Goal: Task Accomplishment & Management: Manage account settings

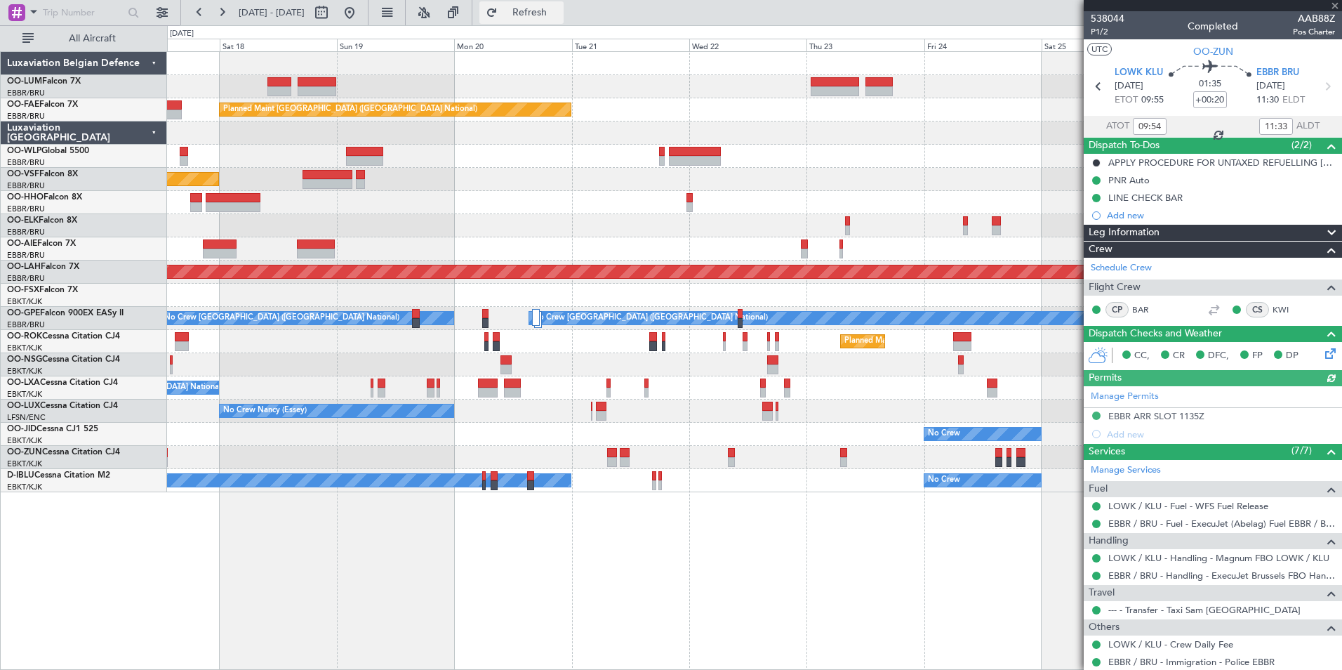
click at [553, 19] on button "Refresh" at bounding box center [522, 12] width 84 height 22
click at [635, 557] on div "Planned Maint Kortrijk-Wevelgem Owner Melsbroek Air Base Owner Melsbroek Air Ba…" at bounding box center [754, 360] width 1175 height 619
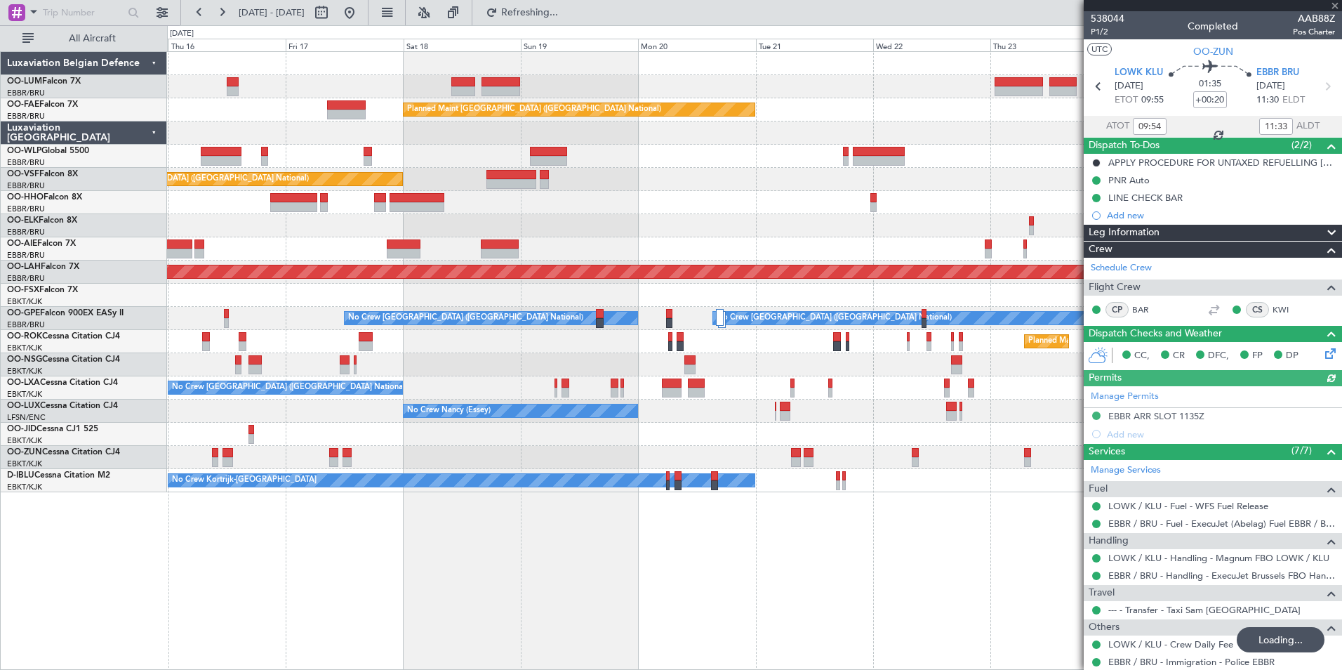
click at [638, 564] on div "Owner Melsbroek Air Base Planned Maint Kortrijk-Wevelgem AOG Maint Sibiu Planne…" at bounding box center [754, 360] width 1175 height 619
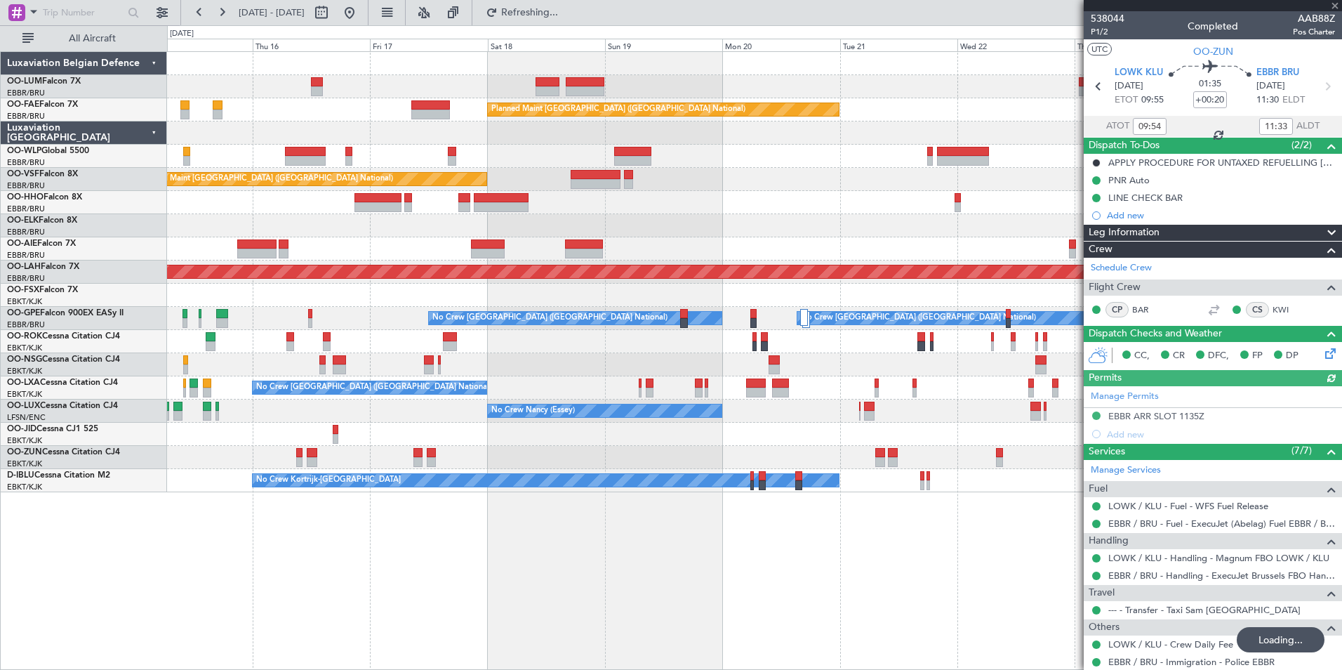
click at [679, 552] on div "Owner Melsbroek Air Base Planned Maint Kortrijk-Wevelgem AOG Maint Sibiu Planne…" at bounding box center [754, 360] width 1175 height 619
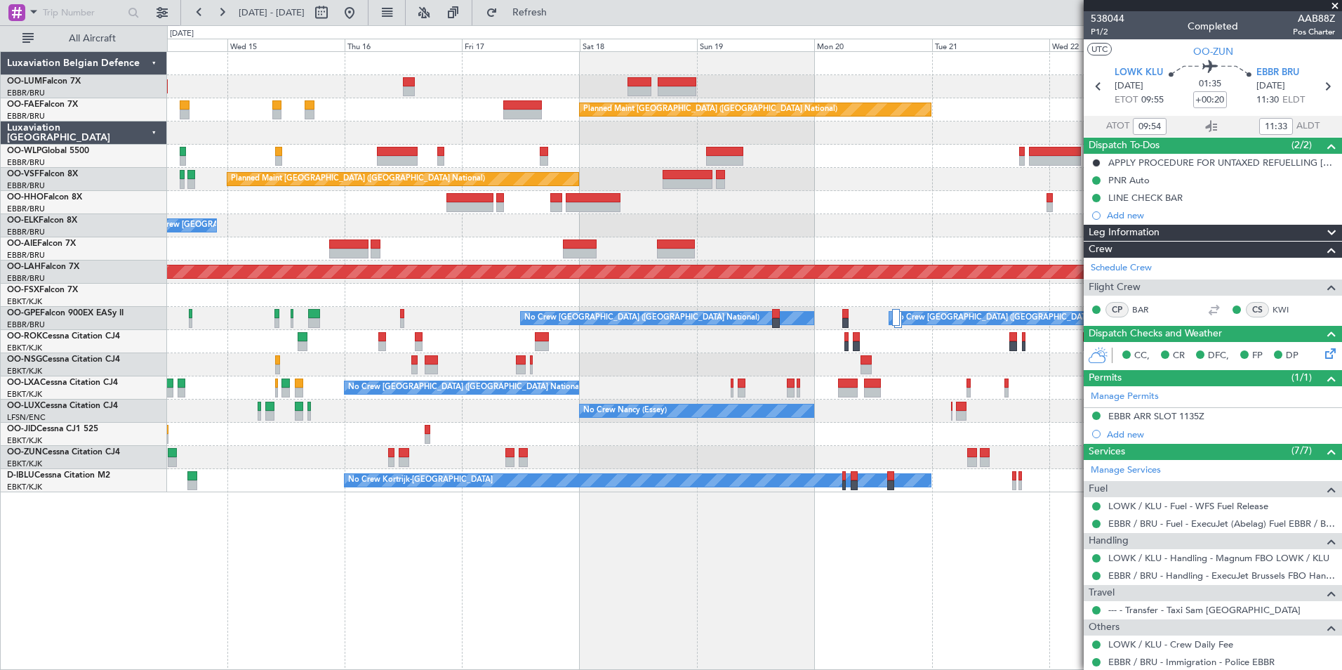
click at [751, 669] on html "14 Oct 2025 - 24 Oct 2025 Refresh Quick Links All Aircraft AOG Maint Sibiu Owne…" at bounding box center [671, 335] width 1342 height 670
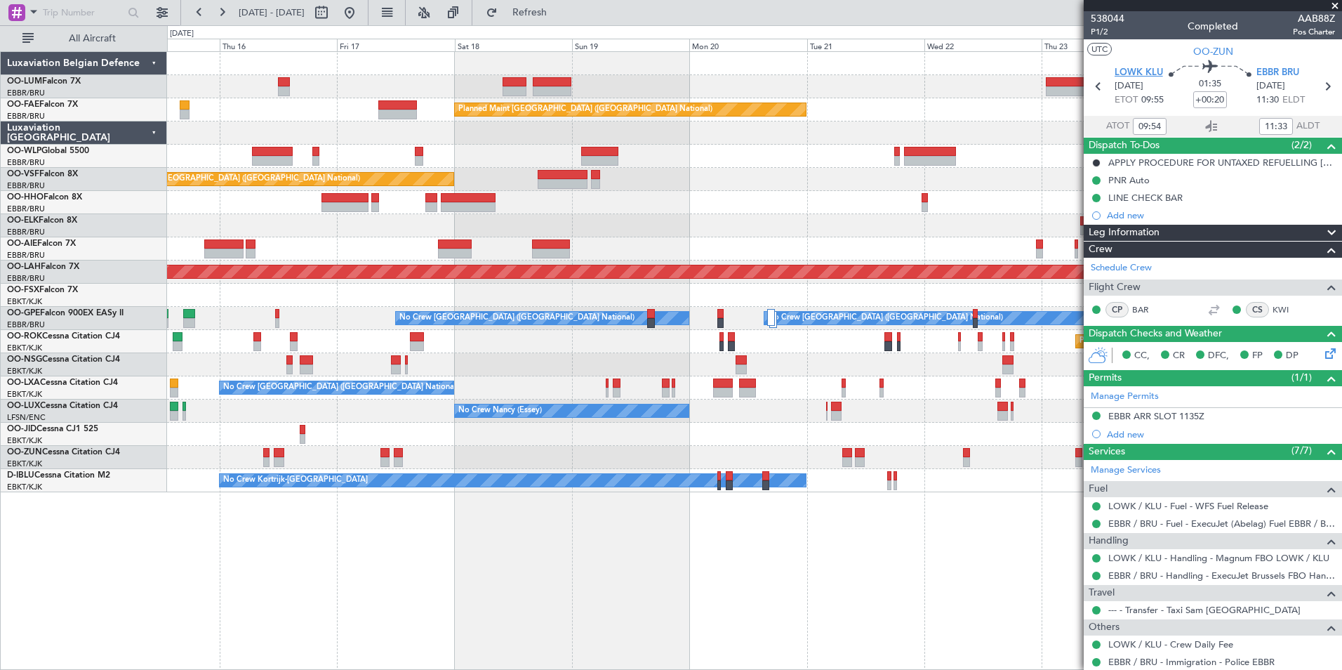
click at [1115, 70] on span "LOWK KLU" at bounding box center [1139, 73] width 48 height 14
click at [557, 8] on span "Refresh" at bounding box center [530, 13] width 59 height 10
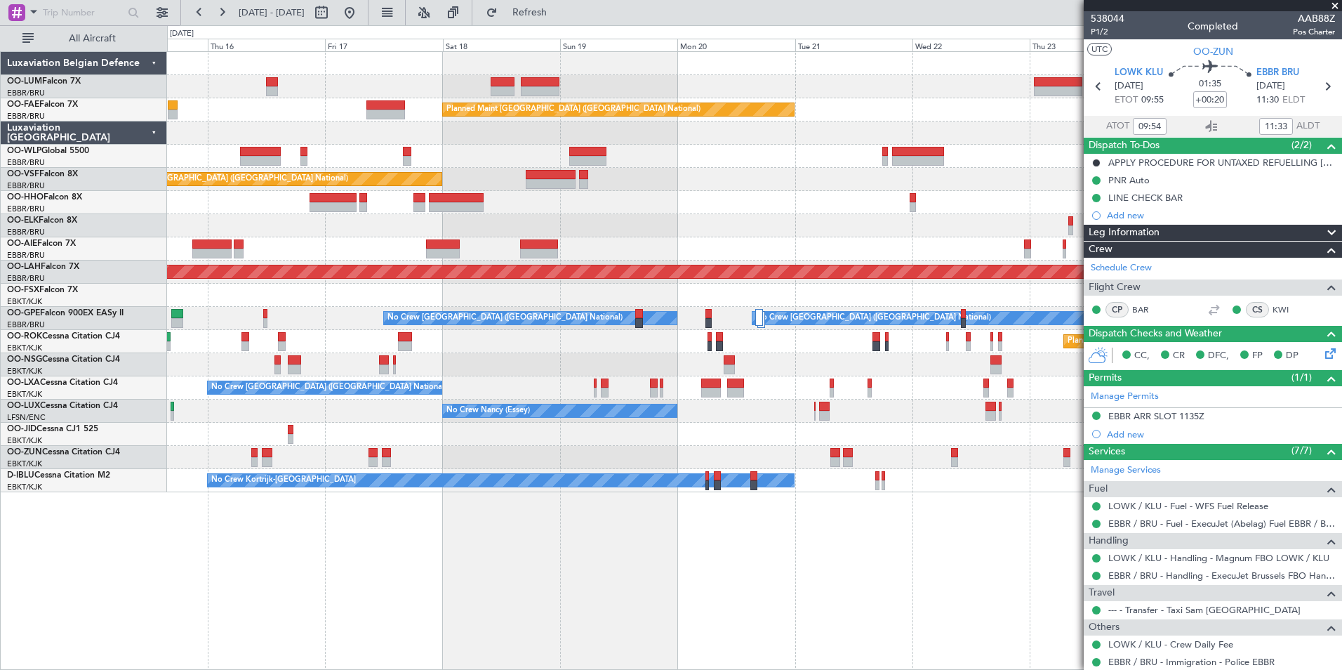
click at [276, 539] on div "Owner Melsbroek Air Base Planned Maint Kortrijk-Wevelgem AOG Maint Sibiu Planne…" at bounding box center [754, 360] width 1175 height 619
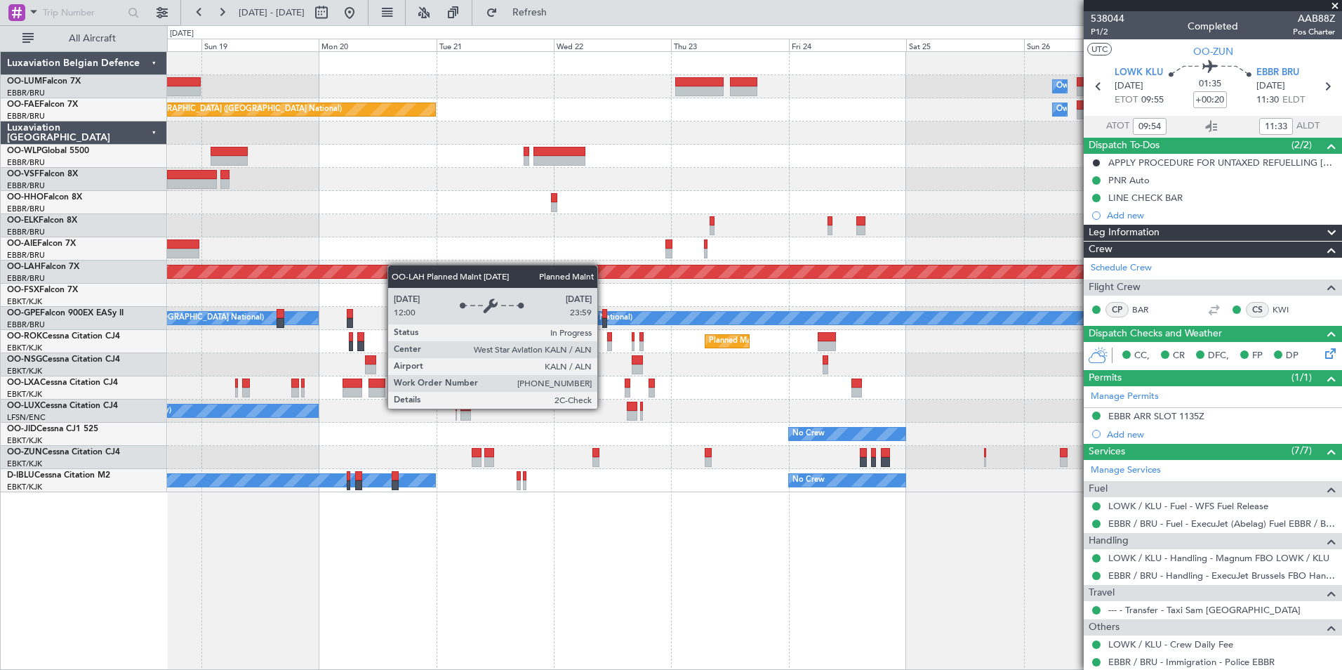
click at [259, 271] on div "Owner Melsbroek Air Base Planned Maint Kortrijk-Wevelgem Planned Maint Brussels…" at bounding box center [754, 272] width 1175 height 440
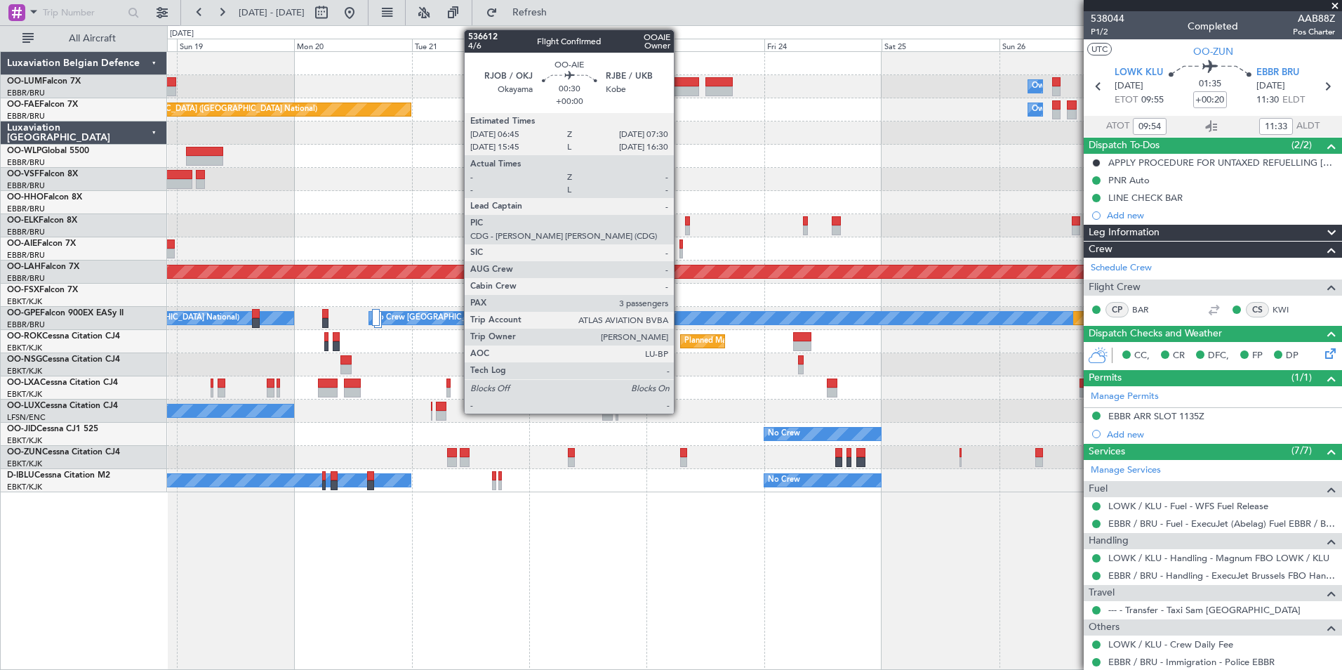
click at [680, 245] on div at bounding box center [682, 244] width 4 height 10
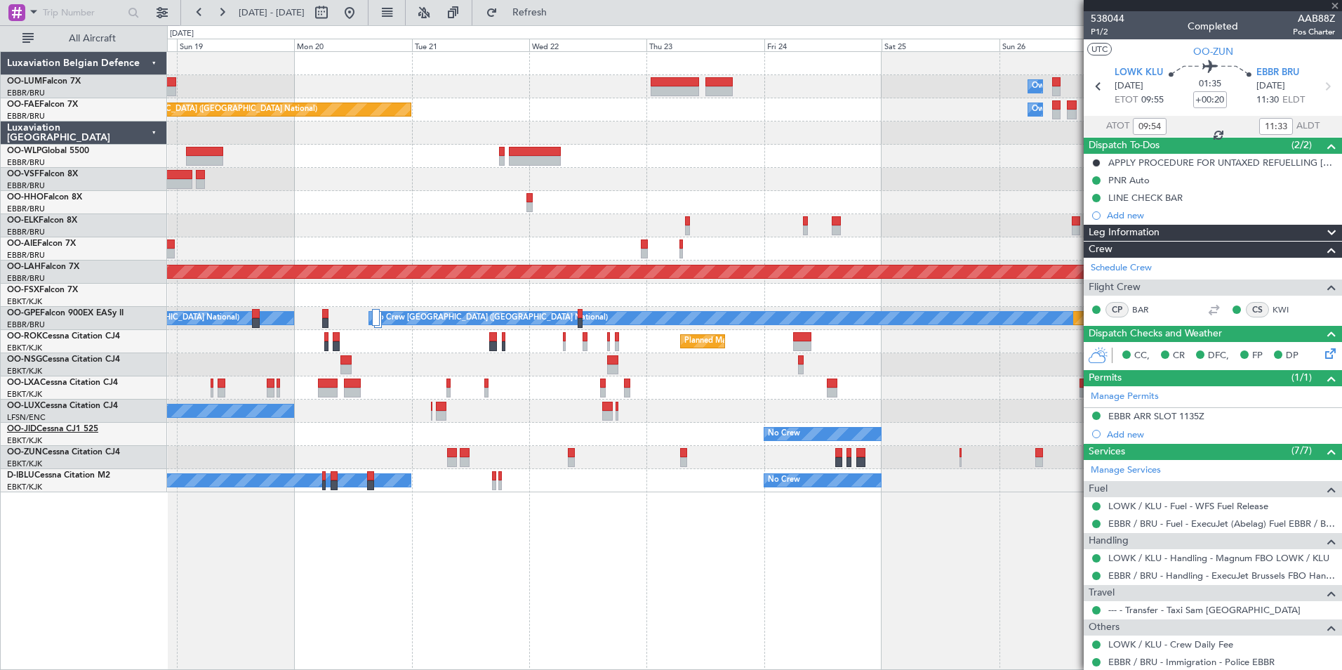
type input "3"
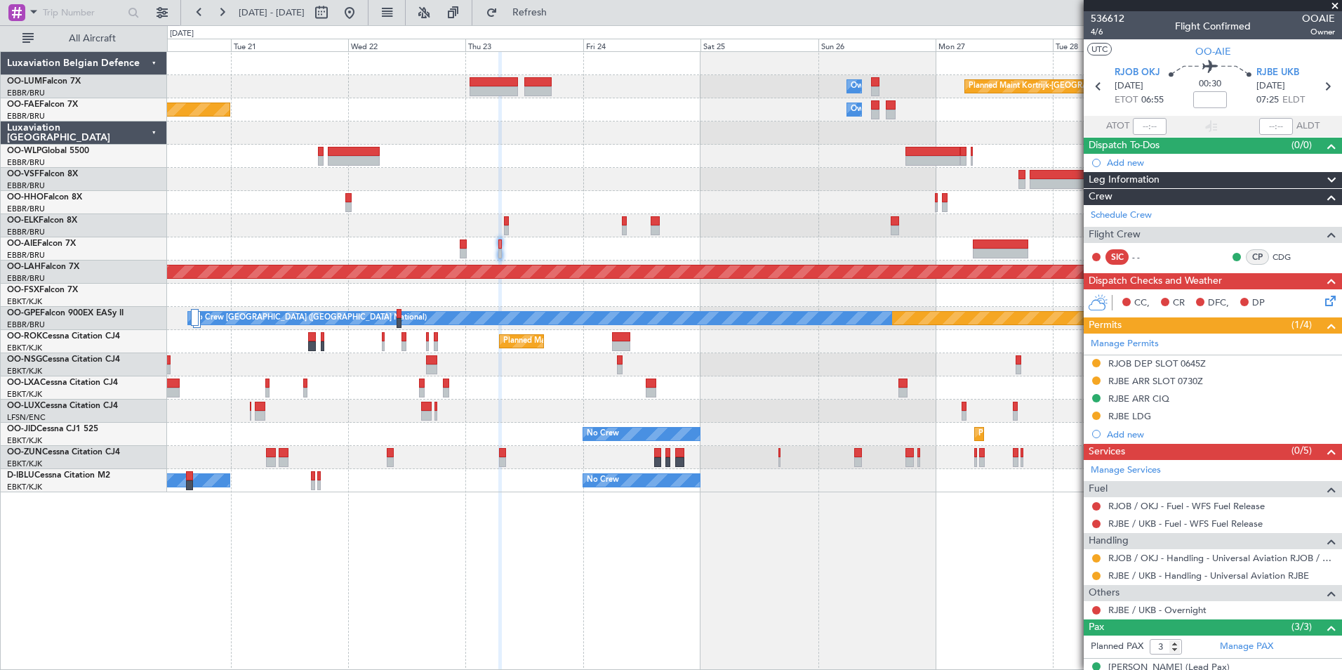
click at [515, 617] on div "Planned Maint Kortrijk-Wevelgem Owner Melsbroek Air Base Owner Melsbroek Air Ba…" at bounding box center [754, 360] width 1175 height 619
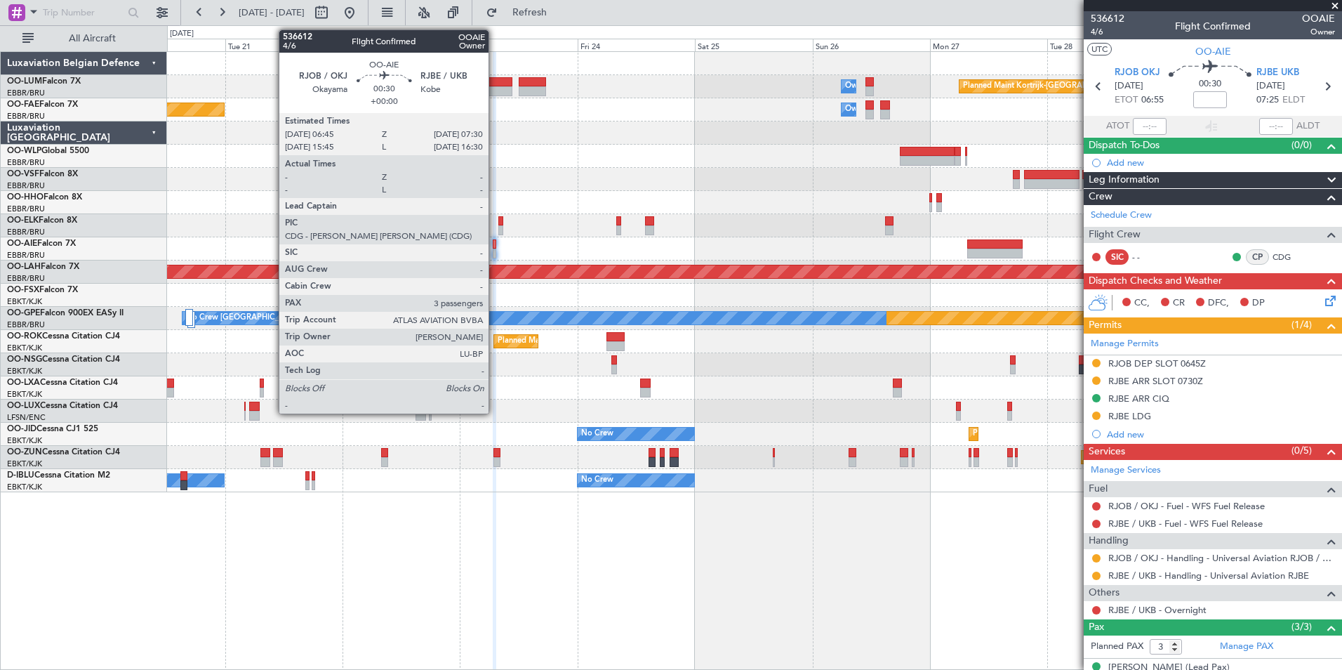
click at [495, 249] on div at bounding box center [495, 254] width 4 height 10
click at [495, 244] on div at bounding box center [495, 244] width 4 height 10
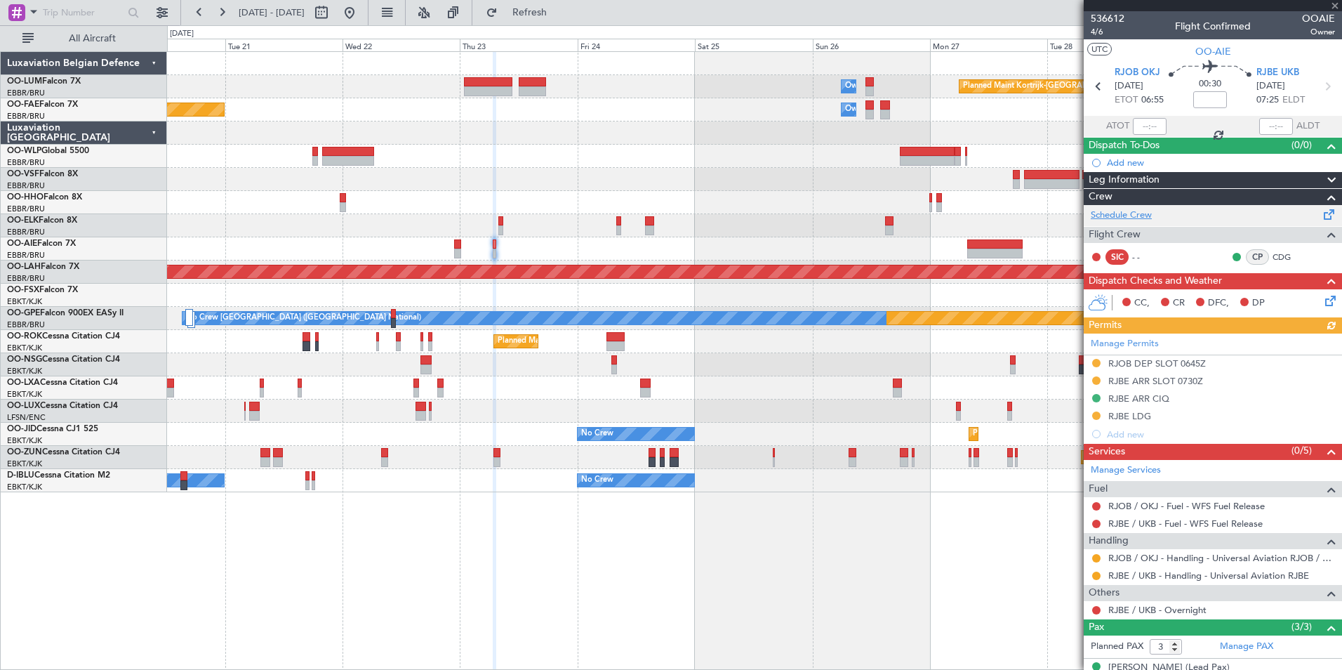
click at [1129, 217] on link "Schedule Crew" at bounding box center [1121, 216] width 61 height 14
click at [543, 13] on button "Refresh" at bounding box center [522, 12] width 84 height 22
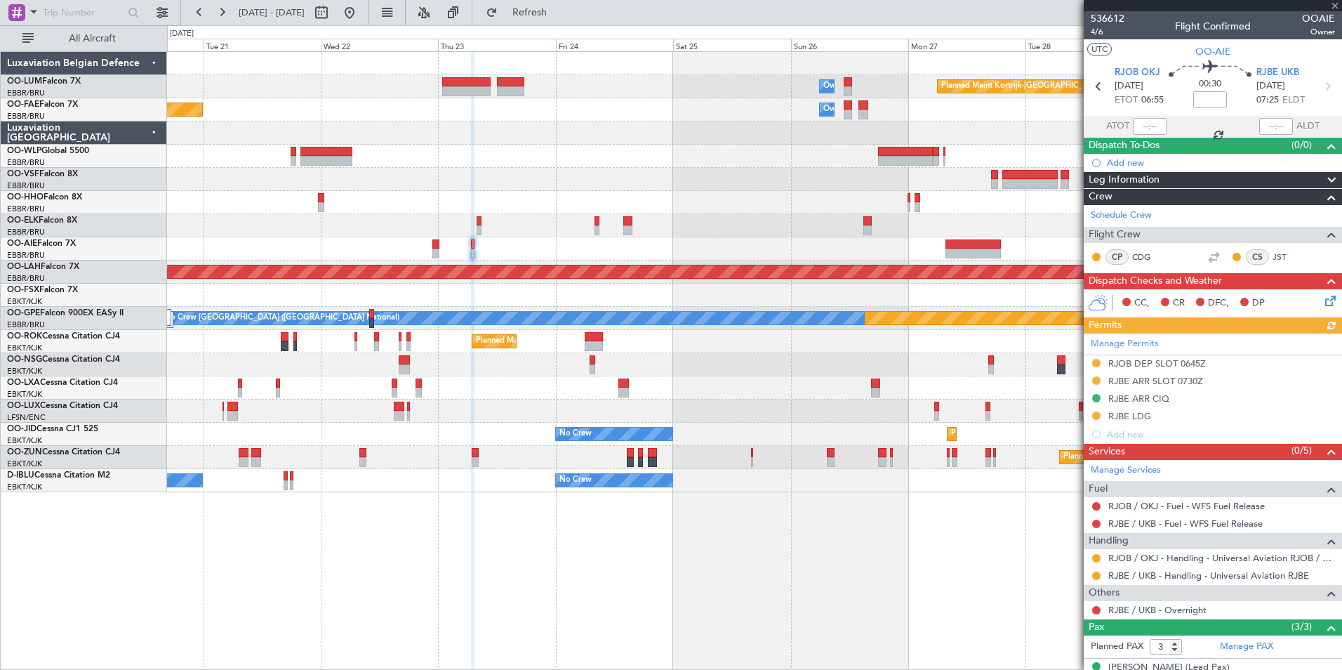
click at [425, 252] on div at bounding box center [754, 248] width 1175 height 23
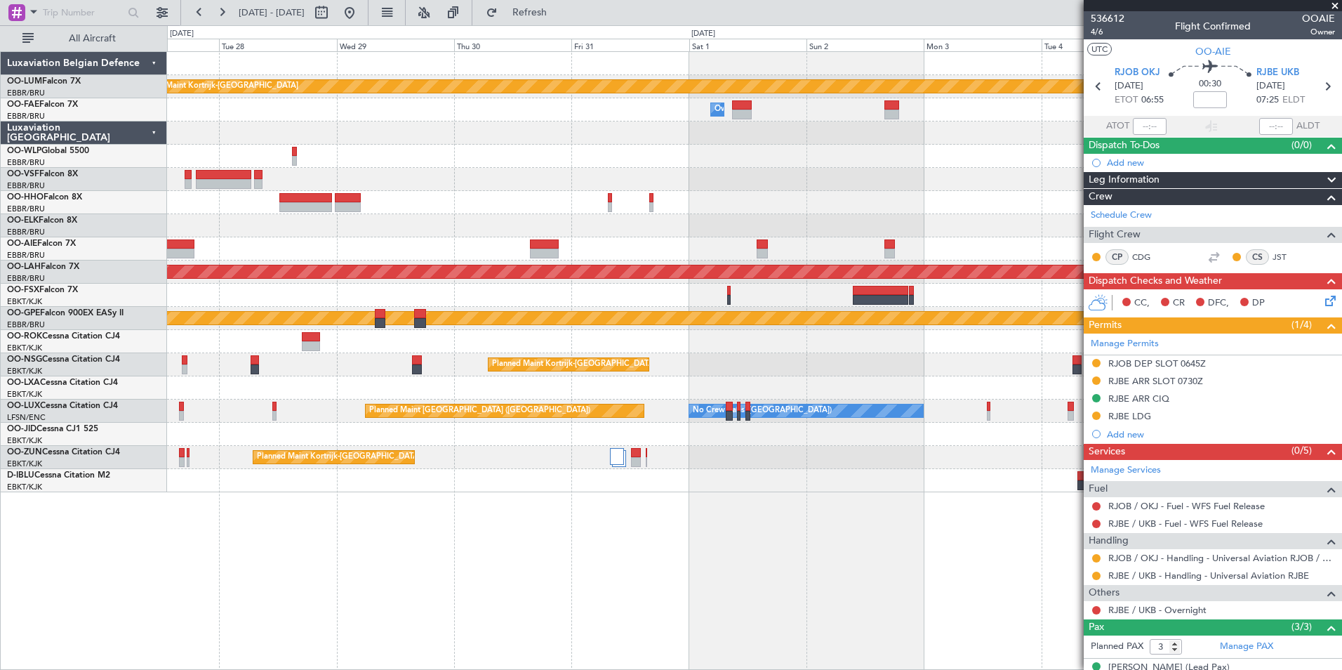
click at [512, 246] on div at bounding box center [754, 248] width 1175 height 23
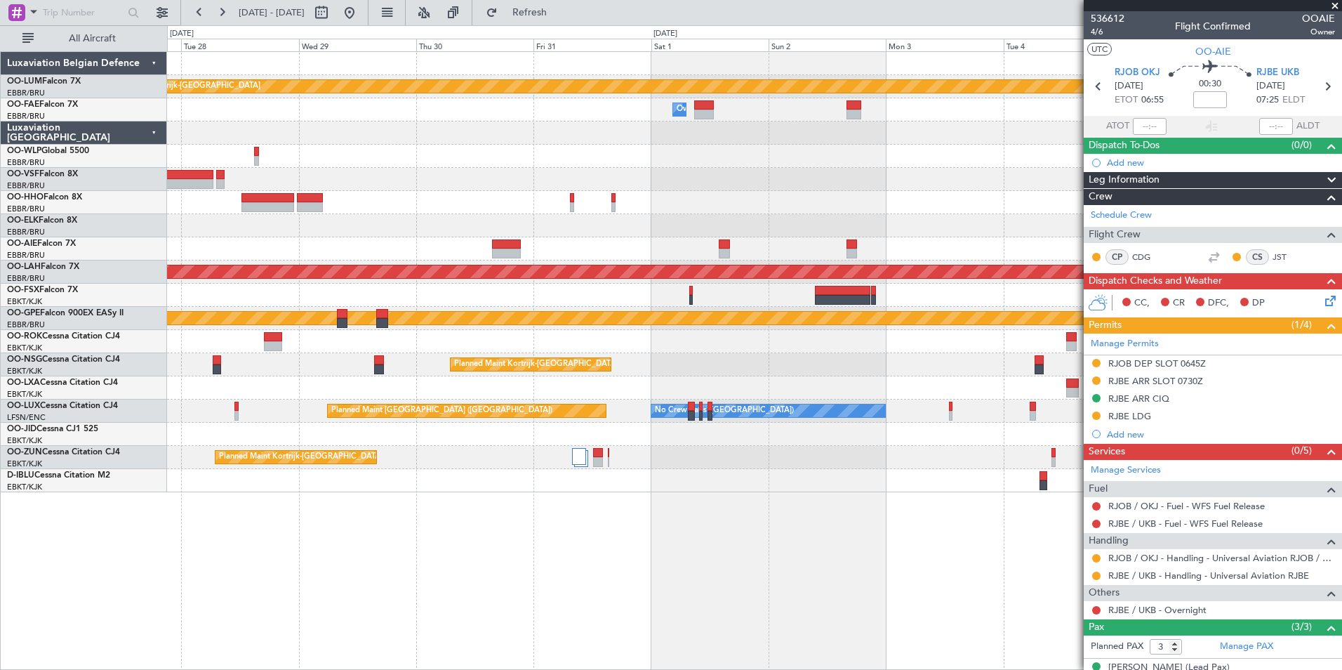
click at [262, 265] on div "Planned Maint Kortrijk-Wevelgem Owner Melsbroek Air Base Owner Melsbroek Air Ba…" at bounding box center [754, 272] width 1175 height 440
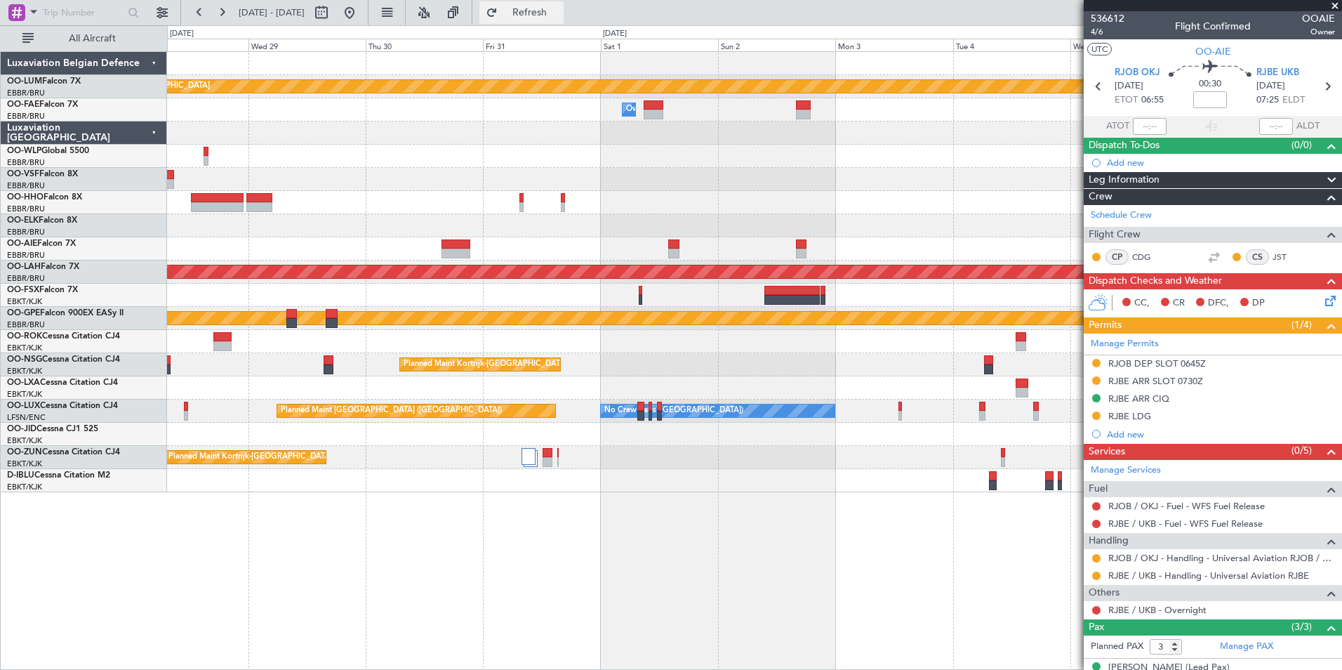
click at [560, 15] on span "Refresh" at bounding box center [530, 13] width 59 height 10
click at [750, 180] on div "Planned Maint Kortrijk-Wevelgem Owner Melsbroek Air Base Owner Melsbroek Air Ba…" at bounding box center [754, 272] width 1175 height 440
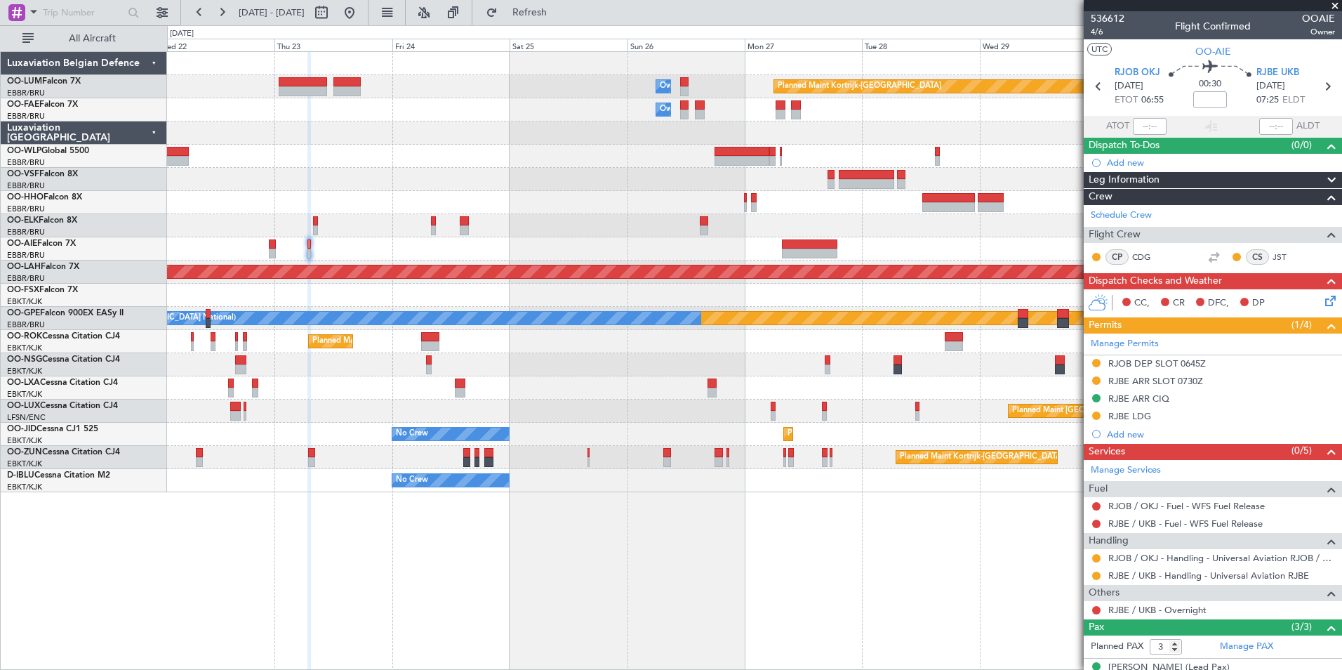
click at [814, 249] on div "Planned Maint Kortrijk-Wevelgem Owner Melsbroek Air Base Owner Melsbroek Air Ba…" at bounding box center [754, 272] width 1175 height 440
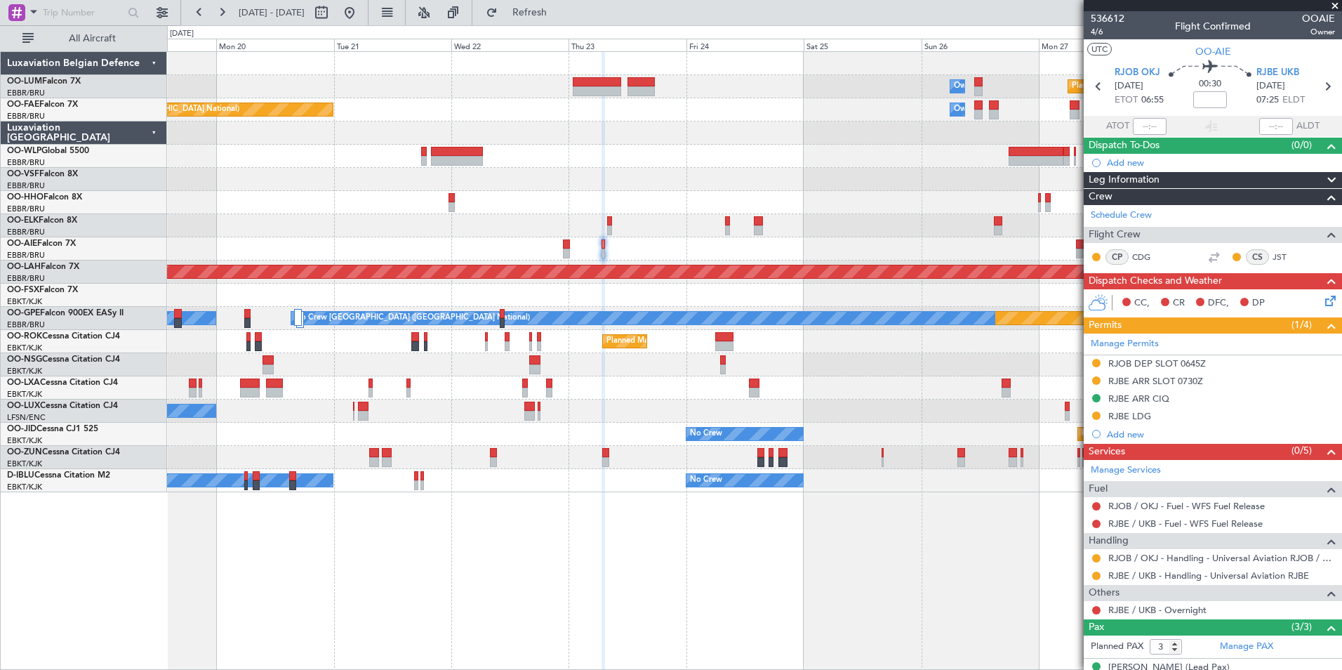
click at [862, 235] on div "Planned Maint Kortrijk-Wevelgem Owner Melsbroek Air Base Owner Melsbroek Air Ba…" at bounding box center [754, 272] width 1175 height 440
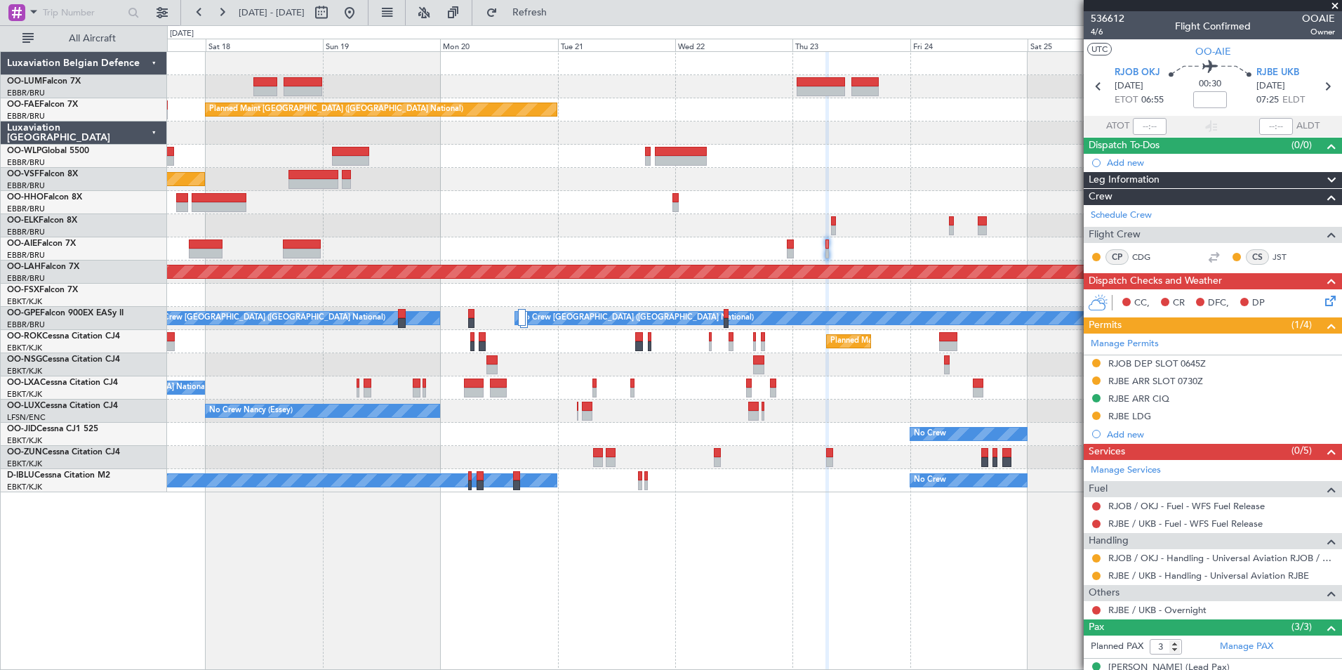
click at [870, 240] on div "Planned Maint Kortrijk-Wevelgem Owner Melsbroek Air Base Owner Melsbroek Air Ba…" at bounding box center [754, 272] width 1175 height 440
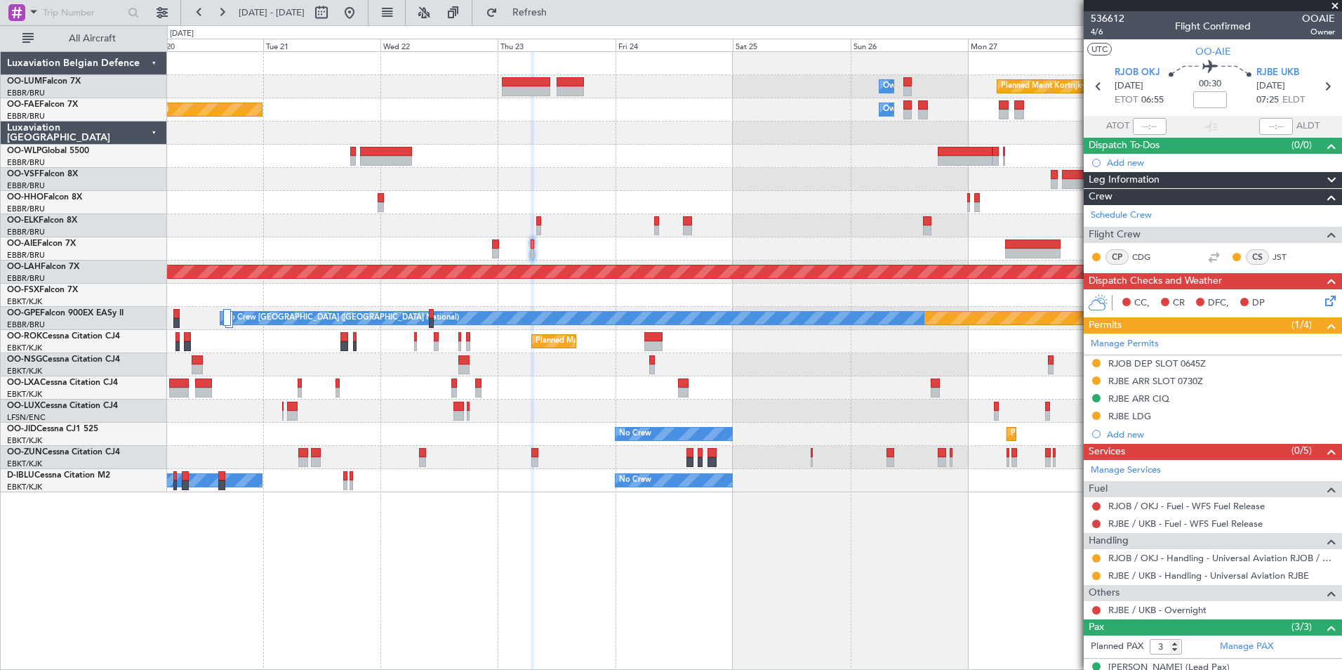
click at [80, 138] on div "Owner Melsbroek Air Base Planned Maint Kortrijk-Wevelgem Planned Maint Brussels…" at bounding box center [671, 347] width 1342 height 645
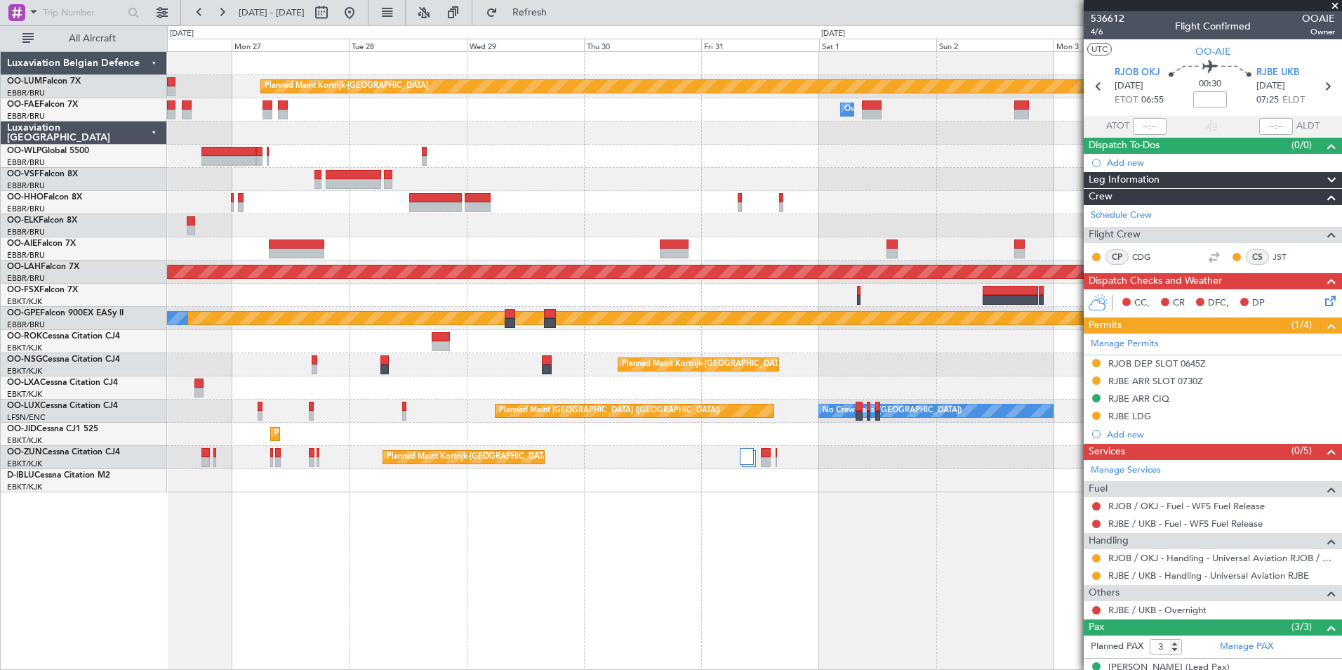
click at [239, 237] on div at bounding box center [754, 248] width 1175 height 23
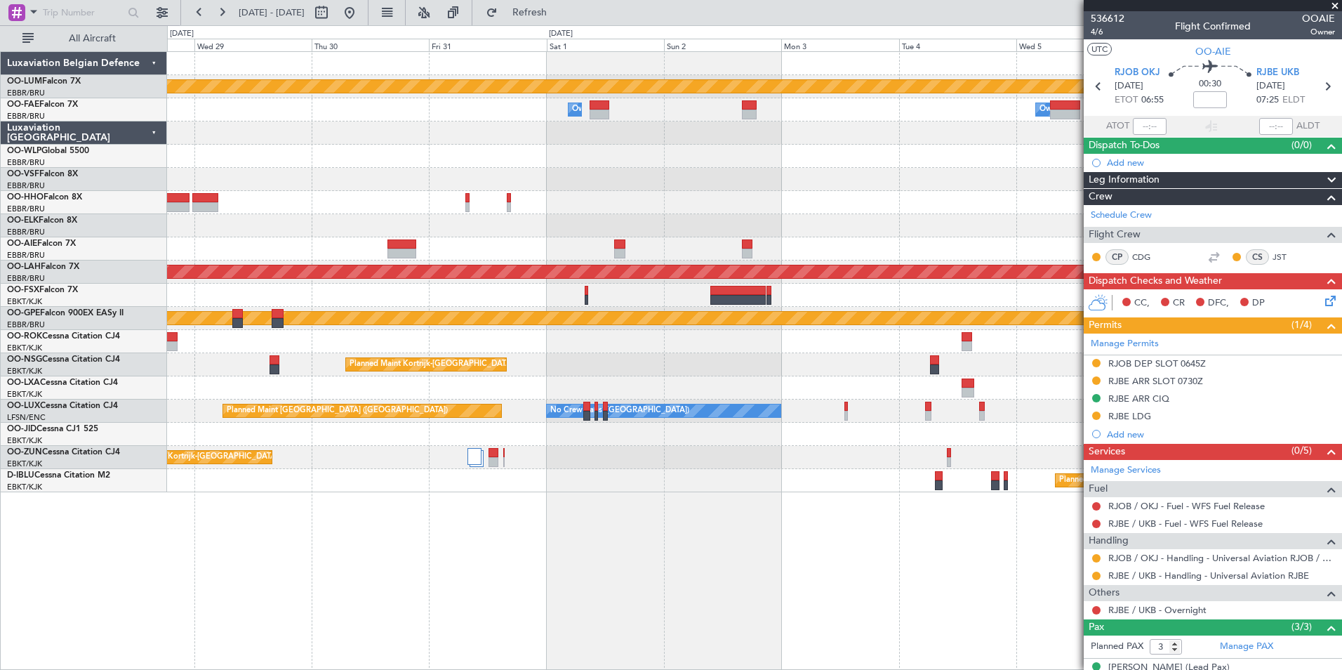
click at [320, 263] on div "Planned Maint Kortrijk-Wevelgem Owner Melsbroek Air Base Owner Melsbroek Air Ba…" at bounding box center [754, 272] width 1175 height 440
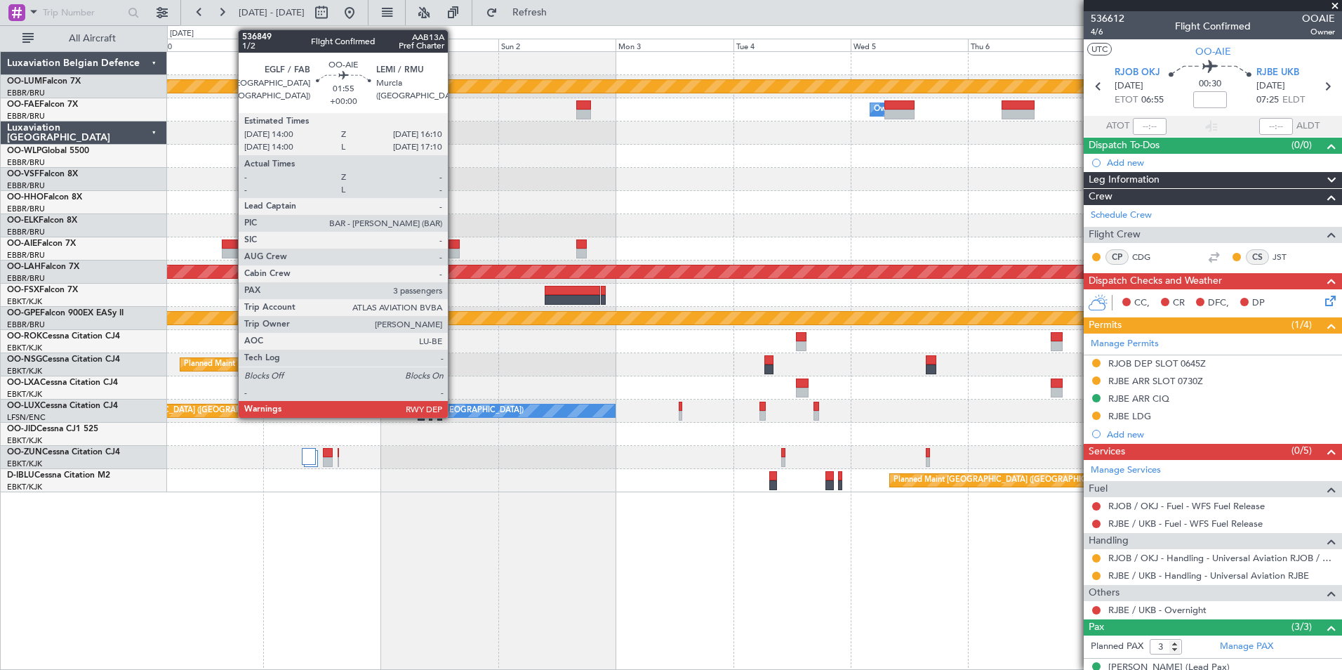
click at [454, 255] on div at bounding box center [454, 254] width 11 height 10
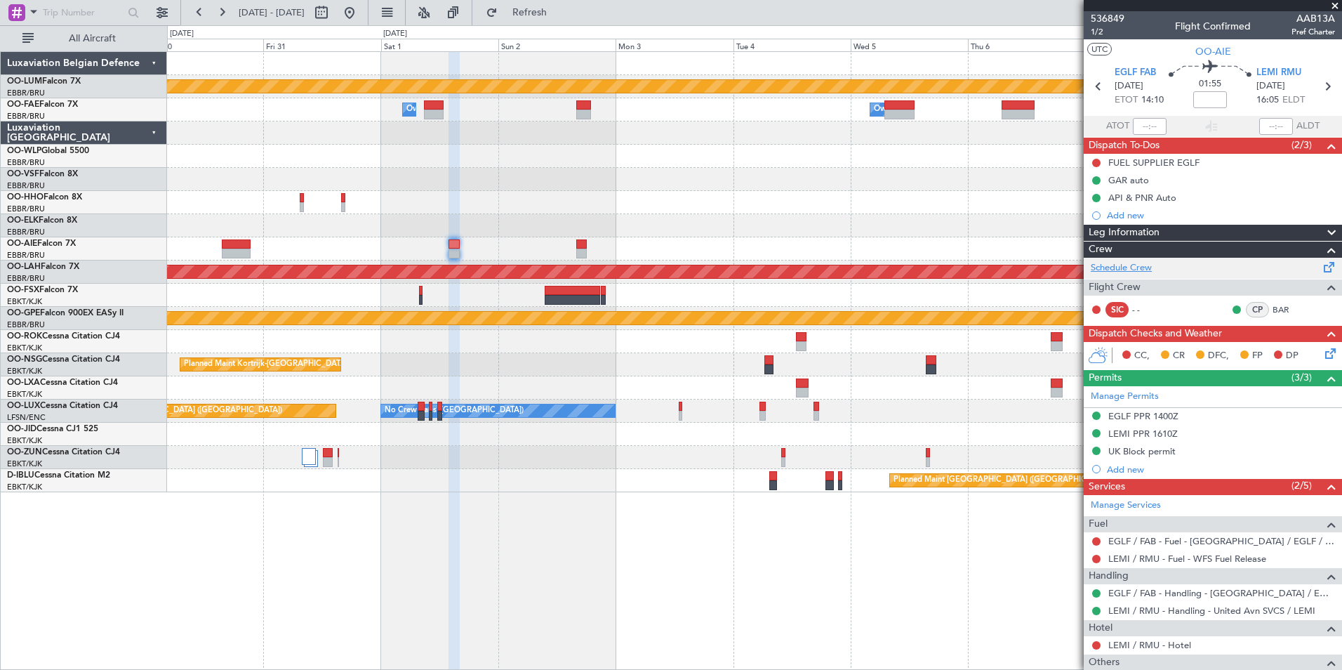
click at [1135, 262] on link "Schedule Crew" at bounding box center [1121, 268] width 61 height 14
click at [634, 541] on div "Planned Maint Kortrijk-Wevelgem Owner Melsbroek Air Base Owner Melsbroek Air Ba…" at bounding box center [754, 360] width 1175 height 619
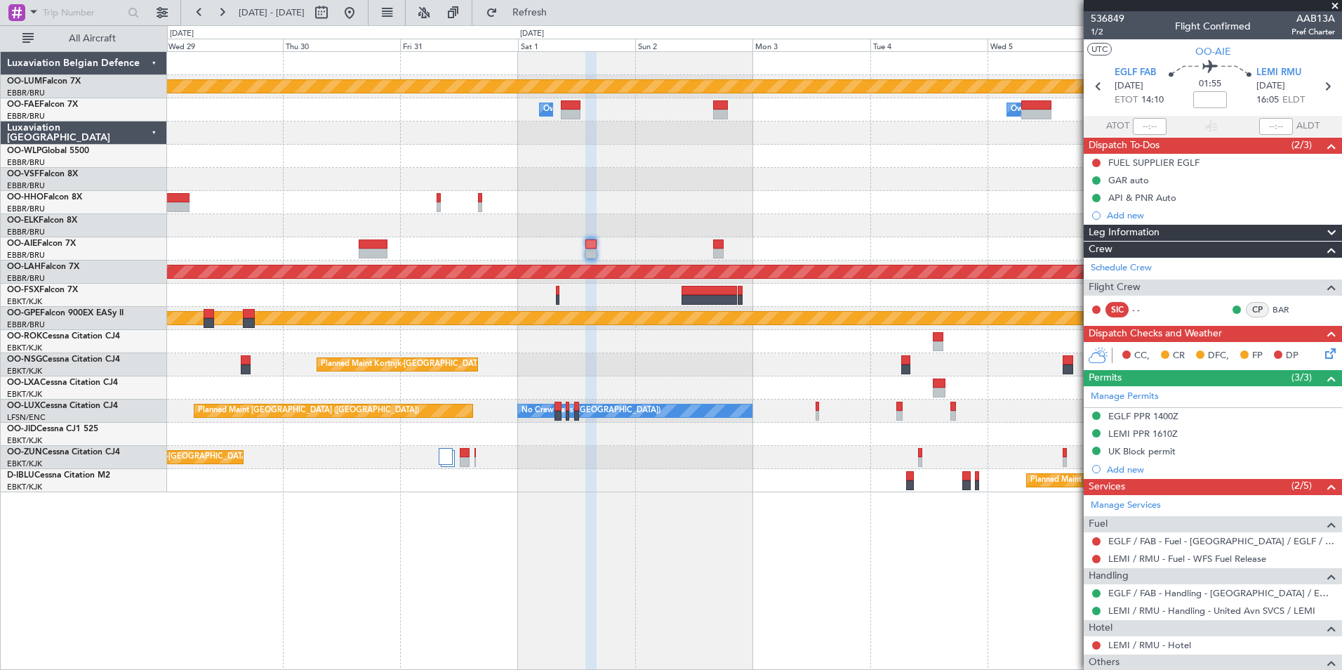
click at [718, 591] on div "Planned Maint Kortrijk-Wevelgem Owner Melsbroek Air Base Owner Melsbroek Air Ba…" at bounding box center [754, 360] width 1175 height 619
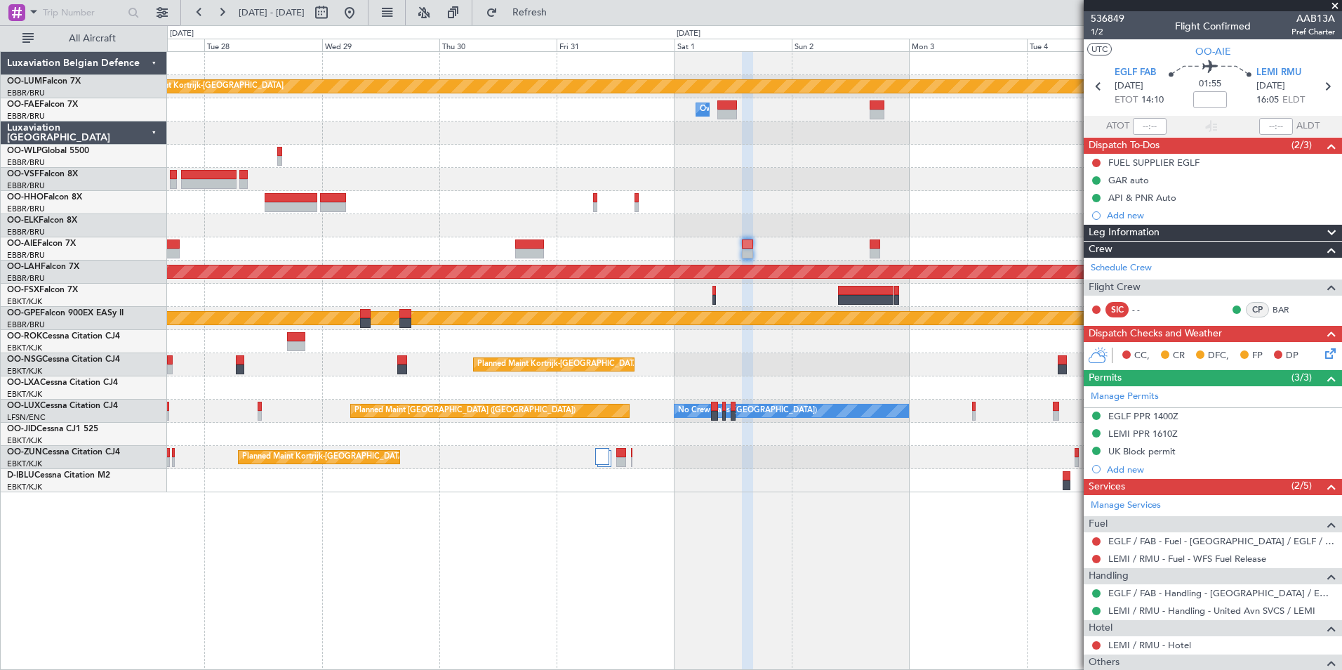
click at [683, 601] on div "Planned Maint Kortrijk-Wevelgem Owner Melsbroek Air Base Owner Melsbroek Air Ba…" at bounding box center [754, 360] width 1175 height 619
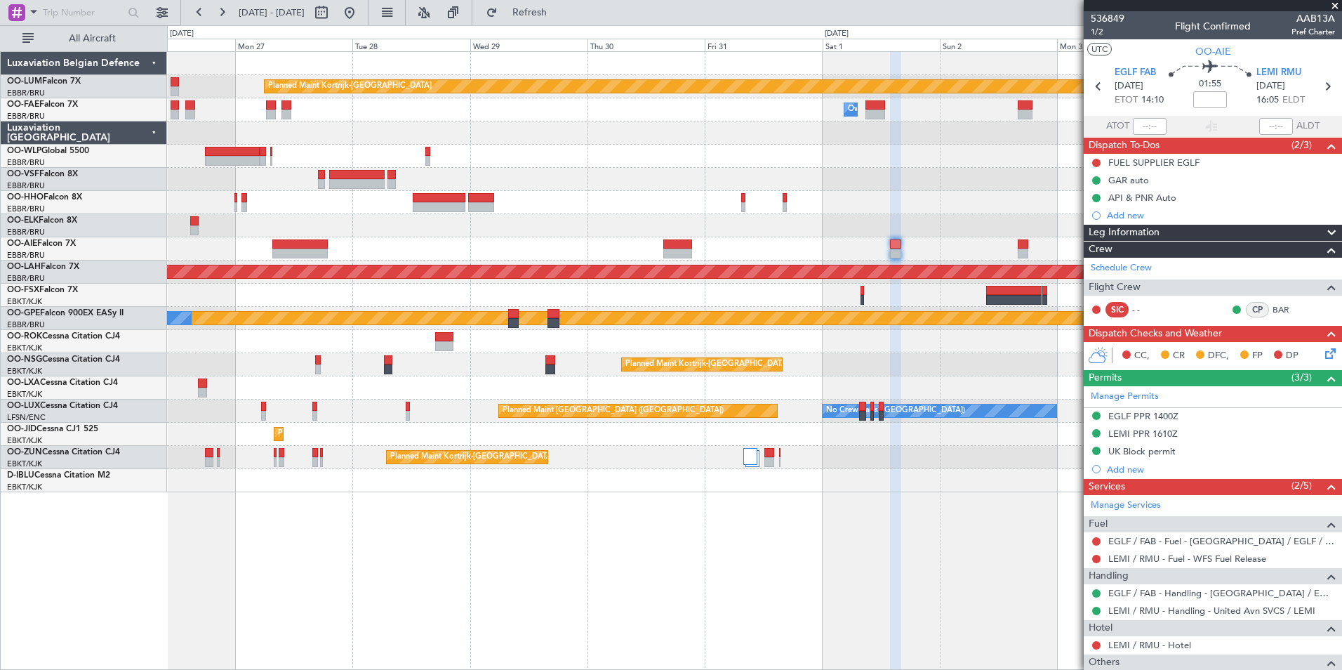
click at [588, 576] on div "Planned Maint Kortrijk-Wevelgem Owner Melsbroek Air Base Owner Melsbroek Air Ba…" at bounding box center [754, 360] width 1175 height 619
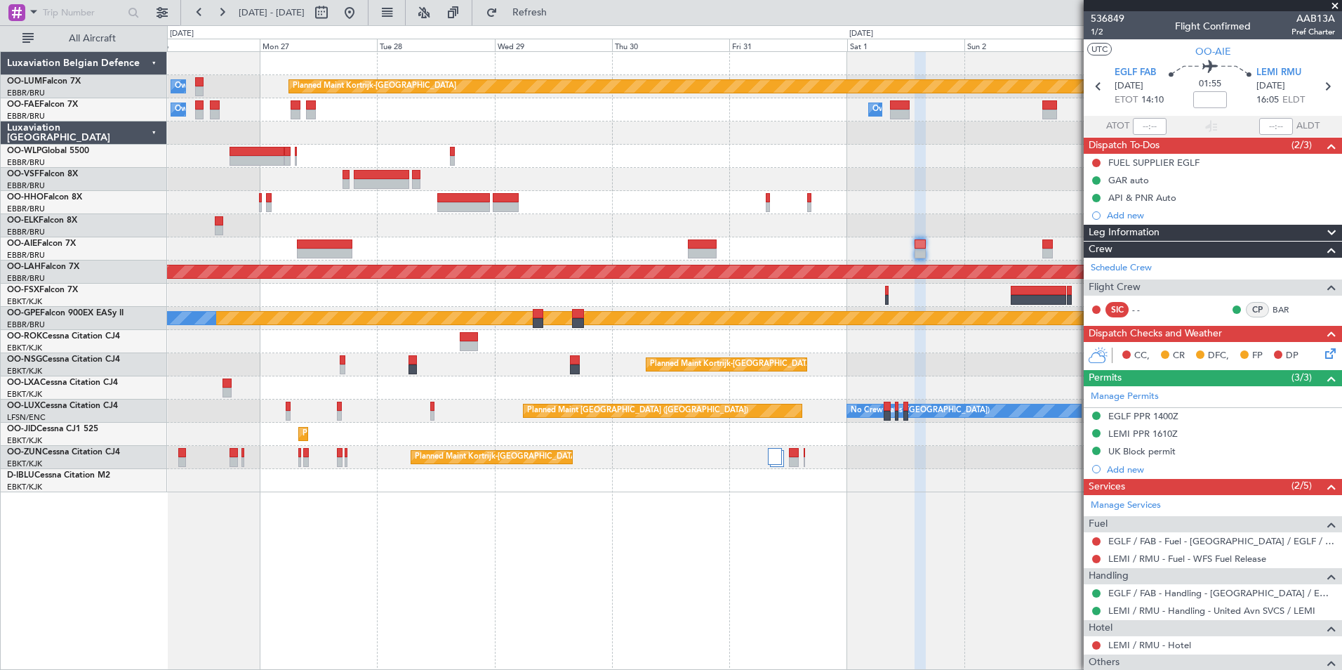
click at [668, 592] on div "Planned Maint Kortrijk-Wevelgem Owner Melsbroek Air Base Owner Melsbroek Air Ba…" at bounding box center [754, 360] width 1175 height 619
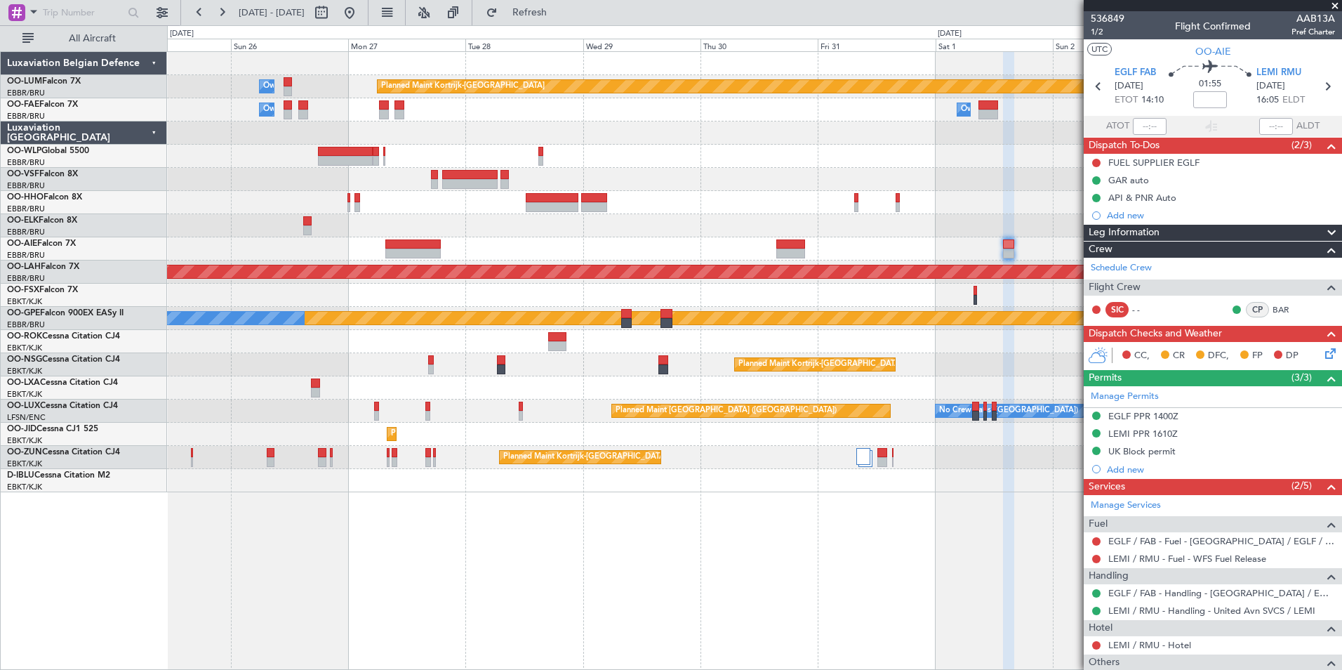
click at [649, 585] on div "Planned Maint Kortrijk-Wevelgem Owner Melsbroek Air Base Owner Melsbroek Air Ba…" at bounding box center [754, 360] width 1175 height 619
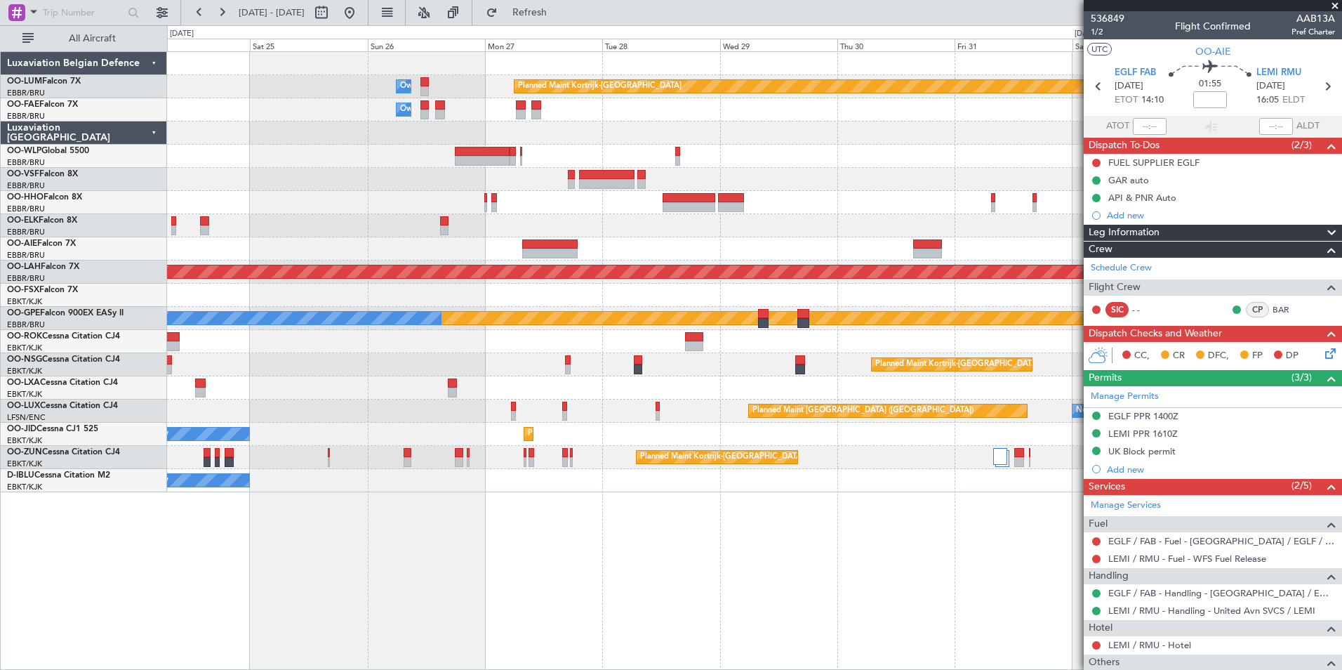
click at [646, 587] on div "Planned Maint Kortrijk-Wevelgem Owner Melsbroek Air Base Owner Melsbroek Air Ba…" at bounding box center [754, 360] width 1175 height 619
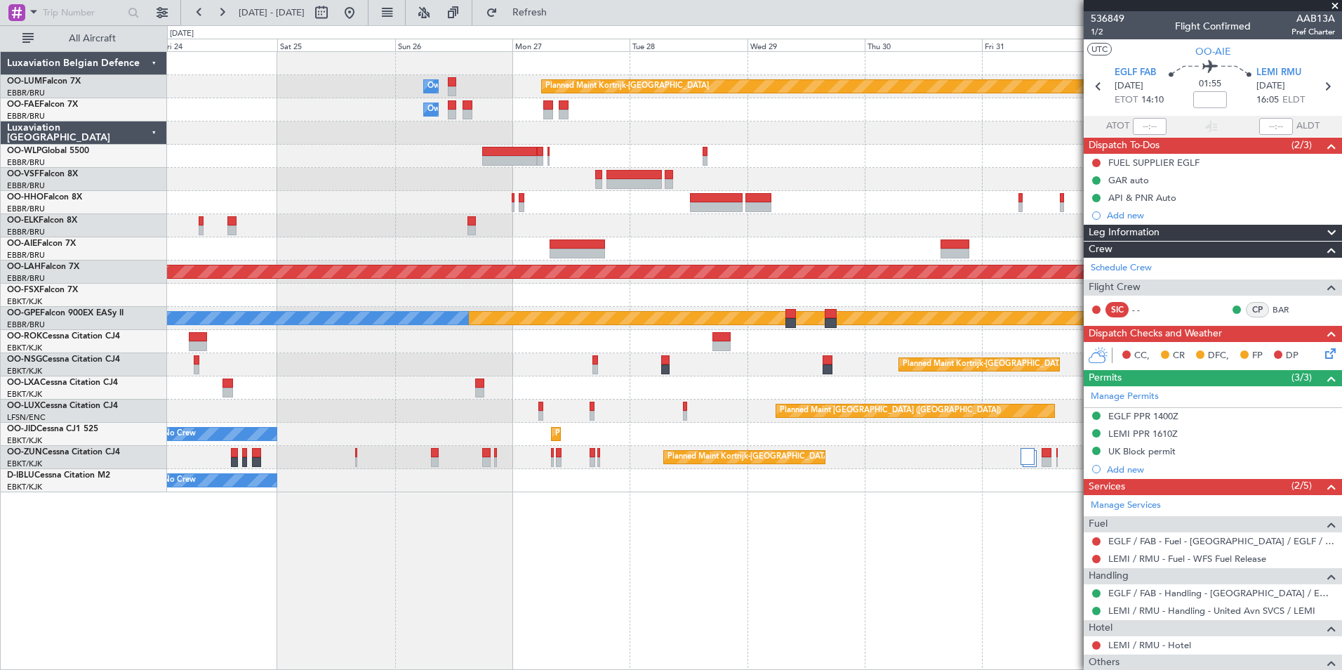
click at [655, 588] on div "Planned Maint Kortrijk-Wevelgem Owner Melsbroek Air Base Owner Melsbroek Air Ba…" at bounding box center [754, 360] width 1175 height 619
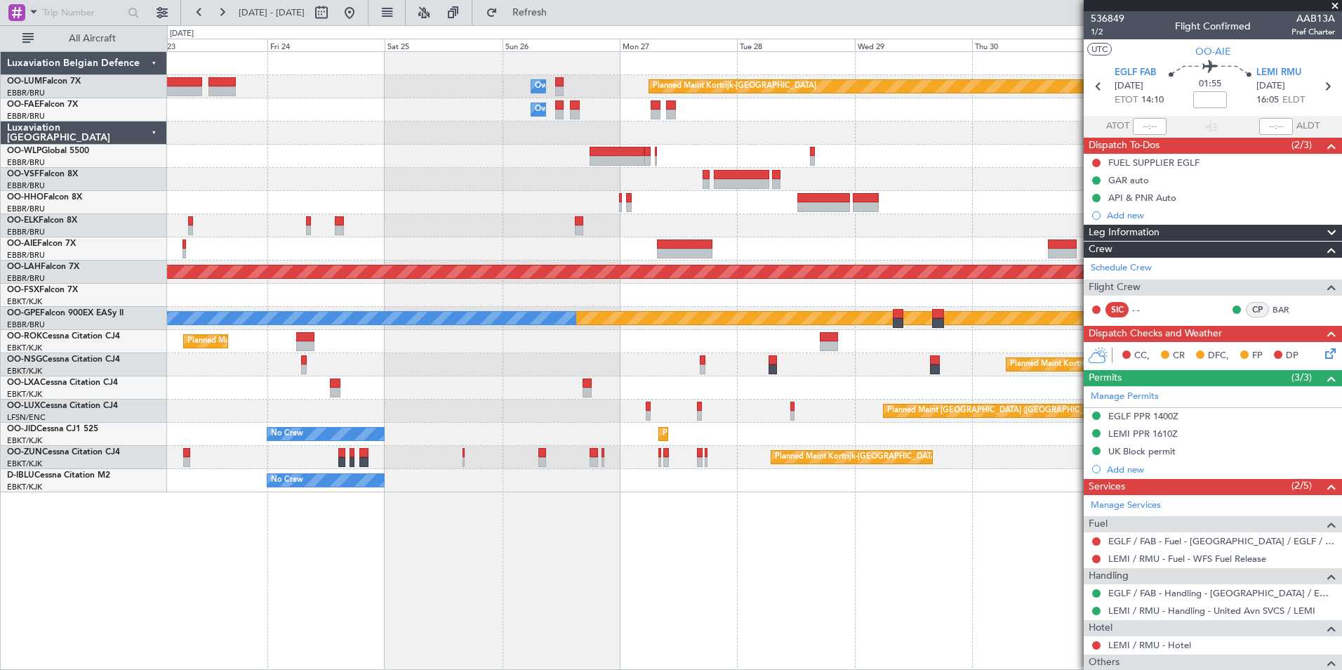
click at [569, 579] on div "Planned Maint Kortrijk-Wevelgem Owner Melsbroek Air Base Owner Melsbroek Air Ba…" at bounding box center [754, 360] width 1175 height 619
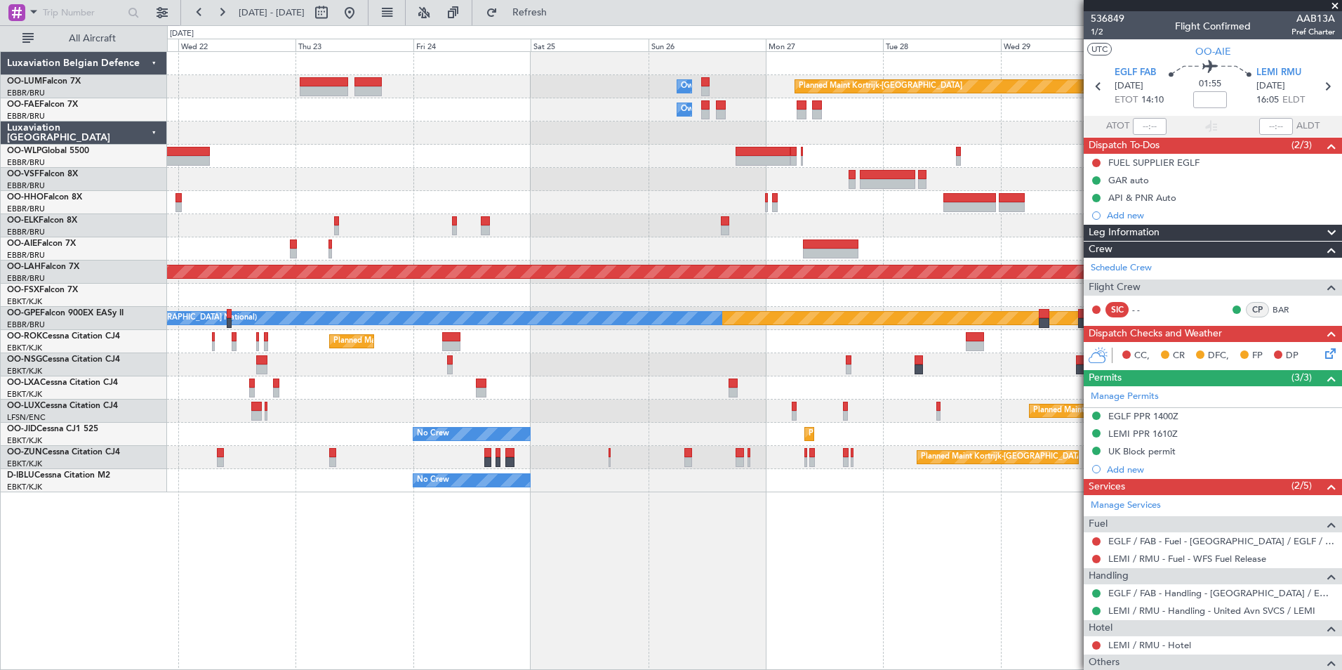
click at [554, 597] on div "Planned Maint Kortrijk-Wevelgem Owner Melsbroek Air Base Owner Melsbroek Air Ba…" at bounding box center [754, 360] width 1175 height 619
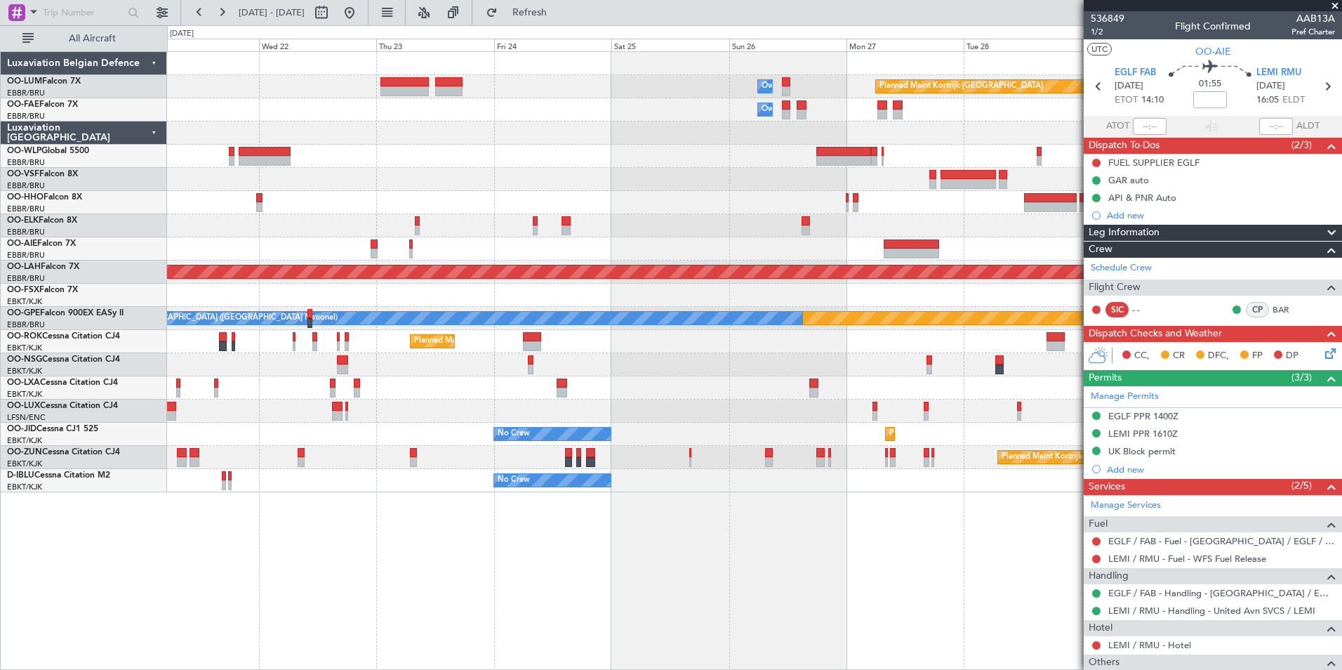
click at [481, 599] on div "Planned Maint Kortrijk-Wevelgem Owner Melsbroek Air Base Owner Melsbroek Air Ba…" at bounding box center [754, 360] width 1175 height 619
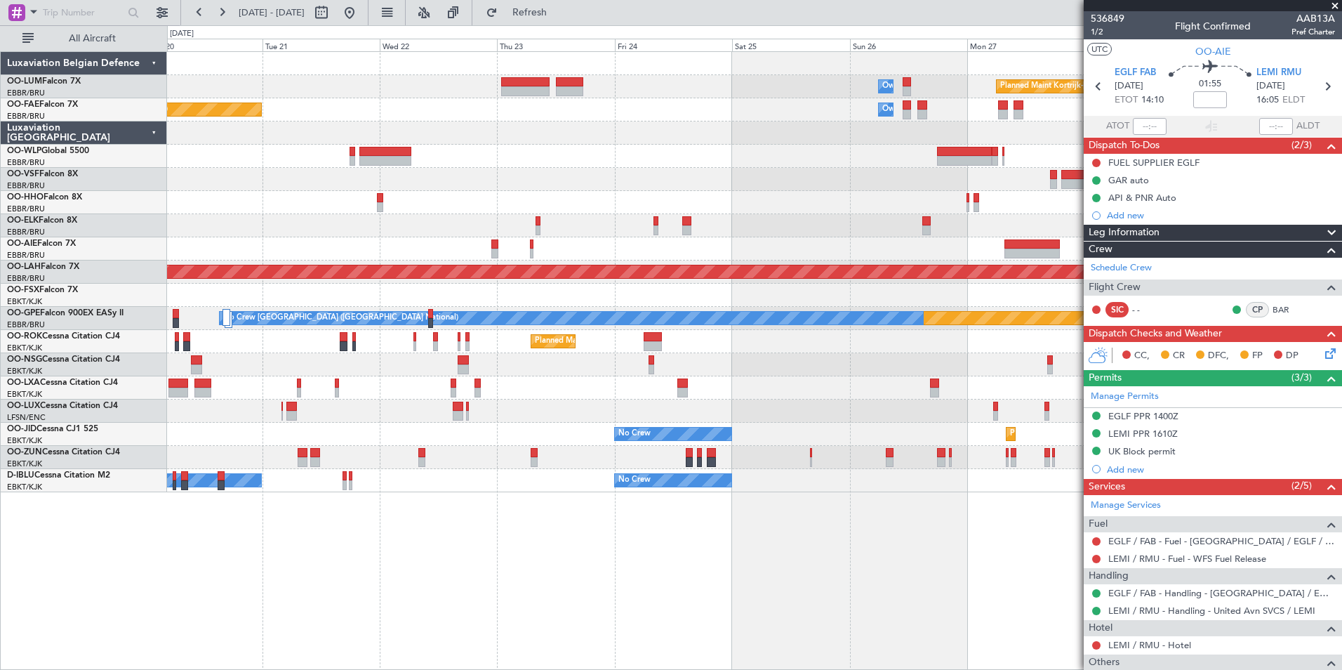
click at [475, 609] on div "Planned Maint Kortrijk-Wevelgem Owner Melsbroek Air Base Owner Melsbroek Air Ba…" at bounding box center [754, 360] width 1175 height 619
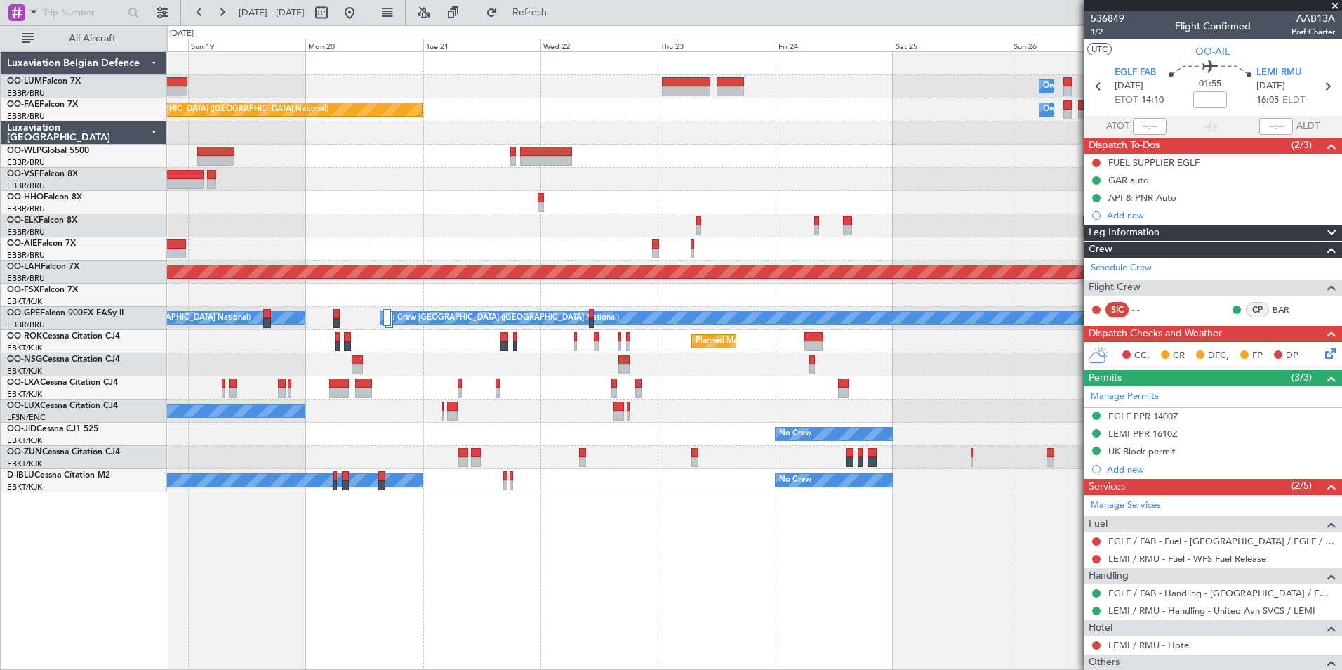
click at [461, 605] on div "Planned Maint Kortrijk-Wevelgem Owner Melsbroek Air Base Owner Melsbroek Air Ba…" at bounding box center [754, 360] width 1175 height 619
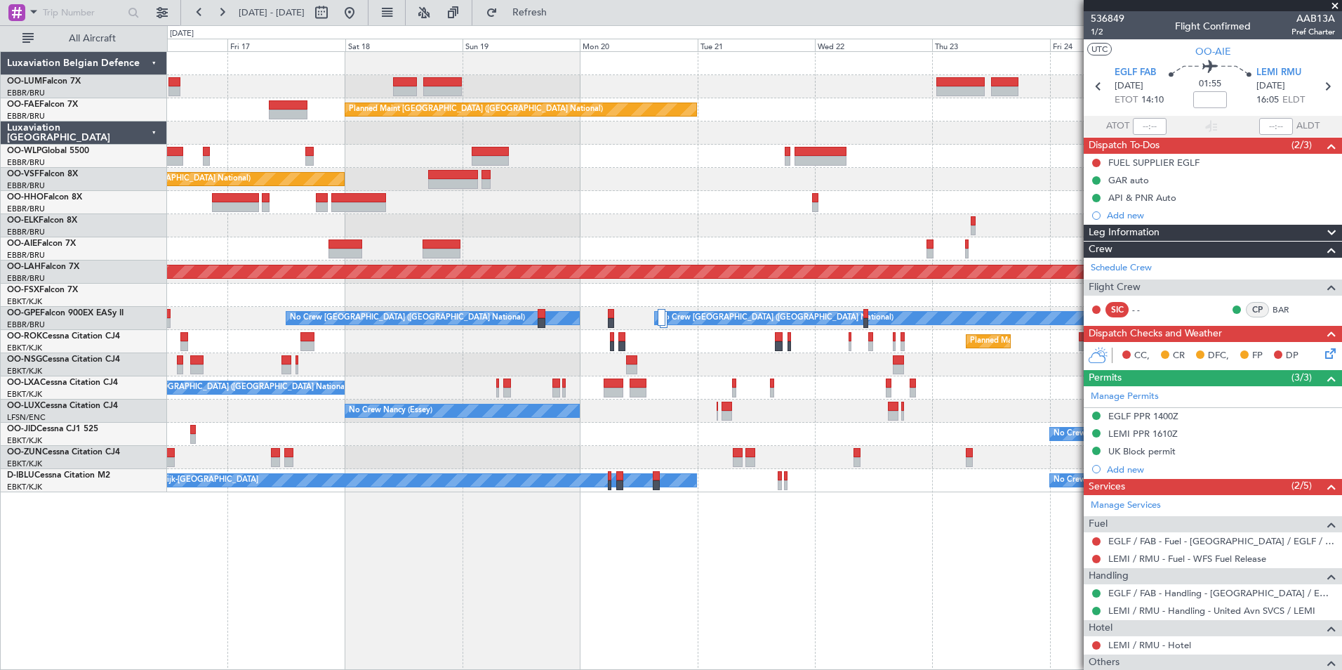
click at [598, 647] on div "Owner Melsbroek Air Base Planned Maint Kortrijk-Wevelgem AOG Maint Sibiu Owner …" at bounding box center [754, 360] width 1175 height 619
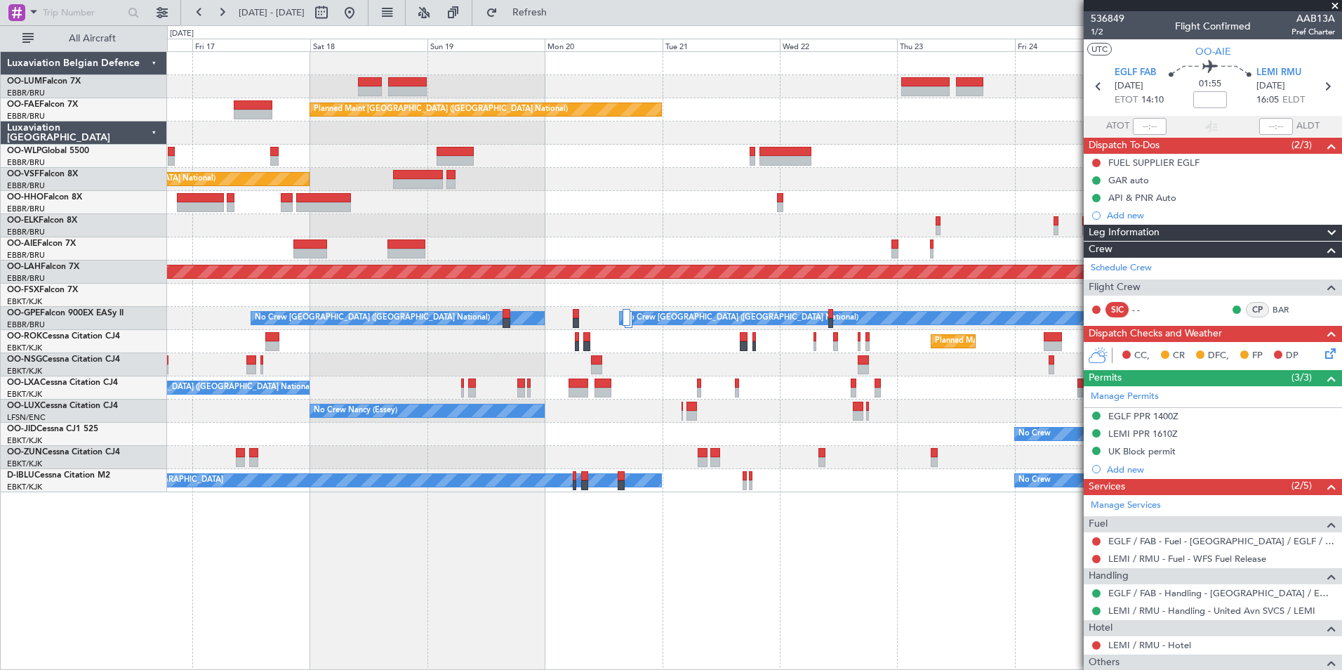
click at [411, 626] on div "Owner Melsbroek Air Base Planned Maint Kortrijk-Wevelgem AOG Maint Sibiu Planne…" at bounding box center [754, 360] width 1175 height 619
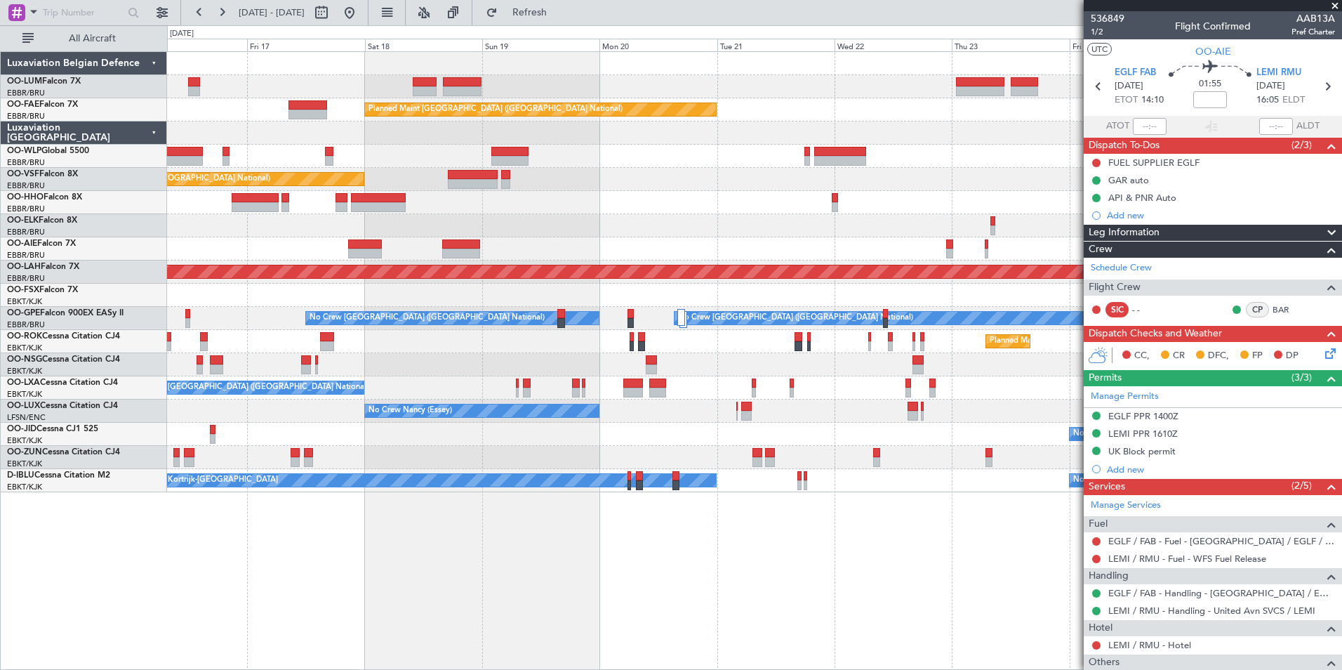
click at [467, 578] on div "Owner Melsbroek Air Base Planned Maint Kortrijk-Wevelgem AOG Maint Sibiu Planne…" at bounding box center [754, 360] width 1175 height 619
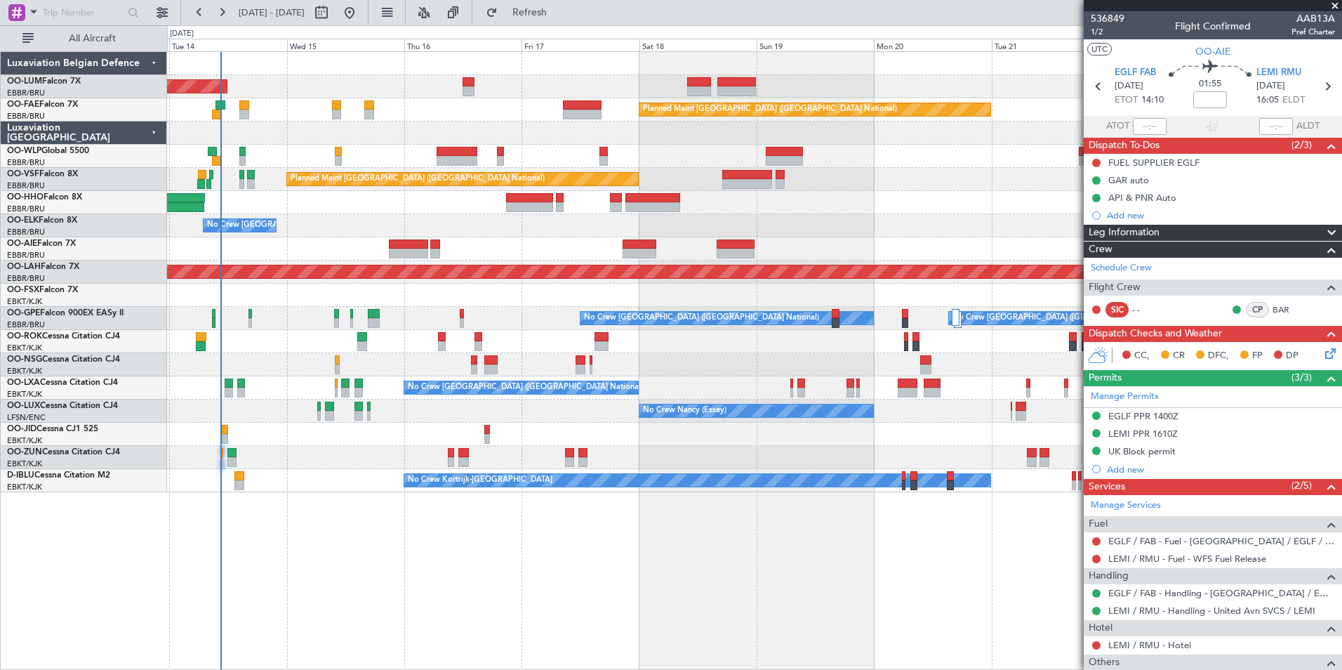
click at [653, 577] on div "AOG Maint Sibiu Owner Melsbroek Air Base Planned Maint Brussels (Brussels Natio…" at bounding box center [754, 360] width 1175 height 619
click at [1259, 68] on span "LEMI RMU" at bounding box center [1279, 73] width 45 height 14
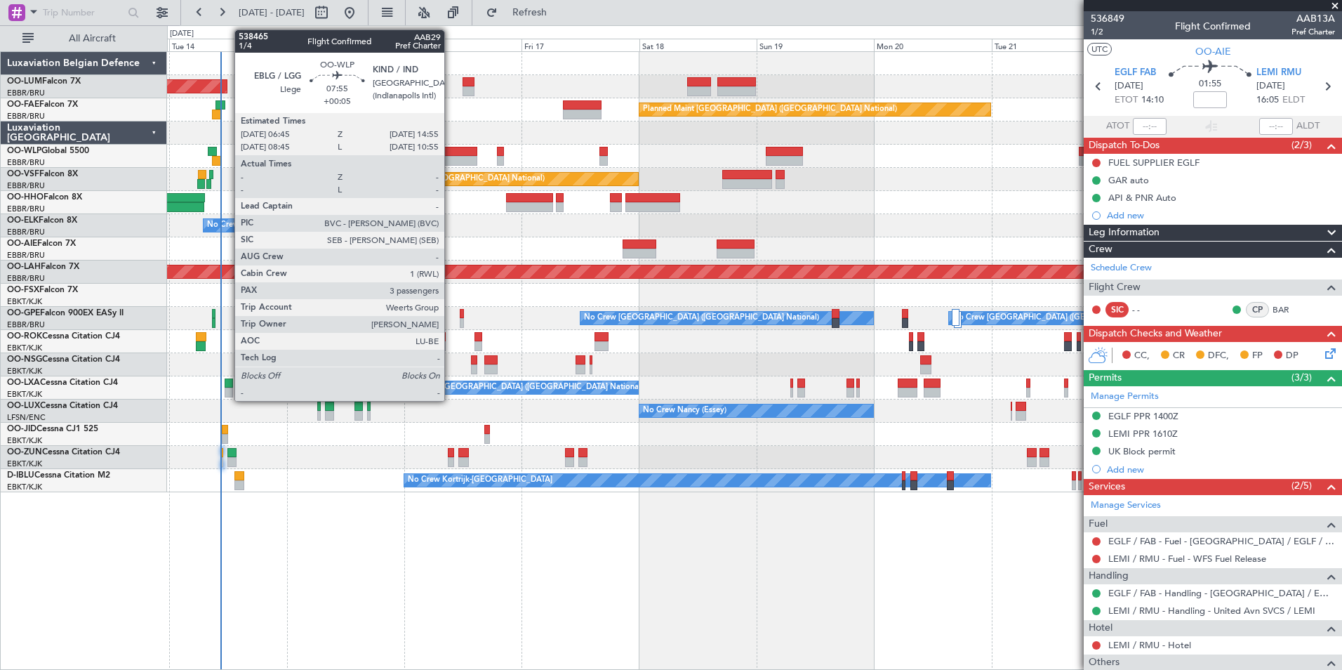
click at [451, 154] on div at bounding box center [457, 152] width 40 height 10
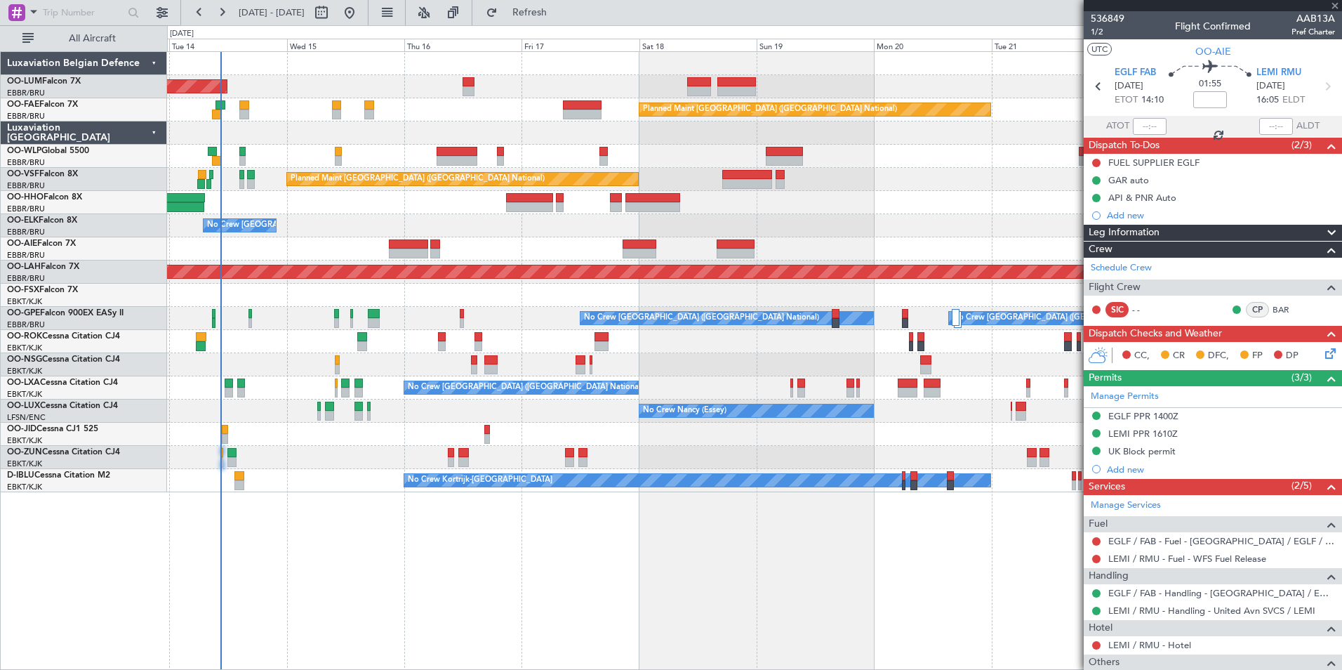
type input "+00:05"
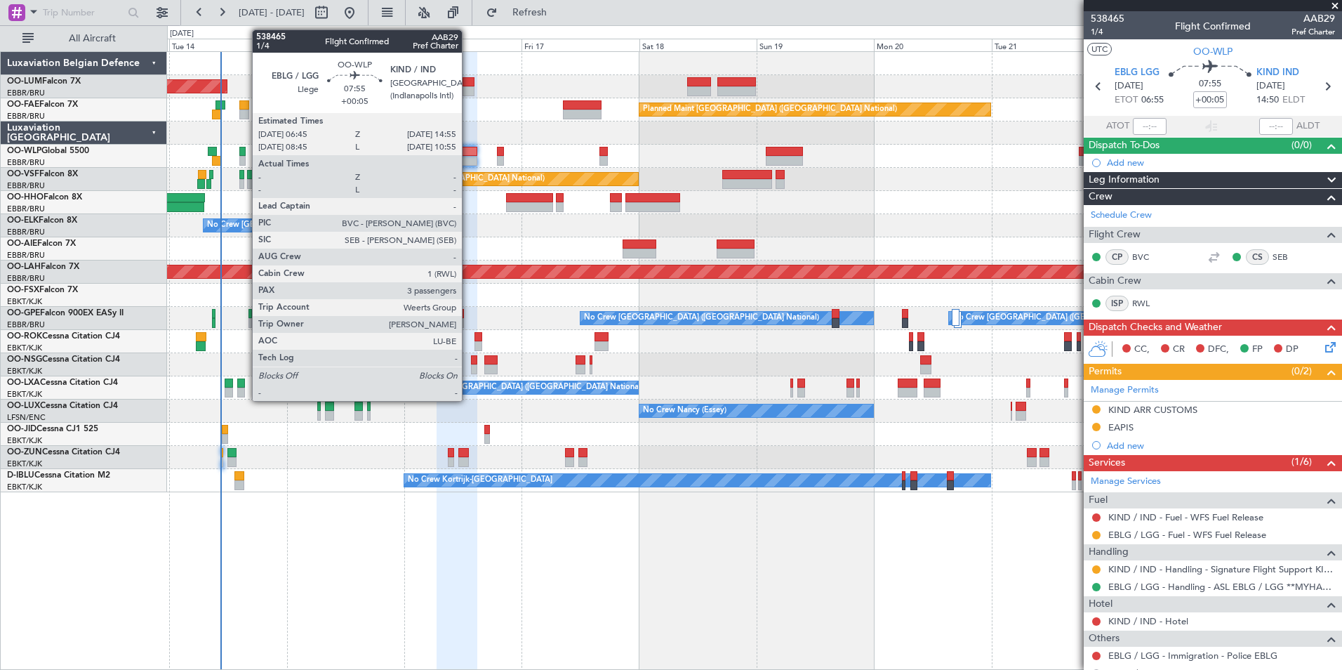
click at [468, 147] on div at bounding box center [457, 152] width 40 height 10
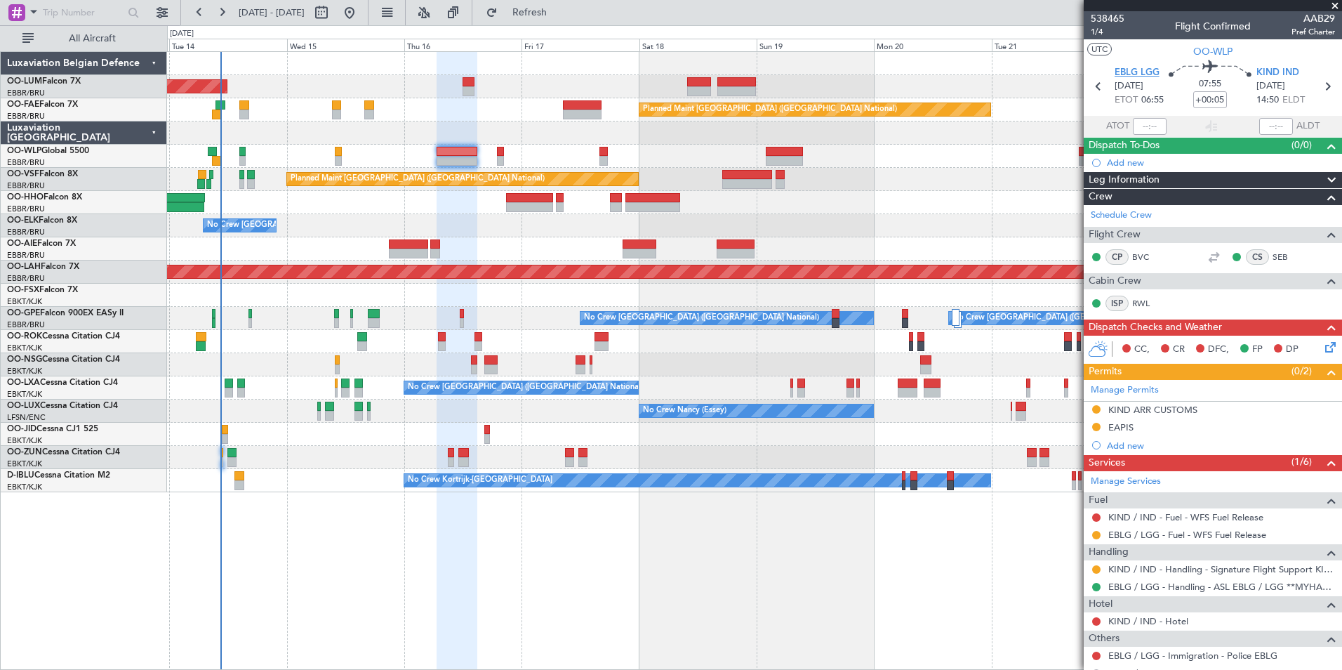
click at [1137, 71] on span "EBLG LGG" at bounding box center [1137, 73] width 45 height 14
click at [225, 11] on button at bounding box center [222, 12] width 22 height 22
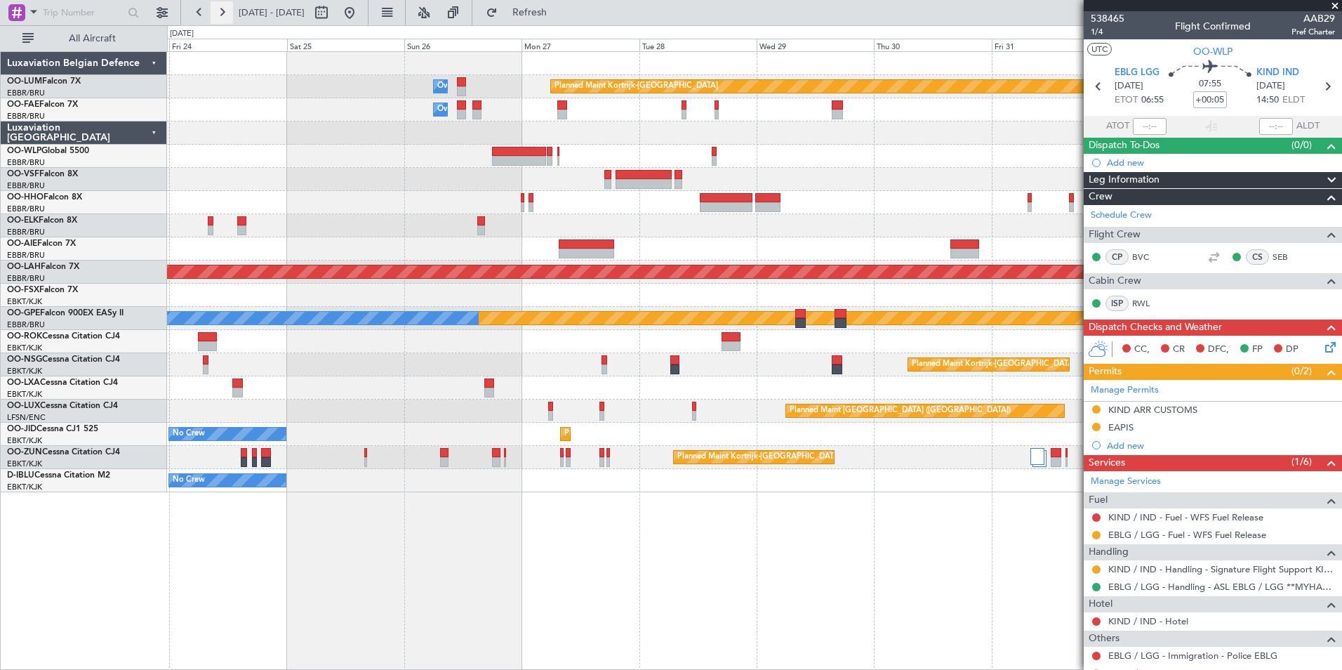
click at [225, 11] on button at bounding box center [222, 12] width 22 height 22
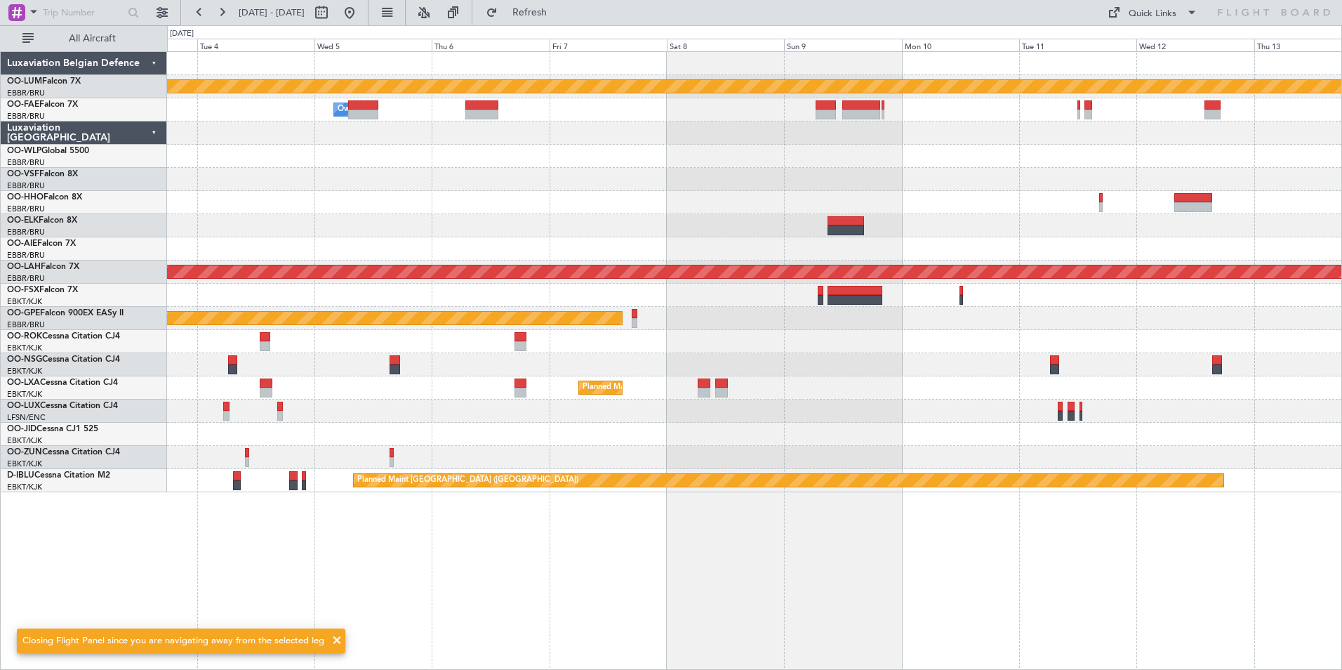
click at [442, 317] on div "Planned Maint Kortrijk-Wevelgem Owner Melsbroek Air Base Owner Melsbroek Air Ba…" at bounding box center [754, 272] width 1175 height 440
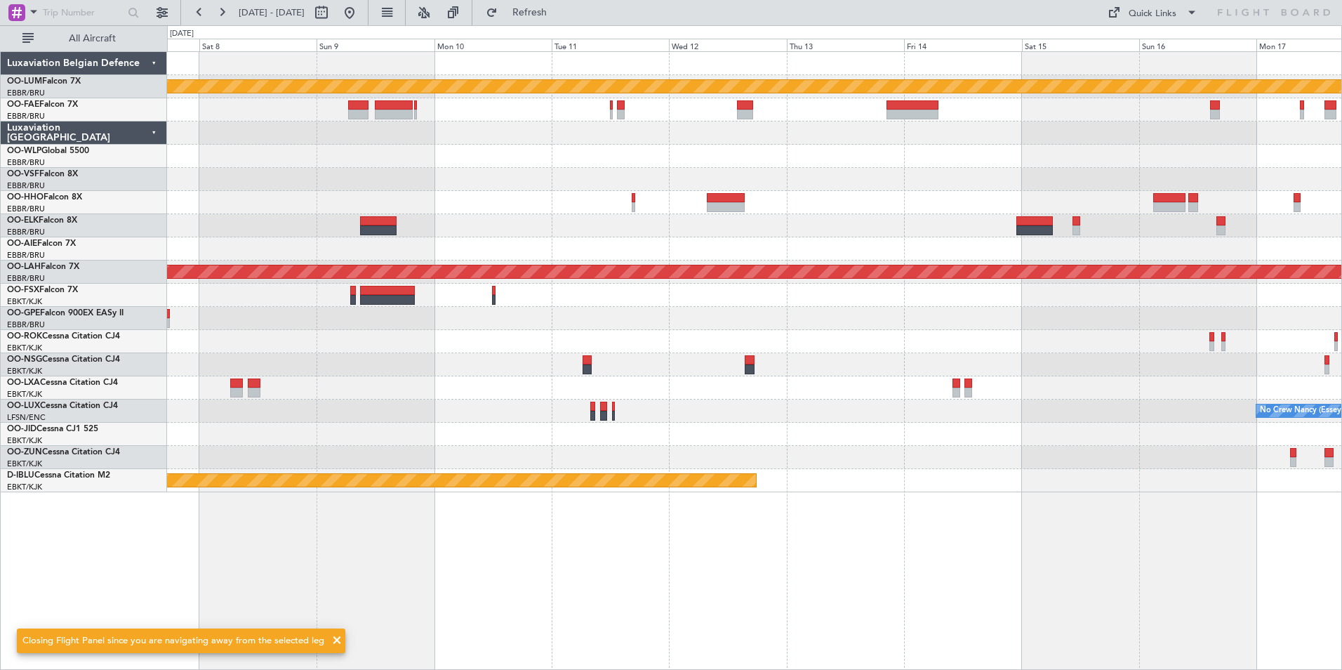
click at [280, 265] on div "Planned Maint Kortrijk-Wevelgem Owner Melsbroek Air Base Planned Maint Alton-st…" at bounding box center [754, 272] width 1175 height 440
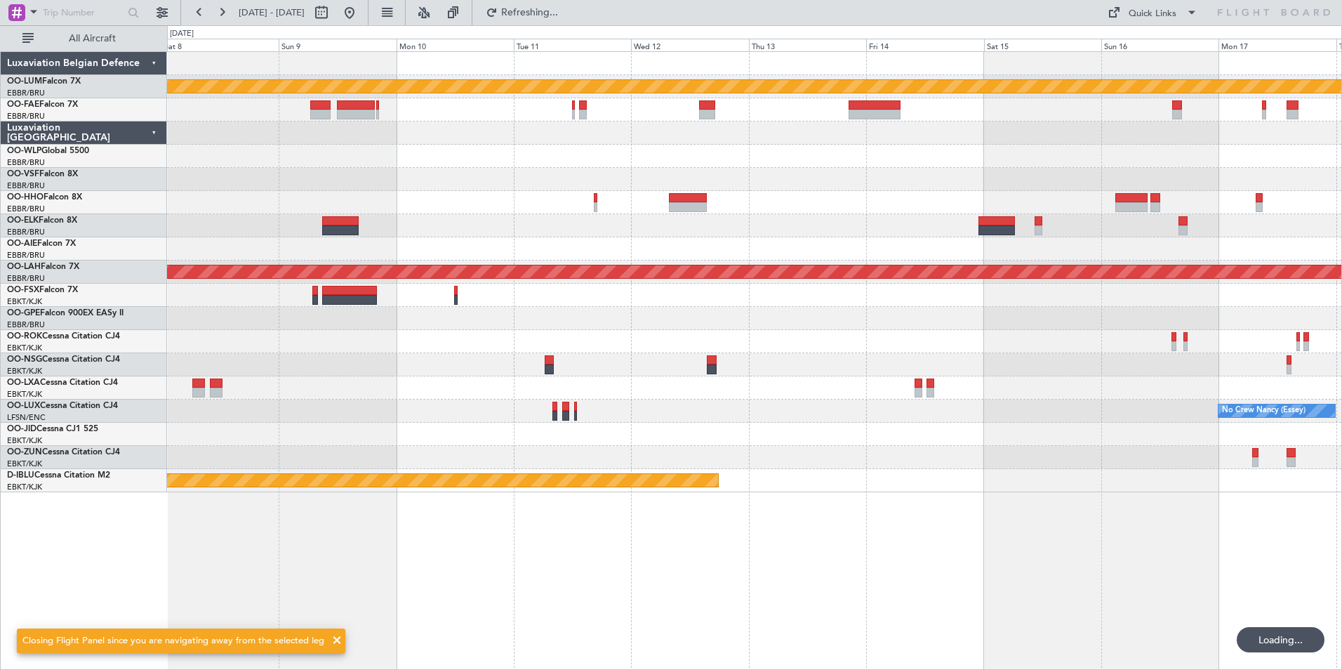
click at [700, 218] on div "Planned Maint Kortrijk-Wevelgem Planned Maint Alton-st Louis (St Louis Regl) Pl…" at bounding box center [754, 272] width 1175 height 440
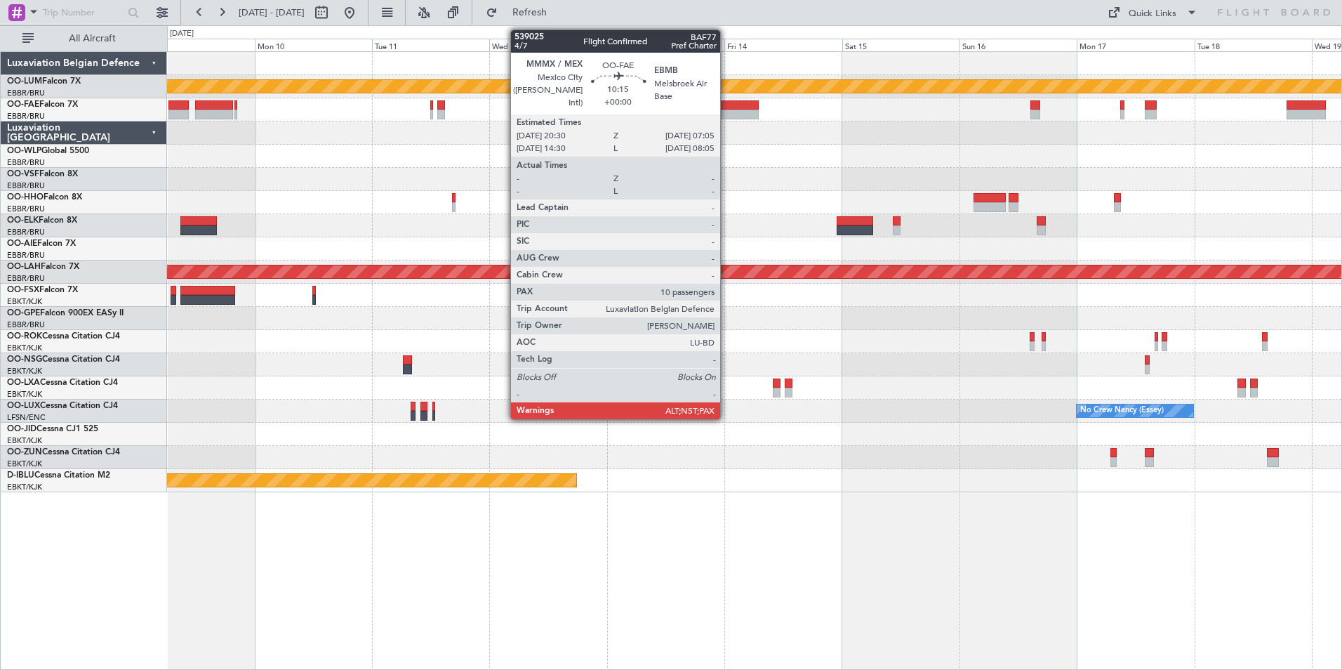
click at [727, 111] on div at bounding box center [733, 115] width 52 height 10
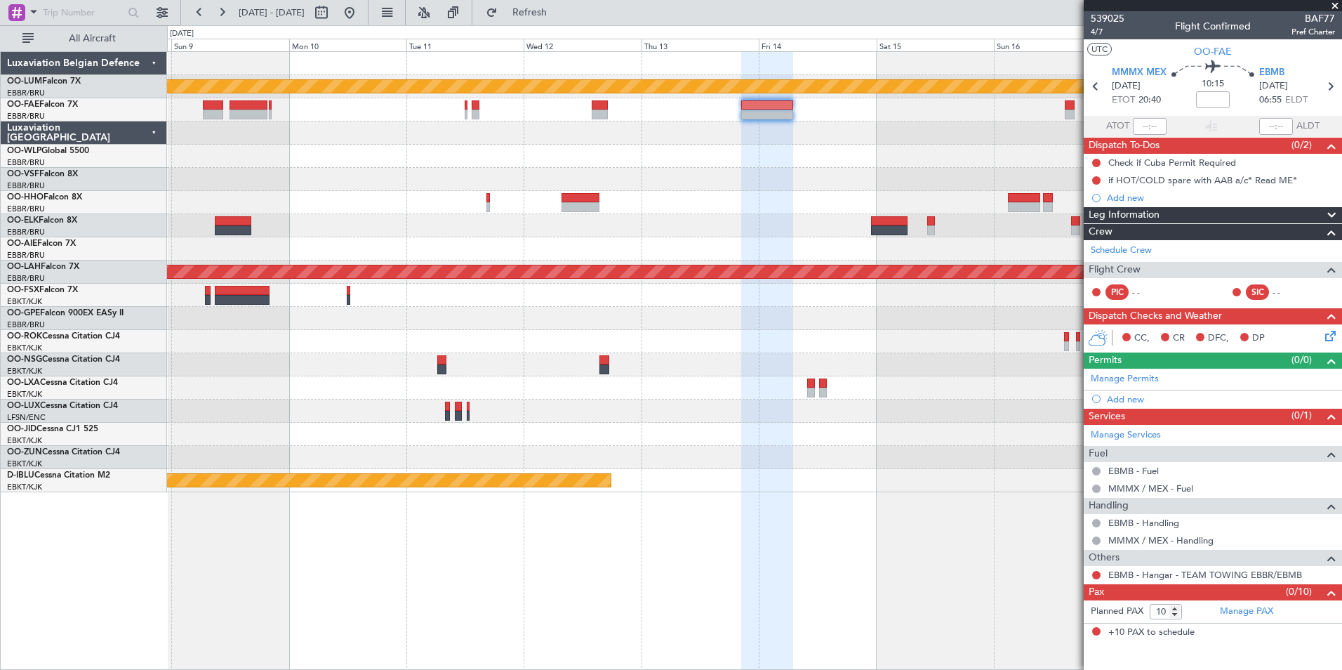
click at [583, 557] on div "Planned Maint Kortrijk-[GEOGRAPHIC_DATA] Planned [GEOGRAPHIC_DATA][PERSON_NAME]…" at bounding box center [754, 360] width 1175 height 619
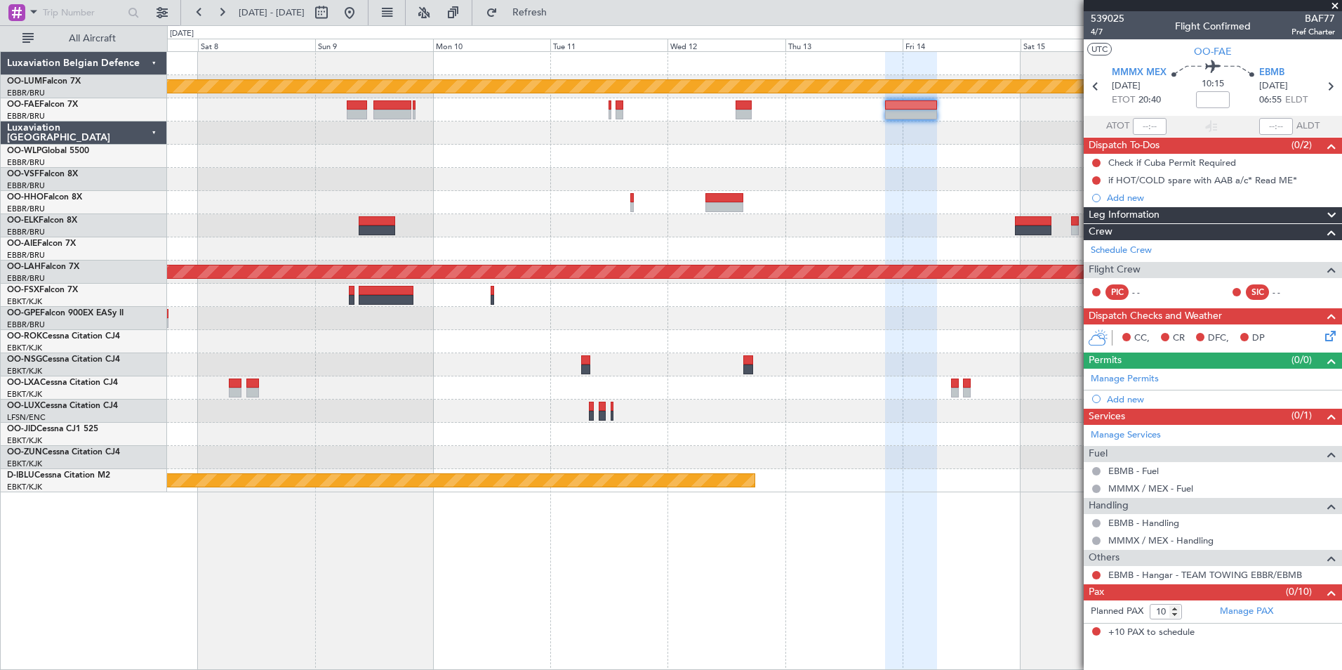
click at [597, 573] on div "Planned Maint Kortrijk-Wevelgem Owner Melsbroek Air Base Planned Maint Alton-st…" at bounding box center [754, 360] width 1175 height 619
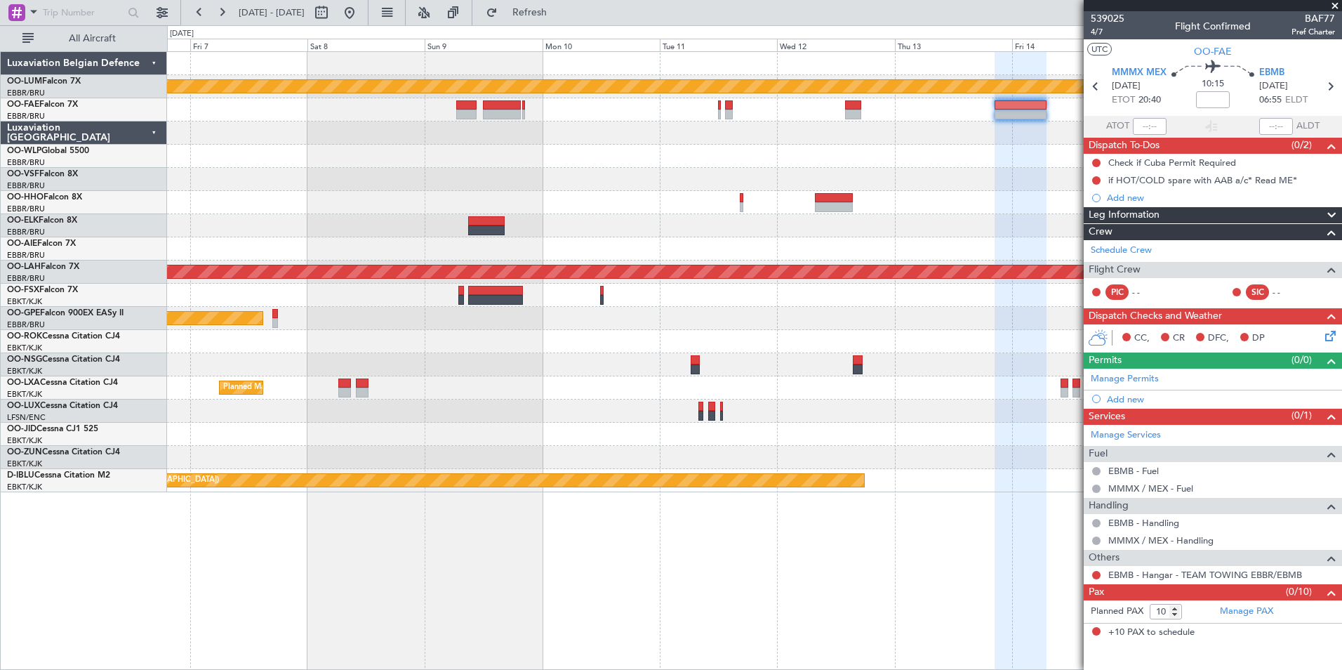
click at [622, 565] on div "Planned Maint Kortrijk-[GEOGRAPHIC_DATA] Owner [GEOGRAPHIC_DATA] Planned [GEOGR…" at bounding box center [754, 360] width 1175 height 619
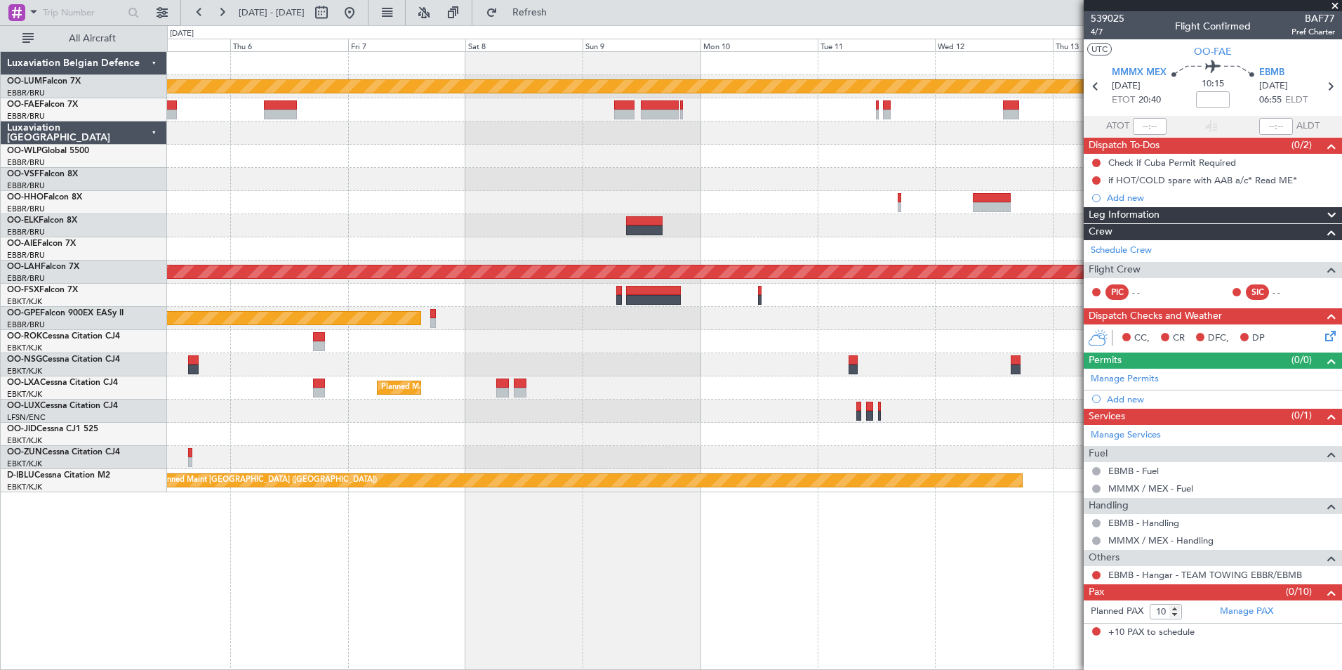
click at [564, 553] on div "Planned Maint Kortrijk-Wevelgem Owner Melsbroek Air Base Planned Maint Alton-st…" at bounding box center [754, 360] width 1175 height 619
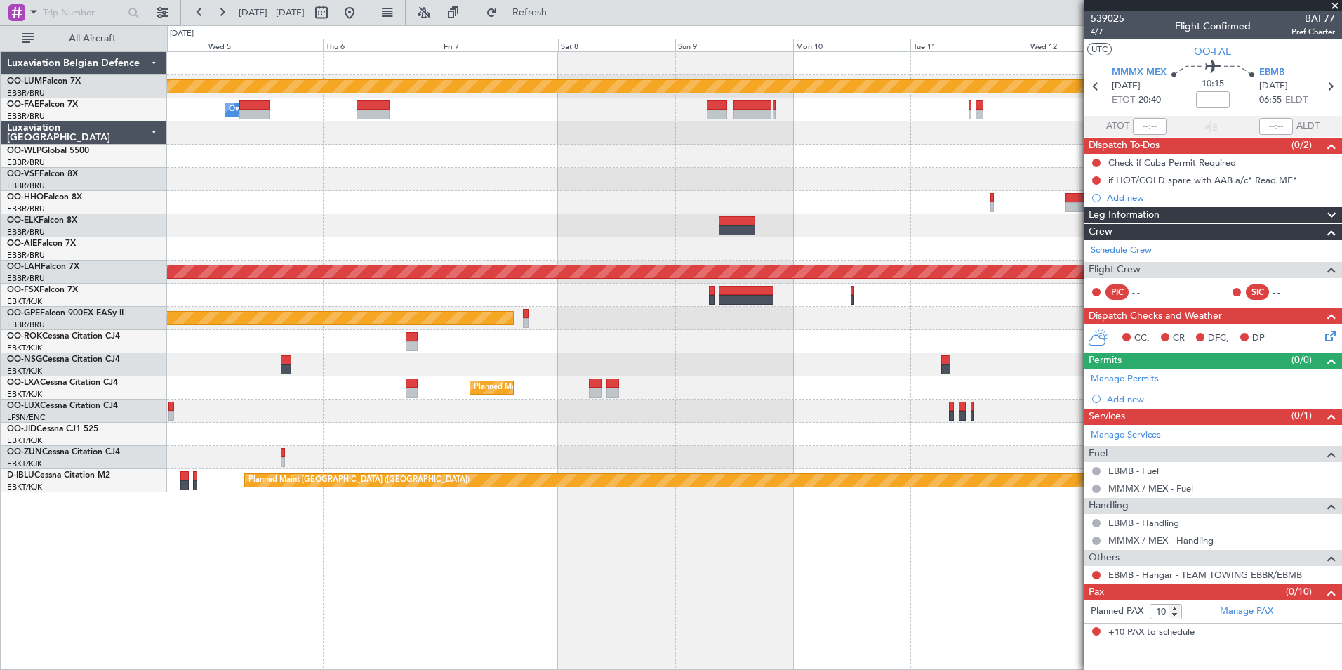
click at [427, 527] on div "Planned Maint Kortrijk-Wevelgem Owner Melsbroek Air Base Planned Maint Alton-st…" at bounding box center [754, 360] width 1175 height 619
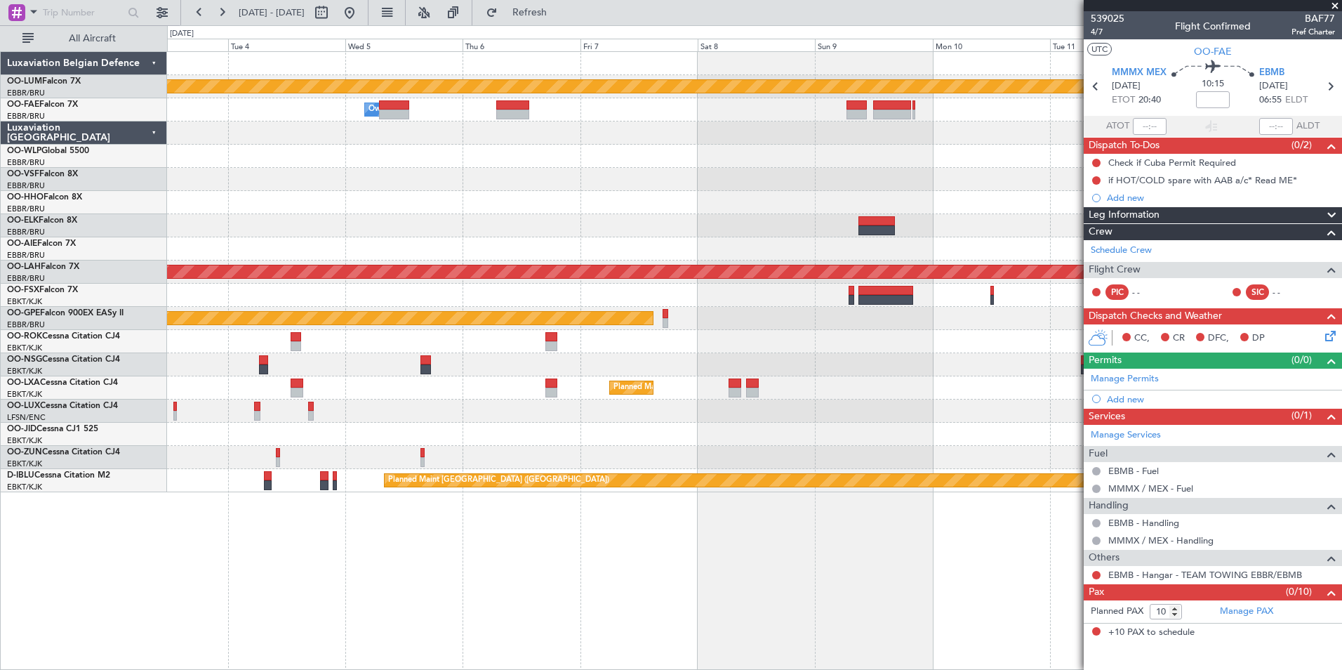
click at [602, 564] on div "Planned Maint Kortrijk-Wevelgem Owner Melsbroek Air Base Owner Melsbroek Air Ba…" at bounding box center [754, 360] width 1175 height 619
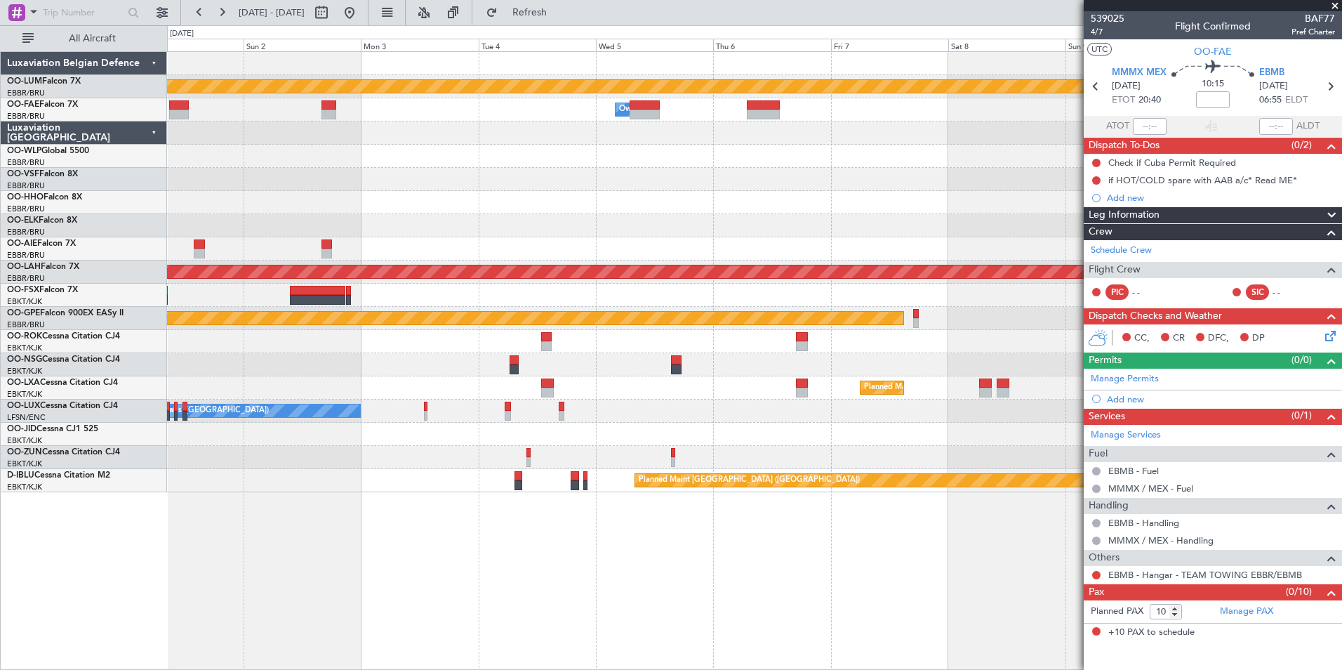
click at [510, 564] on div "Planned Maint Kortrijk-Wevelgem Owner Melsbroek Air Base Owner Melsbroek Air Ba…" at bounding box center [754, 360] width 1175 height 619
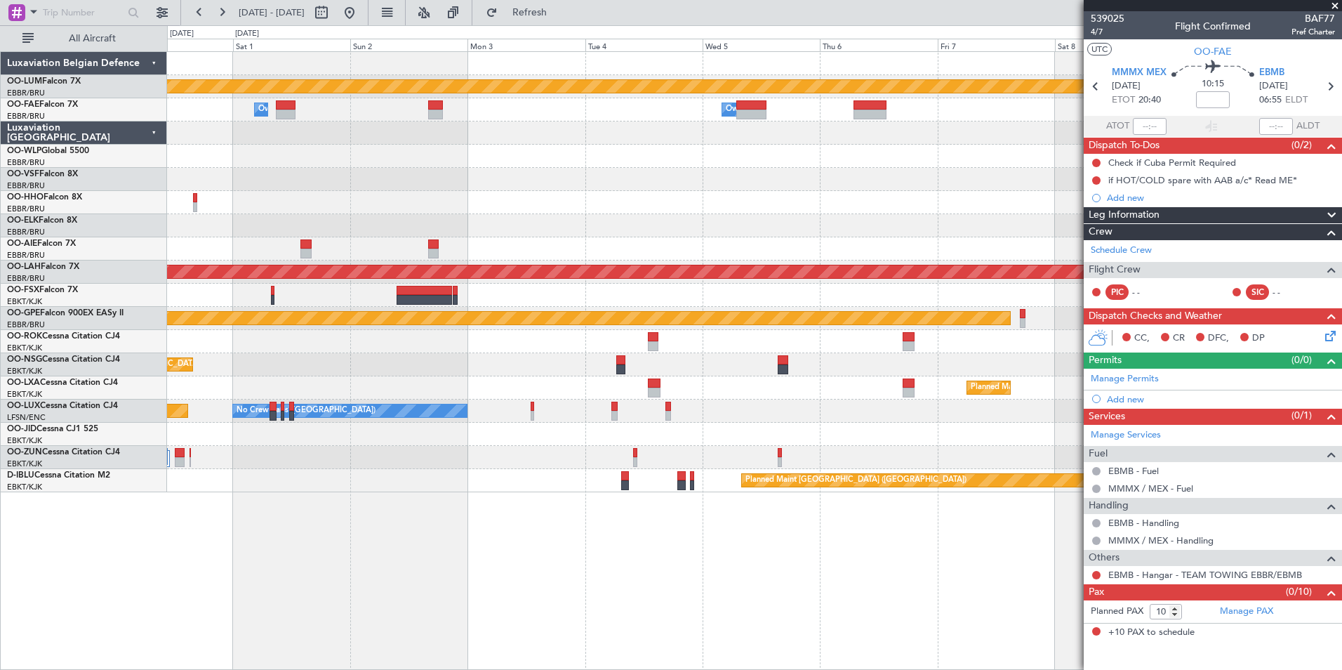
click at [582, 590] on div "Planned Maint Kortrijk-[GEOGRAPHIC_DATA] Owner [GEOGRAPHIC_DATA] Owner [GEOGRAP…" at bounding box center [754, 360] width 1175 height 619
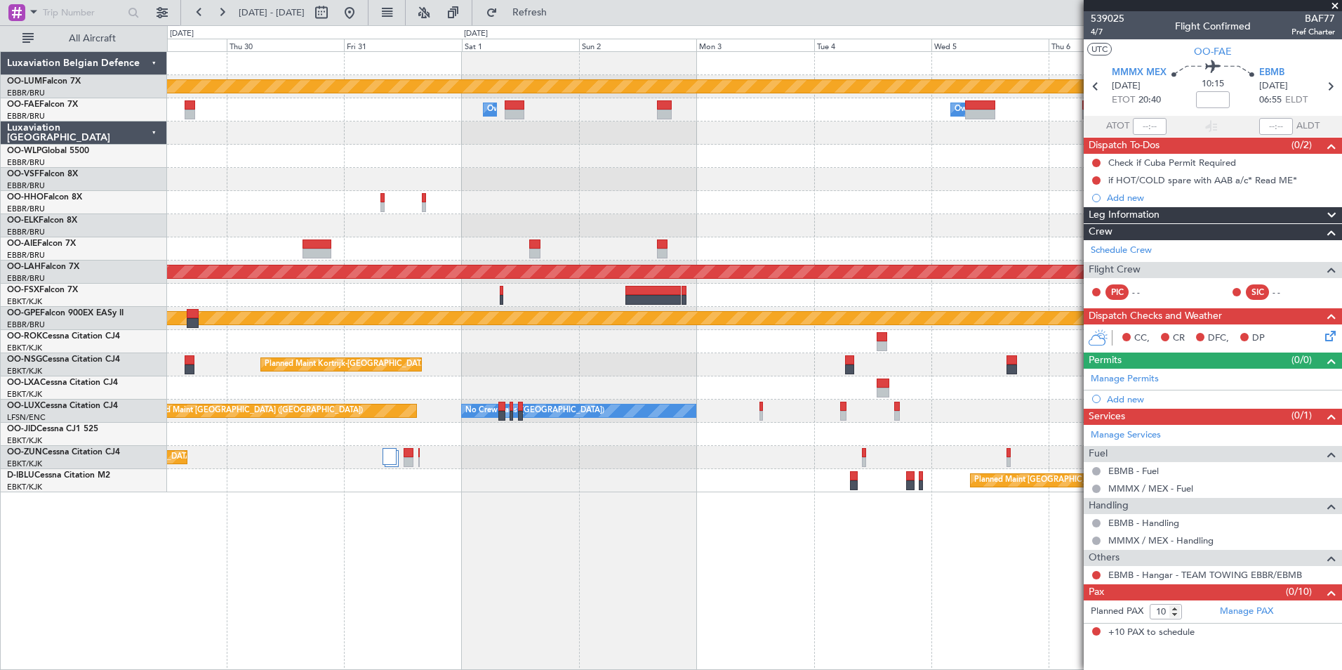
click at [300, 536] on div "Planned Maint Kortrijk-Wevelgem Owner Melsbroek Air Base Owner Melsbroek Air Ba…" at bounding box center [754, 360] width 1175 height 619
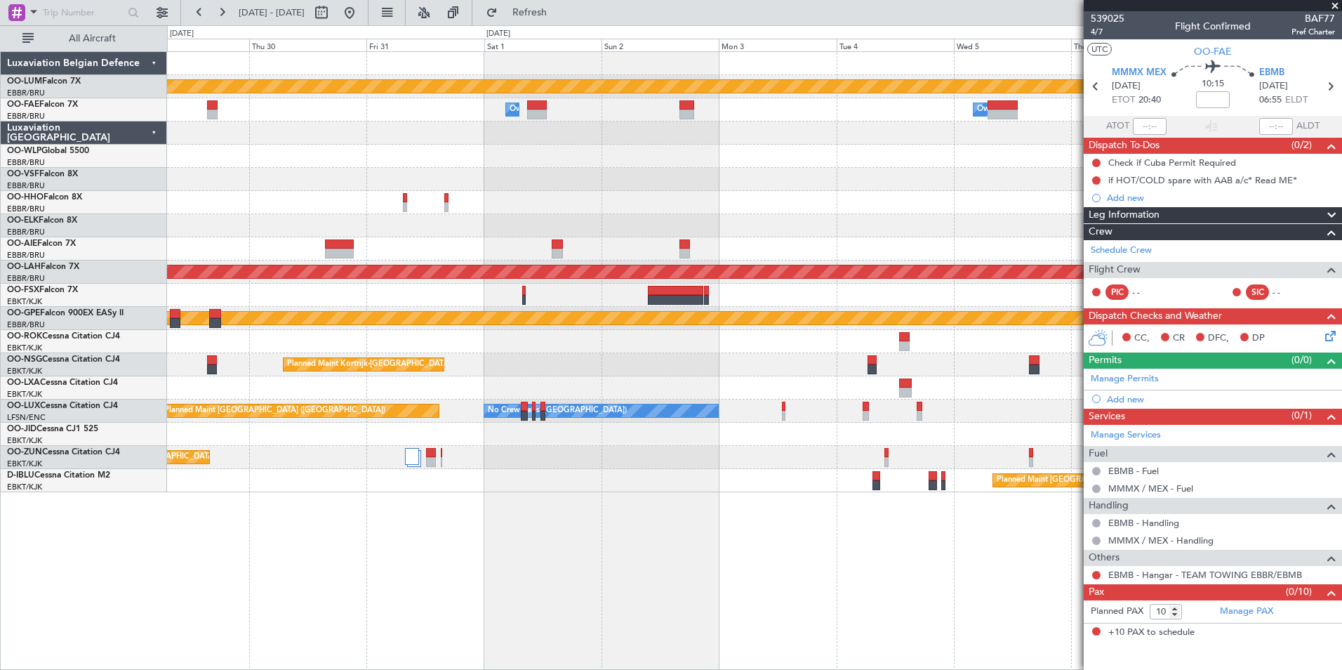
click at [498, 564] on div "Planned Maint Kortrijk-Wevelgem Owner Melsbroek Air Base Owner Melsbroek Air Ba…" at bounding box center [754, 360] width 1175 height 619
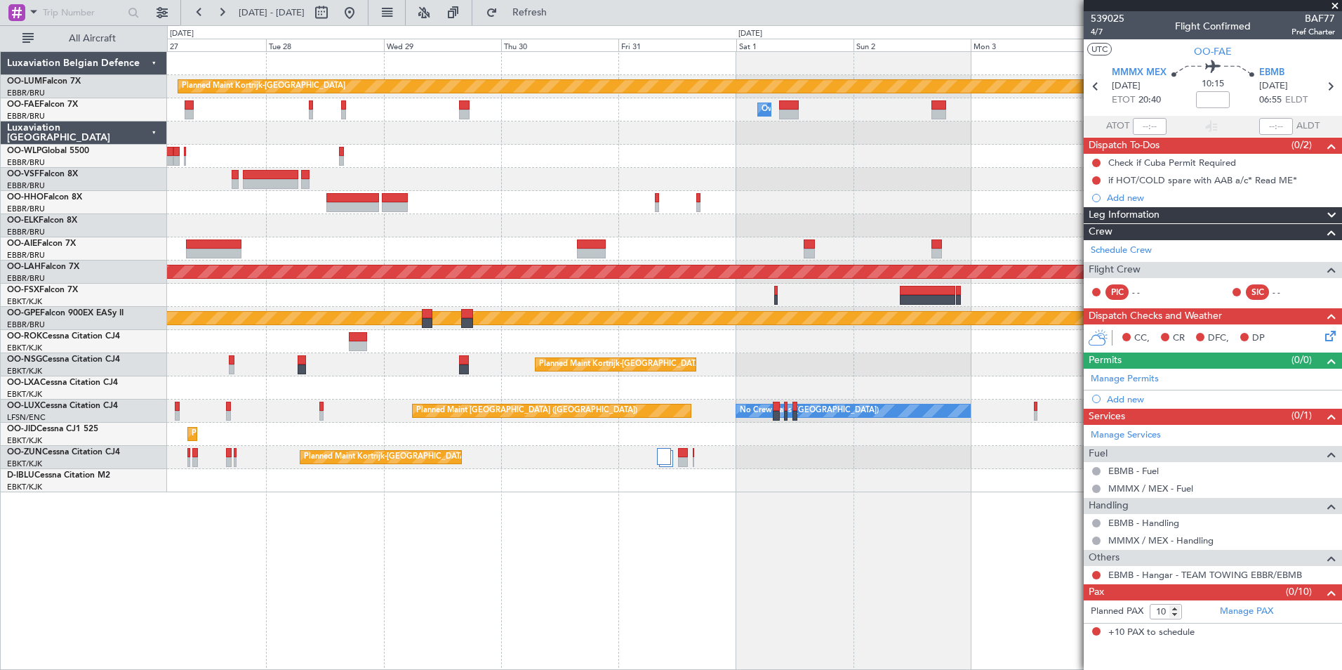
click at [502, 559] on div "Planned Maint Kortrijk-Wevelgem Owner Melsbroek Air Base Owner Melsbroek Air Ba…" at bounding box center [754, 360] width 1175 height 619
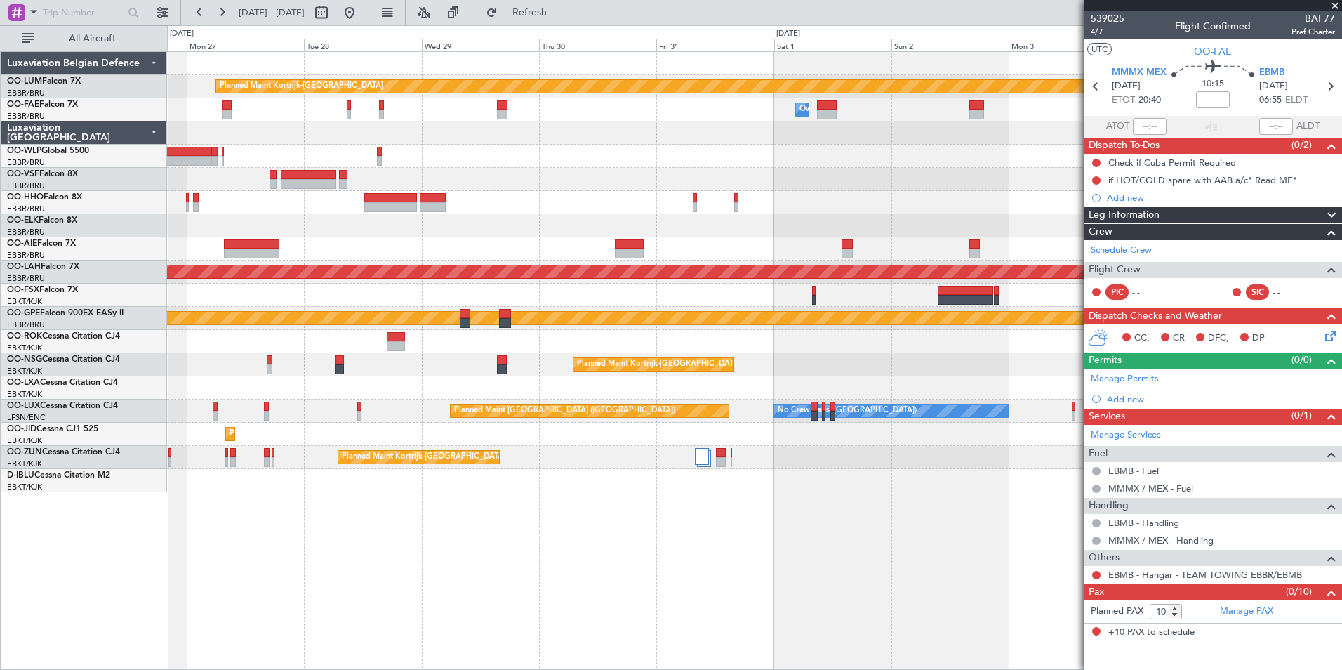
click at [477, 565] on div "Planned Maint Kortrijk-Wevelgem Owner Melsbroek Air Base Owner Melsbroek Air Ba…" at bounding box center [754, 360] width 1175 height 619
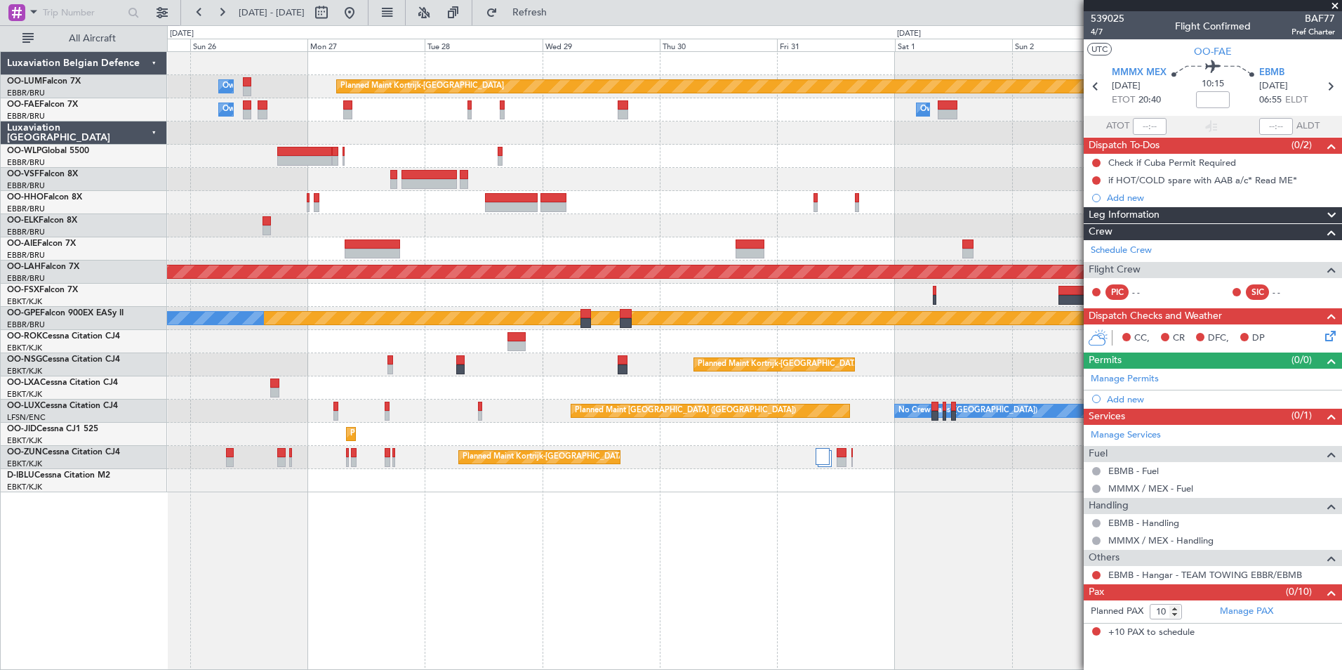
click at [476, 566] on div "Planned Maint Kortrijk-Wevelgem Owner Melsbroek Air Base Owner Melsbroek Air Ba…" at bounding box center [754, 360] width 1175 height 619
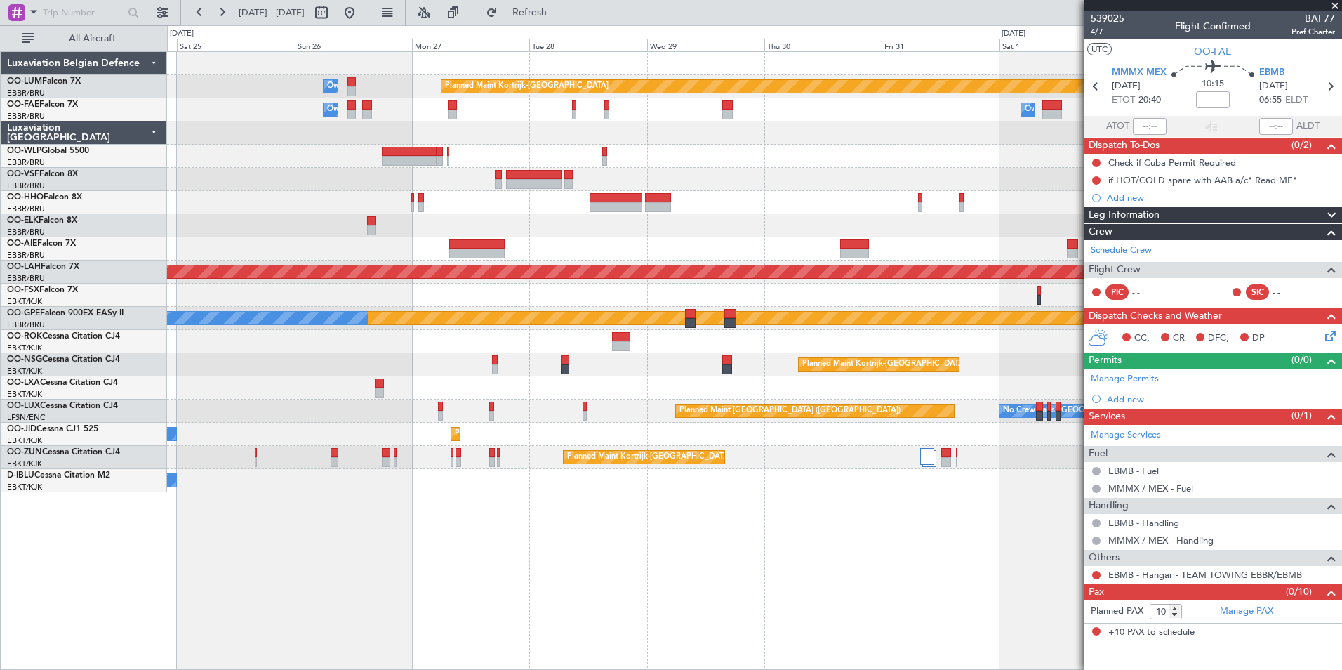
click at [469, 568] on div "Planned Maint Kortrijk-Wevelgem Owner Melsbroek Air Base Owner Melsbroek Air Ba…" at bounding box center [754, 360] width 1175 height 619
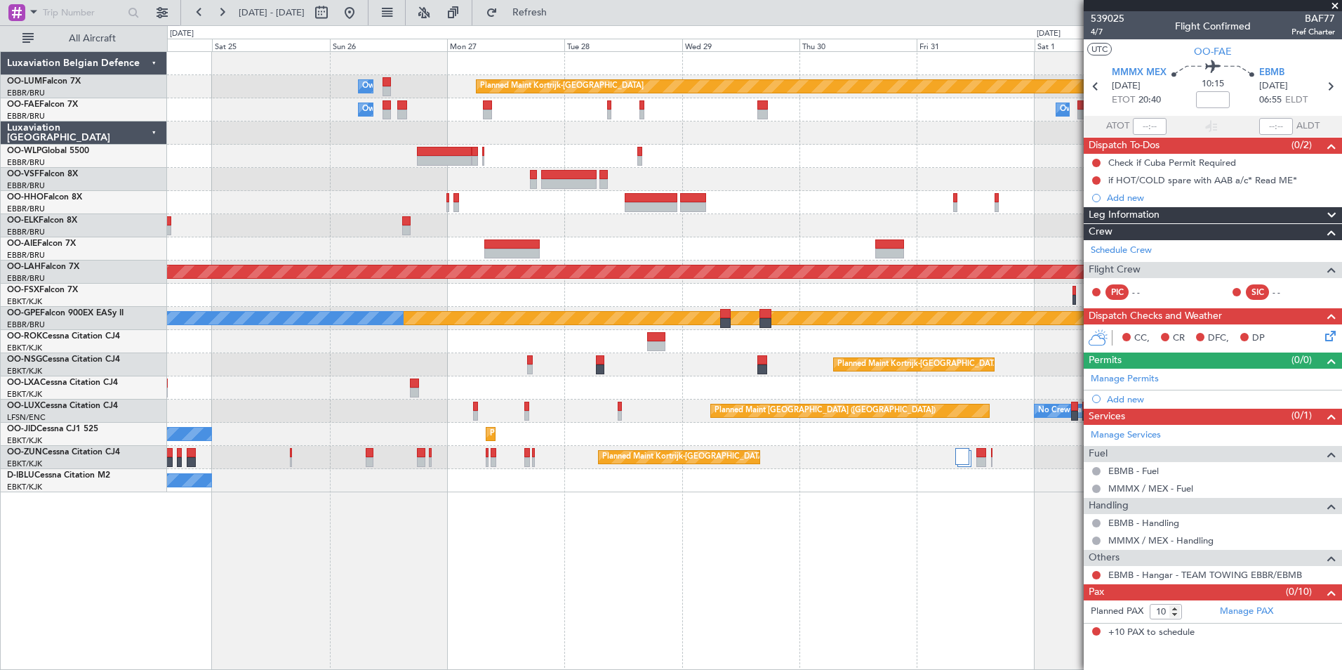
click at [721, 566] on div "Planned Maint Kortrijk-Wevelgem Owner Melsbroek Air Base Owner Melsbroek Air Ba…" at bounding box center [754, 360] width 1175 height 619
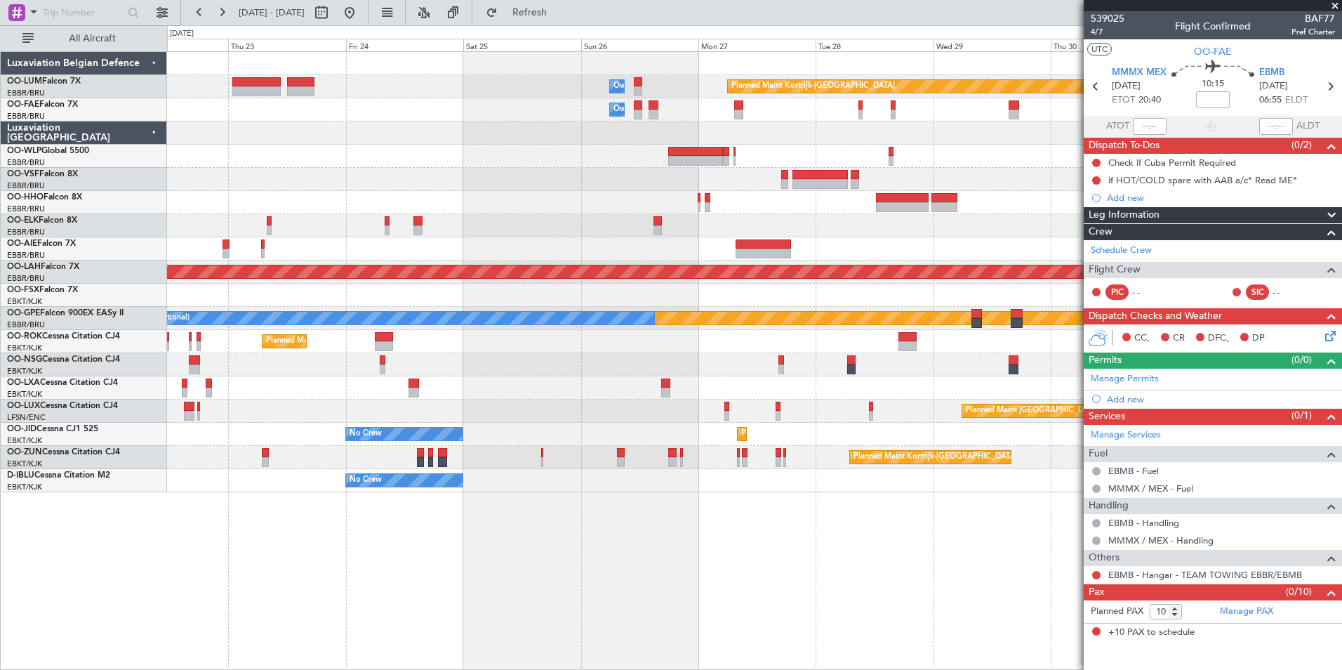
click at [650, 577] on div "Planned Maint Kortrijk-Wevelgem Owner Melsbroek Air Base Owner Melsbroek Air Ba…" at bounding box center [754, 360] width 1175 height 619
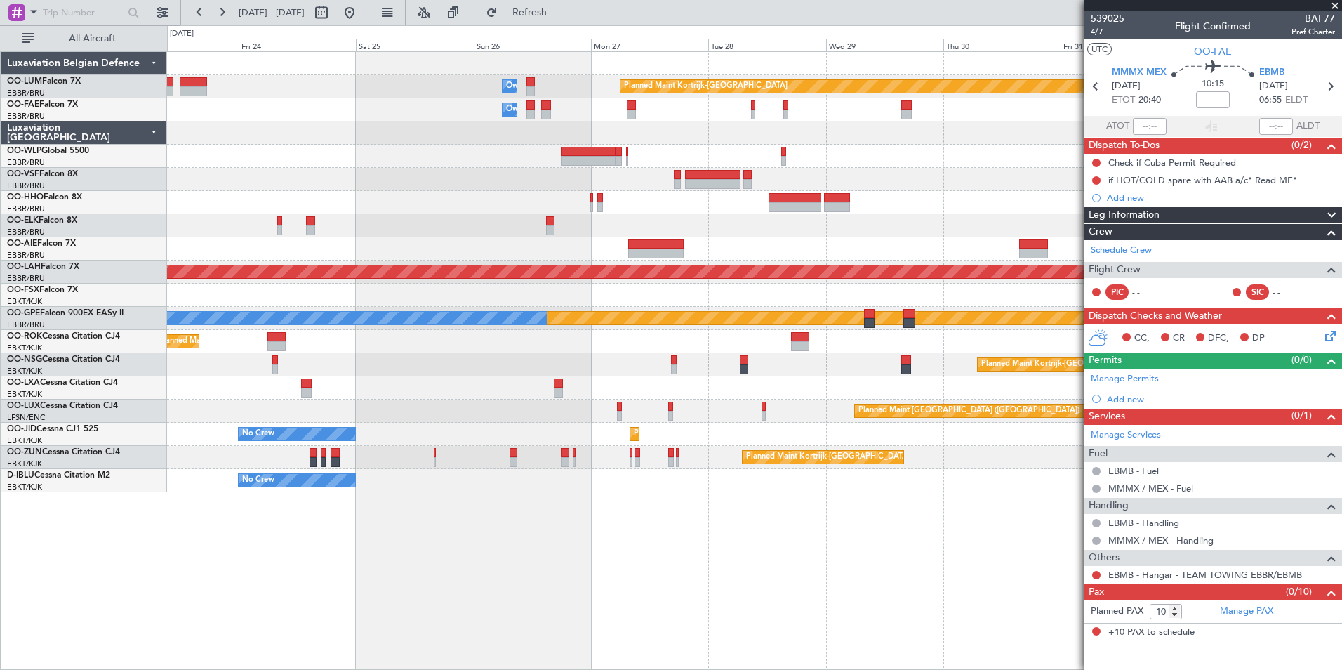
click at [550, 598] on div "Planned Maint Kortrijk-Wevelgem Owner Melsbroek Air Base Owner Melsbroek Air Ba…" at bounding box center [754, 360] width 1175 height 619
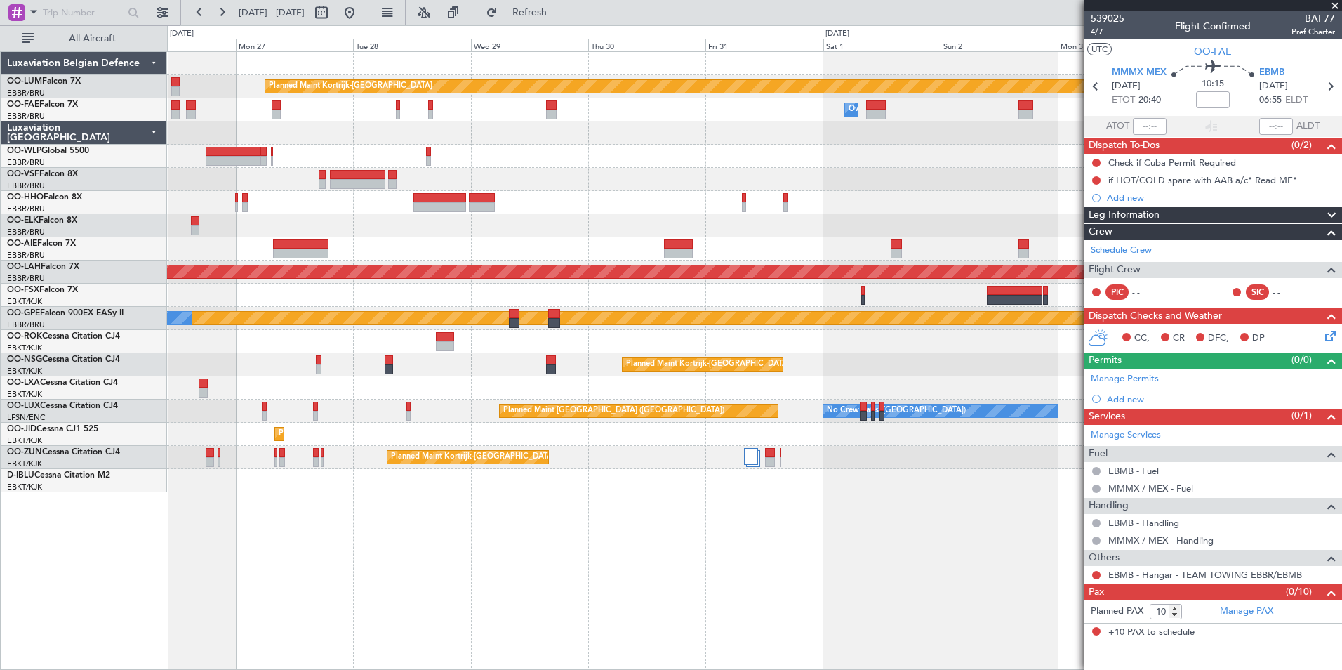
click at [550, 589] on div "Planned Maint Kortrijk-Wevelgem Owner Melsbroek Air Base Owner Melsbroek Air Ba…" at bounding box center [754, 360] width 1175 height 619
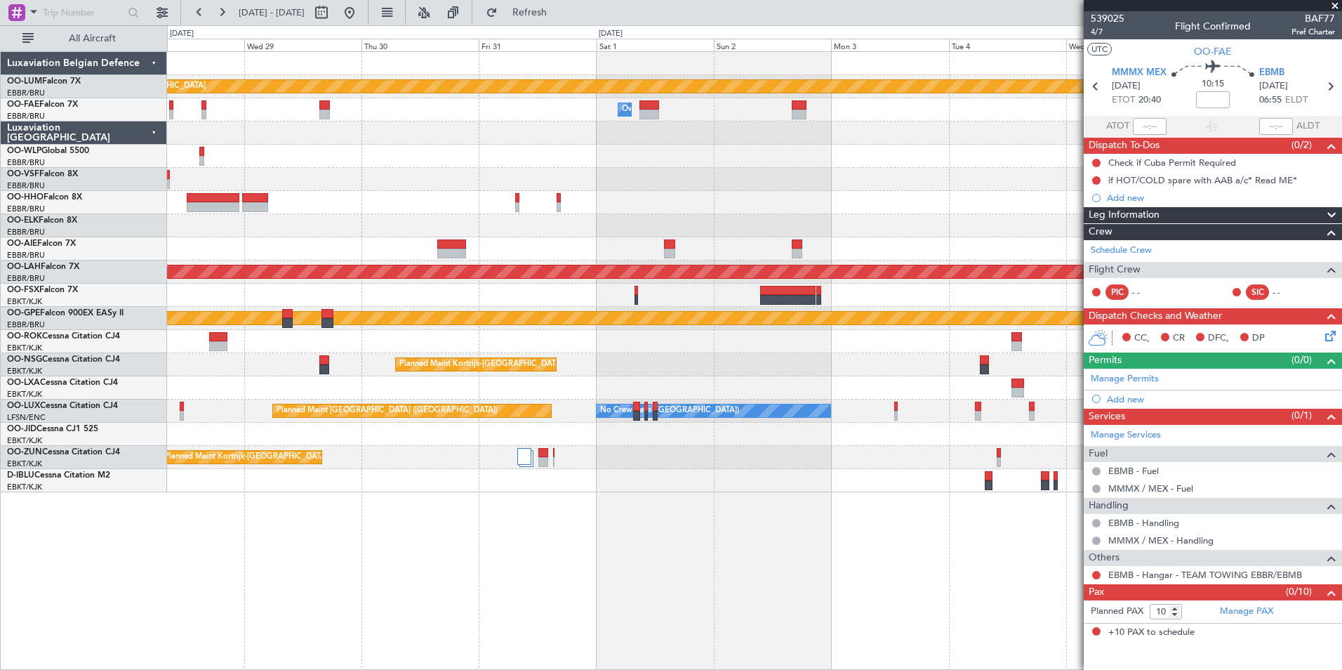
click at [638, 566] on div "Planned Maint Kortrijk-Wevelgem Owner Melsbroek Air Base Owner Melsbroek Air Ba…" at bounding box center [754, 360] width 1175 height 619
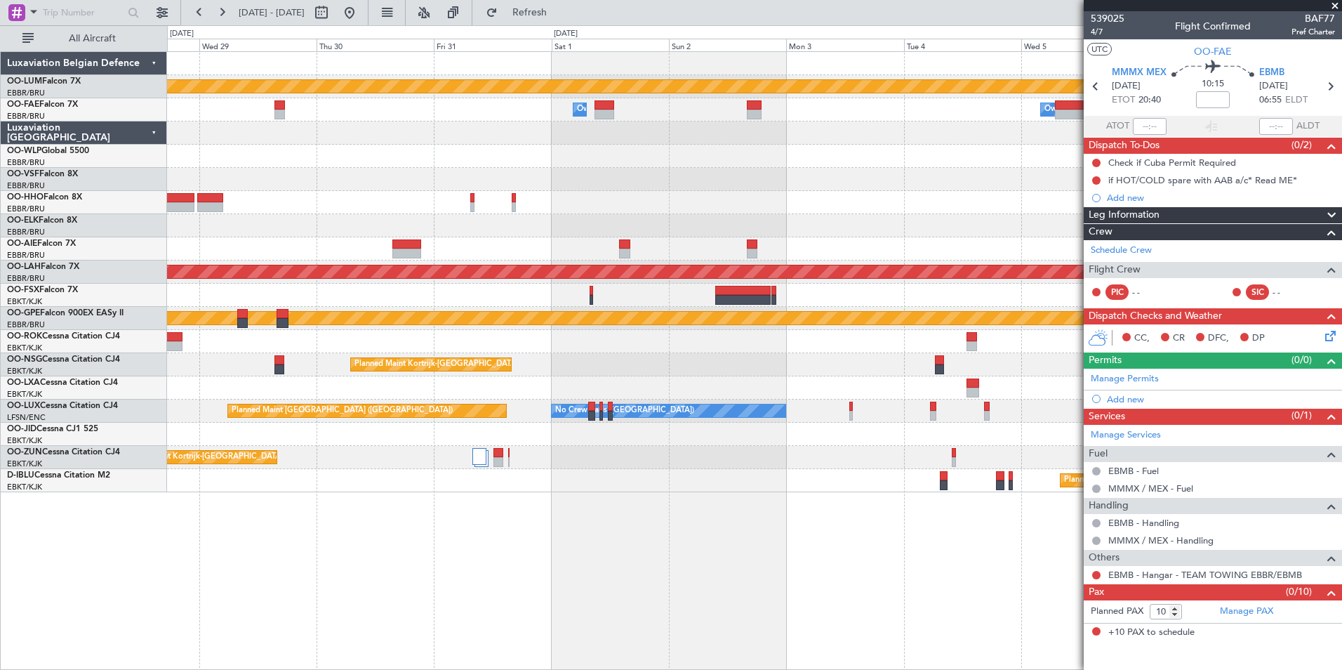
click at [603, 536] on div "Planned Maint Kortrijk-Wevelgem Owner Melsbroek Air Base Owner Melsbroek Air Ba…" at bounding box center [754, 360] width 1175 height 619
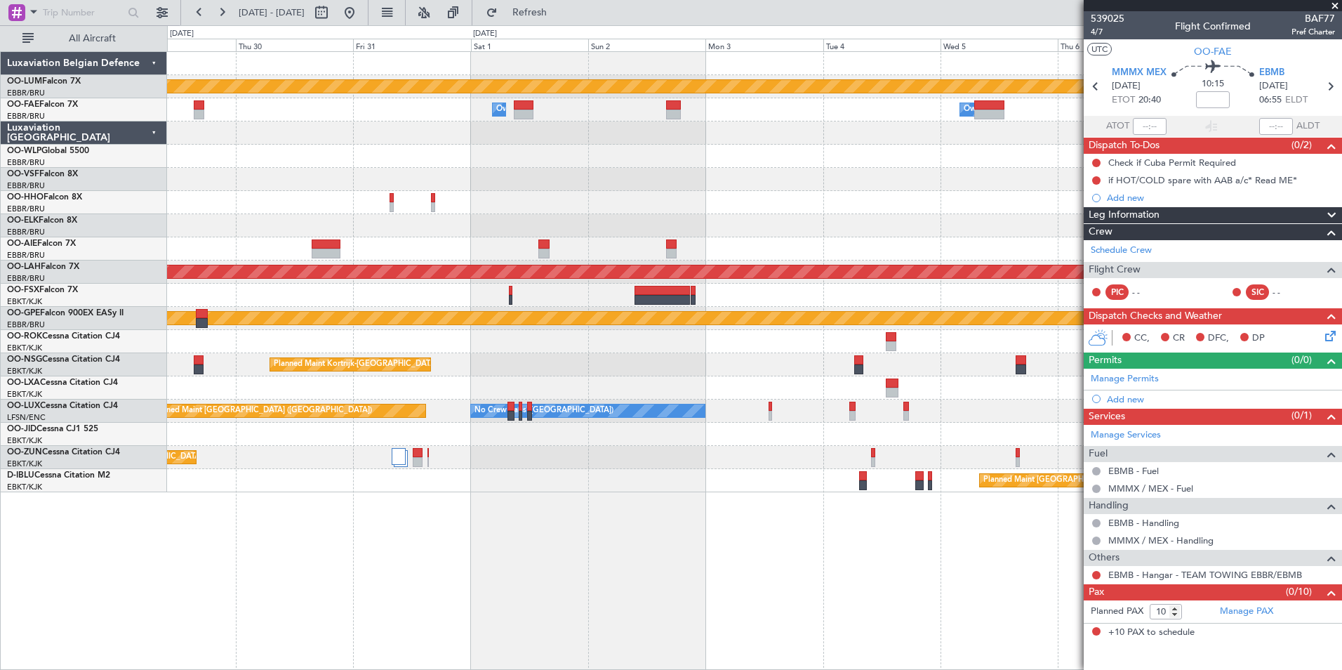
click at [663, 499] on div "Planned Maint Kortrijk-Wevelgem Owner Melsbroek Air Base Owner Melsbroek Air Ba…" at bounding box center [754, 360] width 1175 height 619
click at [679, 506] on div "Planned Maint Kortrijk-Wevelgem Owner Melsbroek Air Base Owner Melsbroek Air Ba…" at bounding box center [754, 360] width 1175 height 619
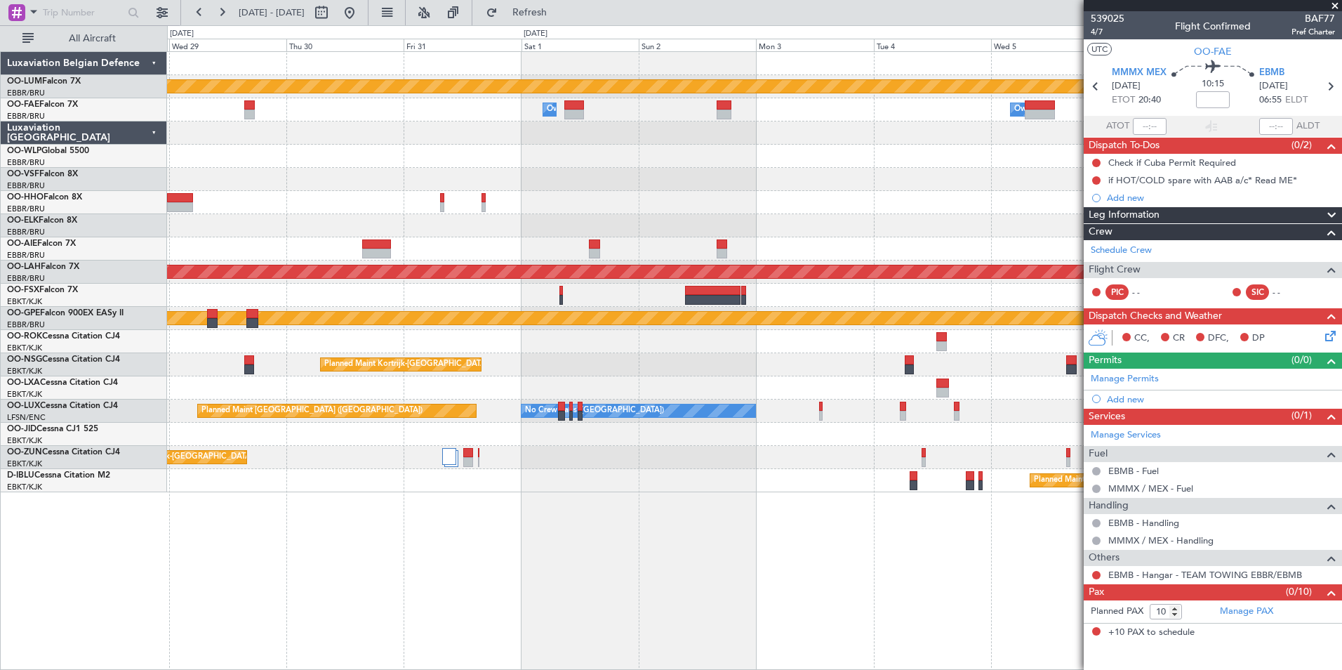
click at [652, 481] on div "Planned Maint [GEOGRAPHIC_DATA] ([GEOGRAPHIC_DATA])" at bounding box center [754, 480] width 1175 height 23
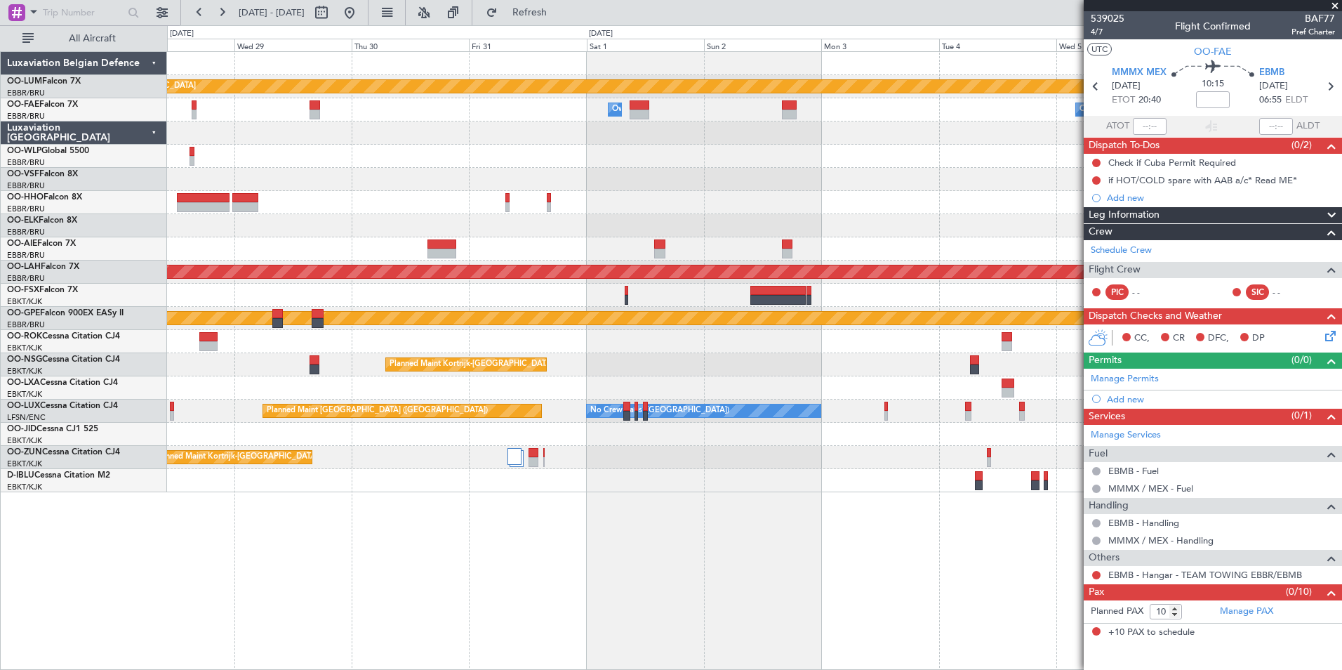
click at [619, 535] on div "Planned Maint Kortrijk-Wevelgem Owner Melsbroek Air Base Owner Melsbroek Air Ba…" at bounding box center [754, 360] width 1175 height 619
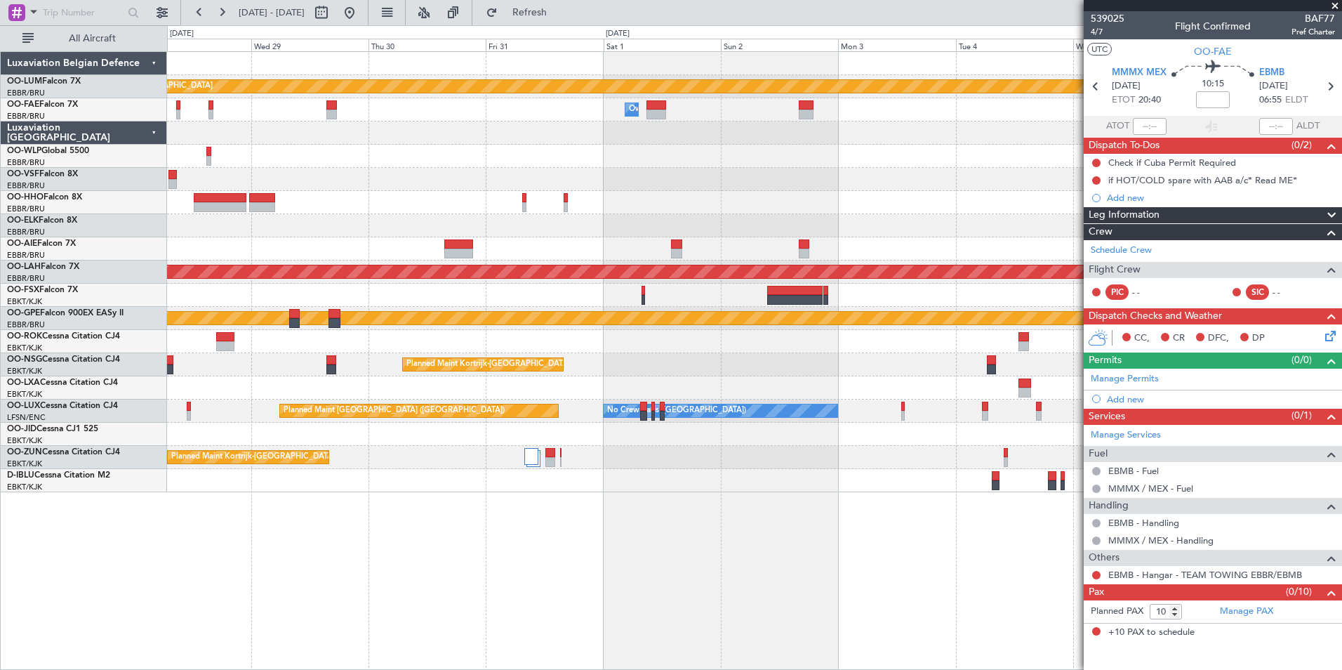
click at [711, 551] on div "Planned Maint Kortrijk-Wevelgem Owner Melsbroek Air Base Owner Melsbroek Air Ba…" at bounding box center [754, 360] width 1175 height 619
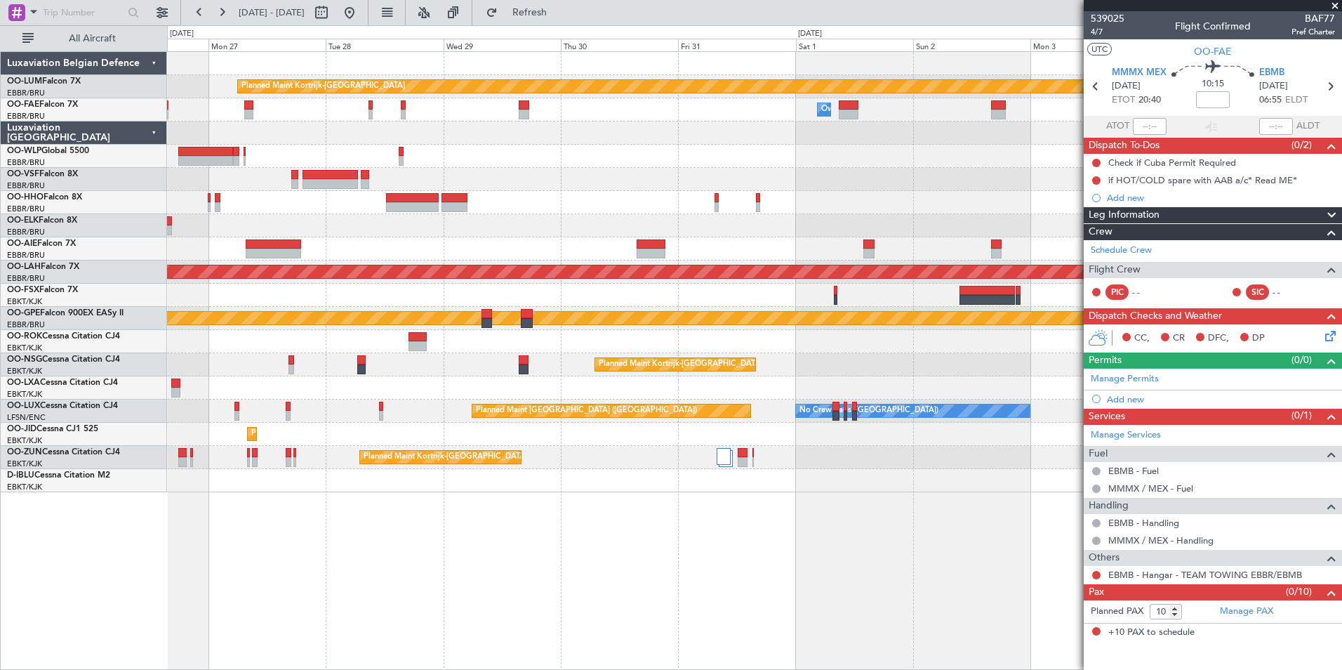
click at [520, 569] on div "Planned Maint Kortrijk-Wevelgem Owner Melsbroek Air Base Owner Melsbroek Air Ba…" at bounding box center [754, 360] width 1175 height 619
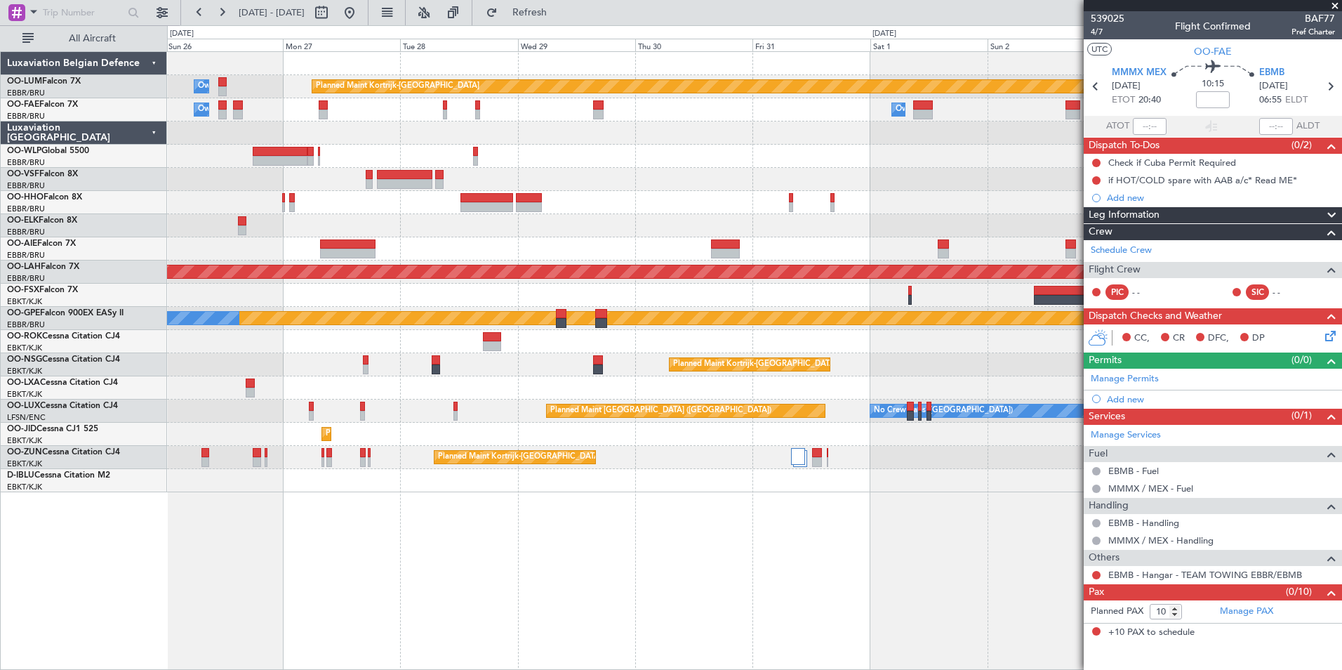
click at [593, 573] on div "Planned Maint Kortrijk-Wevelgem Owner Melsbroek Air Base Owner Melsbroek Air Ba…" at bounding box center [754, 360] width 1175 height 619
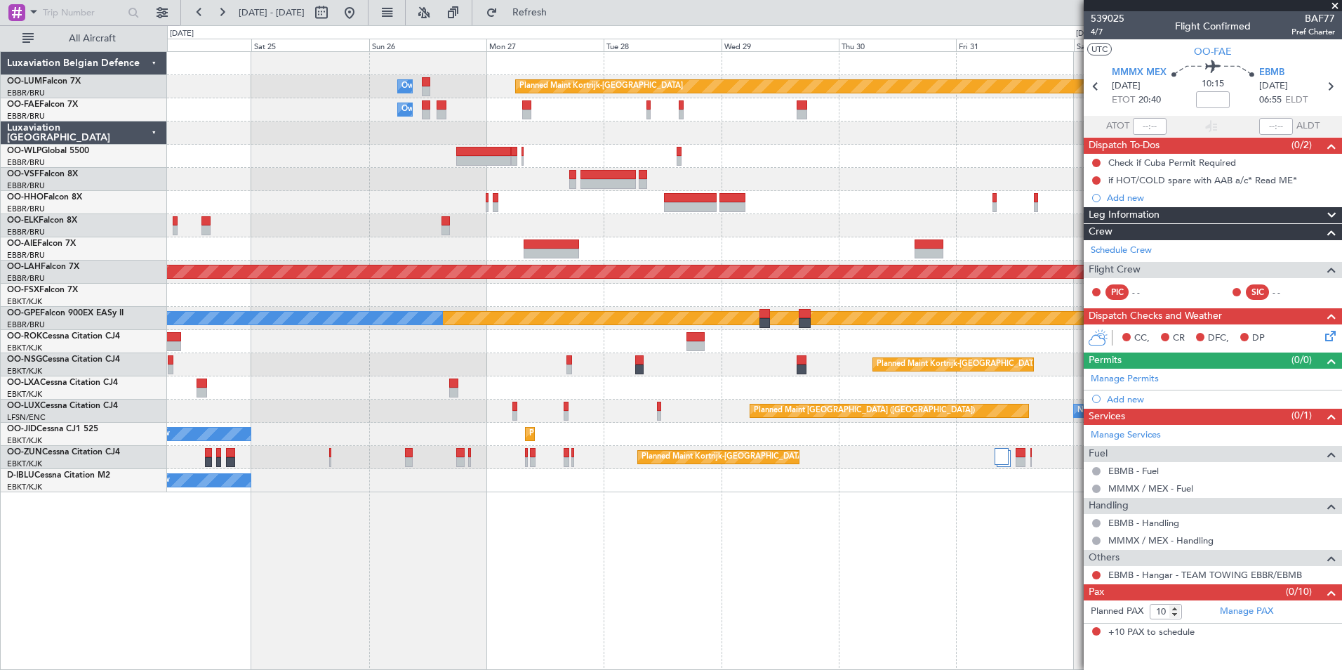
click at [619, 580] on div "Planned Maint Kortrijk-Wevelgem Owner Melsbroek Air Base Owner Melsbroek Air Ba…" at bounding box center [754, 360] width 1175 height 619
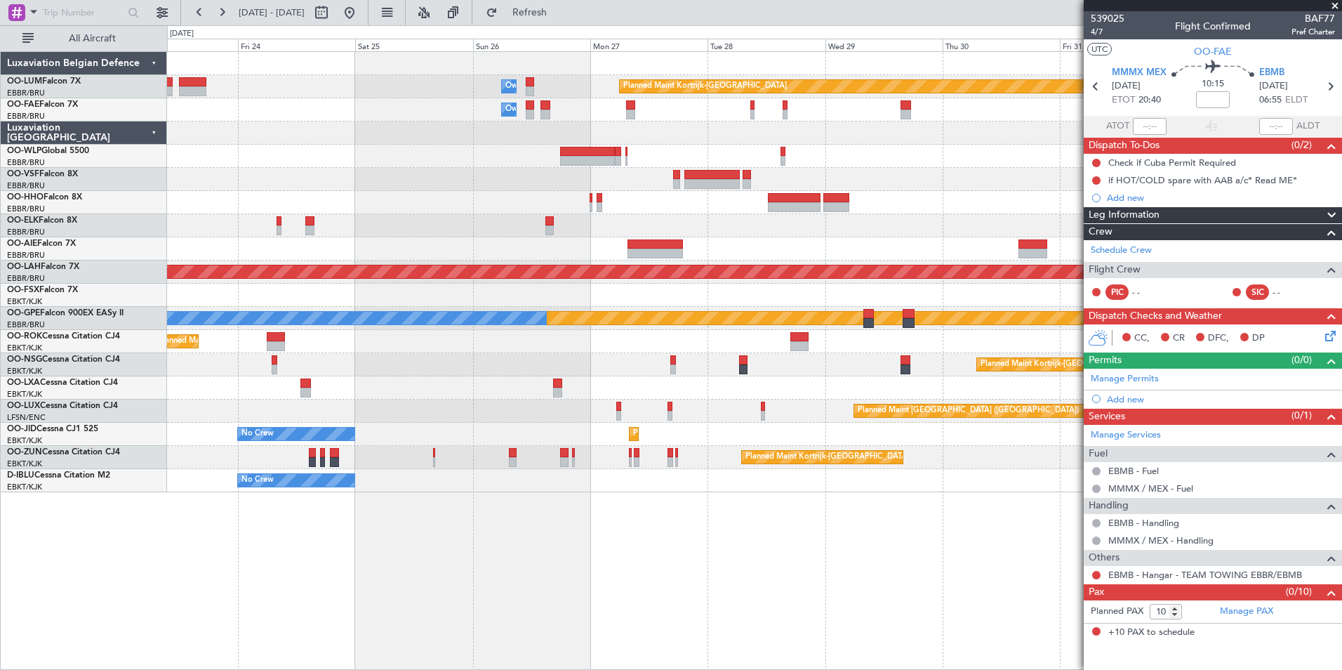
click at [543, 560] on div "Planned Maint Kortrijk-Wevelgem Owner Melsbroek Air Base Owner Melsbroek Air Ba…" at bounding box center [754, 360] width 1175 height 619
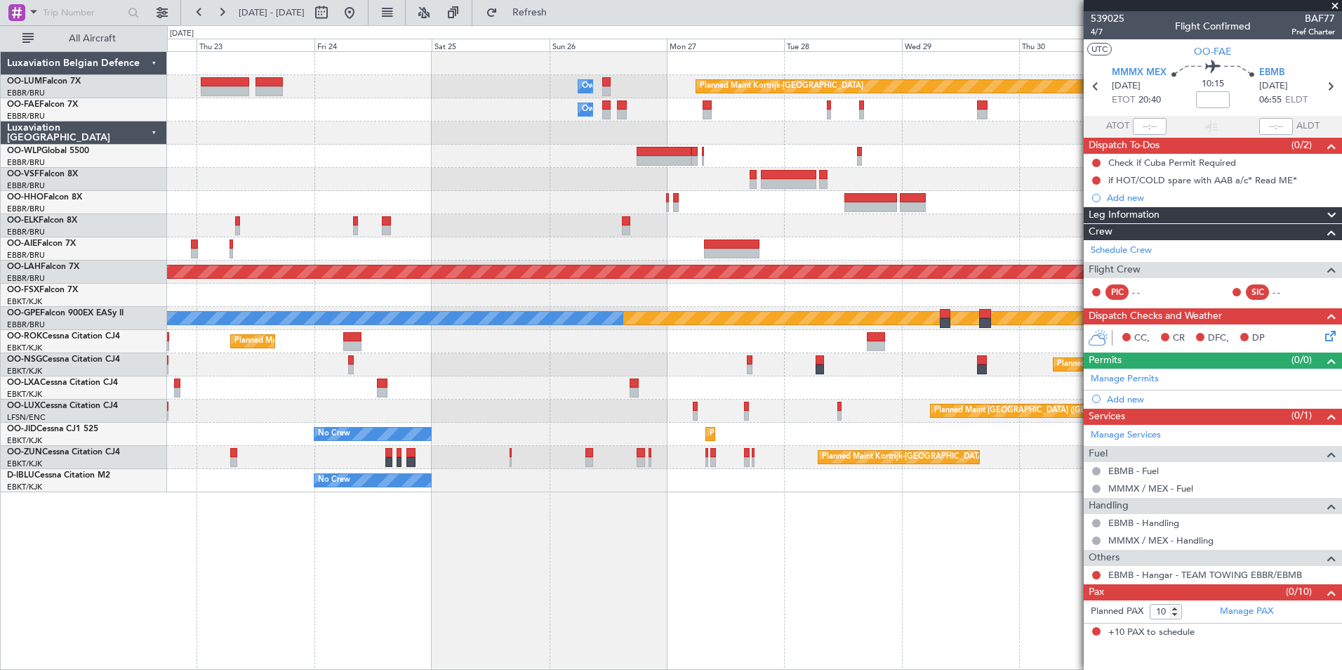
click at [581, 577] on div "Planned Maint Kortrijk-Wevelgem Owner Melsbroek Air Base Owner Melsbroek Air Ba…" at bounding box center [754, 360] width 1175 height 619
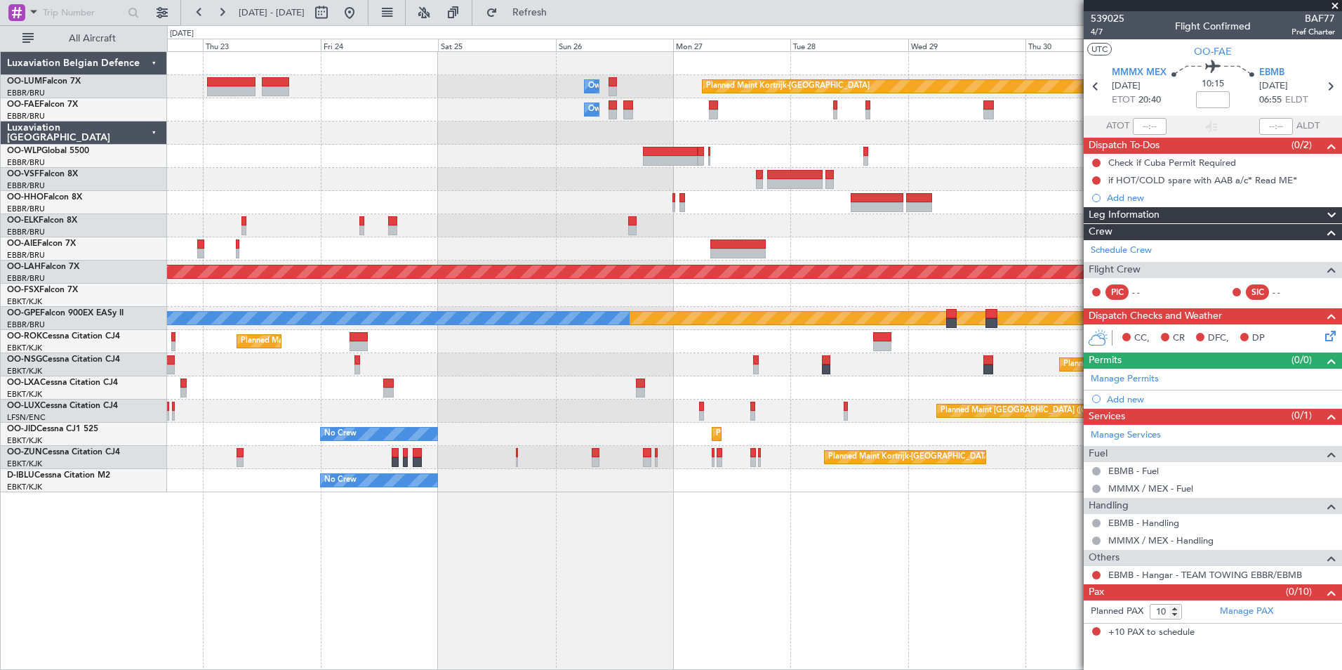
click at [650, 595] on div "Planned Maint Kortrijk-Wevelgem Owner Melsbroek Air Base Owner Melsbroek Air Ba…" at bounding box center [754, 360] width 1175 height 619
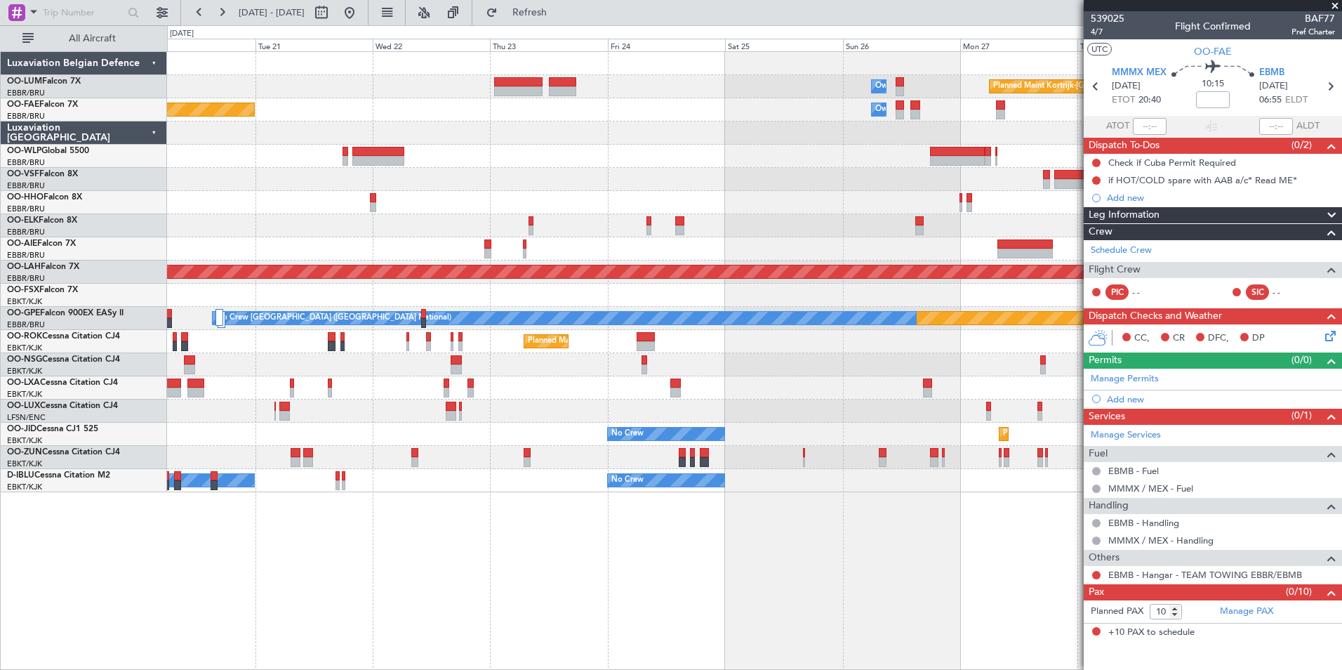
click at [713, 577] on div "Planned Maint Kortrijk-Wevelgem Owner Melsbroek Air Base Owner Melsbroek Air Ba…" at bounding box center [754, 360] width 1175 height 619
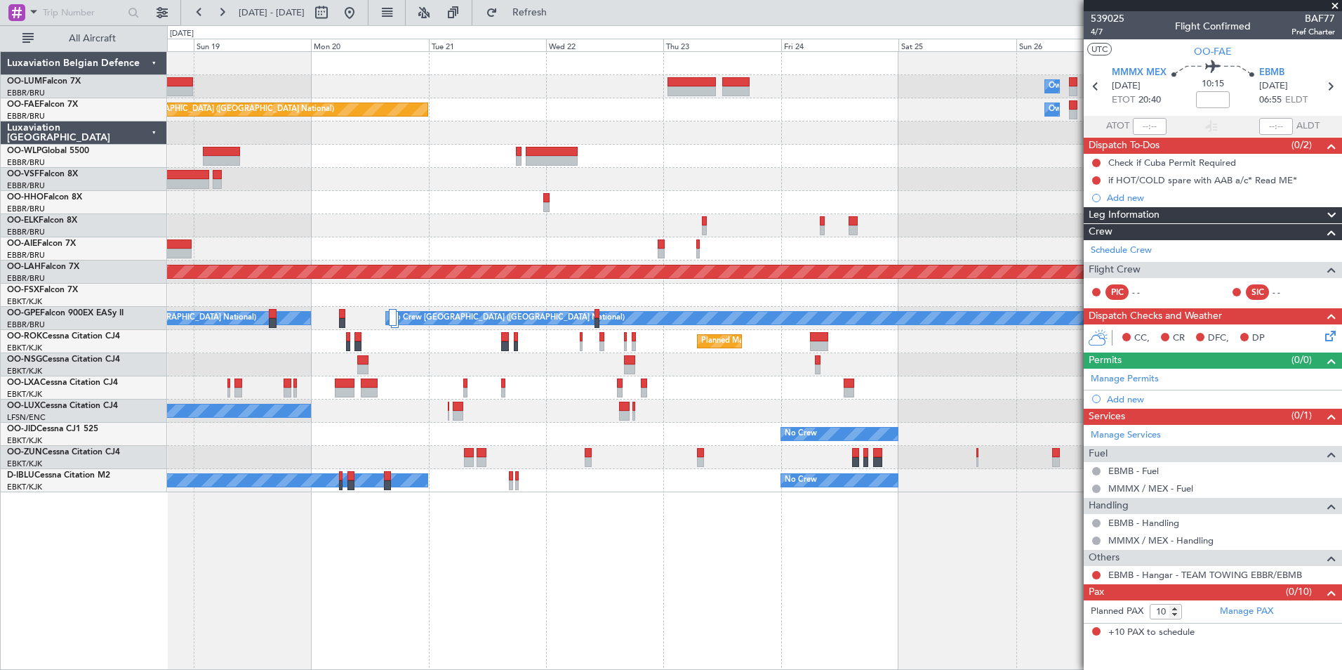
click at [638, 557] on div "Planned Maint Kortrijk-Wevelgem Owner Melsbroek Air Base Owner Melsbroek Air Ba…" at bounding box center [754, 360] width 1175 height 619
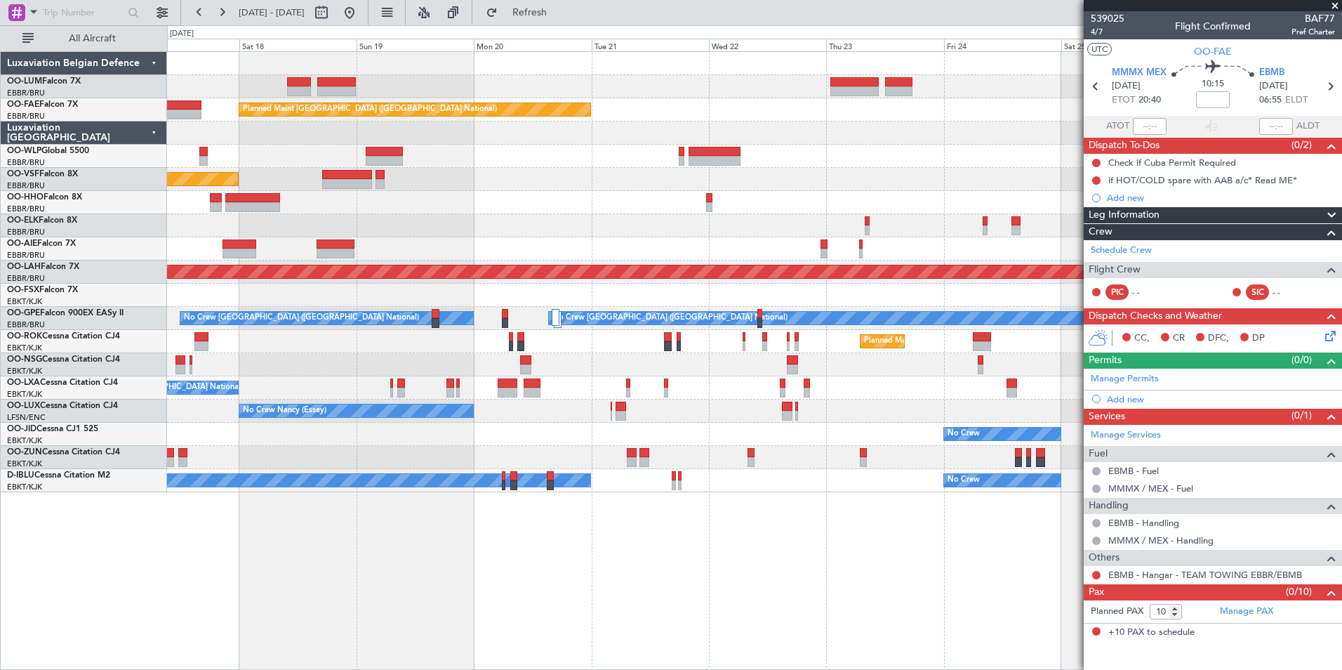
click at [662, 573] on div "Planned Maint Kortrijk-Wevelgem Owner Melsbroek Air Base Owner Melsbroek Air Ba…" at bounding box center [754, 360] width 1175 height 619
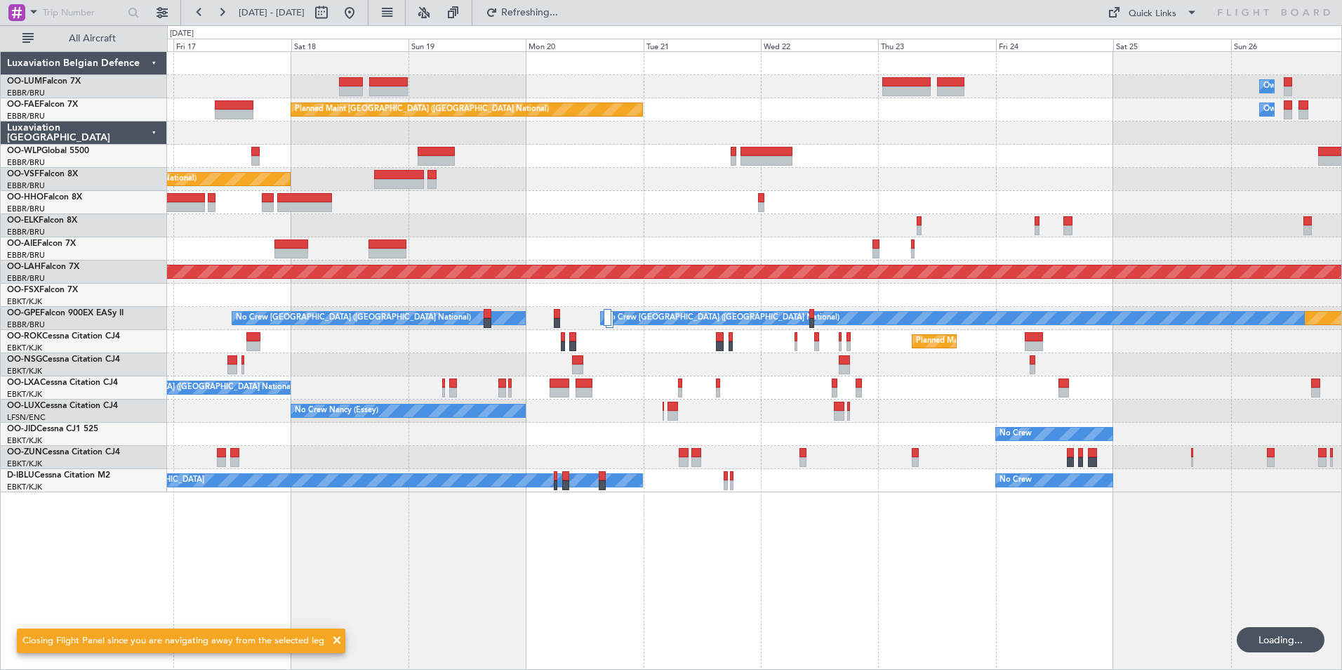
click at [554, 580] on div "Owner Melsbroek Air Base Planned Maint Kortrijk-Wevelgem AOG Maint Sibiu Planne…" at bounding box center [754, 360] width 1175 height 619
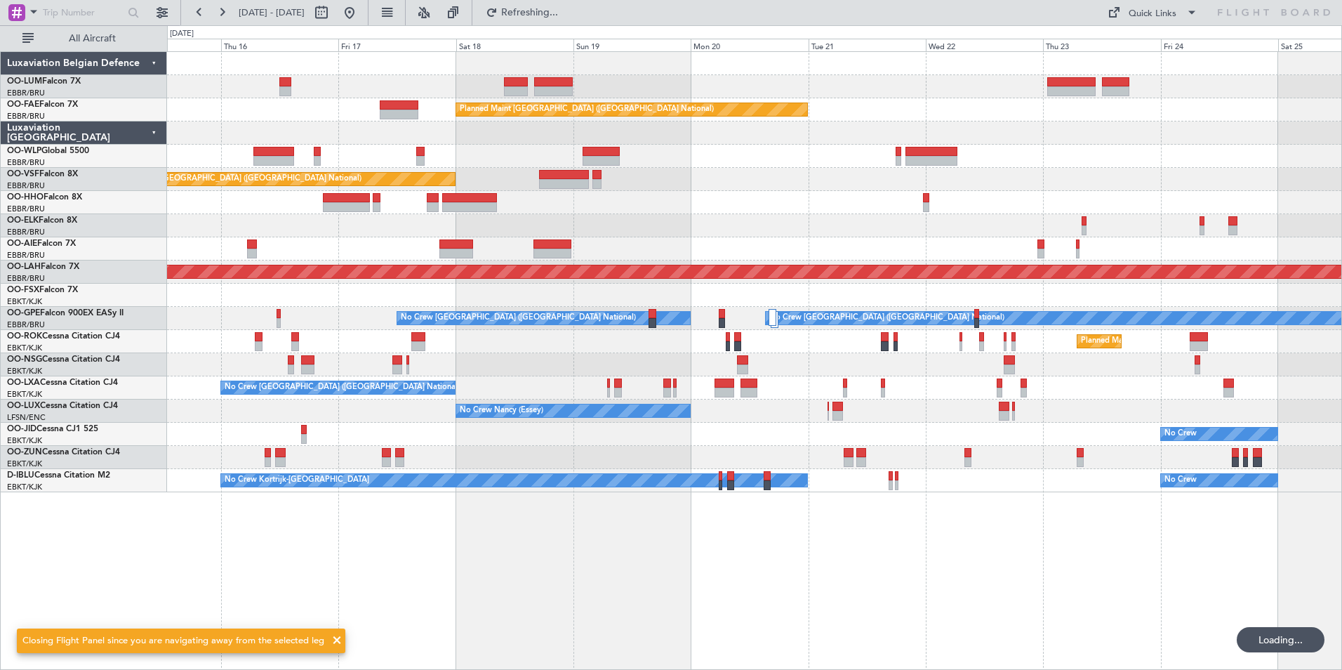
click at [550, 564] on div "Owner Melsbroek Air Base Planned Maint Kortrijk-Wevelgem AOG Maint Sibiu Planne…" at bounding box center [754, 360] width 1175 height 619
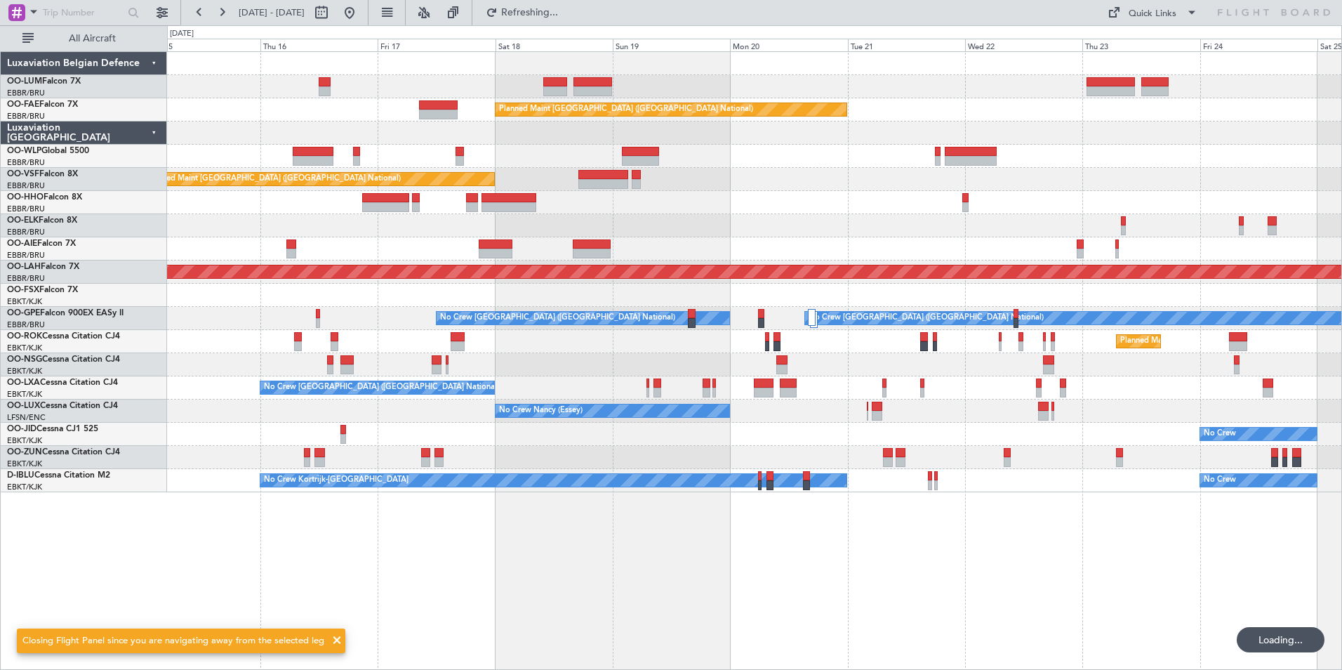
click at [562, 567] on div "Owner Melsbroek Air Base Planned Maint Kortrijk-Wevelgem AOG Maint Sibiu Planne…" at bounding box center [754, 360] width 1175 height 619
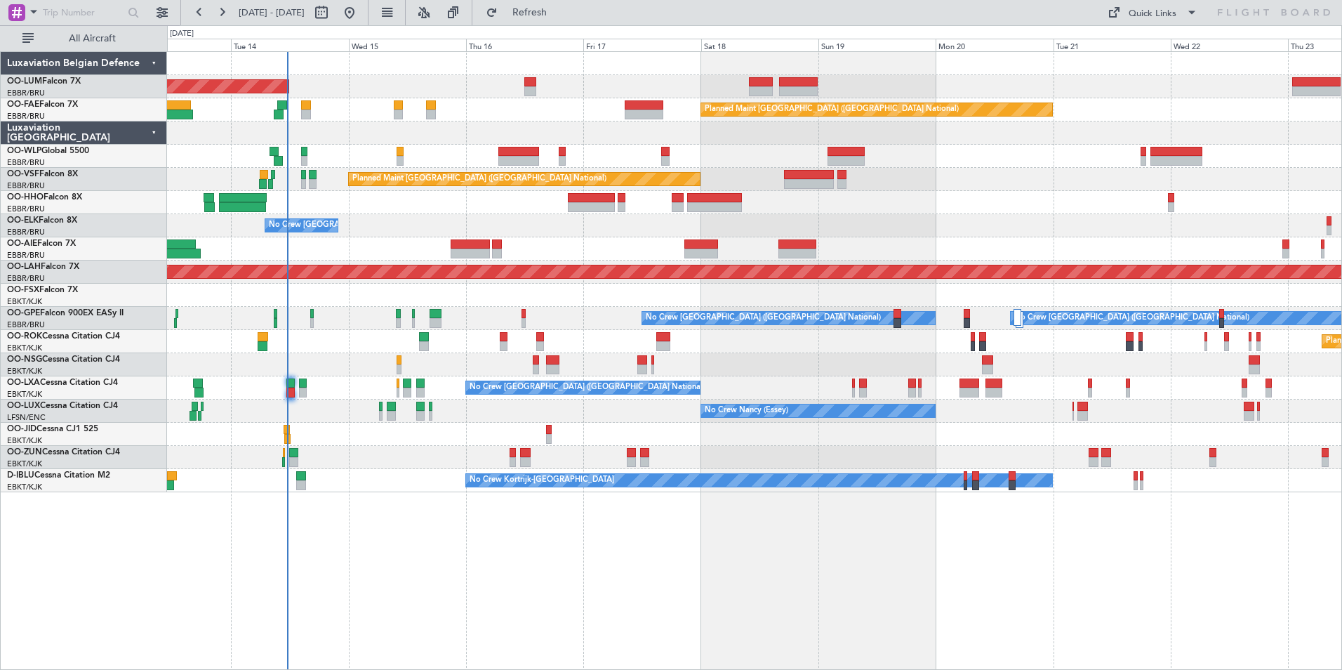
click at [705, 631] on div "AOG Maint Sibiu Planned Maint Brussels (Brussels National) Planned Maint Melsbr…" at bounding box center [754, 360] width 1175 height 619
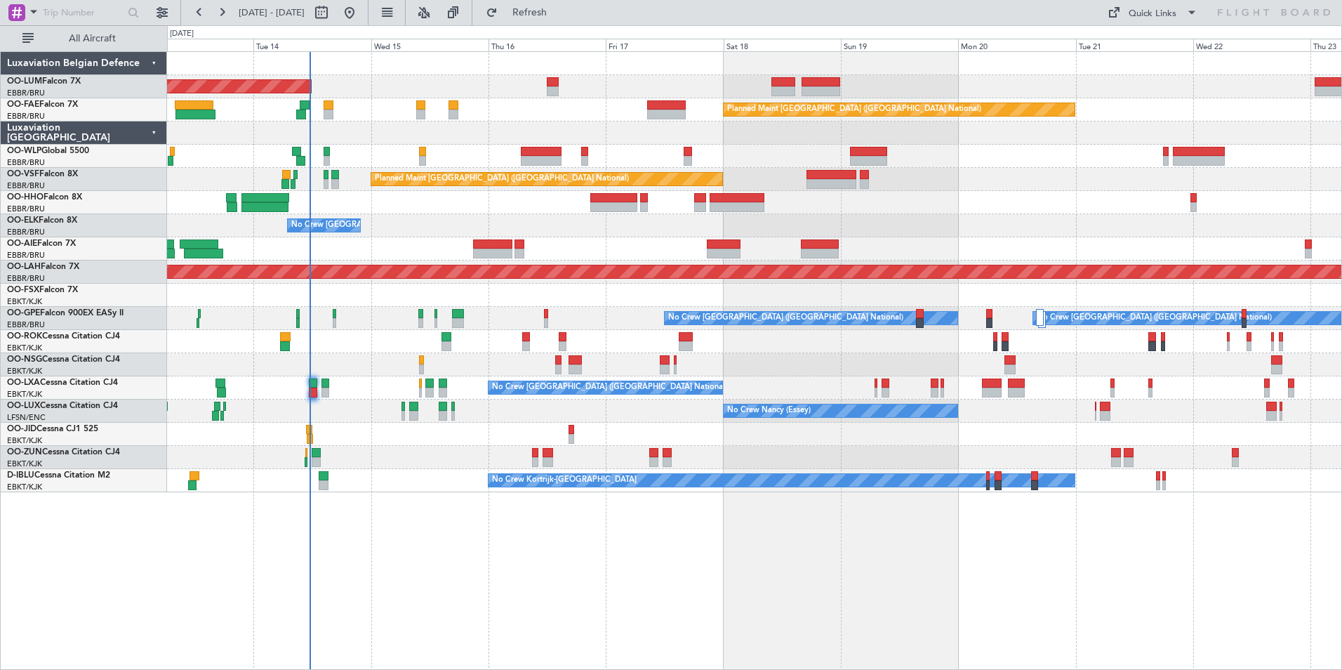
click at [691, 621] on div "AOG Maint Sibiu Planned Maint Brussels (Brussels National) Planned Maint Melsbr…" at bounding box center [754, 360] width 1175 height 619
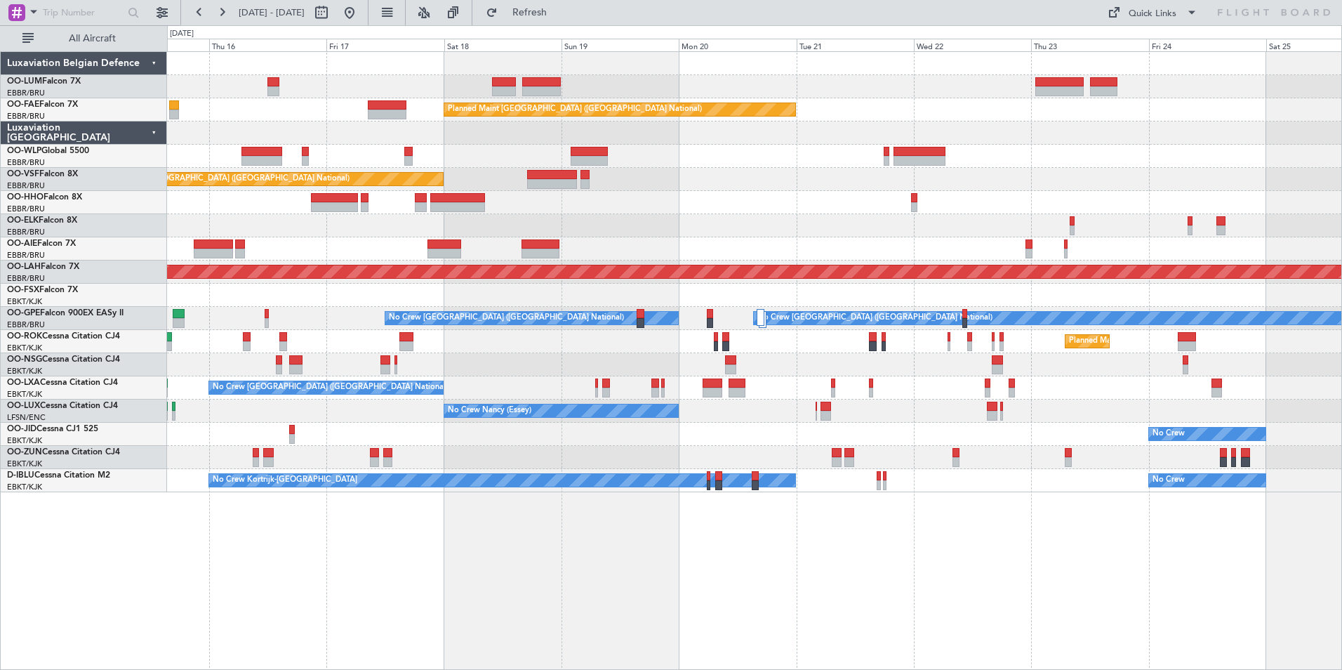
click at [392, 620] on div "Owner Melsbroek Air Base Planned Maint Kortrijk-Wevelgem AOG Maint Sibiu Planne…" at bounding box center [754, 360] width 1175 height 619
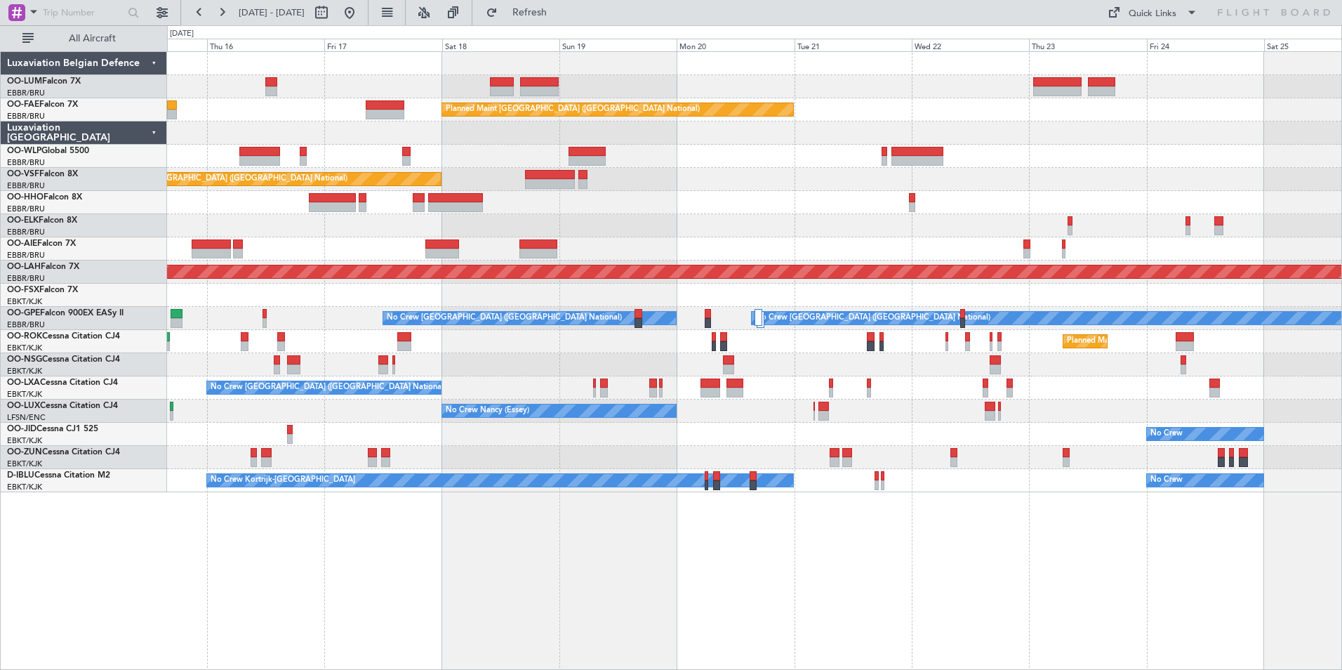
click at [523, 631] on div "Owner Melsbroek Air Base Planned Maint Kortrijk-Wevelgem AOG Maint Sibiu Planne…" at bounding box center [754, 360] width 1175 height 619
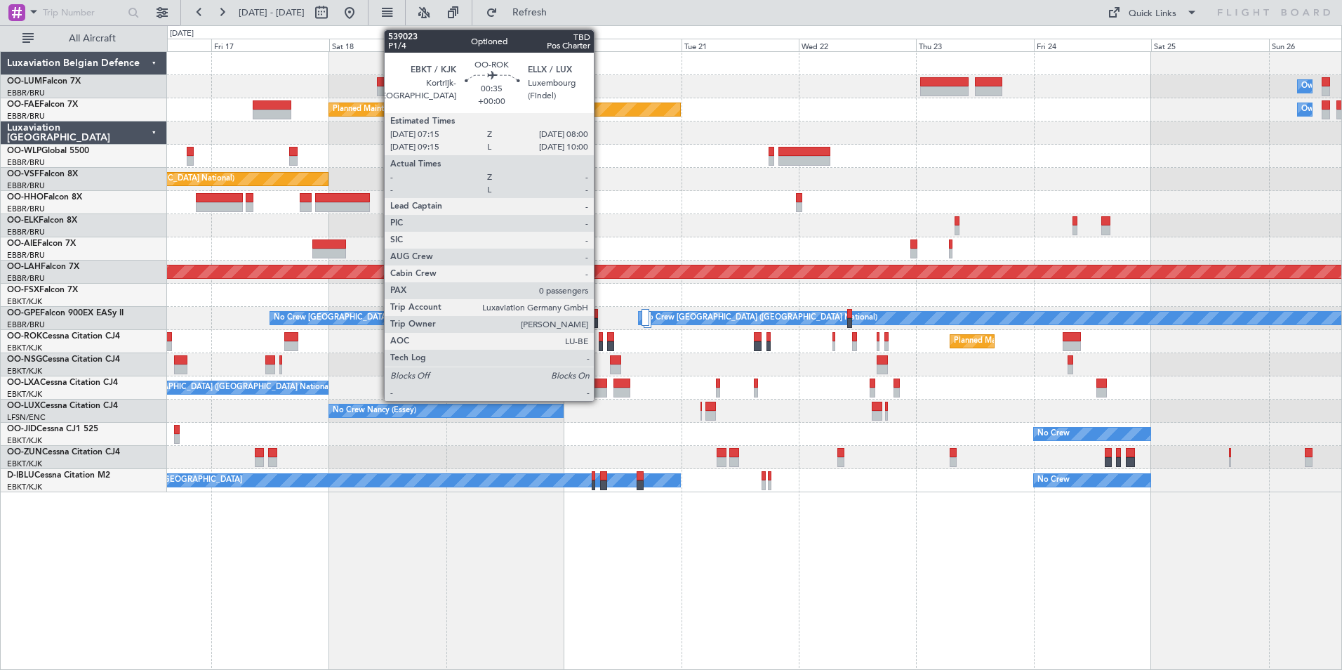
click at [600, 339] on div at bounding box center [601, 337] width 4 height 10
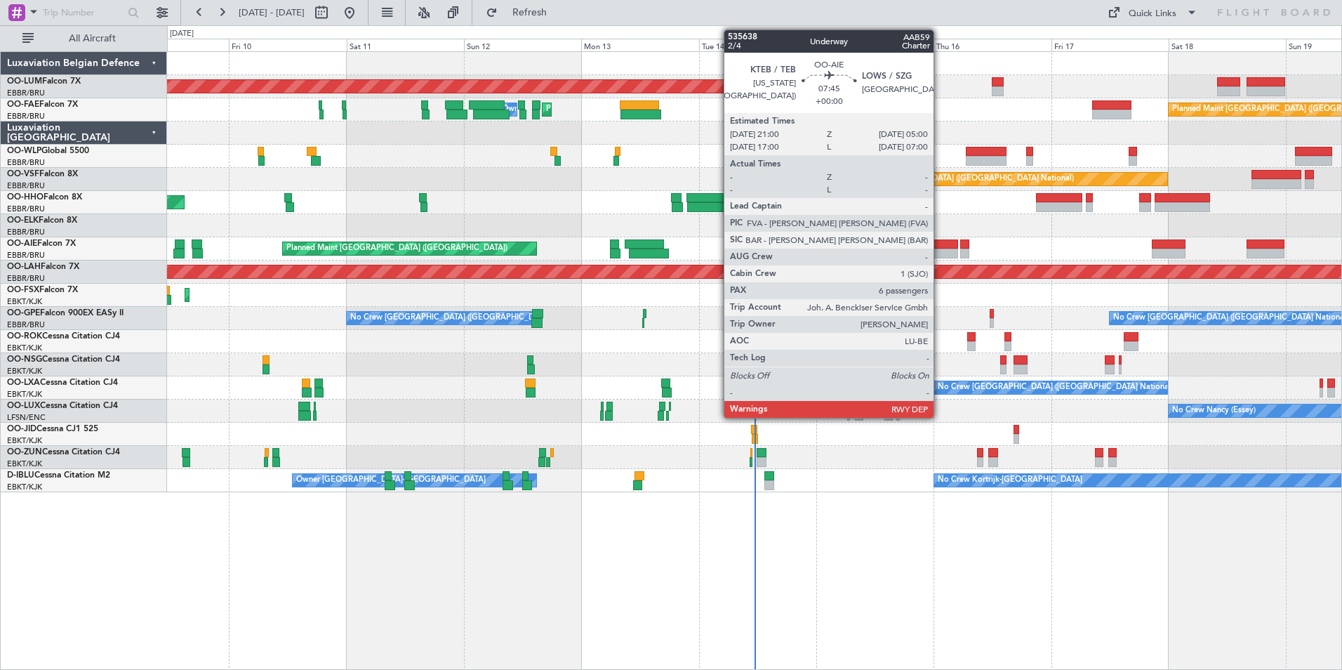
click at [940, 240] on div at bounding box center [937, 244] width 39 height 10
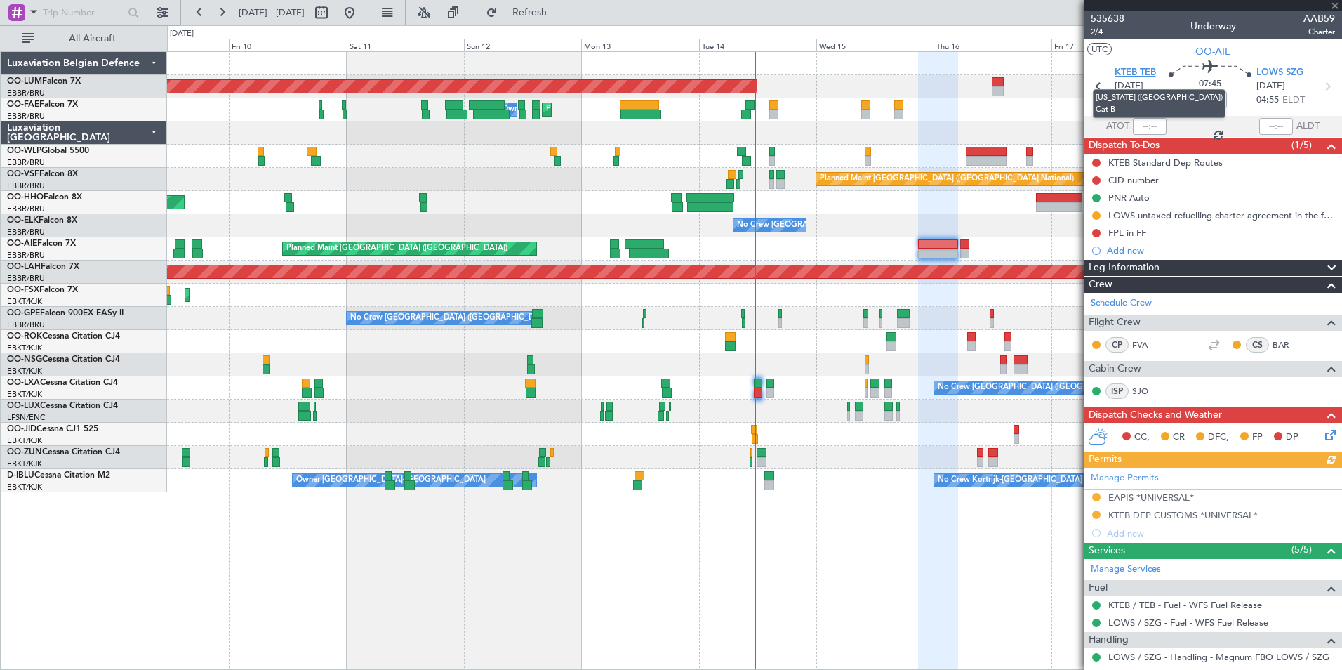
click at [1138, 70] on span "KTEB TEB" at bounding box center [1135, 73] width 41 height 14
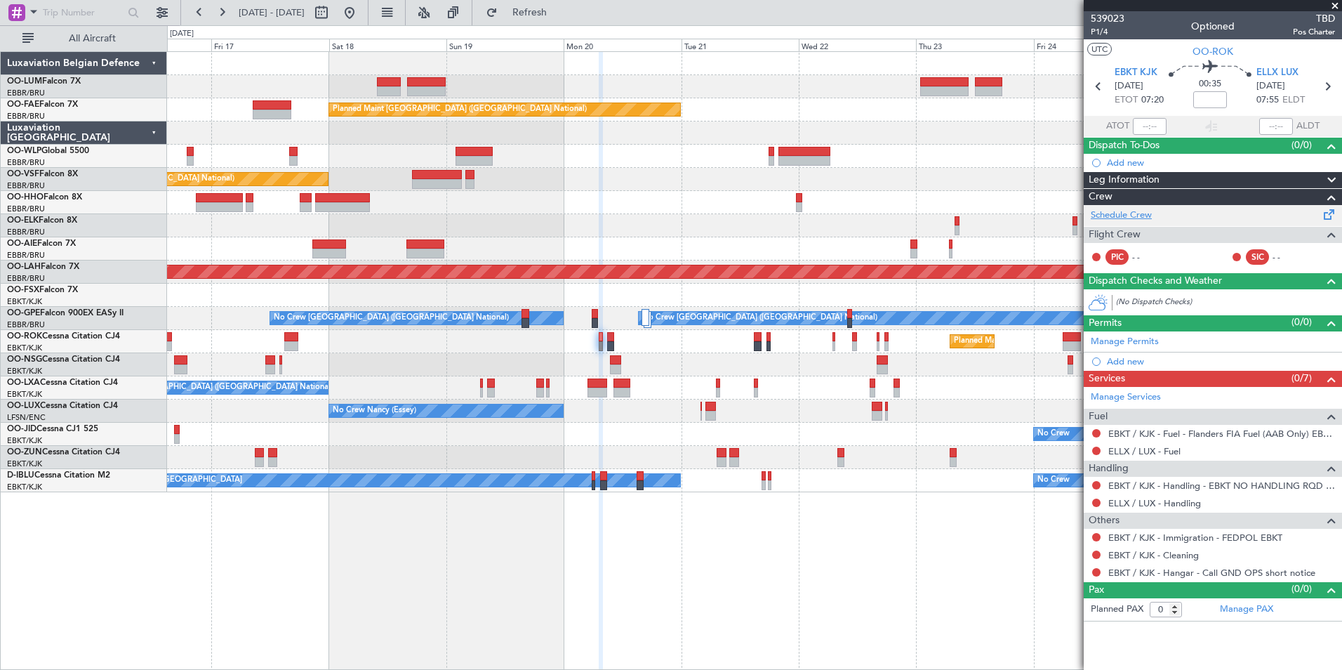
click at [1106, 218] on link "Schedule Crew" at bounding box center [1121, 216] width 61 height 14
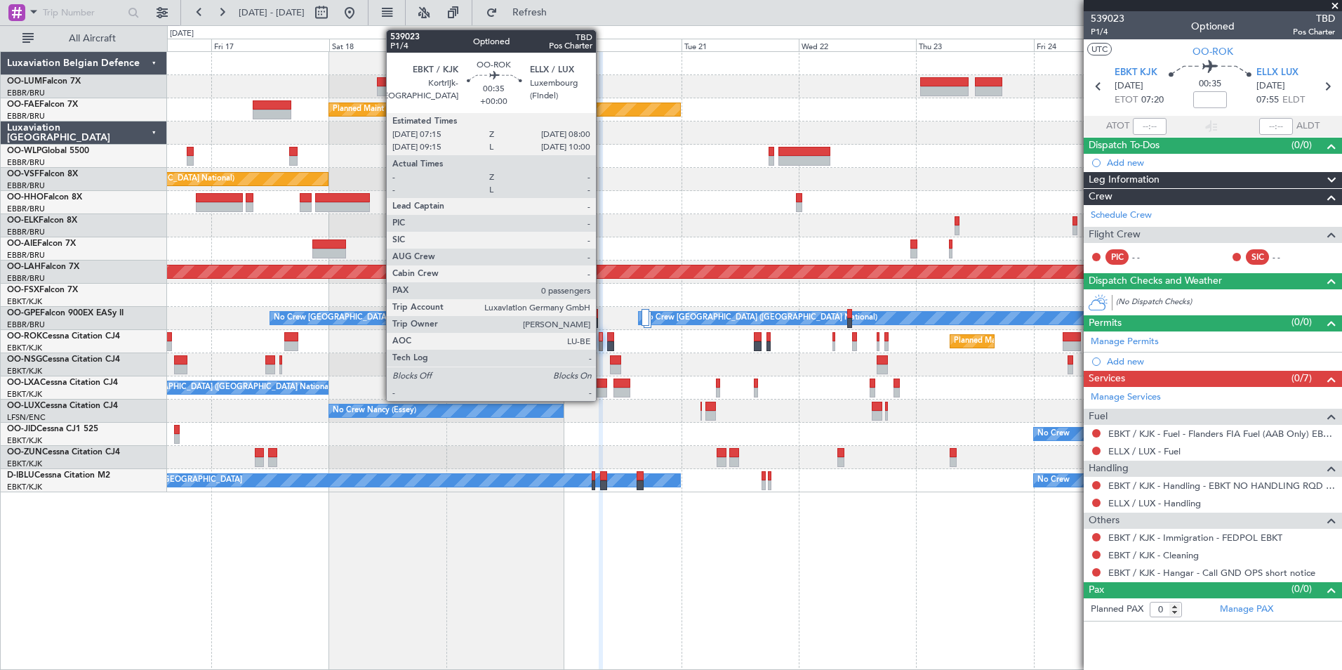
click at [602, 340] on div at bounding box center [601, 337] width 4 height 10
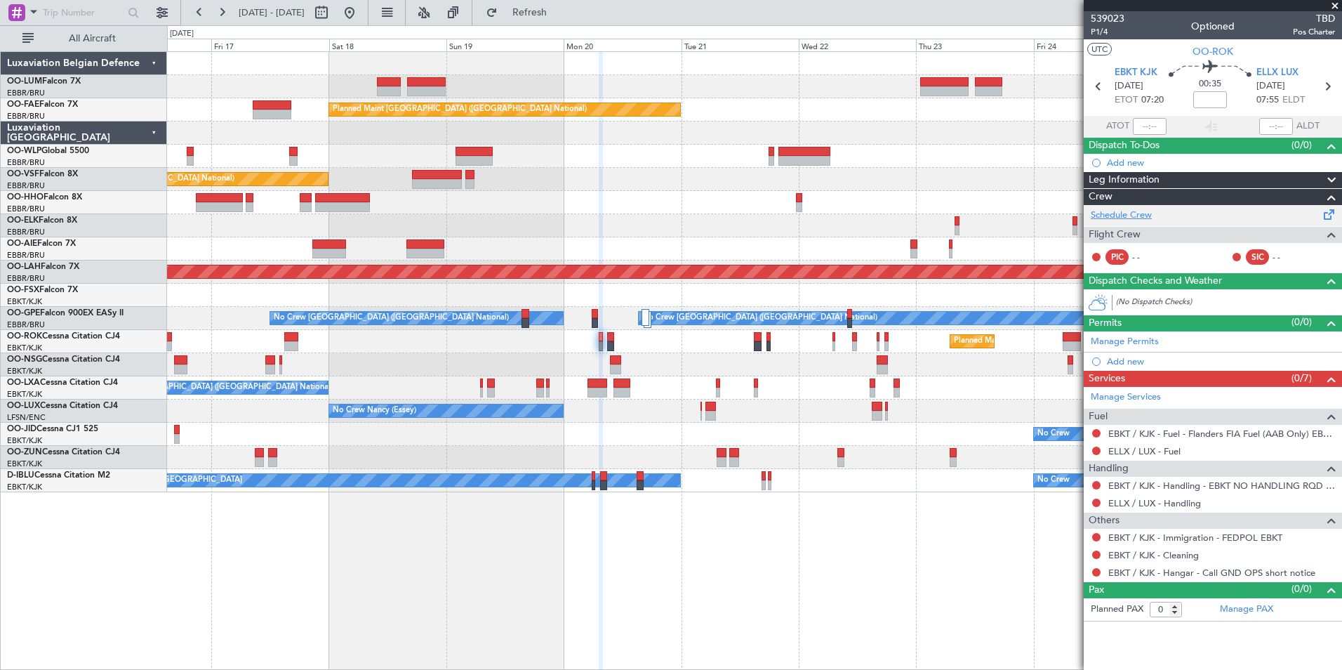
click at [1111, 213] on link "Schedule Crew" at bounding box center [1121, 216] width 61 height 14
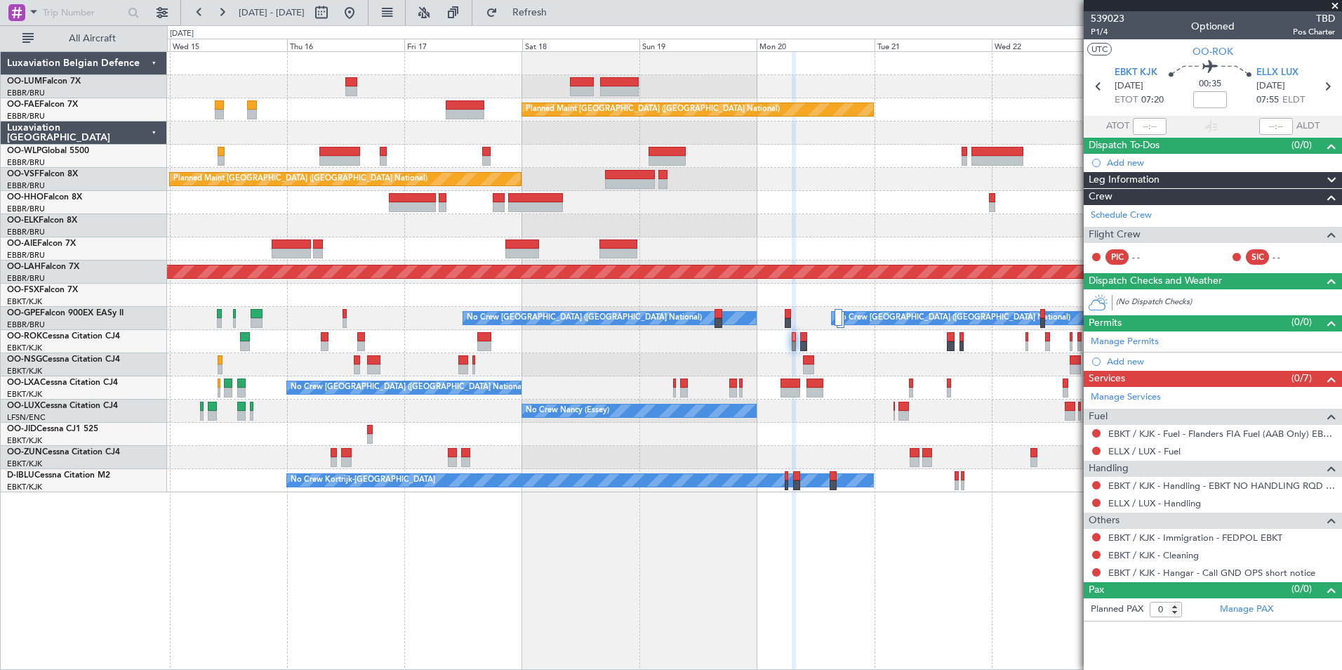
click at [731, 550] on div "Owner Melsbroek Air Base Planned Maint [GEOGRAPHIC_DATA]-[GEOGRAPHIC_DATA] AOG …" at bounding box center [754, 360] width 1175 height 619
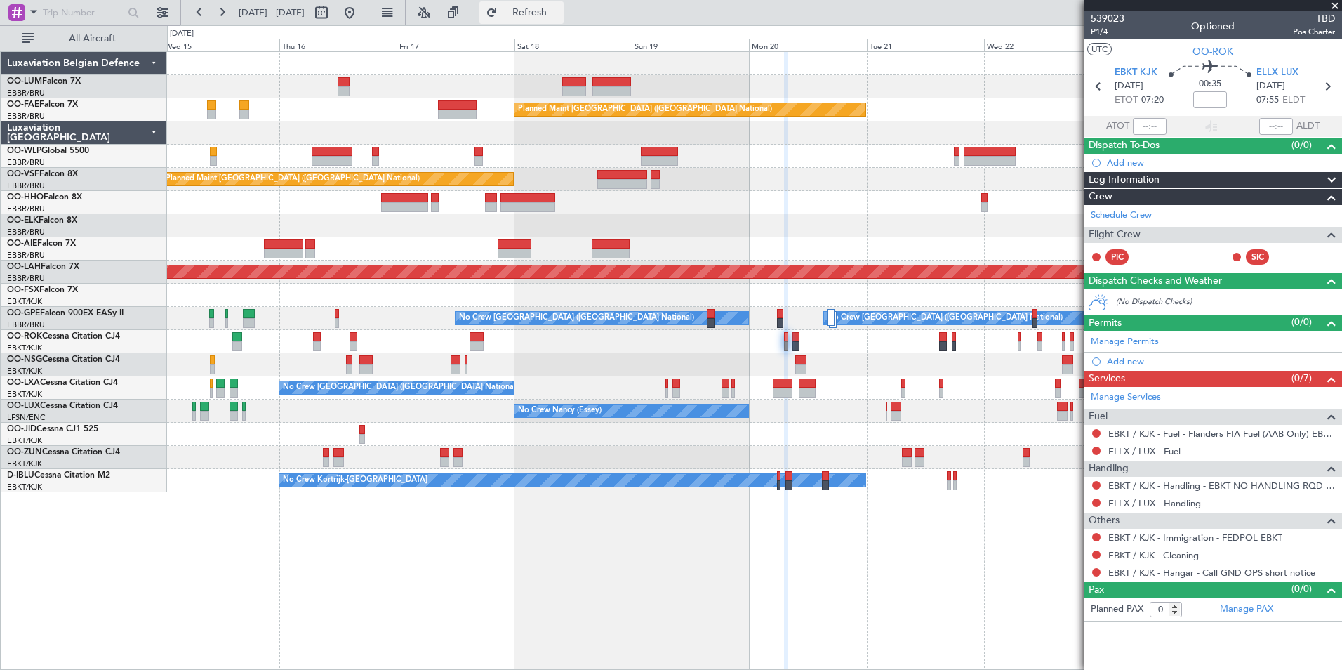
click at [560, 13] on span "Refresh" at bounding box center [530, 13] width 59 height 10
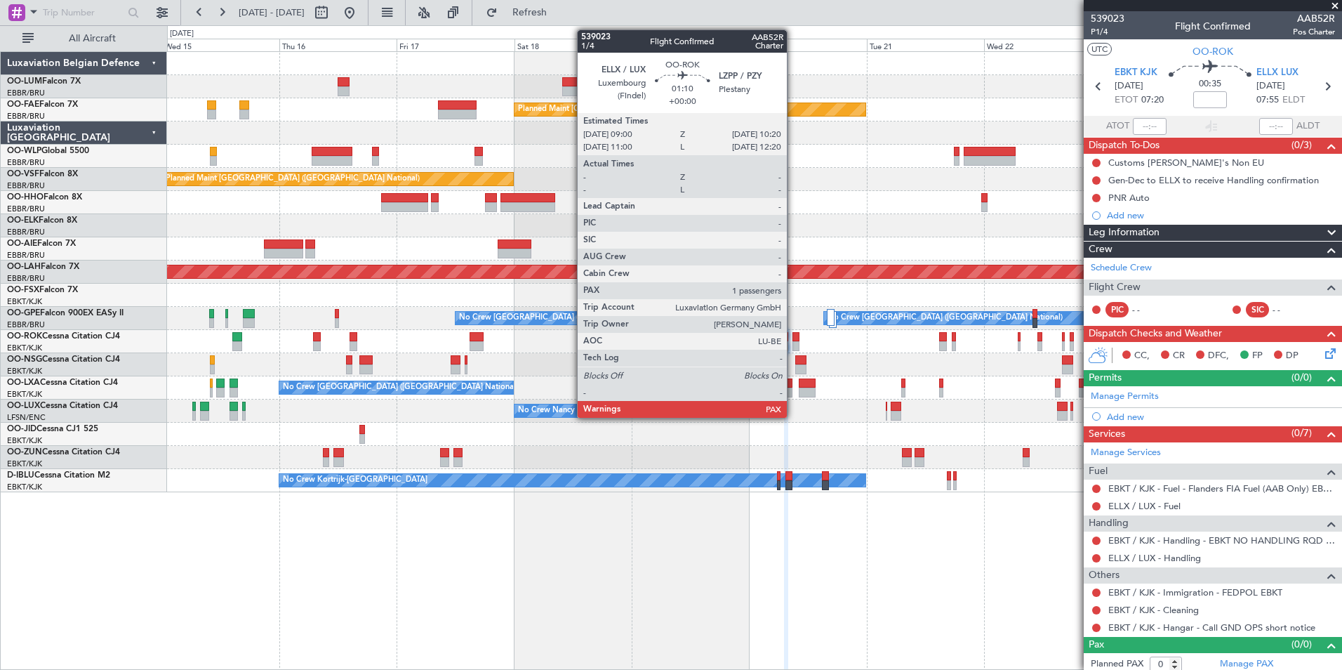
click at [793, 339] on div at bounding box center [796, 337] width 7 height 10
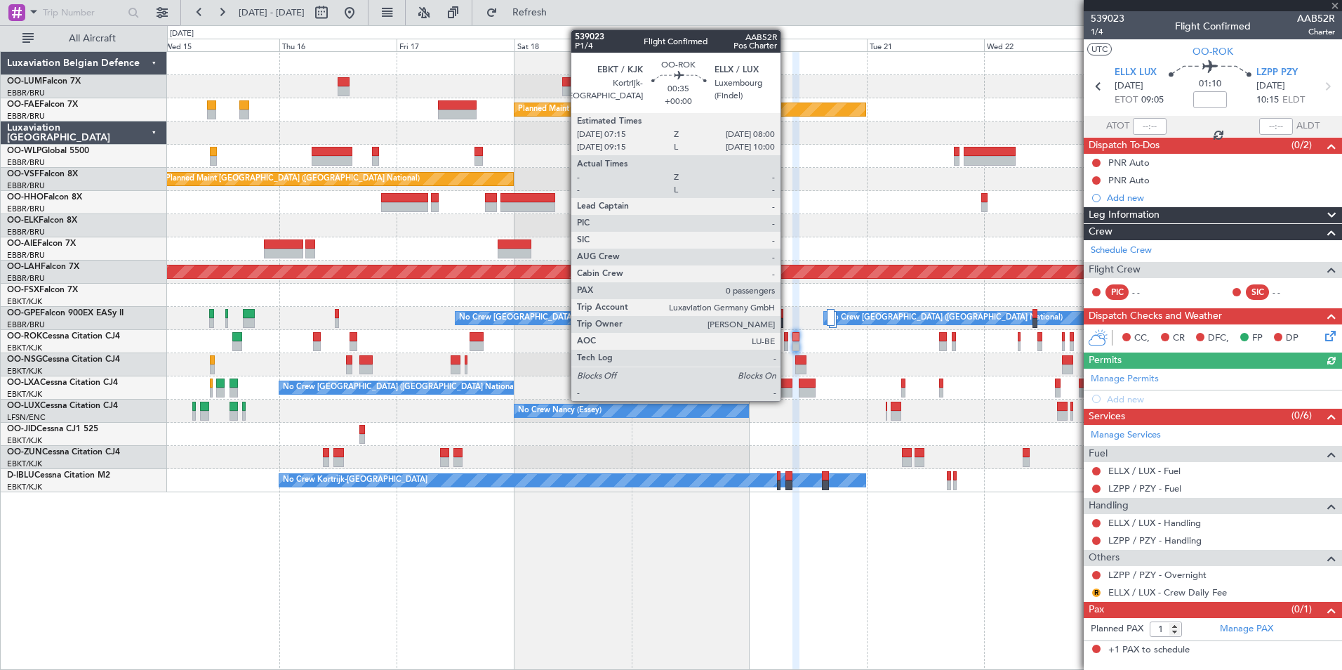
click at [787, 341] on div at bounding box center [786, 337] width 4 height 10
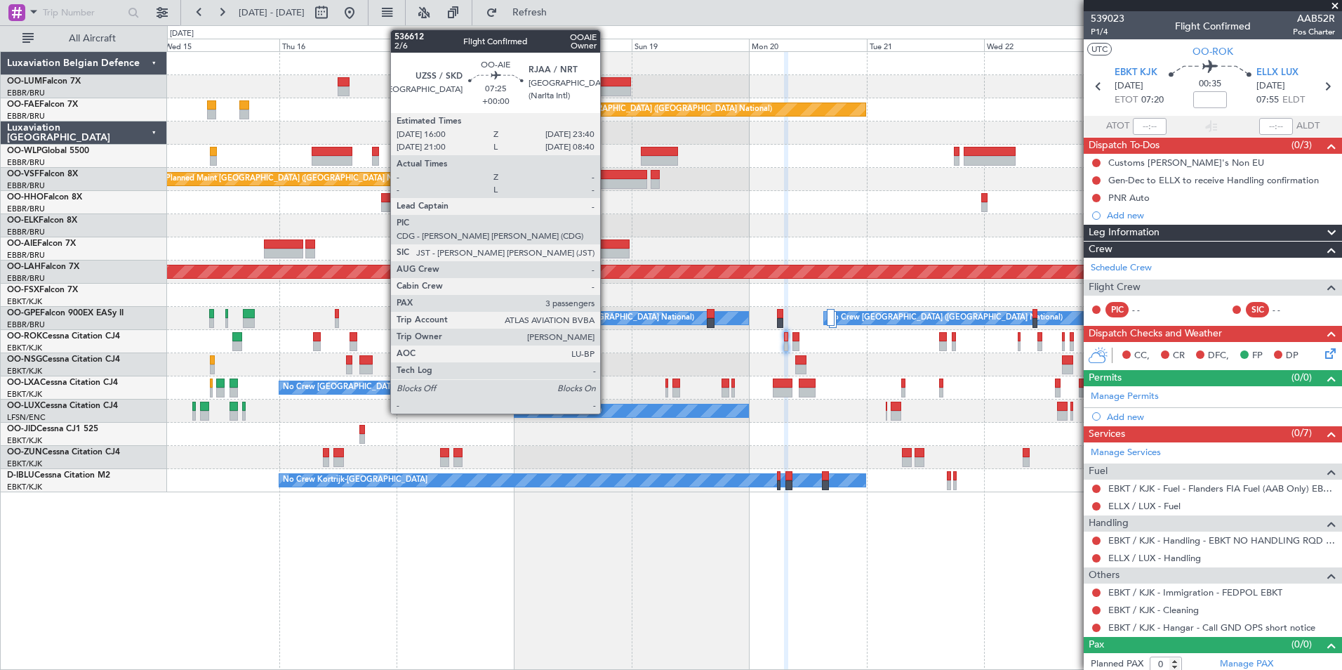
click at [607, 242] on div at bounding box center [611, 244] width 38 height 10
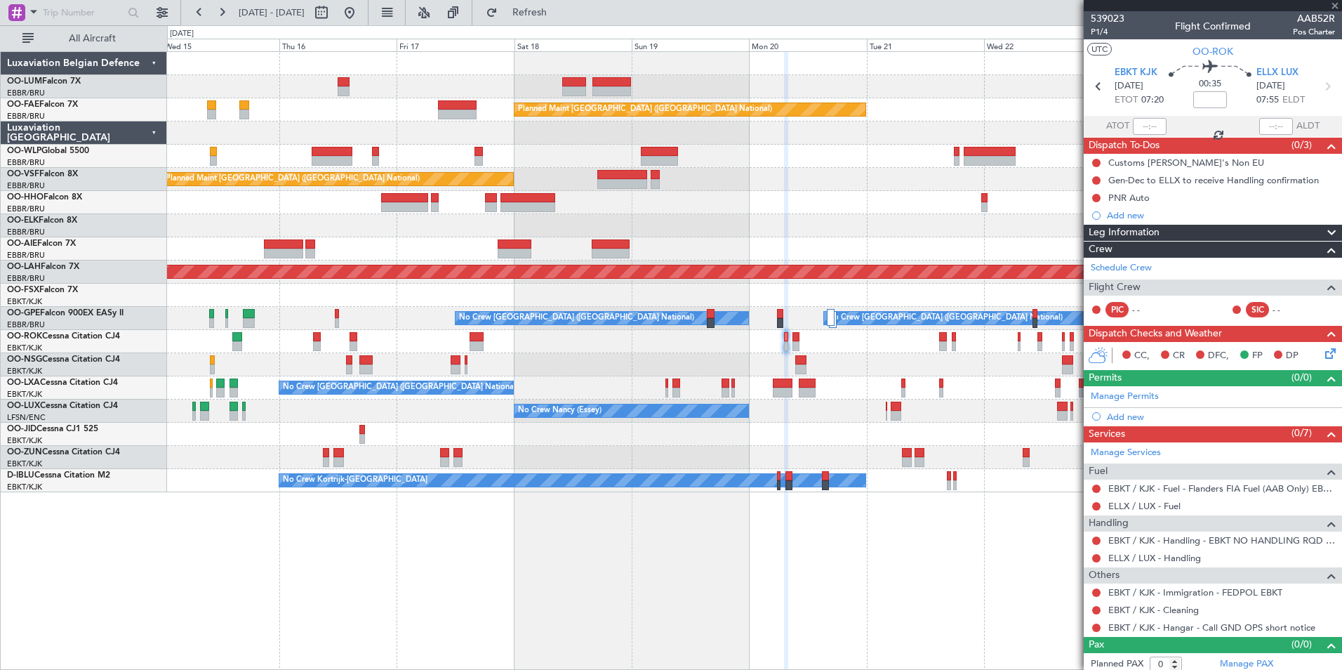
type input "3"
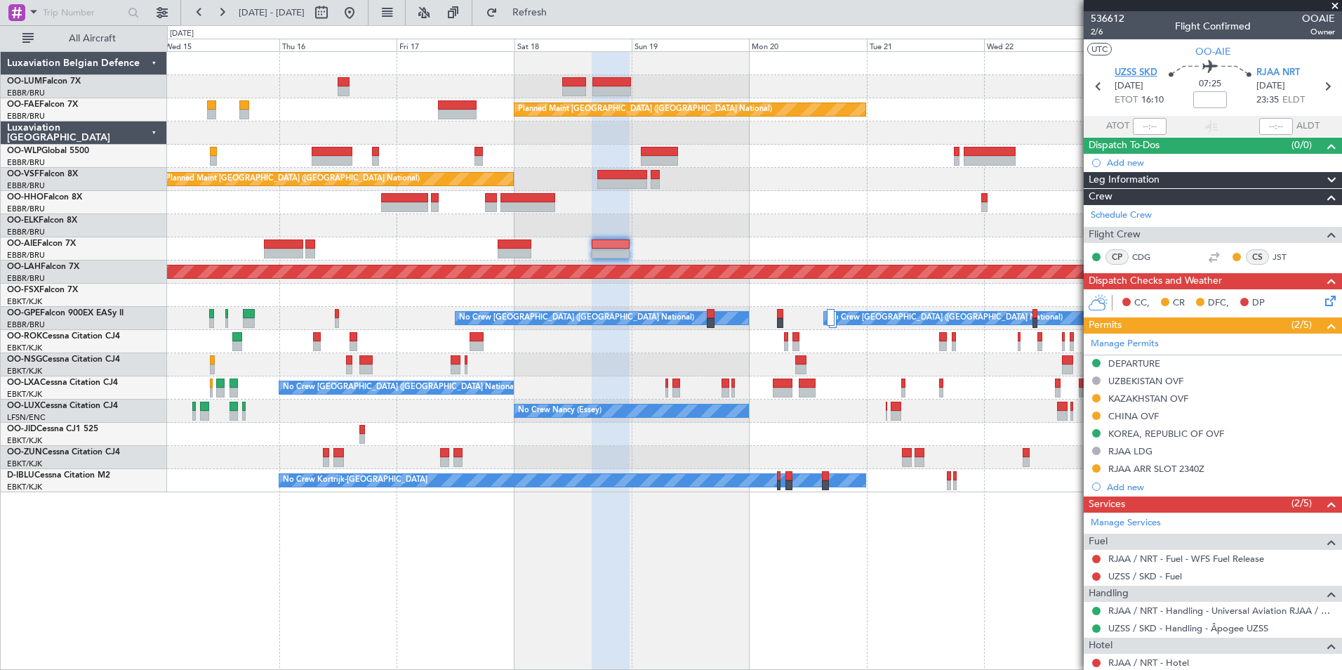
click at [1141, 76] on span "UZSS SKD" at bounding box center [1136, 73] width 43 height 14
click at [1220, 54] on span "OO-AIE" at bounding box center [1214, 51] width 36 height 15
click at [1124, 74] on span "UZSS SKD" at bounding box center [1136, 73] width 43 height 14
click at [560, 13] on span "Refresh" at bounding box center [530, 13] width 59 height 10
click at [721, 481] on div "Owner Melsbroek Air Base Planned Maint [GEOGRAPHIC_DATA]-[GEOGRAPHIC_DATA] AOG …" at bounding box center [754, 272] width 1175 height 440
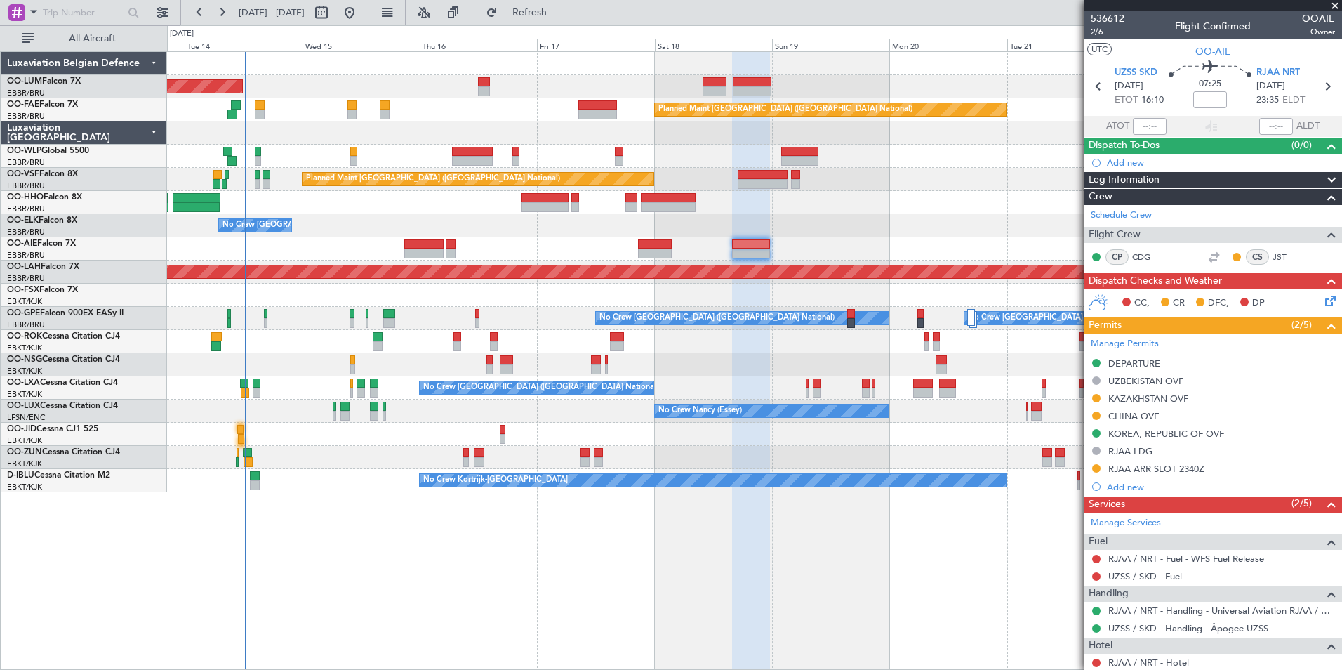
click at [632, 522] on div "AOG Maint [GEOGRAPHIC_DATA] Owner [GEOGRAPHIC_DATA] Planned Maint [GEOGRAPHIC_D…" at bounding box center [754, 360] width 1175 height 619
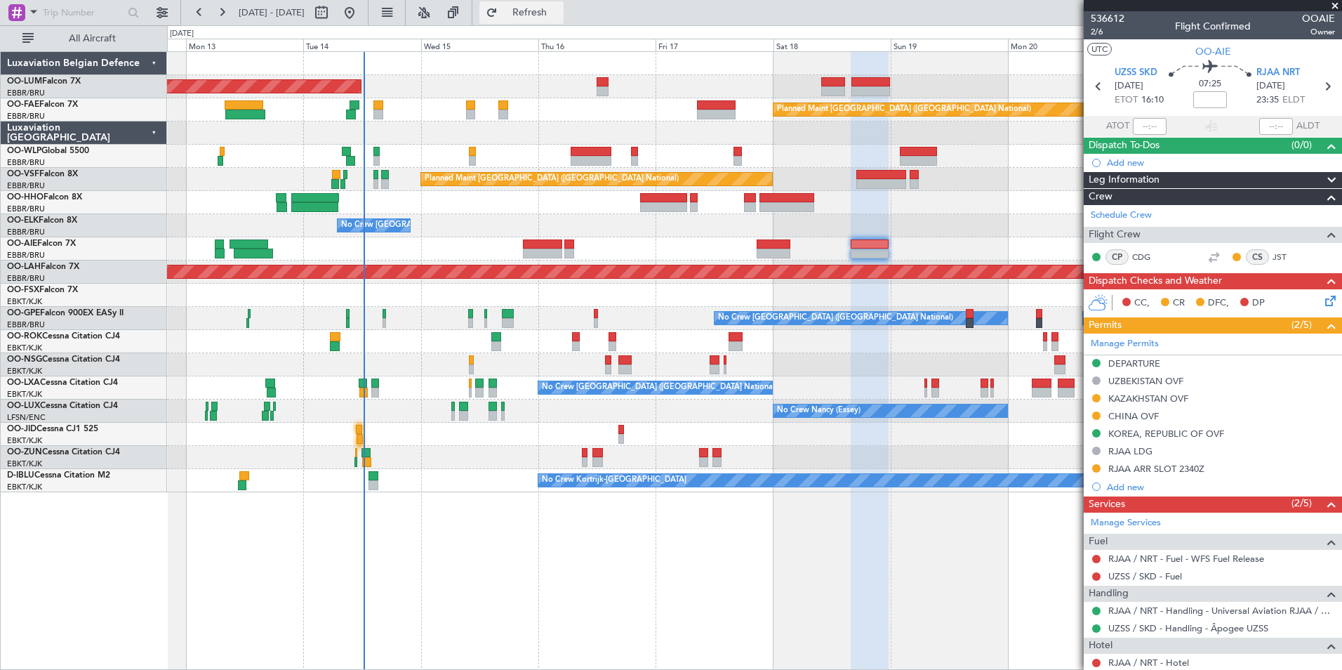
click at [560, 16] on span "Refresh" at bounding box center [530, 13] width 59 height 10
click at [542, 18] on button "Refresh" at bounding box center [522, 12] width 84 height 22
drag, startPoint x: 589, startPoint y: 11, endPoint x: 562, endPoint y: 185, distance: 175.6
click at [560, 11] on span "Refresh" at bounding box center [530, 13] width 59 height 10
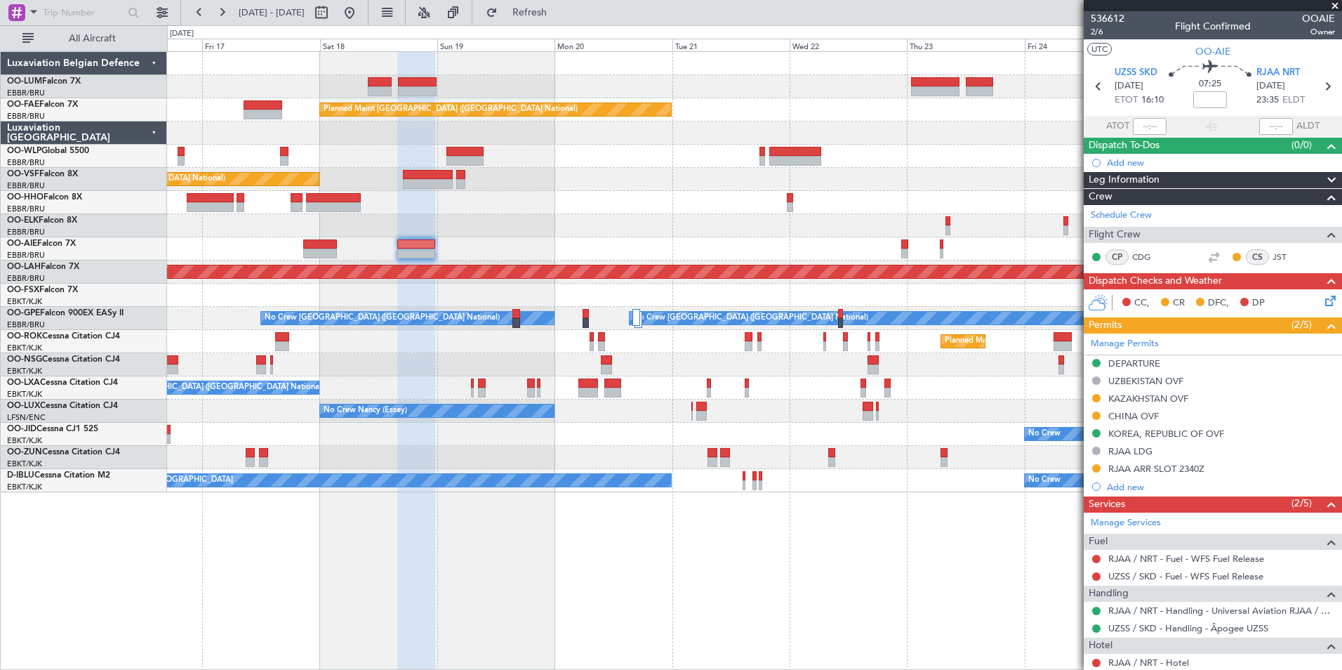
click at [436, 586] on div "Owner Melsbroek Air Base Planned Maint [GEOGRAPHIC_DATA]-[GEOGRAPHIC_DATA] AOG …" at bounding box center [754, 360] width 1175 height 619
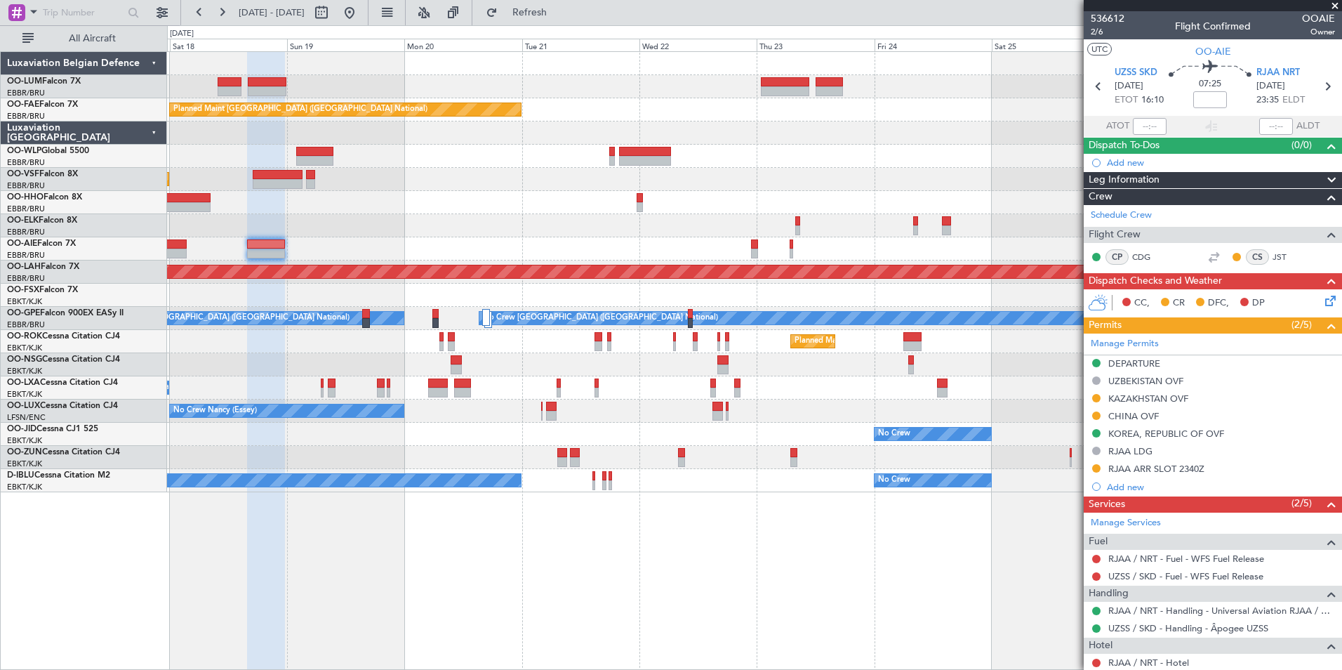
click at [708, 595] on div "Owner Melsbroek Air Base Planned Maint [GEOGRAPHIC_DATA]-[GEOGRAPHIC_DATA] Plan…" at bounding box center [754, 360] width 1175 height 619
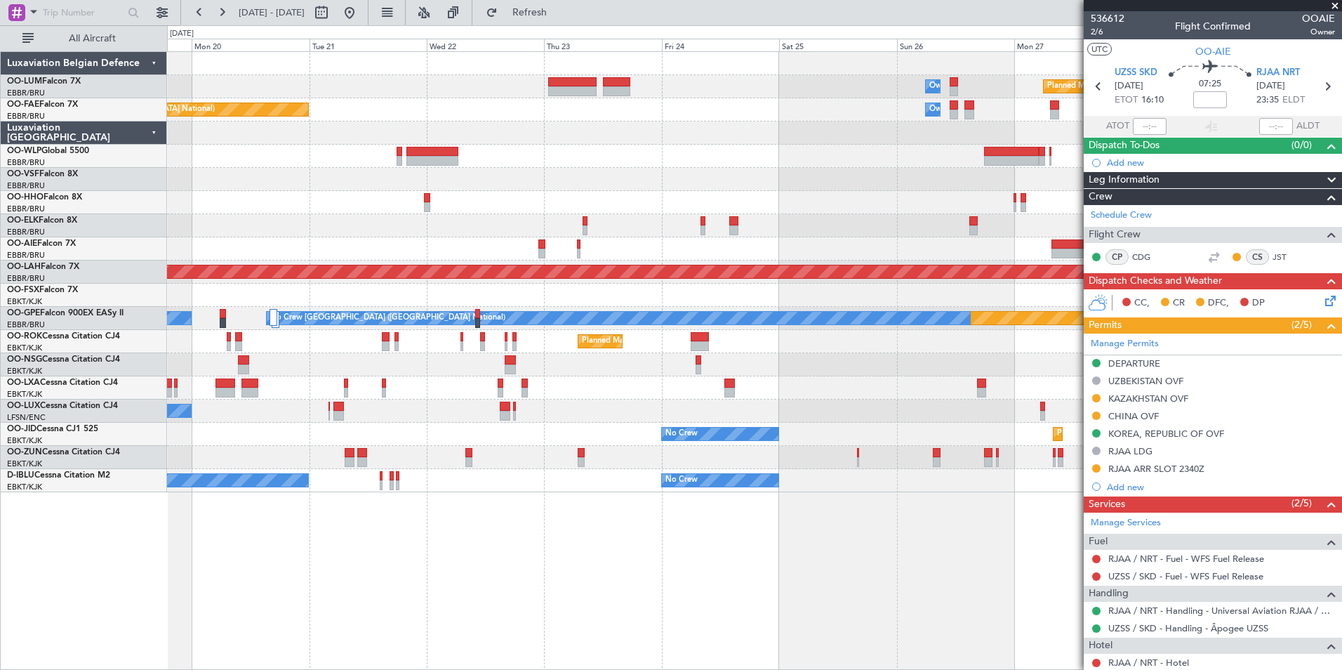
click at [550, 581] on div "Owner Melsbroek Air Base Planned Maint [GEOGRAPHIC_DATA]-[GEOGRAPHIC_DATA] Plan…" at bounding box center [754, 360] width 1175 height 619
click at [533, 576] on div "Owner Melsbroek Air Base Planned Maint [GEOGRAPHIC_DATA]-[GEOGRAPHIC_DATA] Plan…" at bounding box center [754, 360] width 1175 height 619
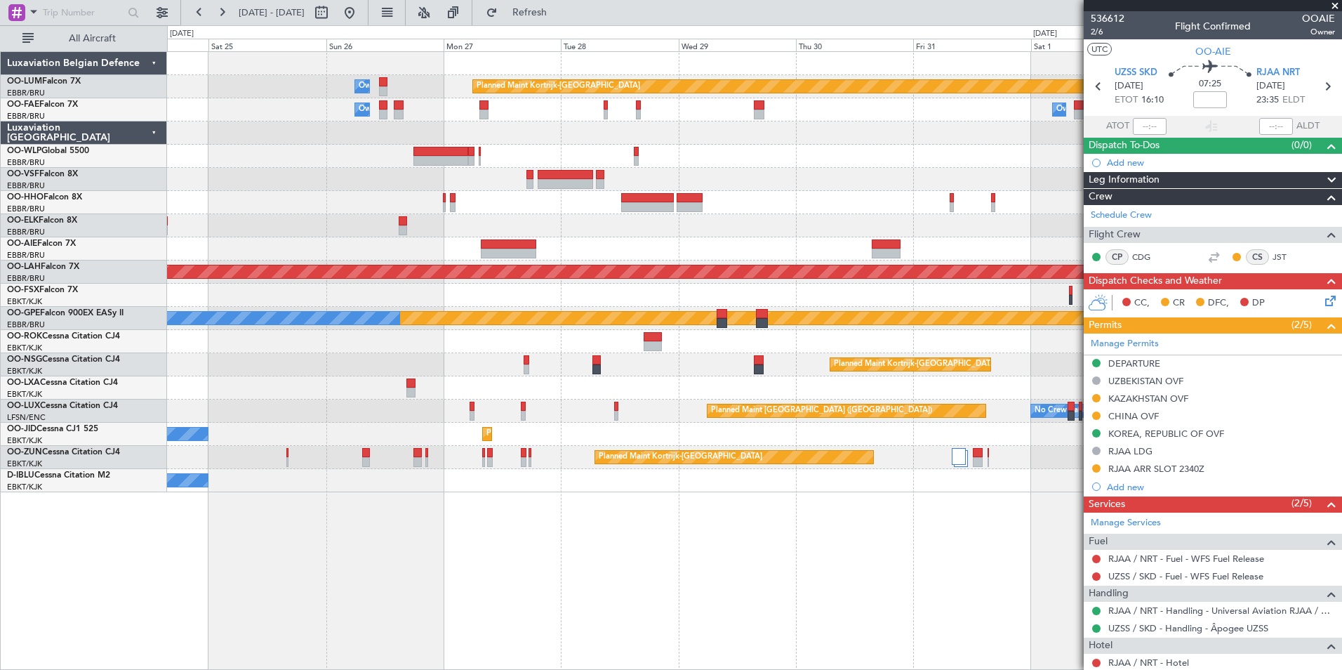
click at [216, 541] on div "Owner Melsbroek Air Base Planned Maint [GEOGRAPHIC_DATA]-[GEOGRAPHIC_DATA] Owne…" at bounding box center [754, 360] width 1175 height 619
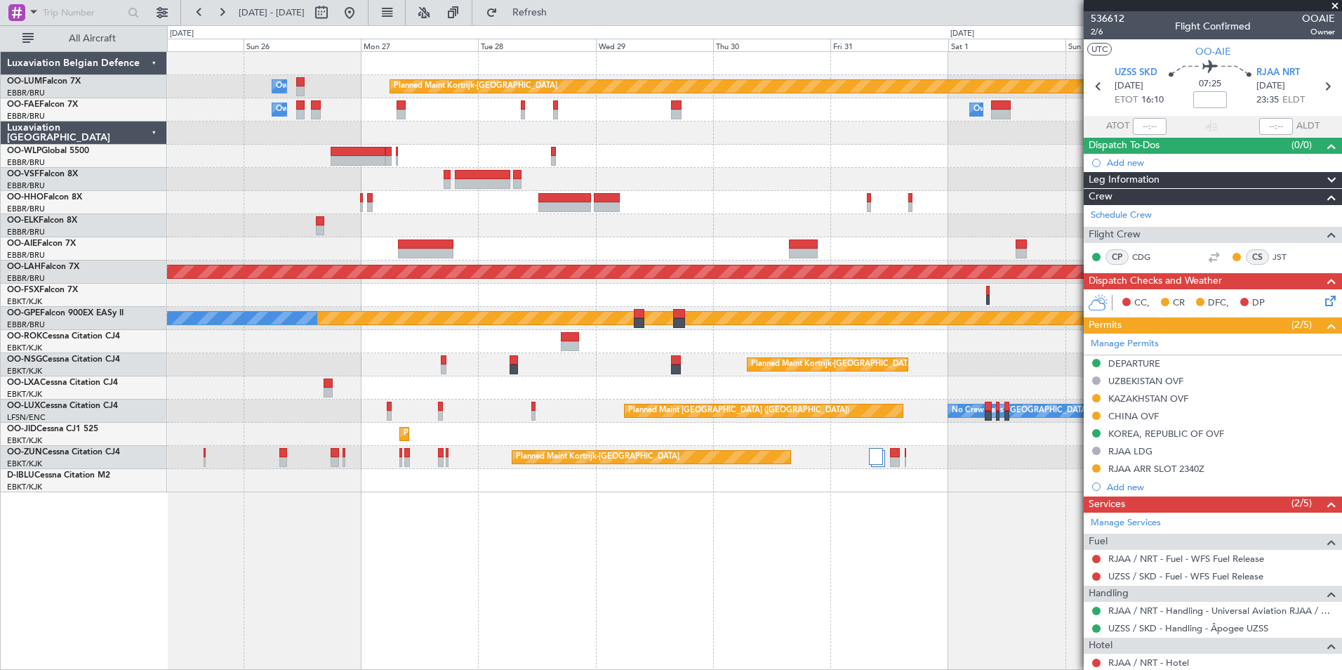
click at [451, 179] on div "Owner Melsbroek Air Base Planned Maint [GEOGRAPHIC_DATA]-[GEOGRAPHIC_DATA] Owne…" at bounding box center [754, 272] width 1175 height 440
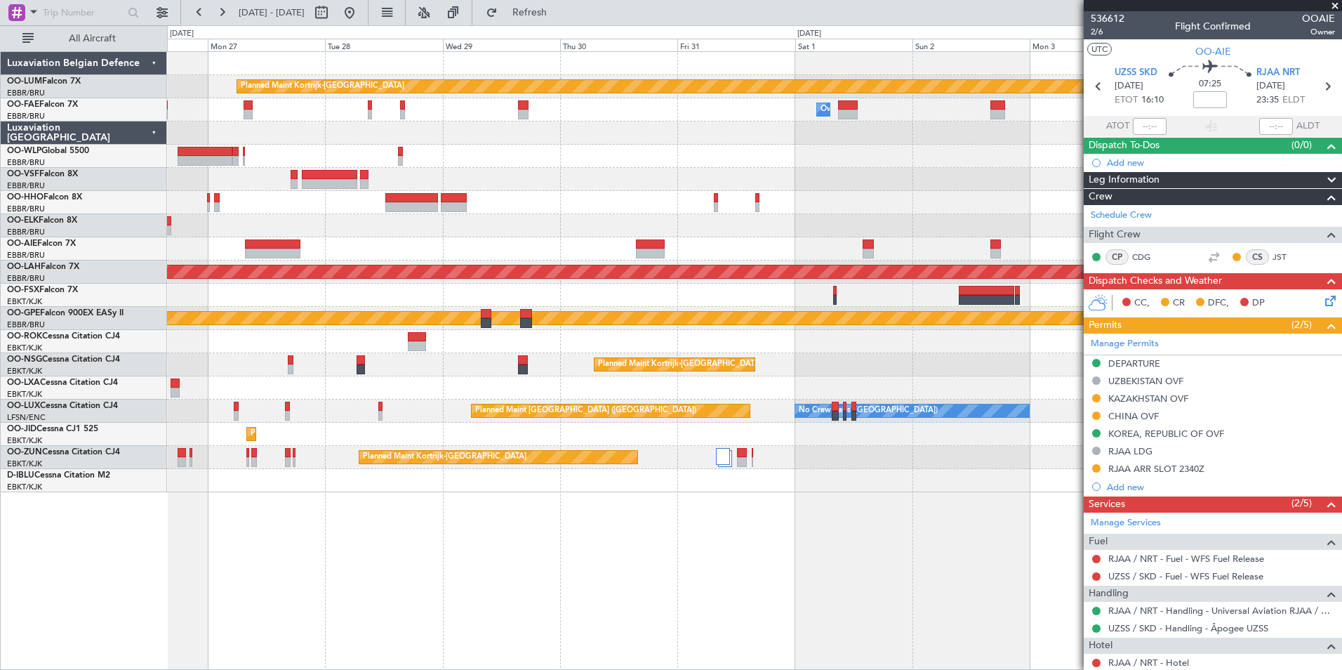
click at [423, 147] on div "Planned Maint Kortrijk-[GEOGRAPHIC_DATA] Owner [GEOGRAPHIC_DATA] Owner [GEOGRAP…" at bounding box center [754, 272] width 1175 height 440
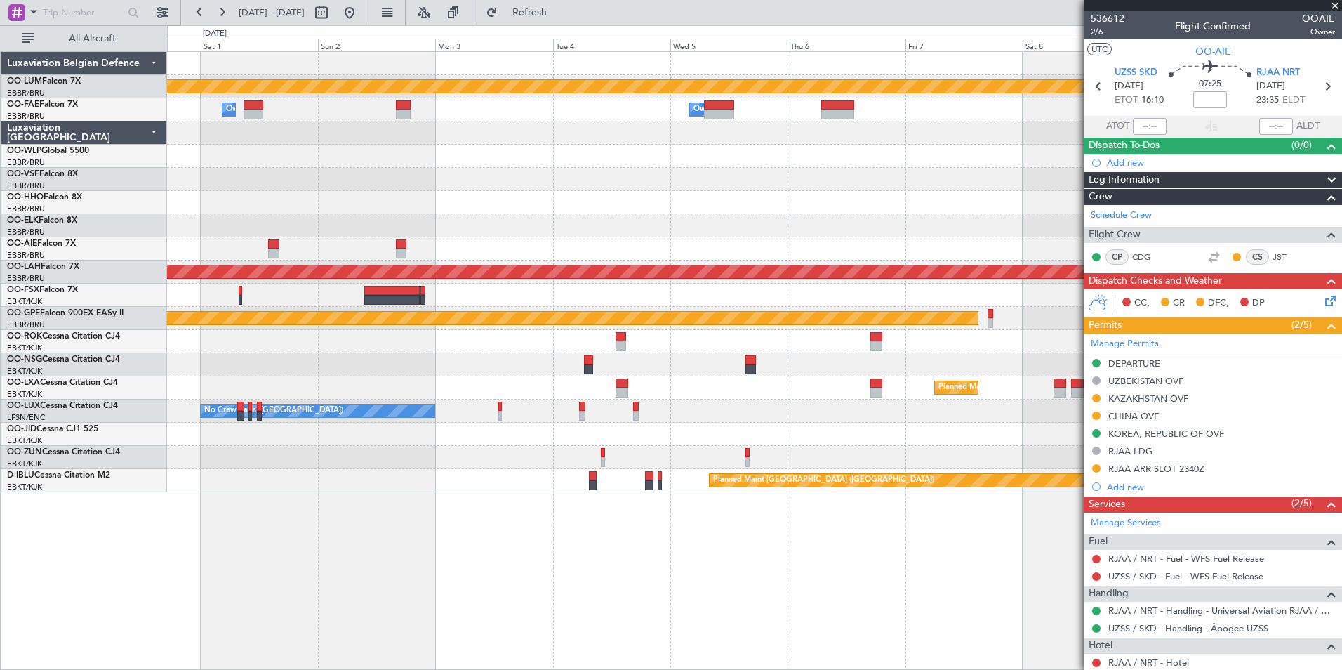
click at [501, 166] on div at bounding box center [754, 156] width 1175 height 23
click at [678, 212] on div "Planned Maint Kortrijk-[GEOGRAPHIC_DATA] Owner [GEOGRAPHIC_DATA] Owner [GEOGRAP…" at bounding box center [754, 272] width 1175 height 440
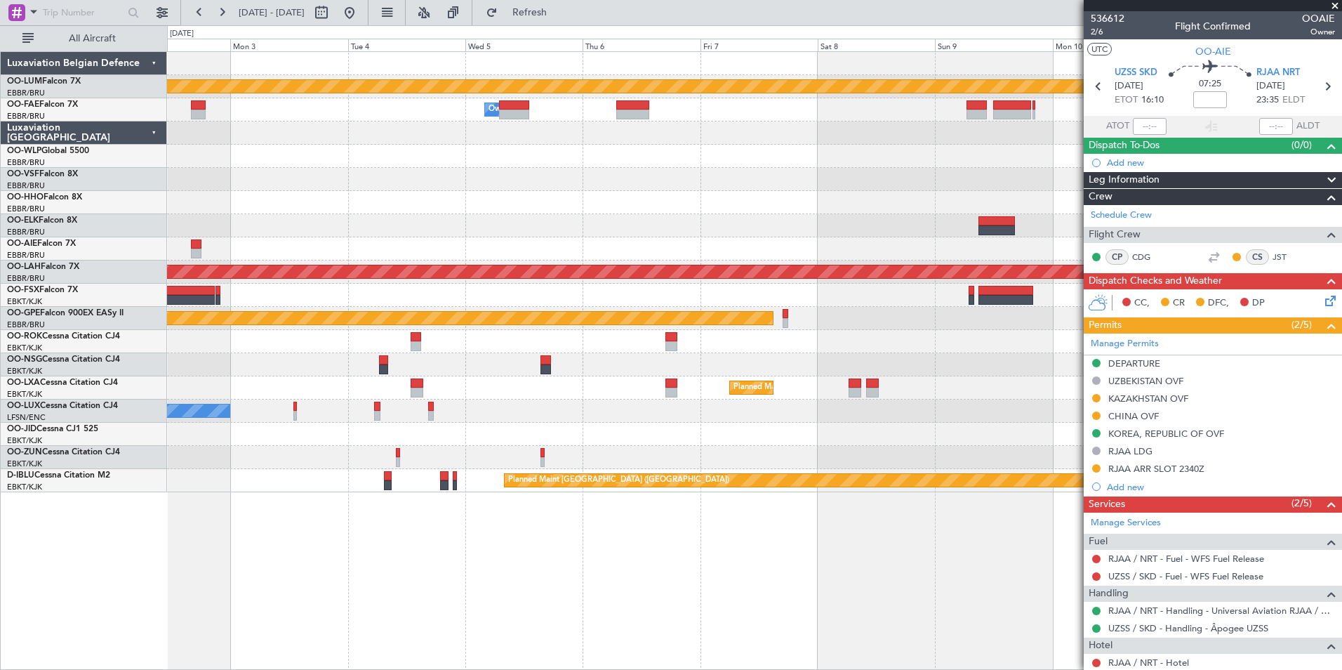
click at [467, 205] on div "Planned Maint Kortrijk-[GEOGRAPHIC_DATA] Owner [GEOGRAPHIC_DATA] Owner [GEOGRAP…" at bounding box center [754, 272] width 1175 height 440
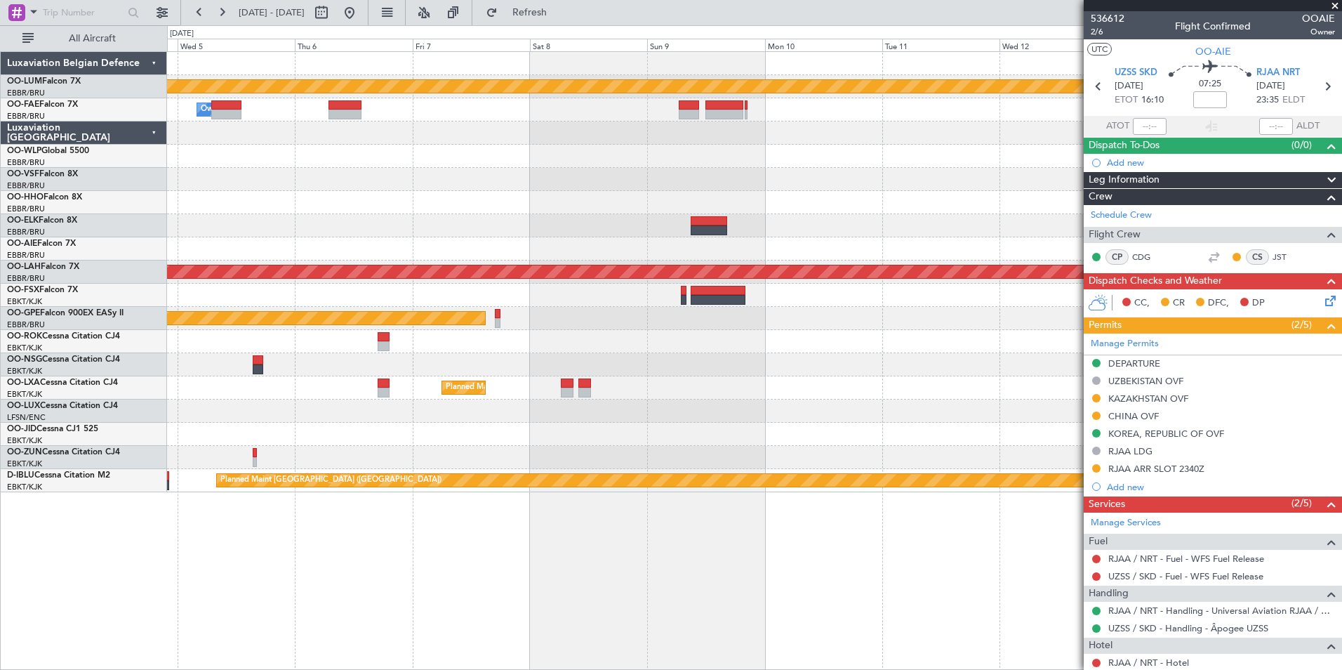
click at [417, 166] on div at bounding box center [754, 156] width 1175 height 23
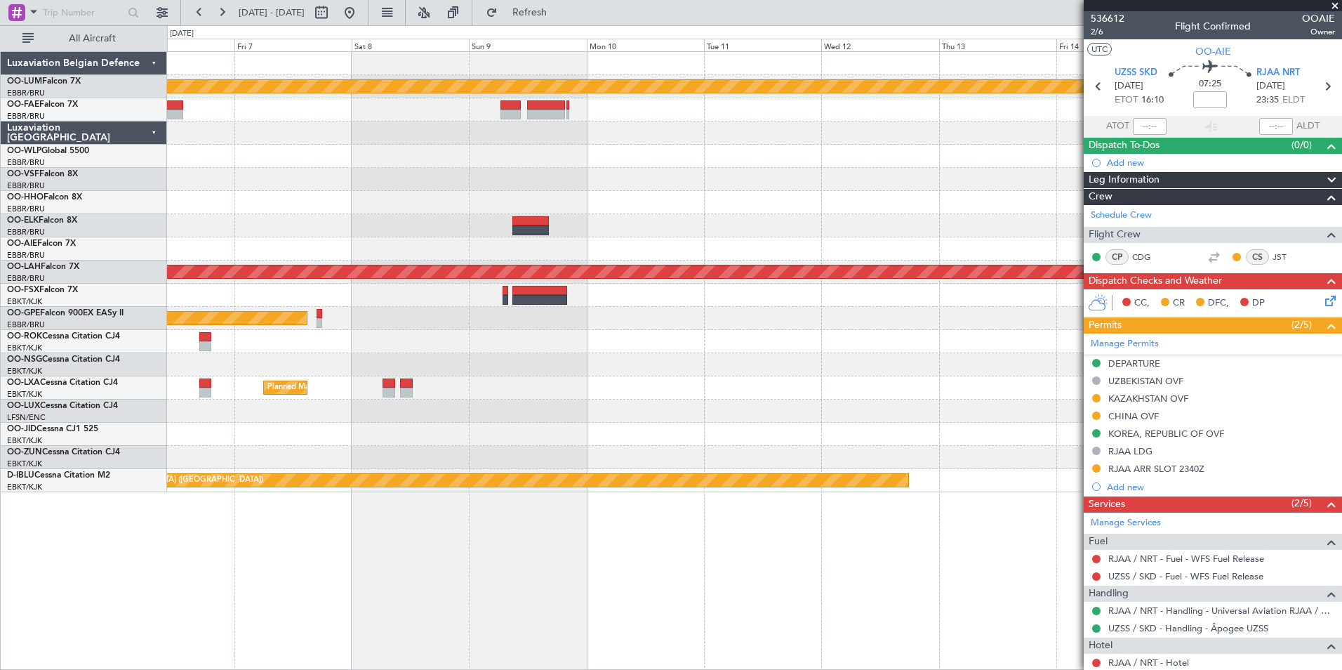
click at [503, 159] on div at bounding box center [754, 156] width 1175 height 23
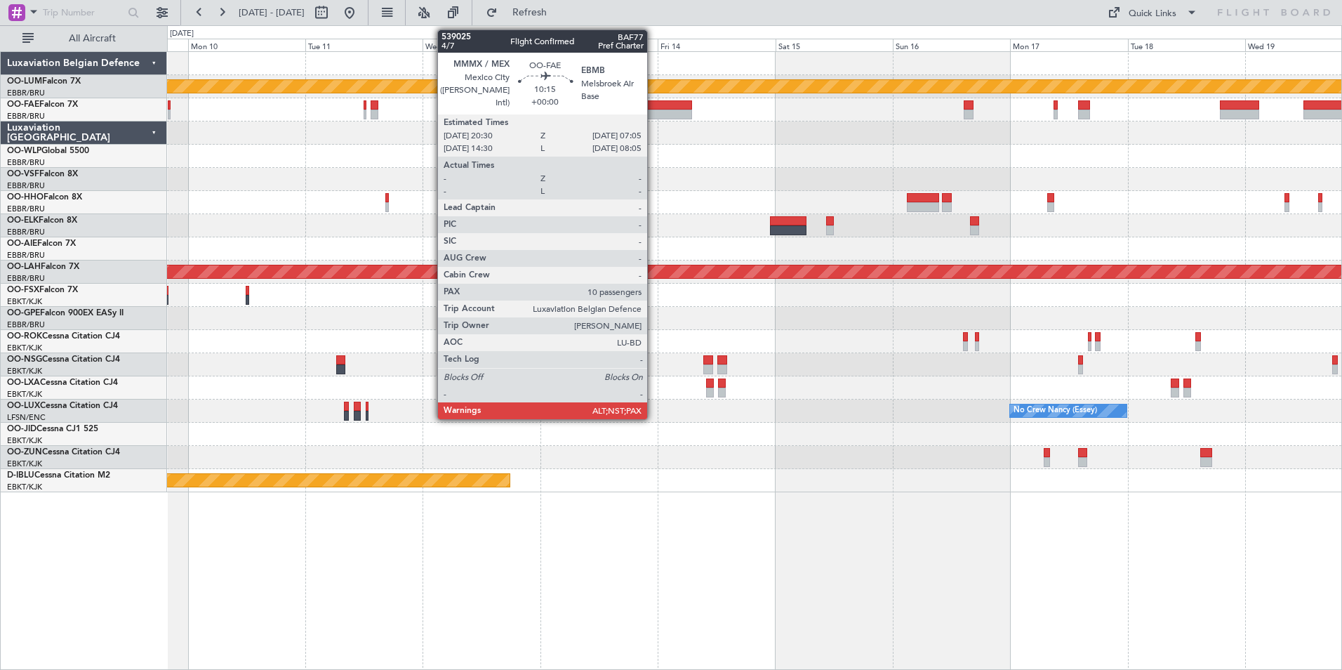
click at [654, 107] on div at bounding box center [666, 105] width 52 height 10
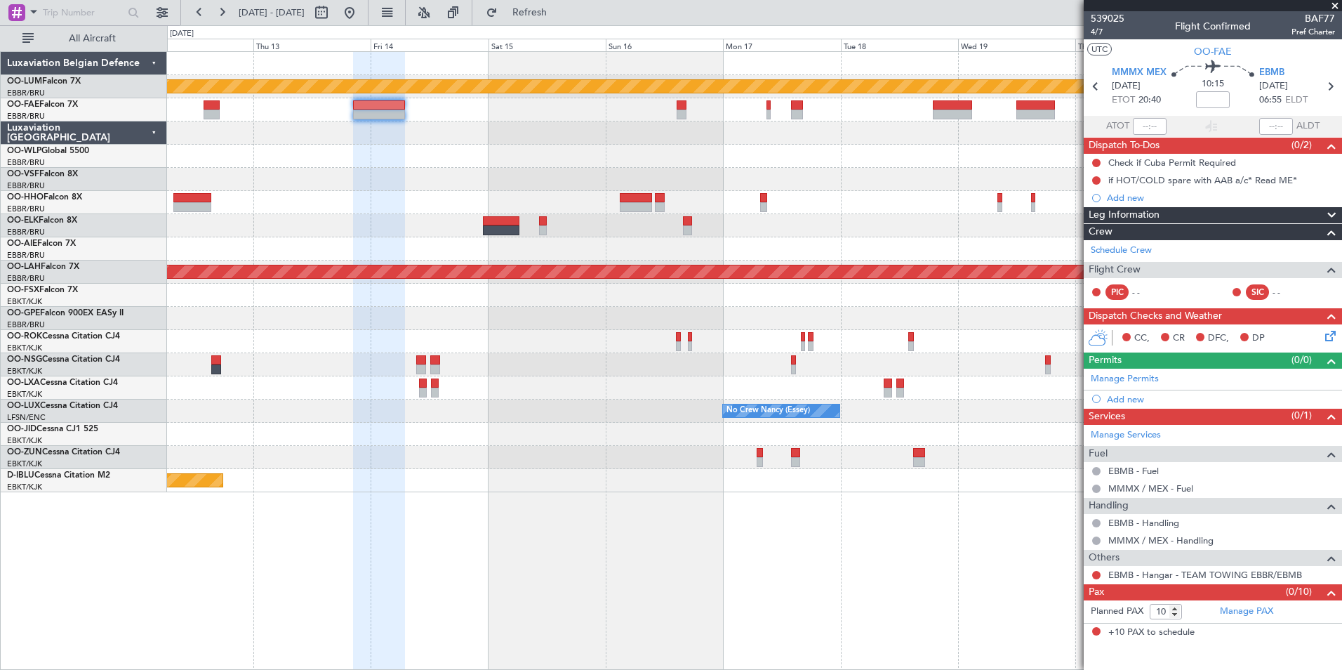
click at [621, 494] on div "Planned Maint Kortrijk-[GEOGRAPHIC_DATA] Planned [GEOGRAPHIC_DATA][PERSON_NAME]…" at bounding box center [754, 360] width 1175 height 619
click at [882, 543] on div "Planned Maint Kortrijk-[GEOGRAPHIC_DATA] Planned [GEOGRAPHIC_DATA][PERSON_NAME]…" at bounding box center [754, 360] width 1175 height 619
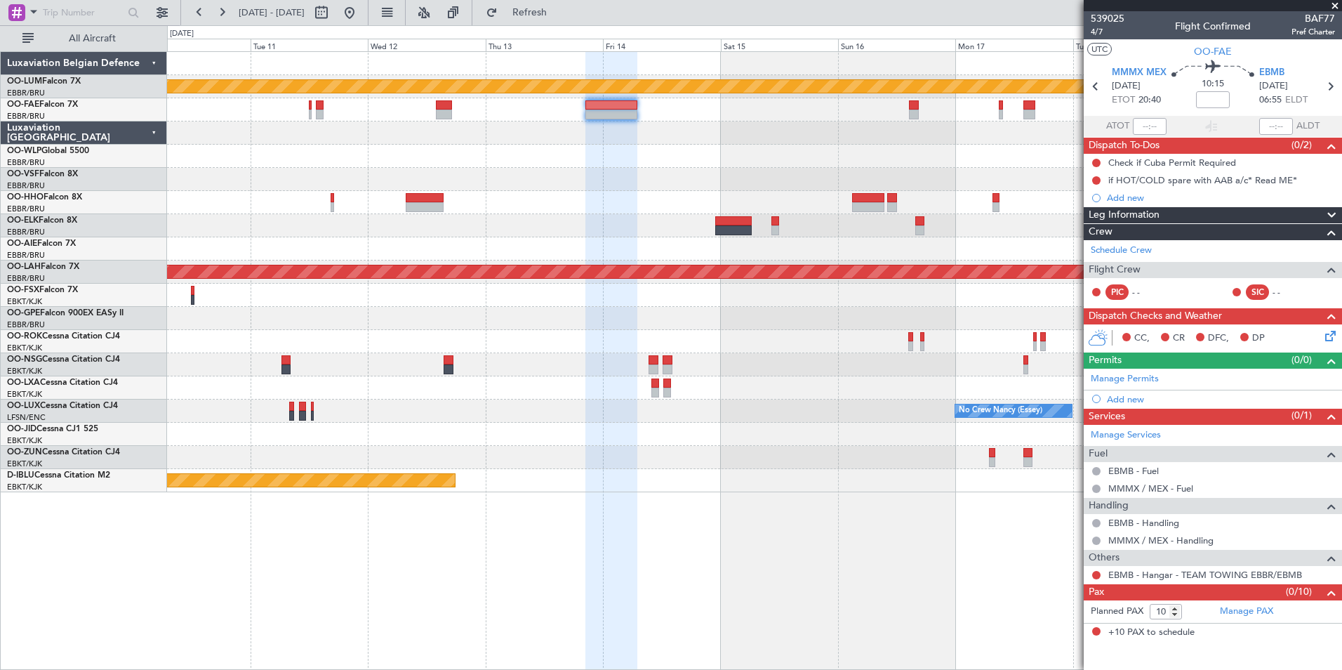
click at [737, 557] on div "Planned Maint Kortrijk-[GEOGRAPHIC_DATA] Planned [GEOGRAPHIC_DATA][PERSON_NAME]…" at bounding box center [754, 360] width 1175 height 619
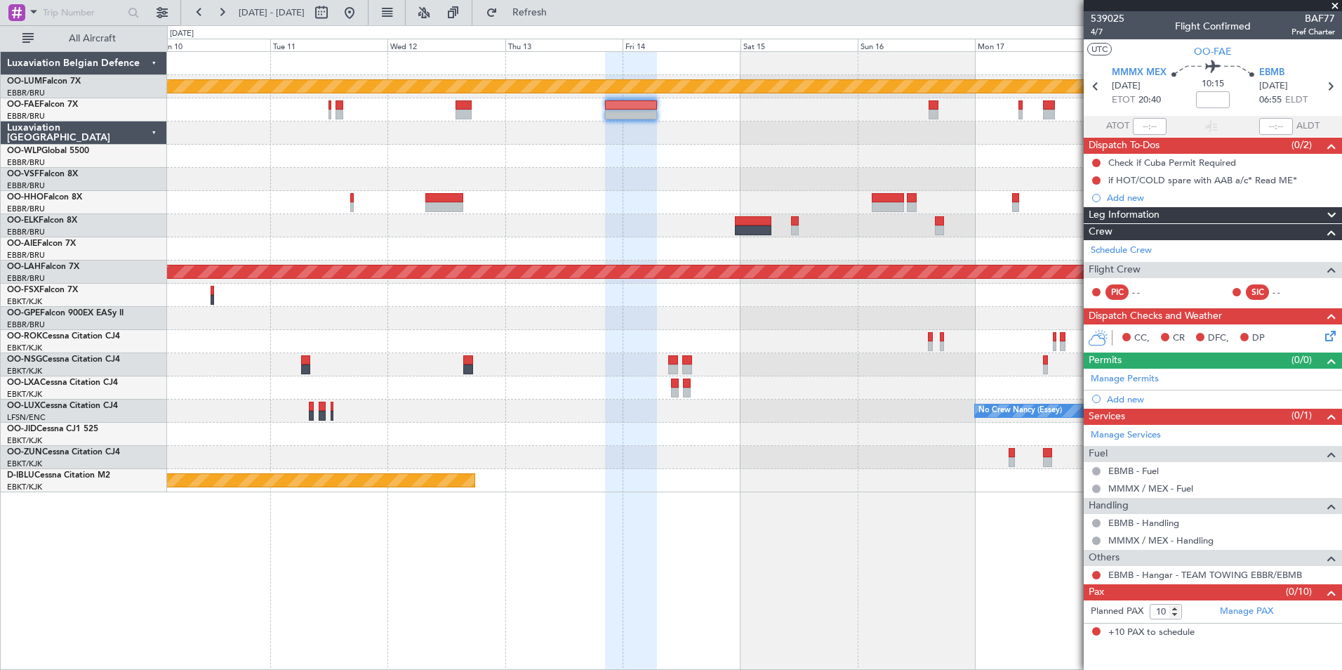
click at [838, 523] on div "Planned Maint Kortrijk-[GEOGRAPHIC_DATA] Planned [GEOGRAPHIC_DATA][PERSON_NAME]…" at bounding box center [754, 360] width 1175 height 619
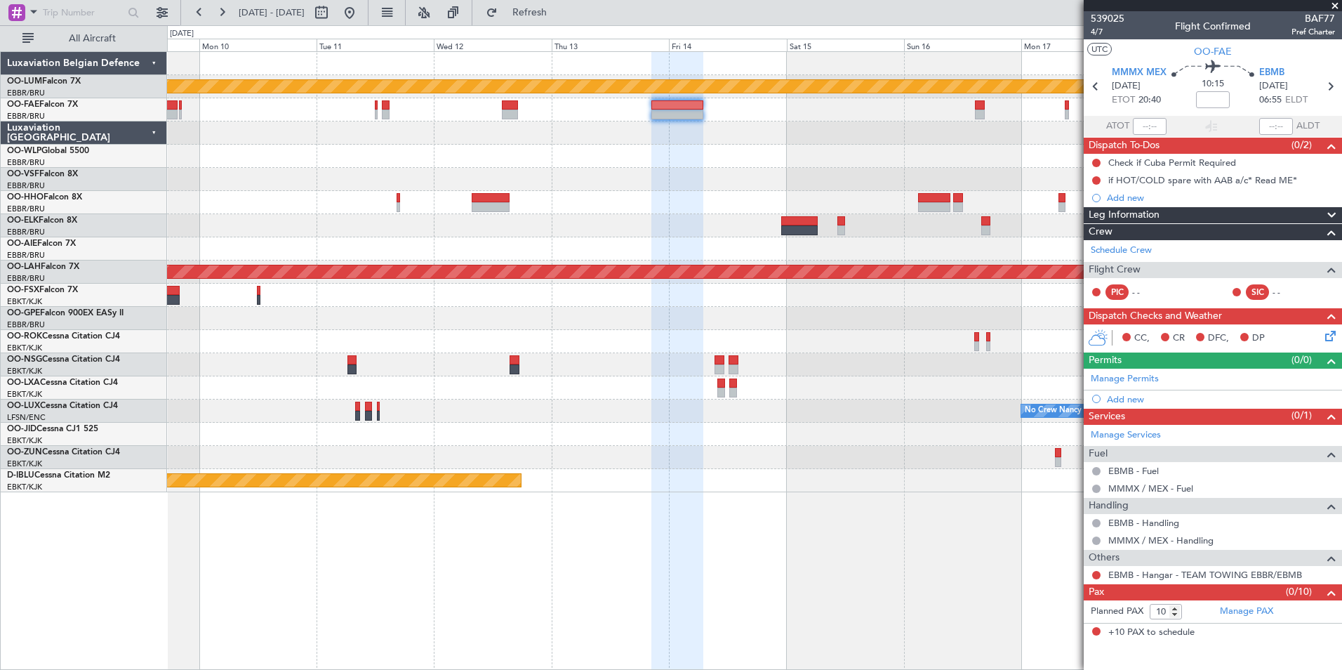
click at [824, 550] on div "Planned Maint Kortrijk-[GEOGRAPHIC_DATA] Planned [GEOGRAPHIC_DATA][PERSON_NAME]…" at bounding box center [754, 360] width 1175 height 619
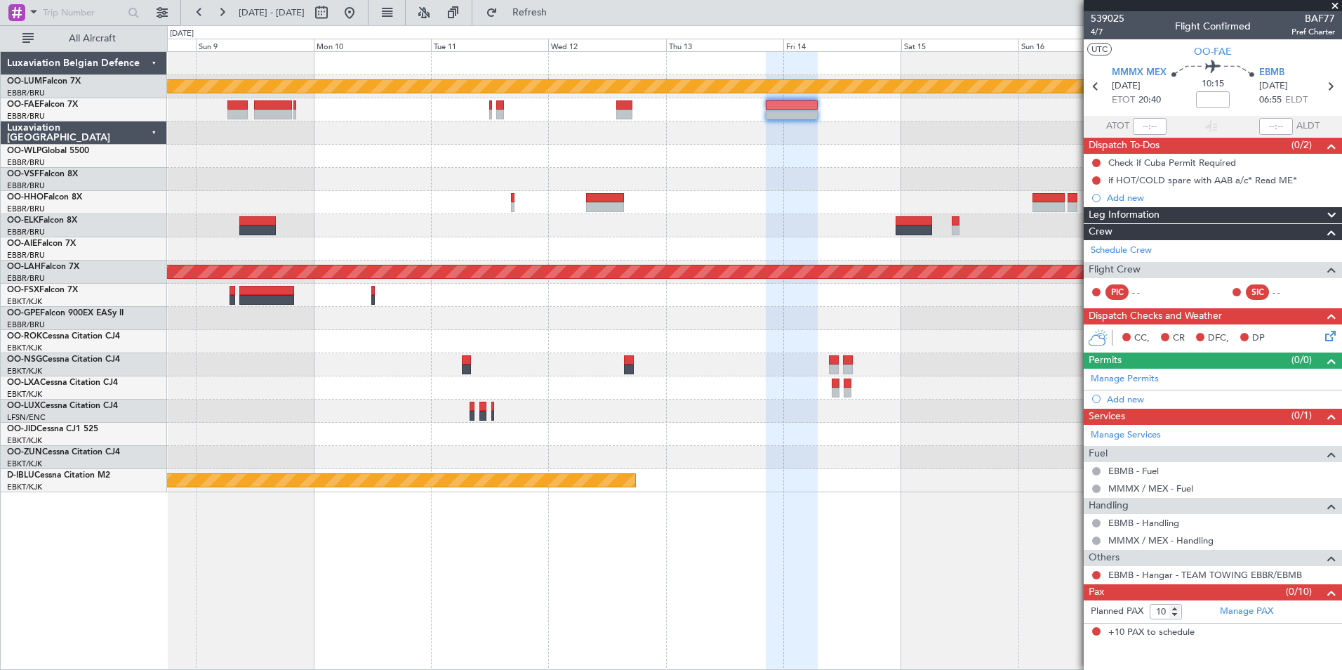
click at [748, 577] on div "Planned Maint Kortrijk-[GEOGRAPHIC_DATA] Planned [GEOGRAPHIC_DATA][PERSON_NAME]…" at bounding box center [754, 360] width 1175 height 619
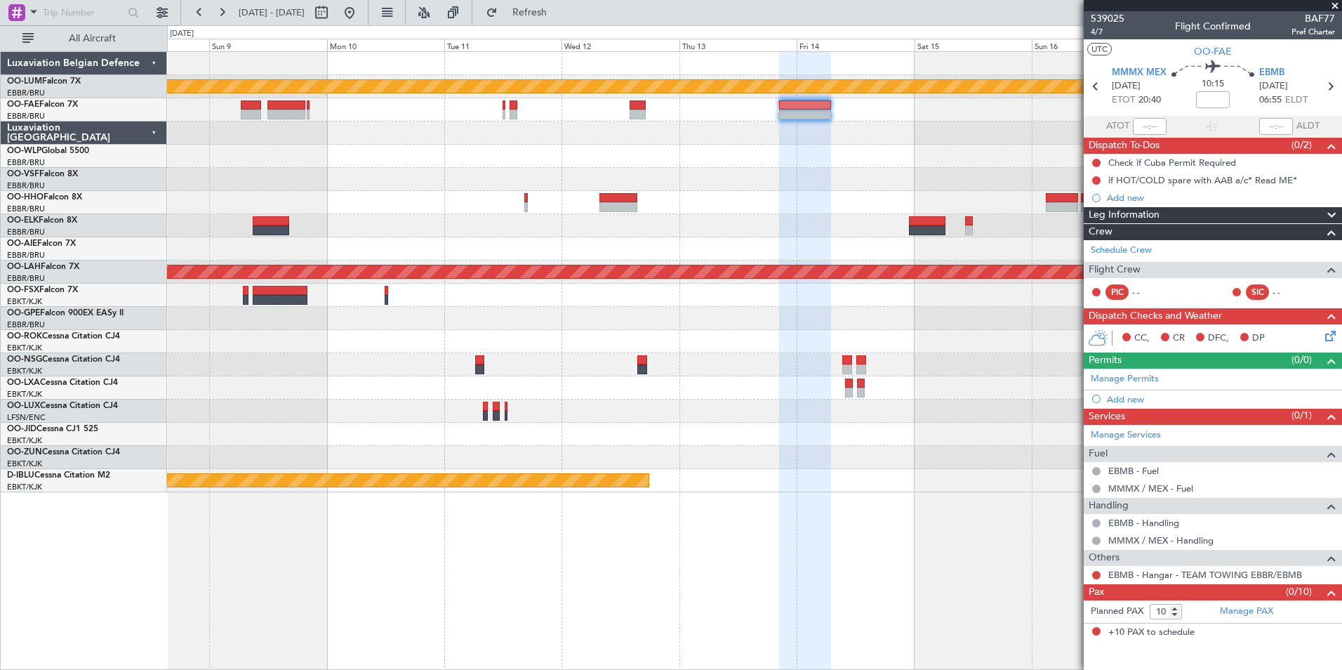
click at [807, 567] on div "Planned Maint Kortrijk-[GEOGRAPHIC_DATA] Planned [GEOGRAPHIC_DATA][PERSON_NAME]…" at bounding box center [754, 360] width 1175 height 619
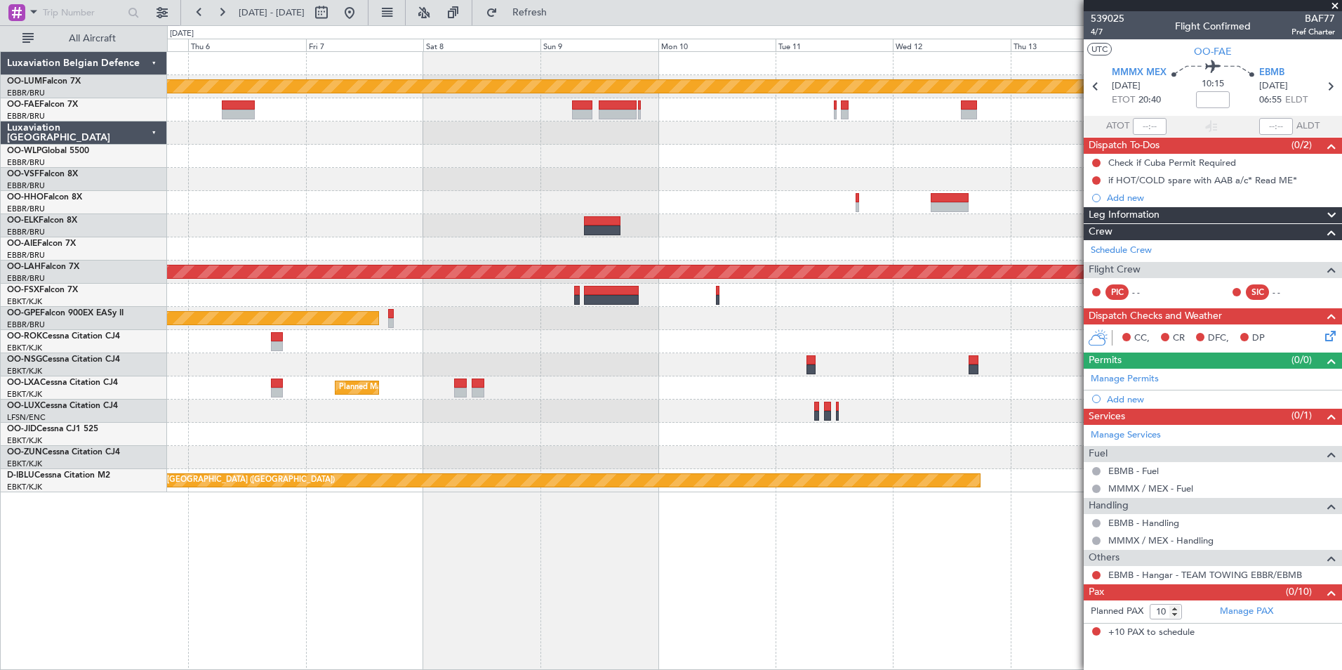
click at [531, 546] on div "Planned Maint Kortrijk-[GEOGRAPHIC_DATA] Owner [GEOGRAPHIC_DATA] Planned [GEOGR…" at bounding box center [754, 360] width 1175 height 619
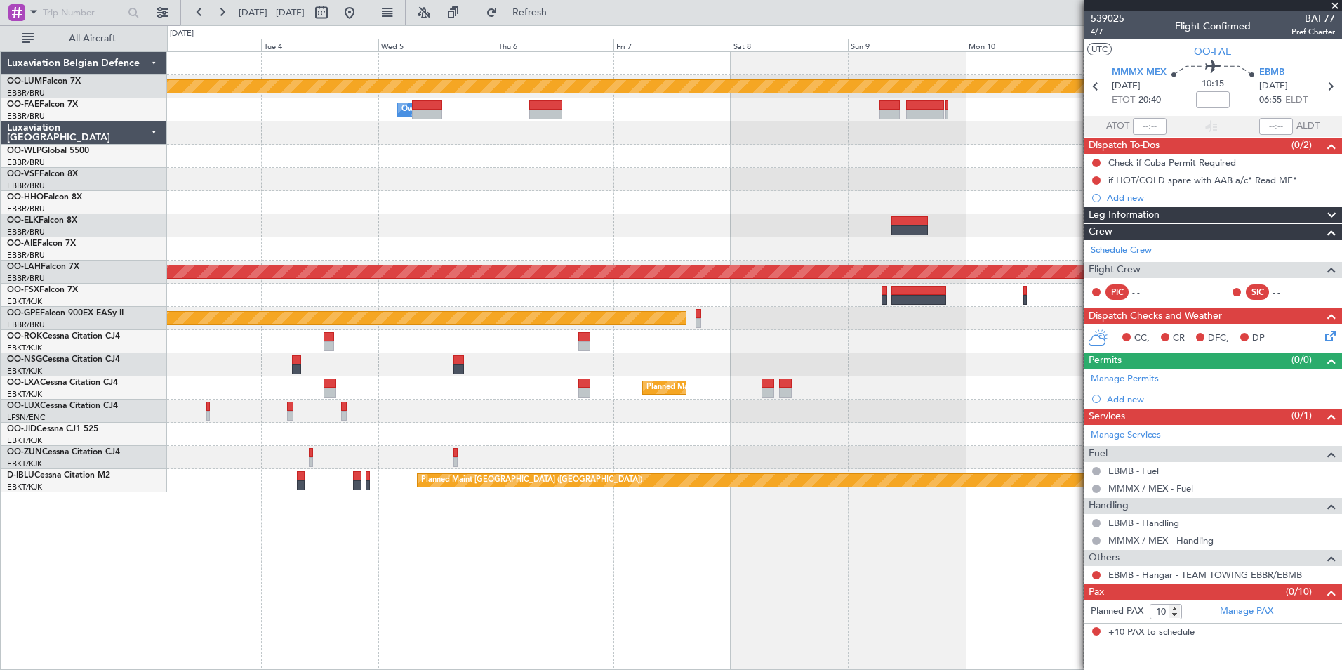
click at [885, 588] on div "Planned Maint Kortrijk-[GEOGRAPHIC_DATA] Owner [GEOGRAPHIC_DATA] Owner [GEOGRAP…" at bounding box center [754, 360] width 1175 height 619
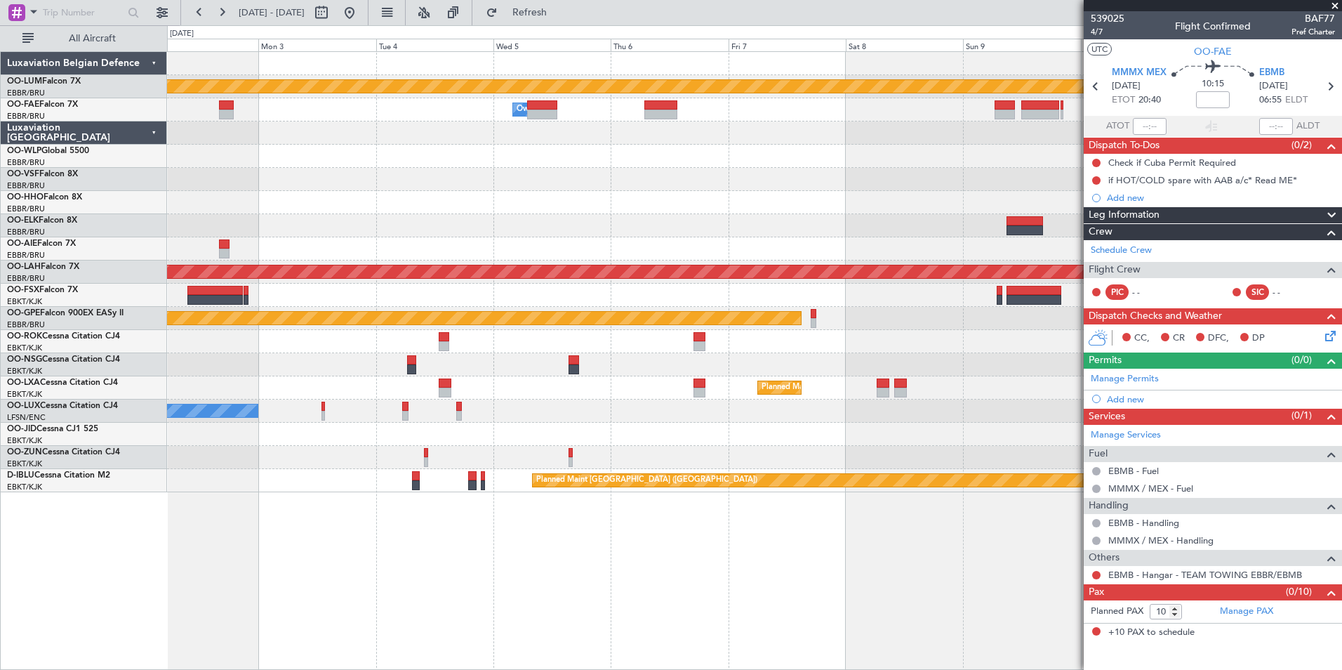
click at [1213, 622] on fb-app "[DATE] - [DATE] Refresh Quick Links All Aircraft Planned Maint [GEOGRAPHIC_DATA…" at bounding box center [671, 340] width 1342 height 659
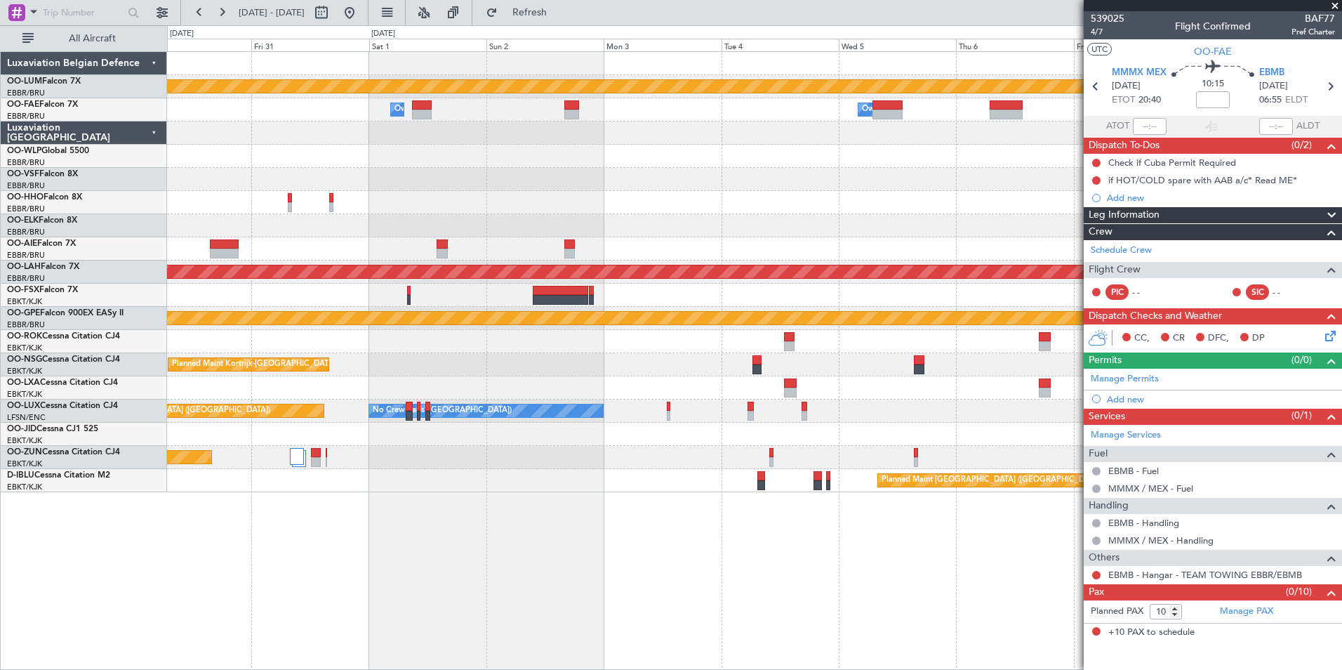
click at [989, 598] on div "Planned Maint Kortrijk-[GEOGRAPHIC_DATA] Owner [GEOGRAPHIC_DATA] Owner [GEOGRAP…" at bounding box center [754, 360] width 1175 height 619
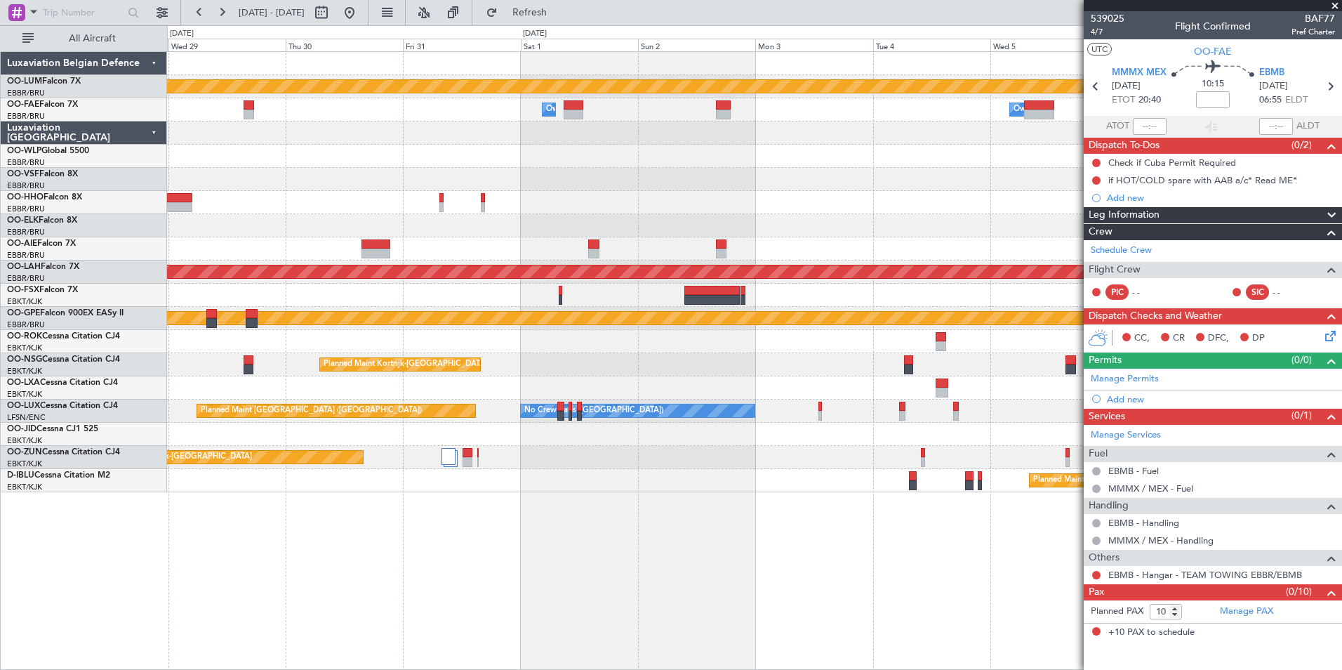
click at [871, 551] on div "Planned Maint Kortrijk-[GEOGRAPHIC_DATA] Owner [GEOGRAPHIC_DATA] Owner [GEOGRAP…" at bounding box center [754, 360] width 1175 height 619
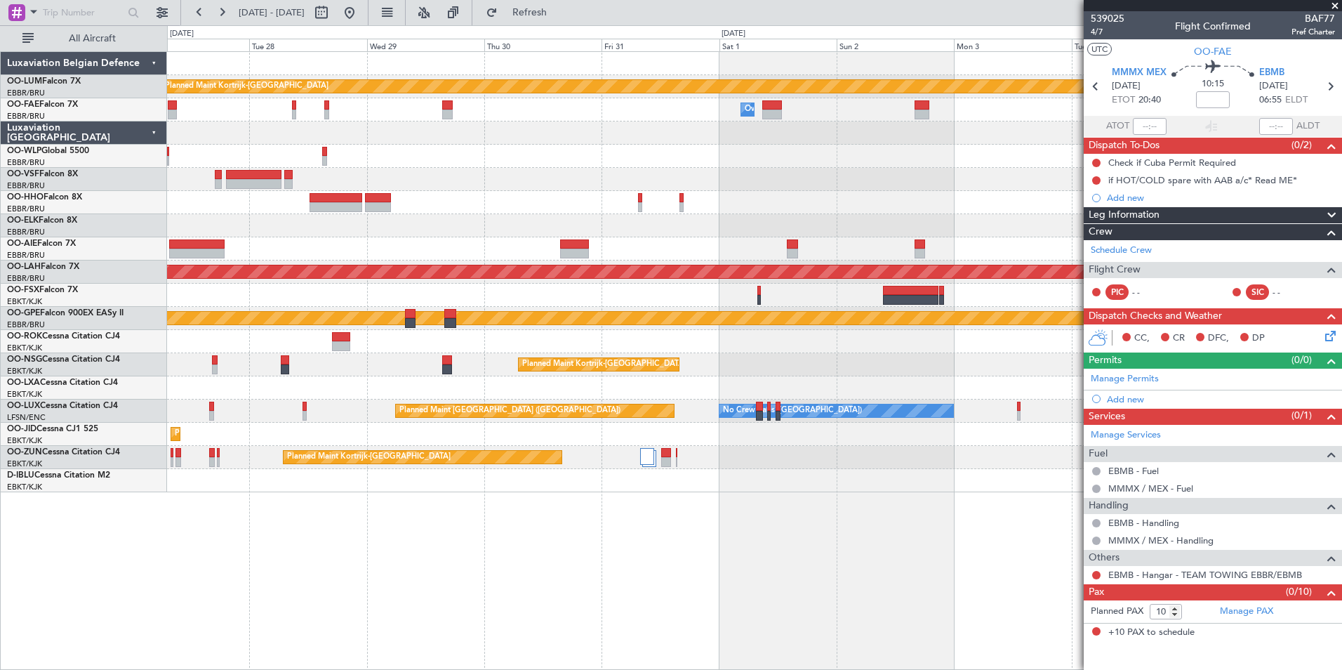
click at [866, 564] on div "Planned Maint Kortrijk-[GEOGRAPHIC_DATA] Owner [GEOGRAPHIC_DATA] Owner [GEOGRAP…" at bounding box center [754, 360] width 1175 height 619
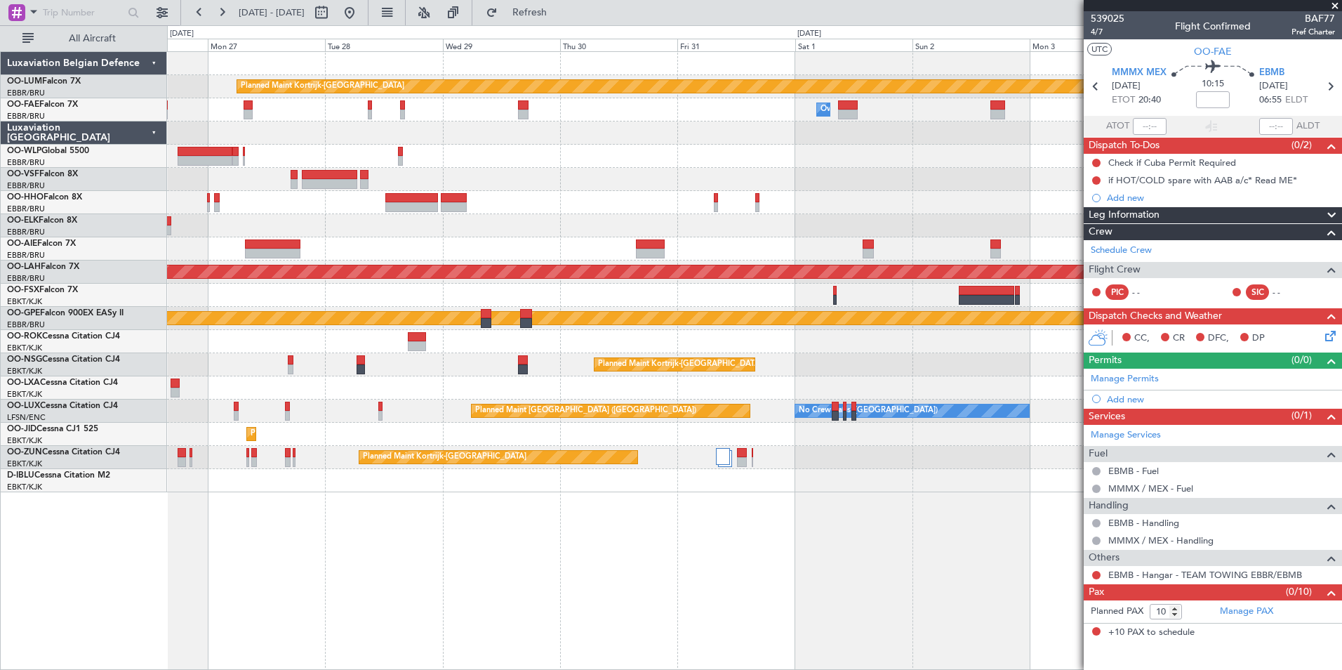
click at [838, 571] on div "Planned Maint Kortrijk-[GEOGRAPHIC_DATA] Owner [GEOGRAPHIC_DATA] Owner [GEOGRAP…" at bounding box center [754, 360] width 1175 height 619
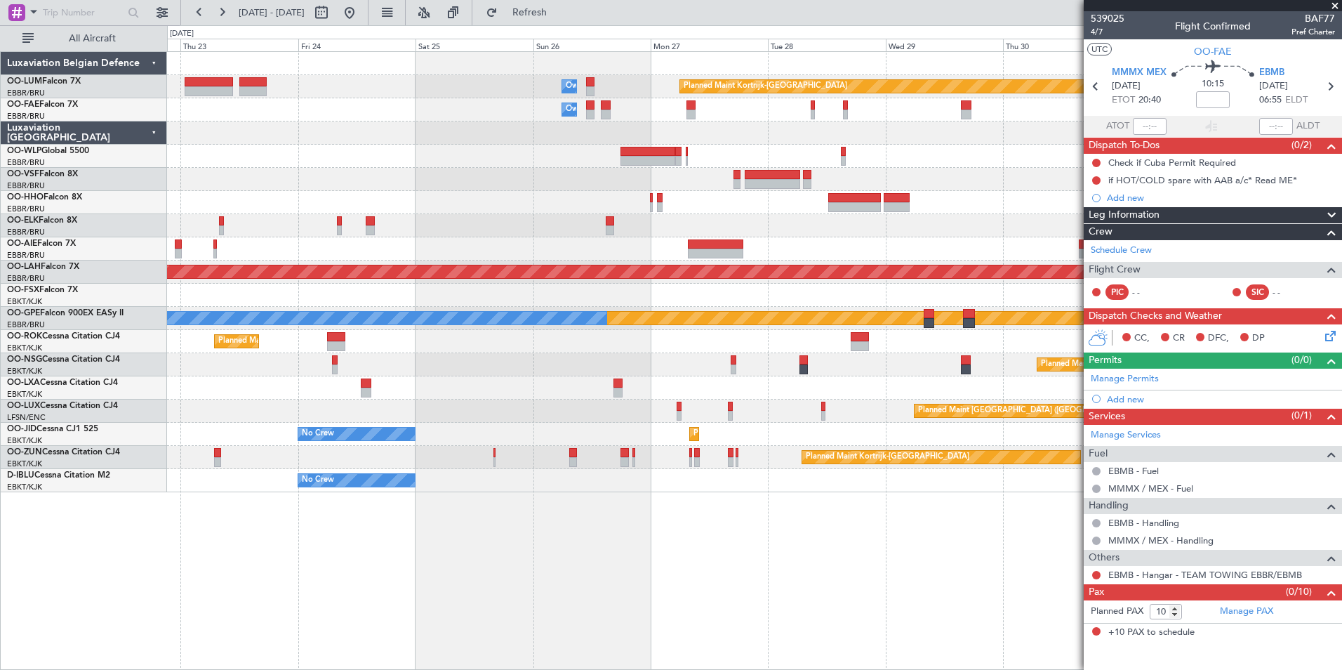
click at [720, 569] on div "Planned Maint Kortrijk-[GEOGRAPHIC_DATA] Owner [GEOGRAPHIC_DATA] Owner [GEOGRAP…" at bounding box center [754, 360] width 1175 height 619
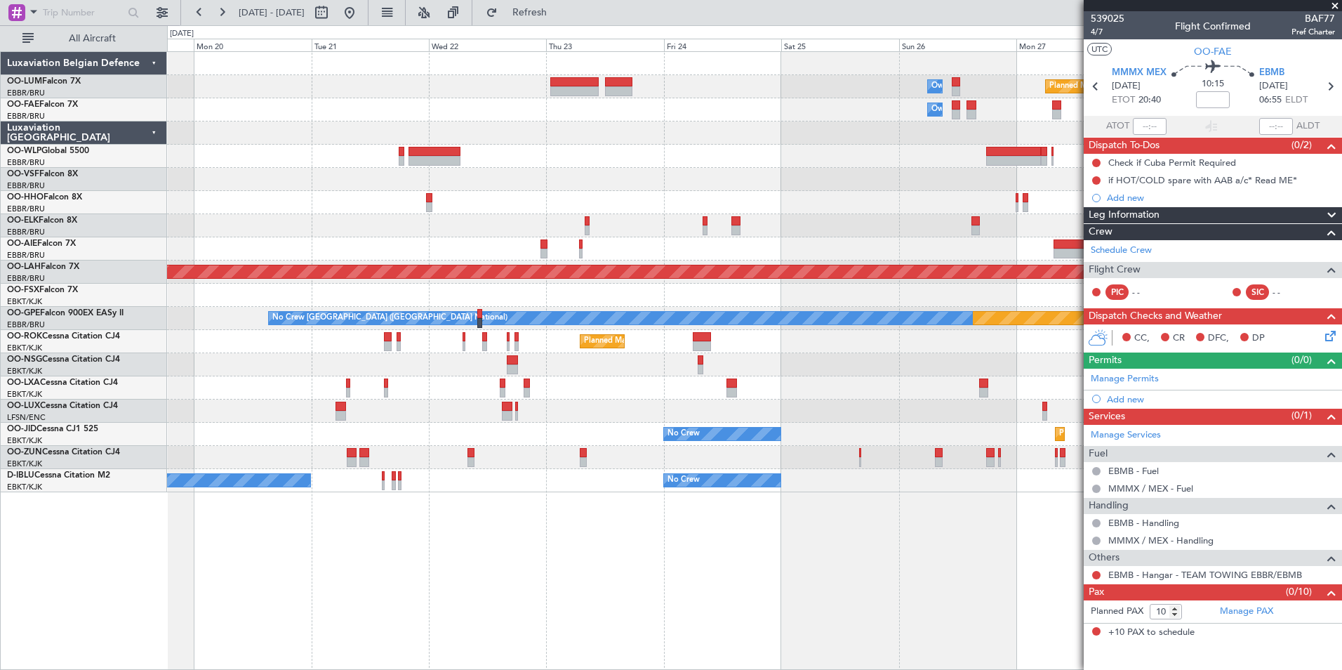
click at [748, 534] on div "Planned Maint Kortrijk-[GEOGRAPHIC_DATA] Owner [GEOGRAPHIC_DATA] Owner [GEOGRAP…" at bounding box center [754, 360] width 1175 height 619
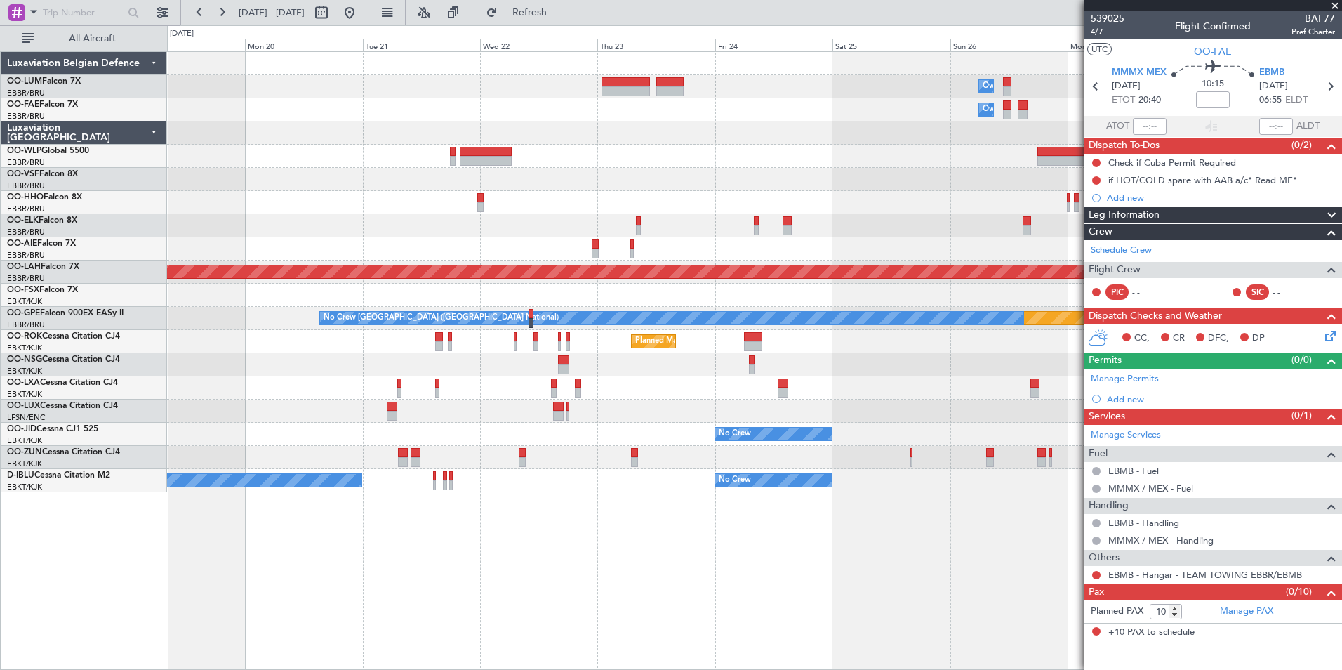
click at [762, 560] on div "Planned Maint Kortrijk-[GEOGRAPHIC_DATA] Owner [GEOGRAPHIC_DATA] Owner [GEOGRAP…" at bounding box center [754, 360] width 1175 height 619
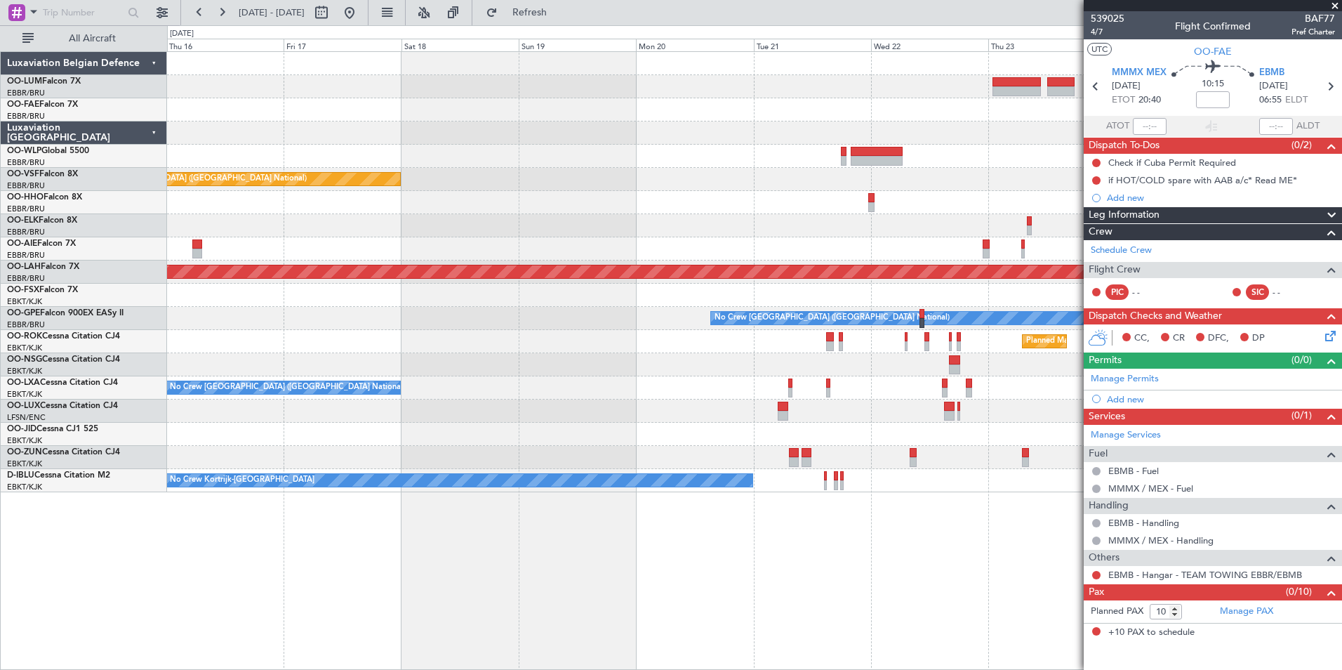
click at [731, 547] on div "Owner Melsbroek Air Base Planned Maint [GEOGRAPHIC_DATA]-[GEOGRAPHIC_DATA] AOG …" at bounding box center [754, 360] width 1175 height 619
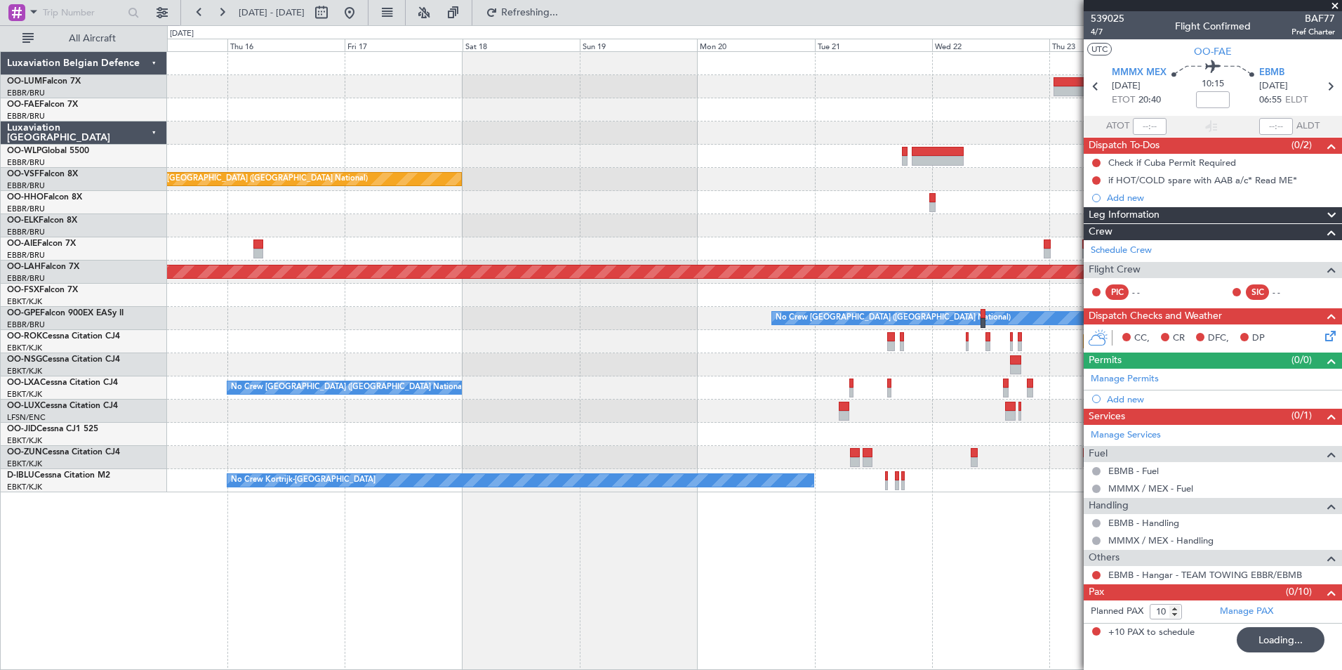
click at [800, 550] on div "Owner Melsbroek Air Base Planned Maint [GEOGRAPHIC_DATA]-[GEOGRAPHIC_DATA] AOG …" at bounding box center [754, 360] width 1175 height 619
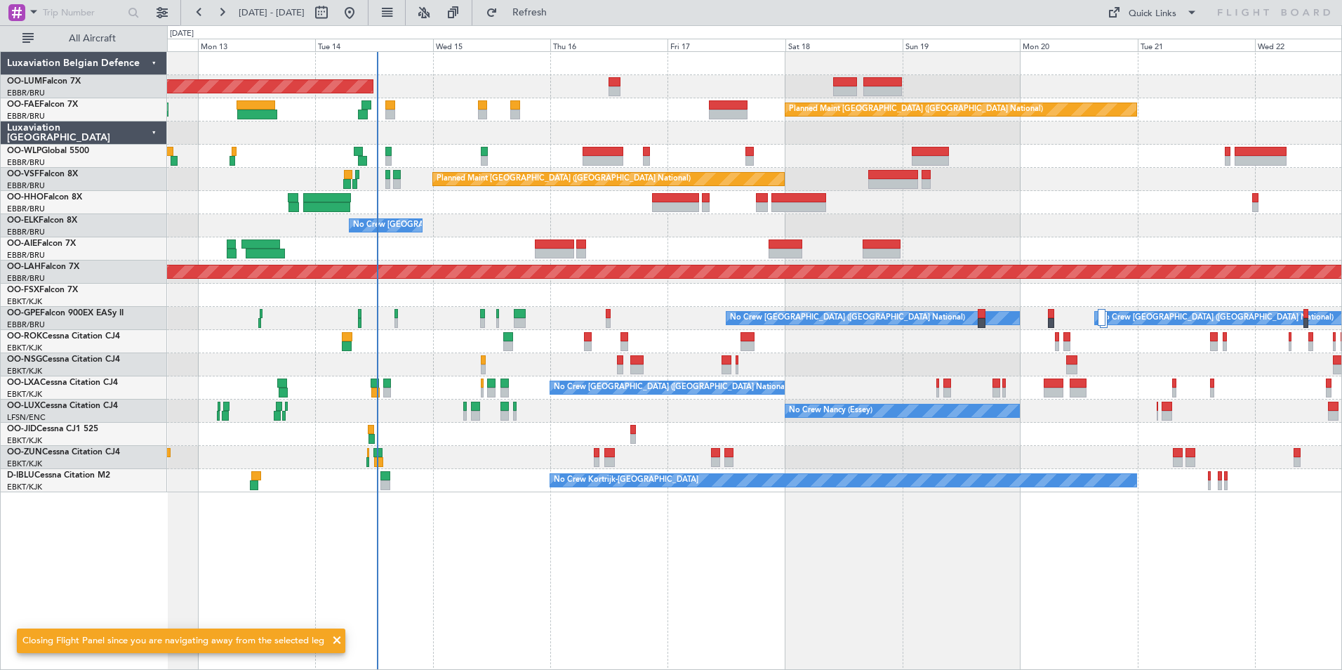
click at [418, 613] on div "AOG Maint [GEOGRAPHIC_DATA] Planned Maint [GEOGRAPHIC_DATA] ([GEOGRAPHIC_DATA])…" at bounding box center [754, 360] width 1175 height 619
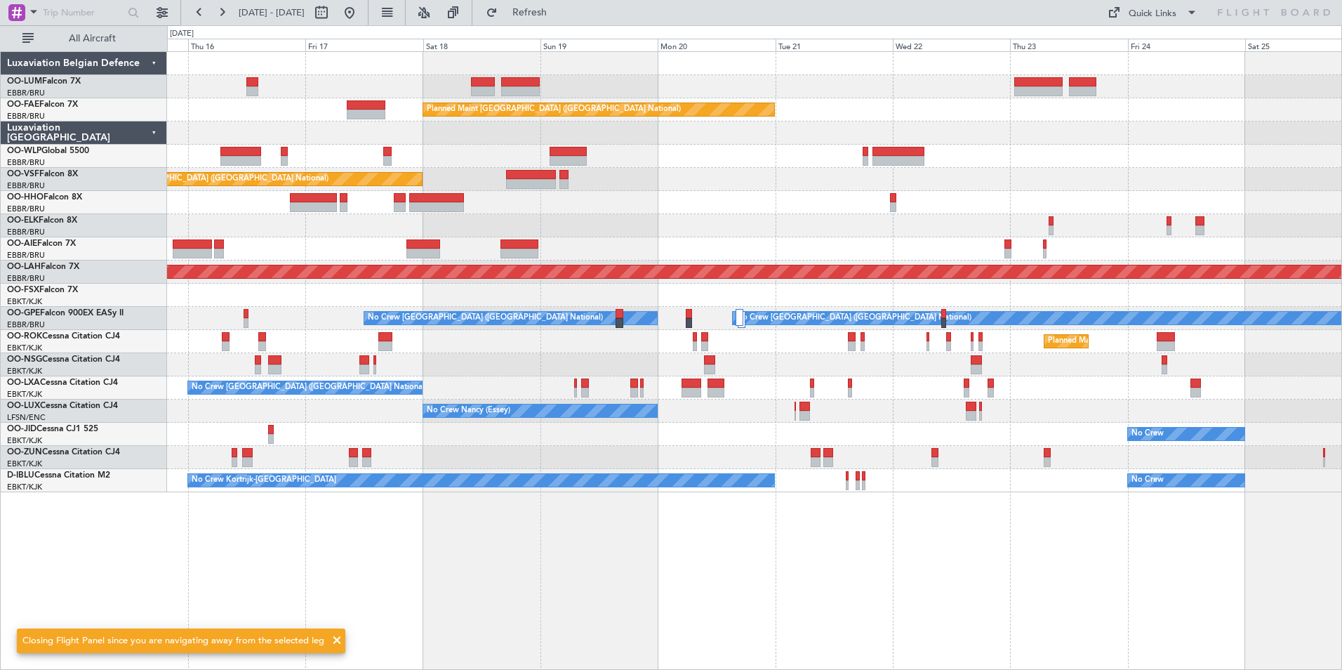
click at [715, 554] on div "Owner Melsbroek Air Base Planned Maint [GEOGRAPHIC_DATA]-[GEOGRAPHIC_DATA] AOG …" at bounding box center [754, 360] width 1175 height 619
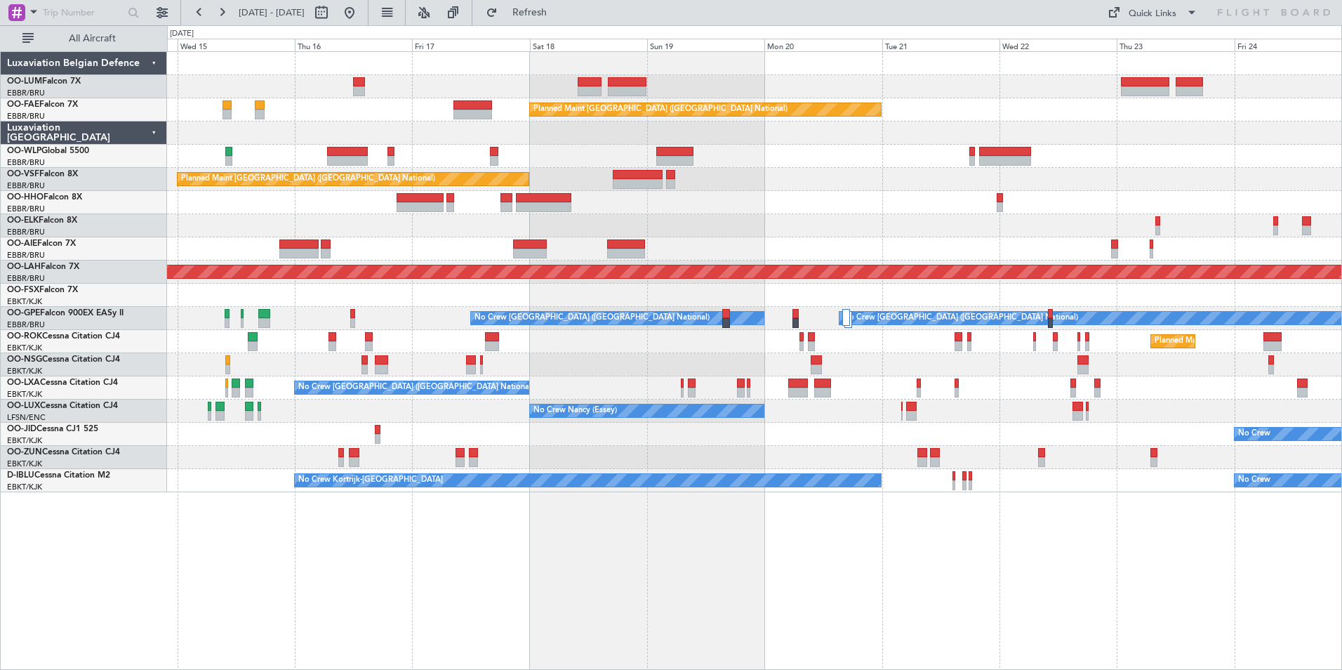
click at [1085, 560] on div "Owner Melsbroek Air Base Planned Maint [GEOGRAPHIC_DATA]-[GEOGRAPHIC_DATA] AOG …" at bounding box center [754, 360] width 1175 height 619
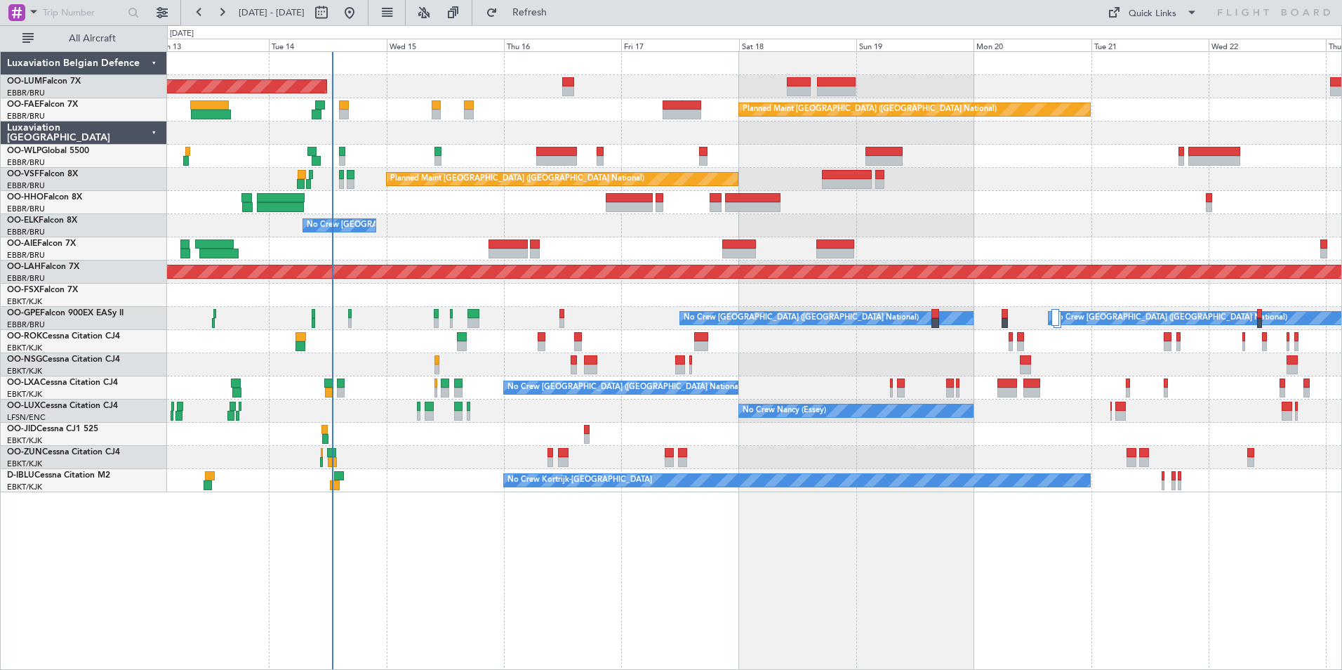
click at [1074, 587] on div "AOG Maint [GEOGRAPHIC_DATA] Planned Maint [GEOGRAPHIC_DATA] ([GEOGRAPHIC_DATA])…" at bounding box center [754, 360] width 1175 height 619
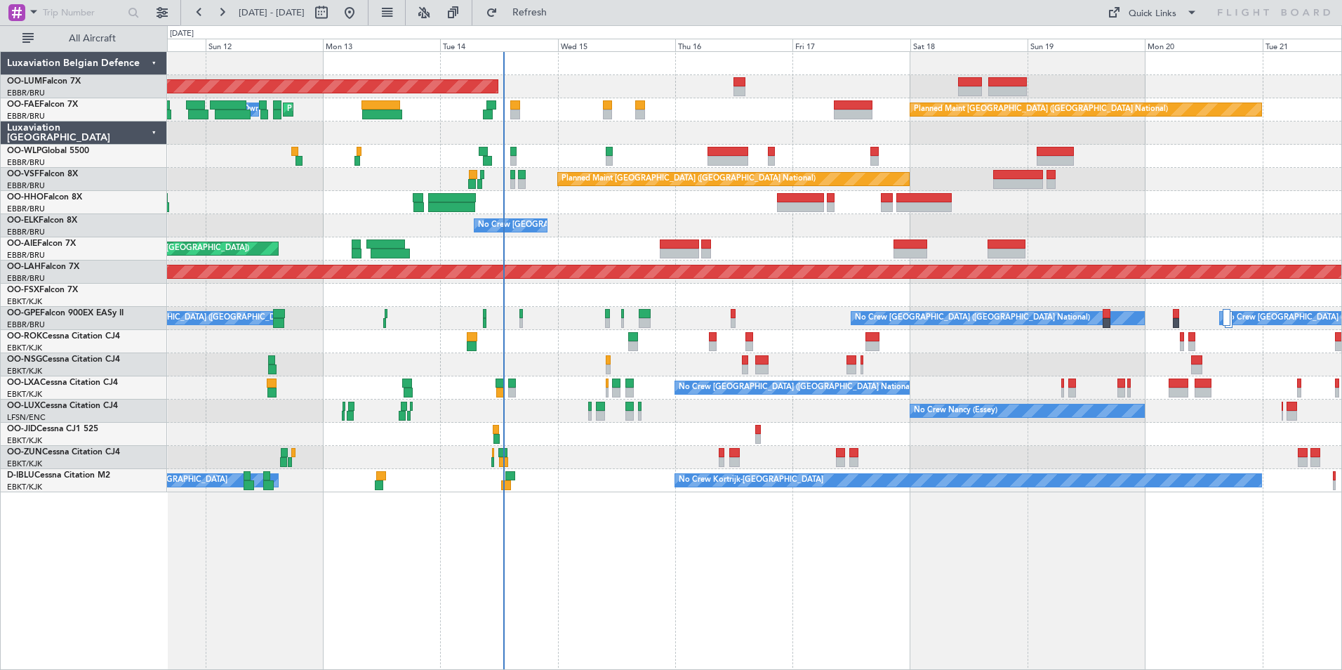
click at [1010, 588] on div "AOG Maint [GEOGRAPHIC_DATA] Planned Maint [GEOGRAPHIC_DATA] ([GEOGRAPHIC_DATA])…" at bounding box center [754, 360] width 1175 height 619
click at [564, 20] on button "Refresh" at bounding box center [522, 12] width 84 height 22
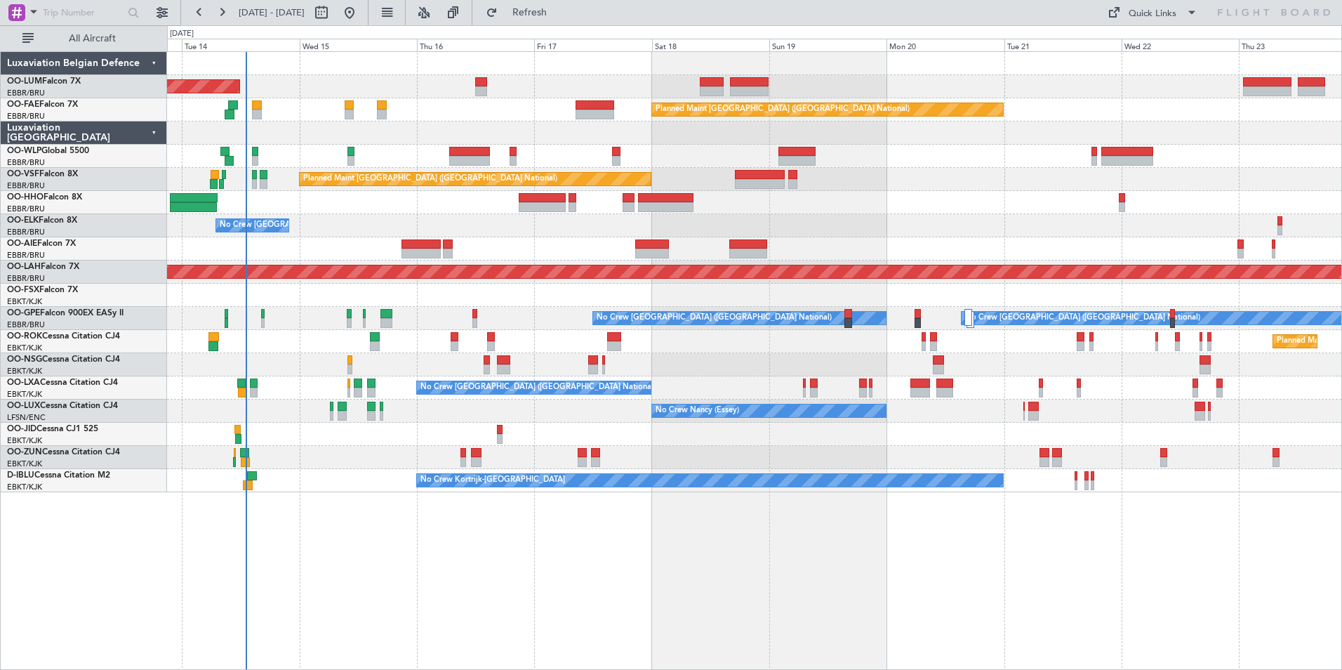
click at [380, 539] on div "AOG Maint [GEOGRAPHIC_DATA] Owner [GEOGRAPHIC_DATA] Planned Maint [GEOGRAPHIC_D…" at bounding box center [754, 360] width 1175 height 619
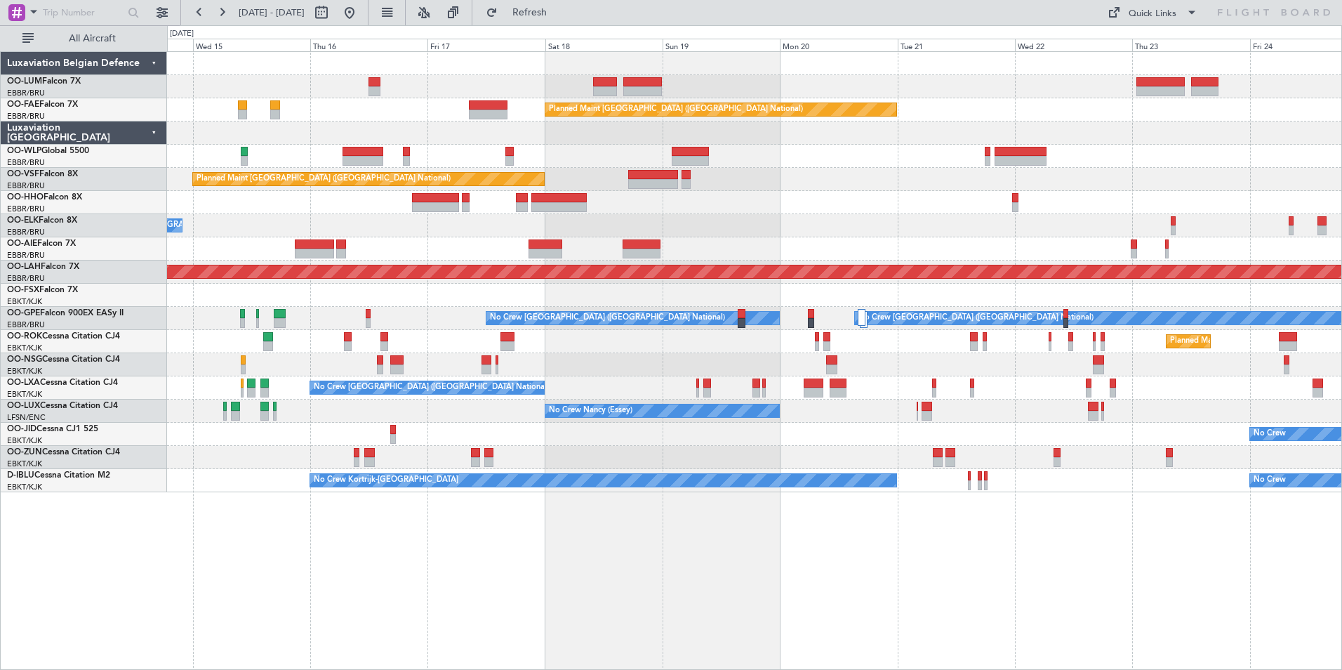
click at [427, 590] on div "Owner Melsbroek Air Base Planned Maint [GEOGRAPHIC_DATA]-[GEOGRAPHIC_DATA] AOG …" at bounding box center [754, 360] width 1175 height 619
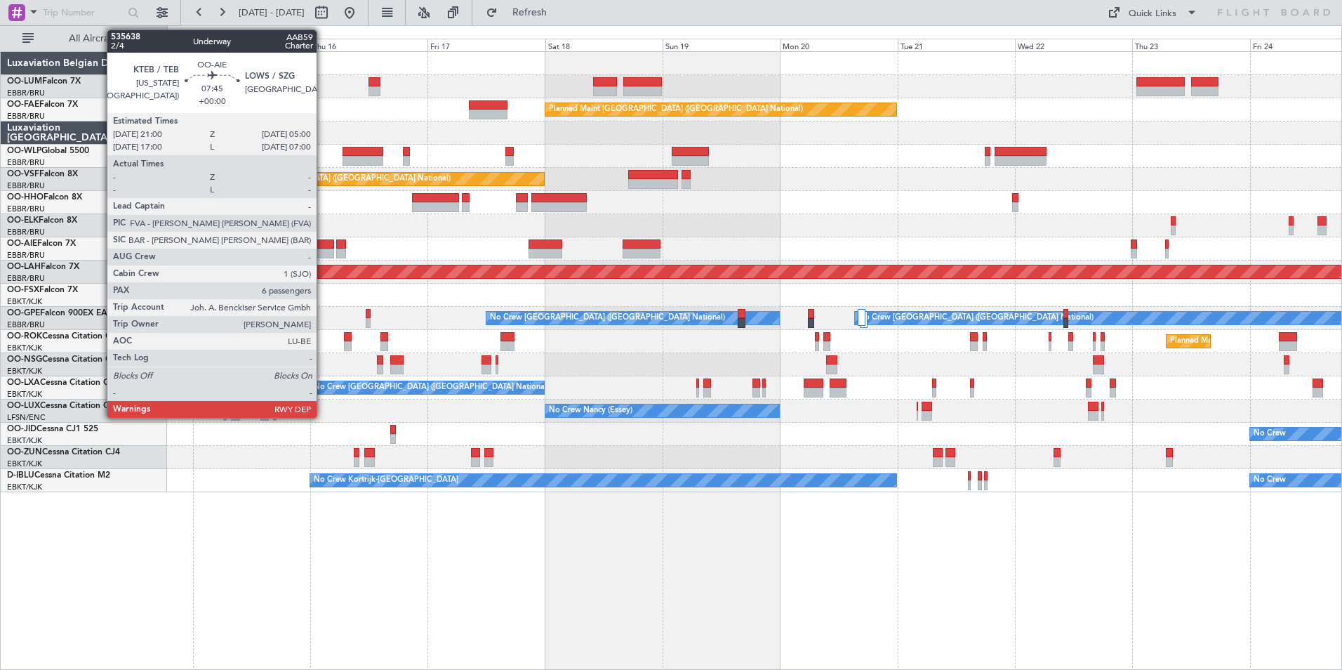
click at [323, 255] on div at bounding box center [314, 254] width 39 height 10
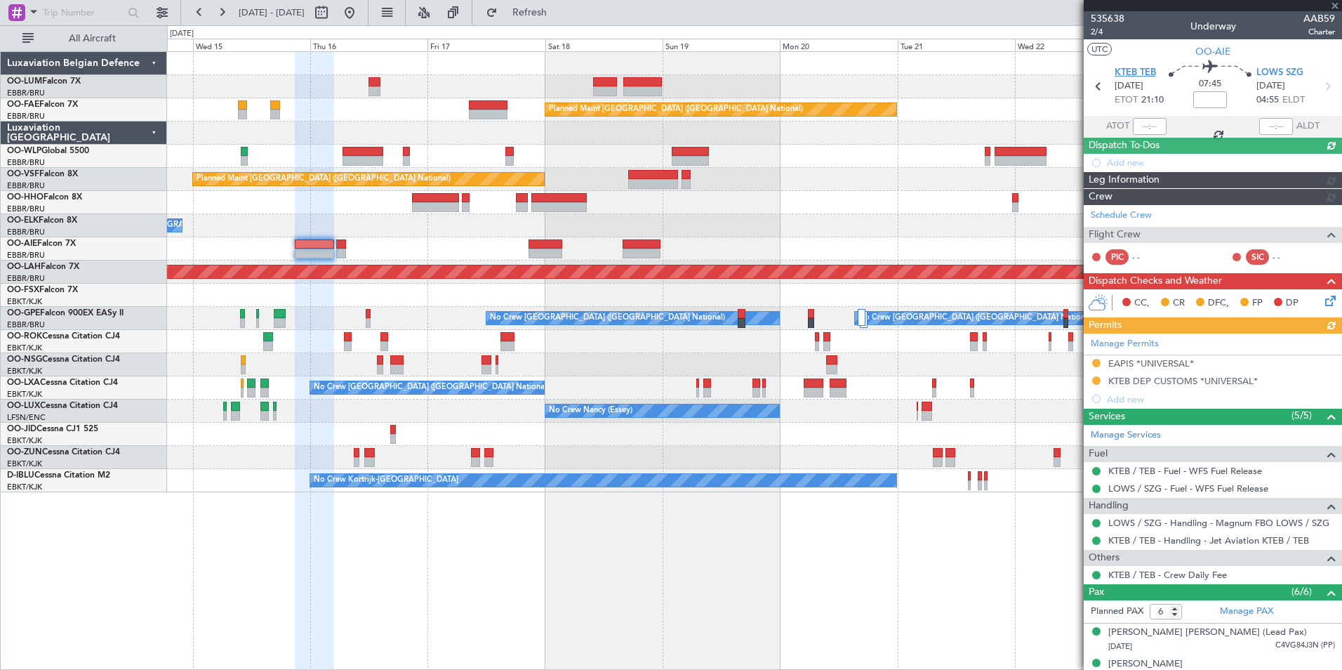
click at [1128, 73] on span "KTEB TEB" at bounding box center [1135, 73] width 41 height 14
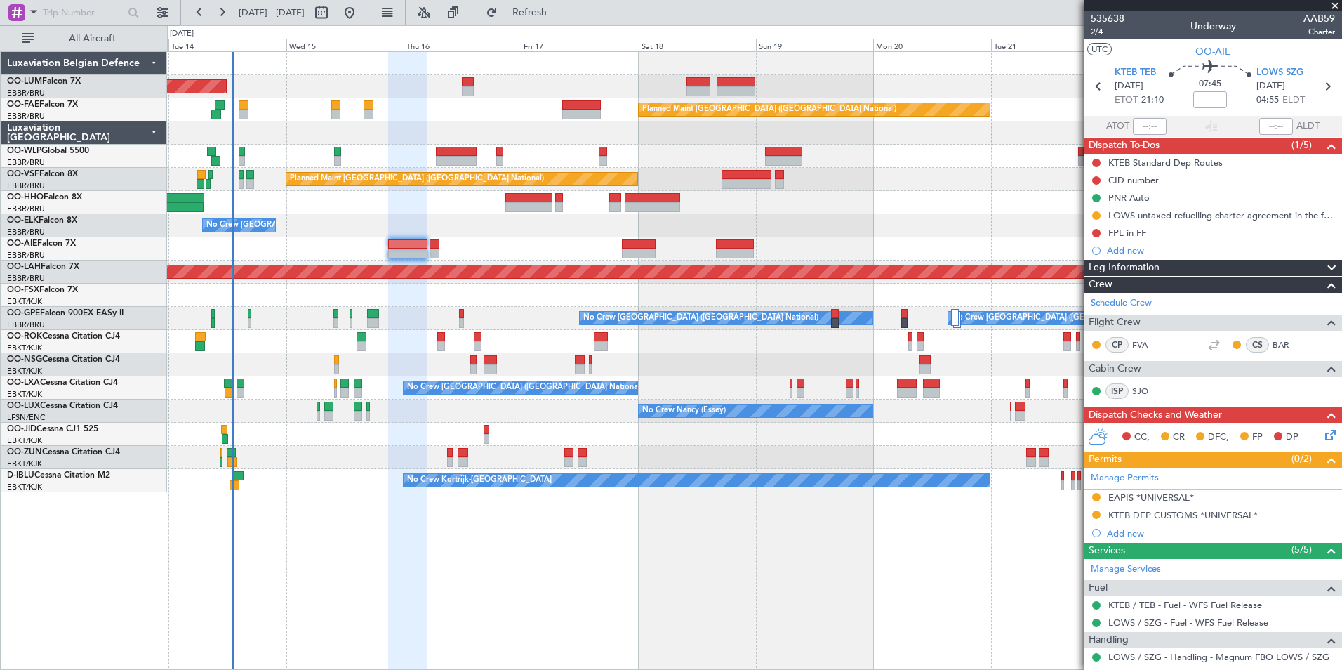
click at [363, 222] on div "AOG Maint [GEOGRAPHIC_DATA] Owner [GEOGRAPHIC_DATA] Planned Maint [GEOGRAPHIC_D…" at bounding box center [754, 272] width 1175 height 440
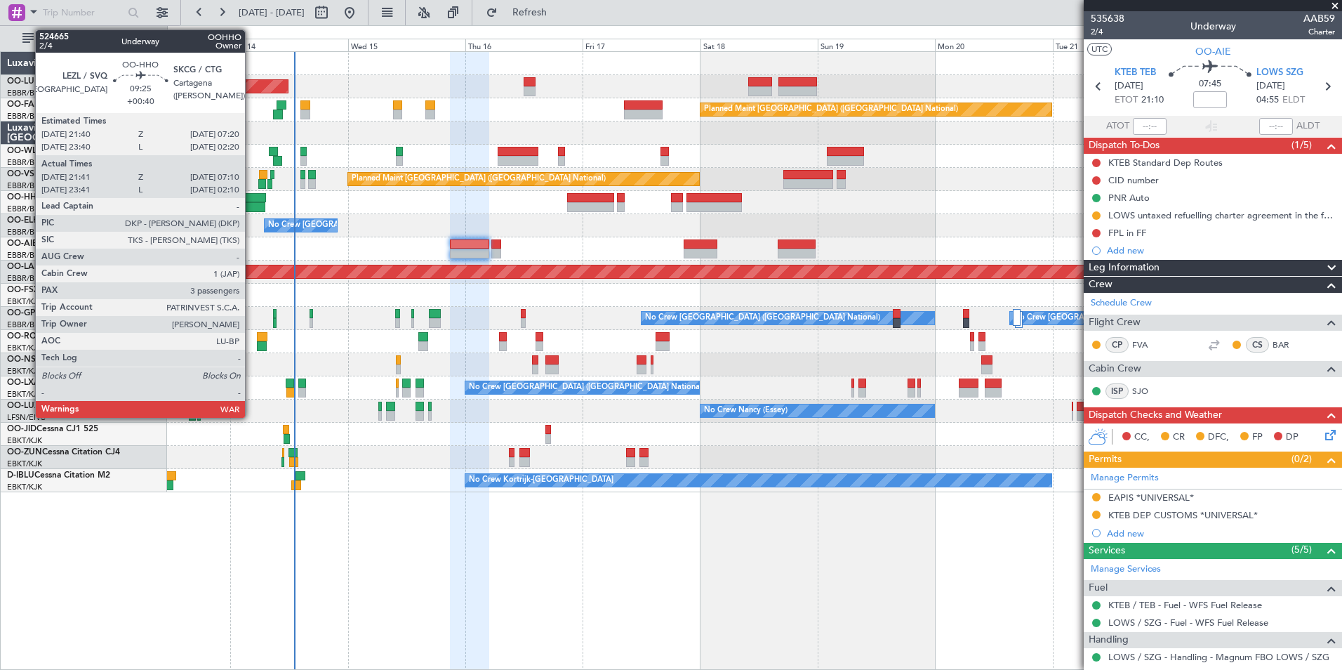
click at [251, 202] on div at bounding box center [242, 198] width 48 height 10
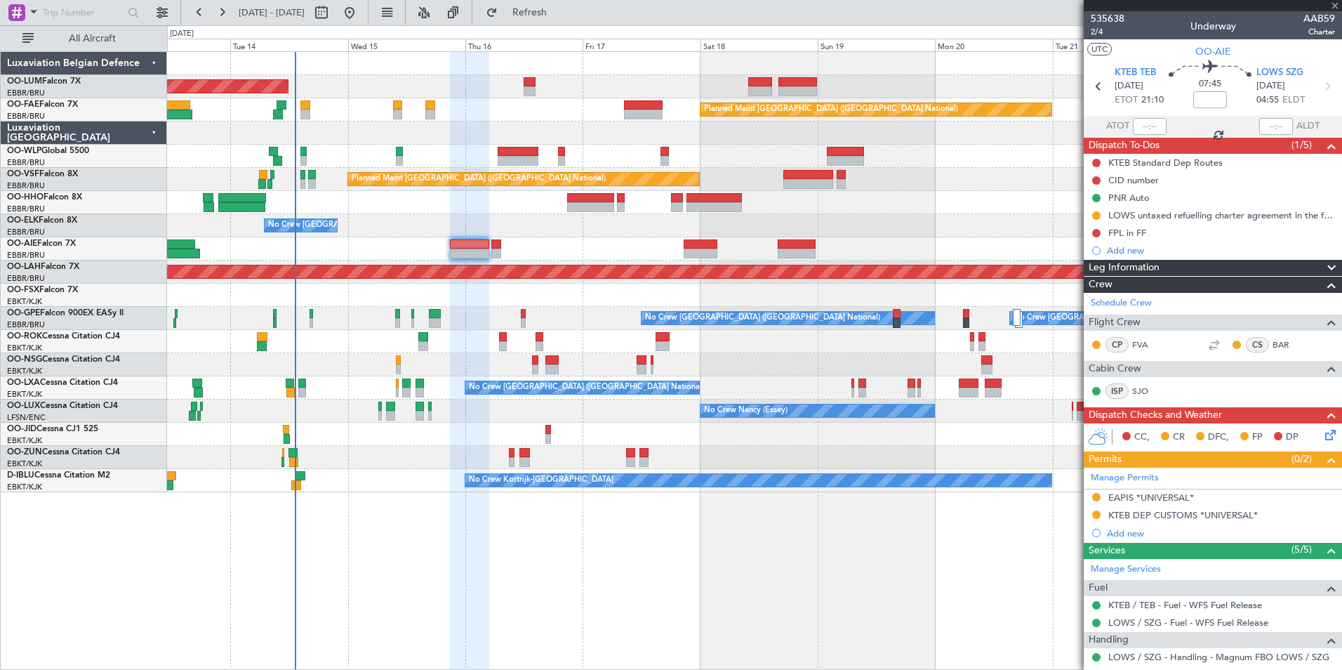
type input "+00:40"
type input "21:51"
type input "07:05"
type input "3"
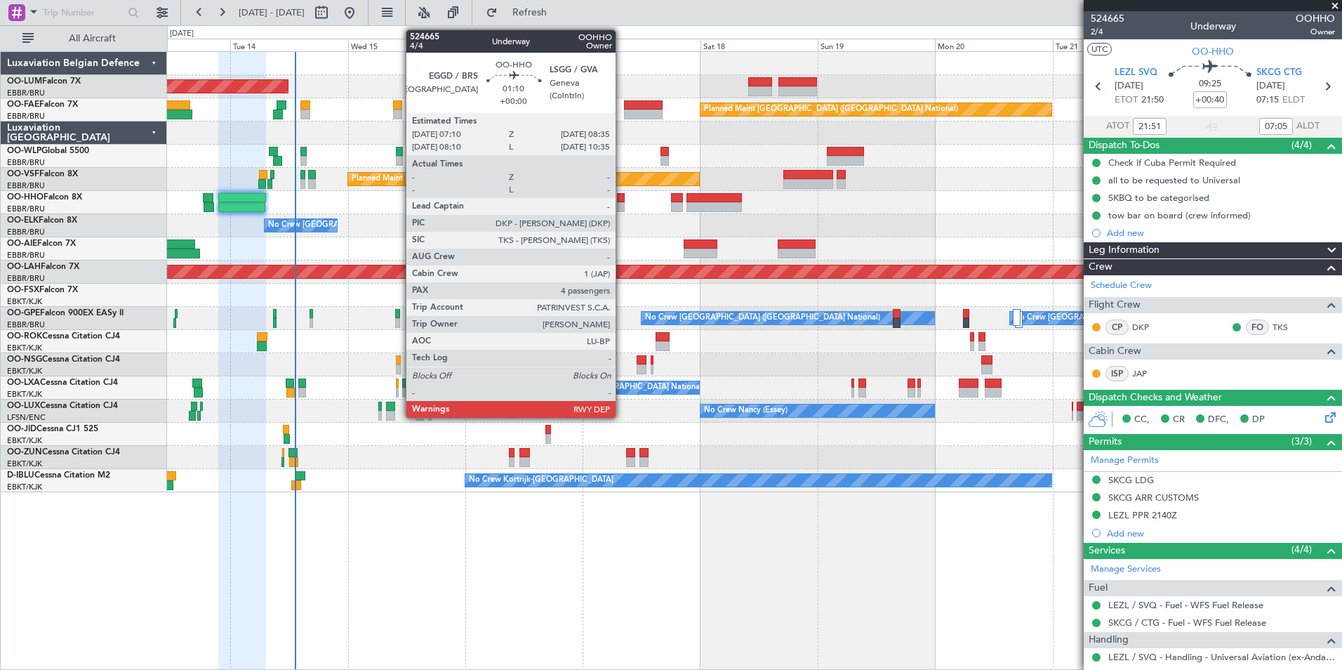
click at [622, 206] on div at bounding box center [620, 207] width 7 height 10
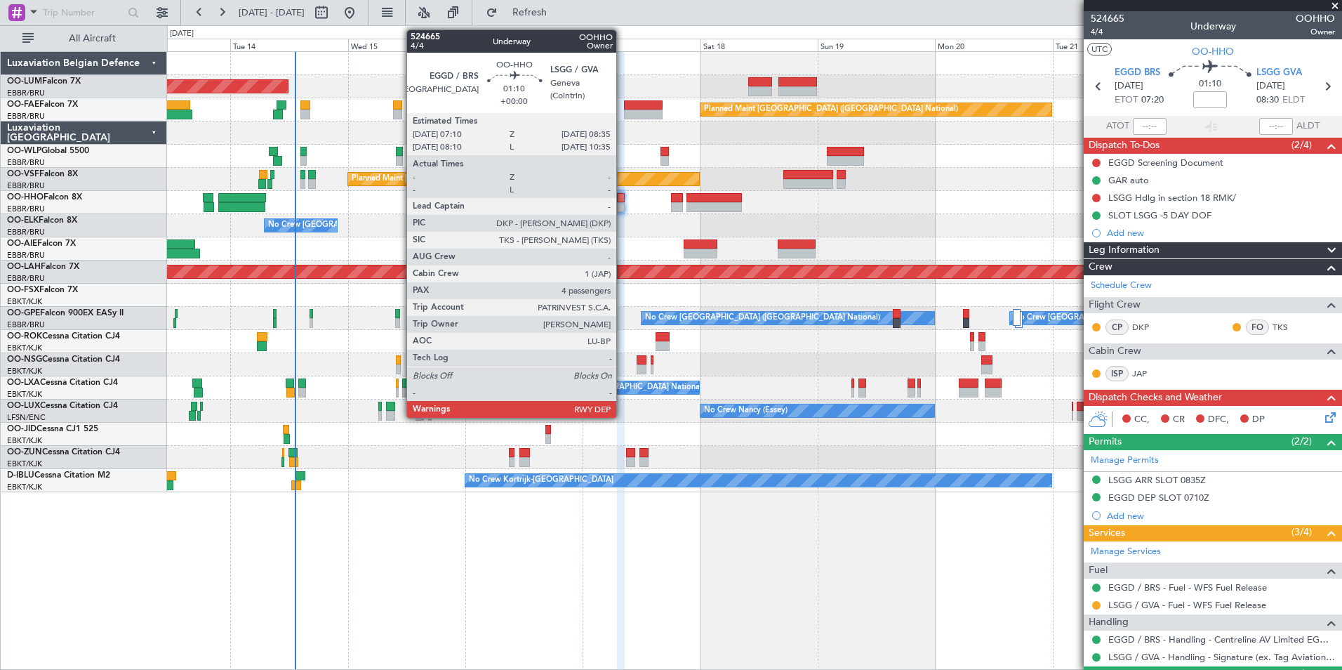
click at [623, 197] on div at bounding box center [620, 198] width 7 height 10
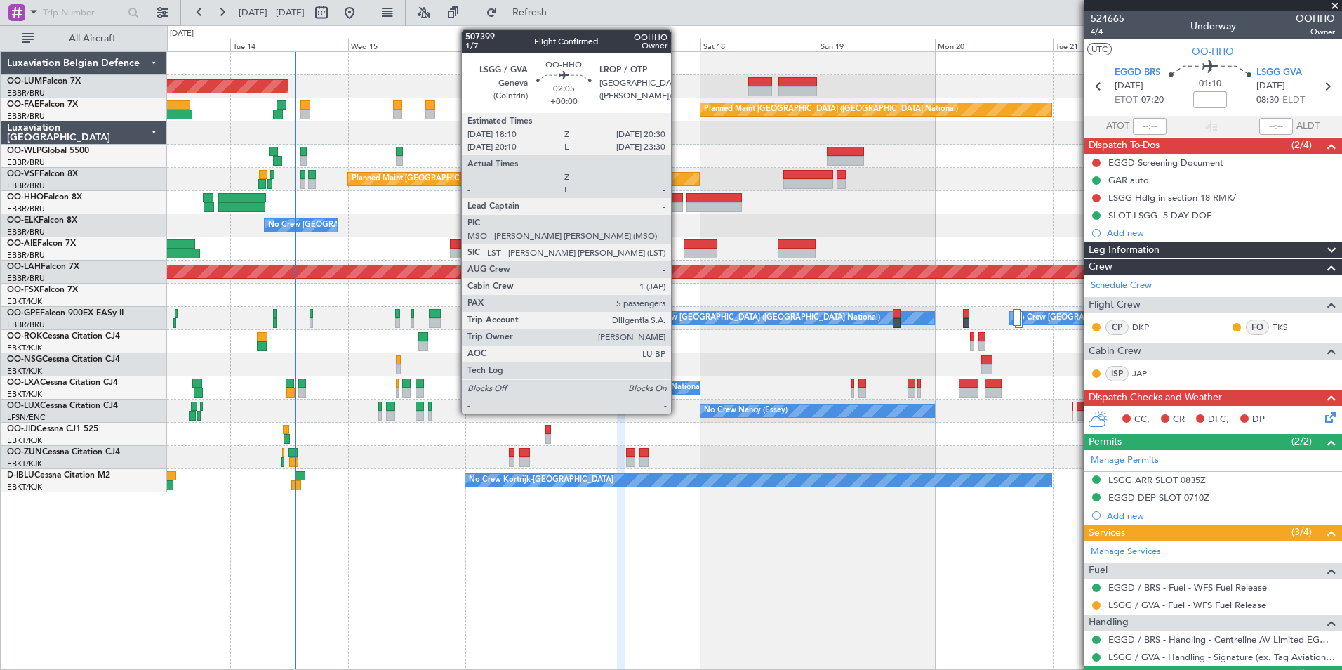
click at [678, 207] on div at bounding box center [677, 207] width 12 height 10
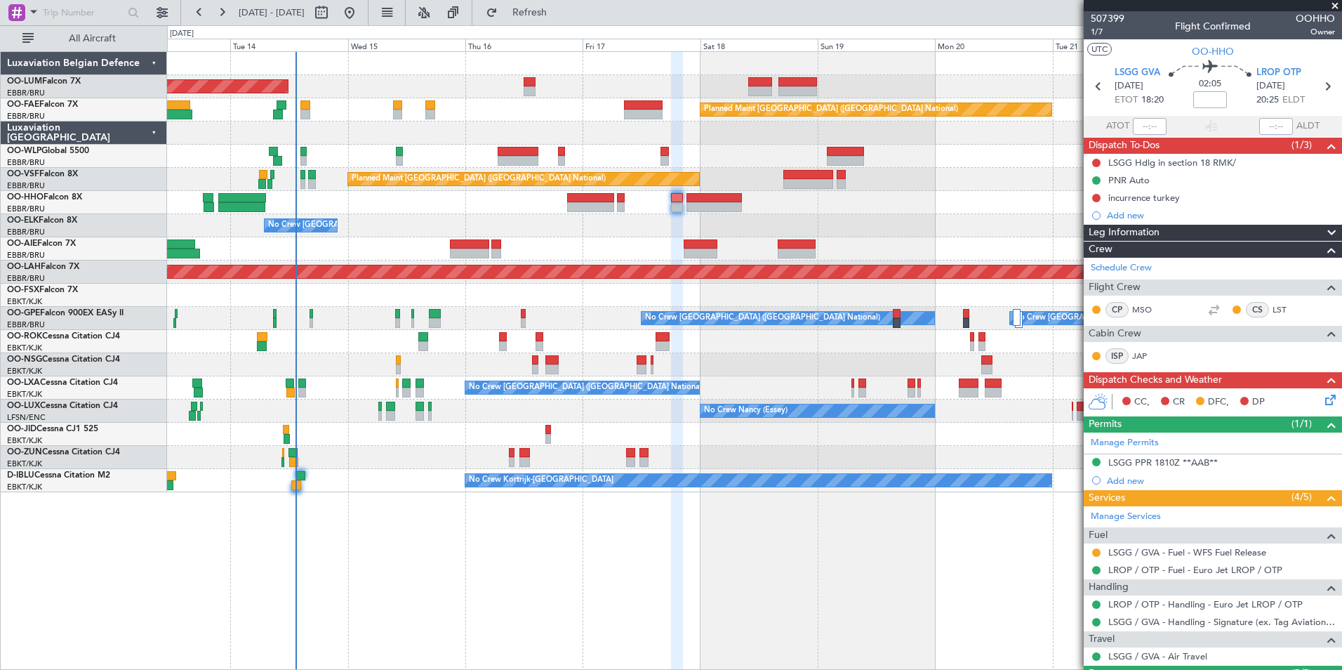
click at [528, 616] on div "AOG Maint [GEOGRAPHIC_DATA] Planned Maint [GEOGRAPHIC_DATA] ([GEOGRAPHIC_DATA])…" at bounding box center [754, 360] width 1175 height 619
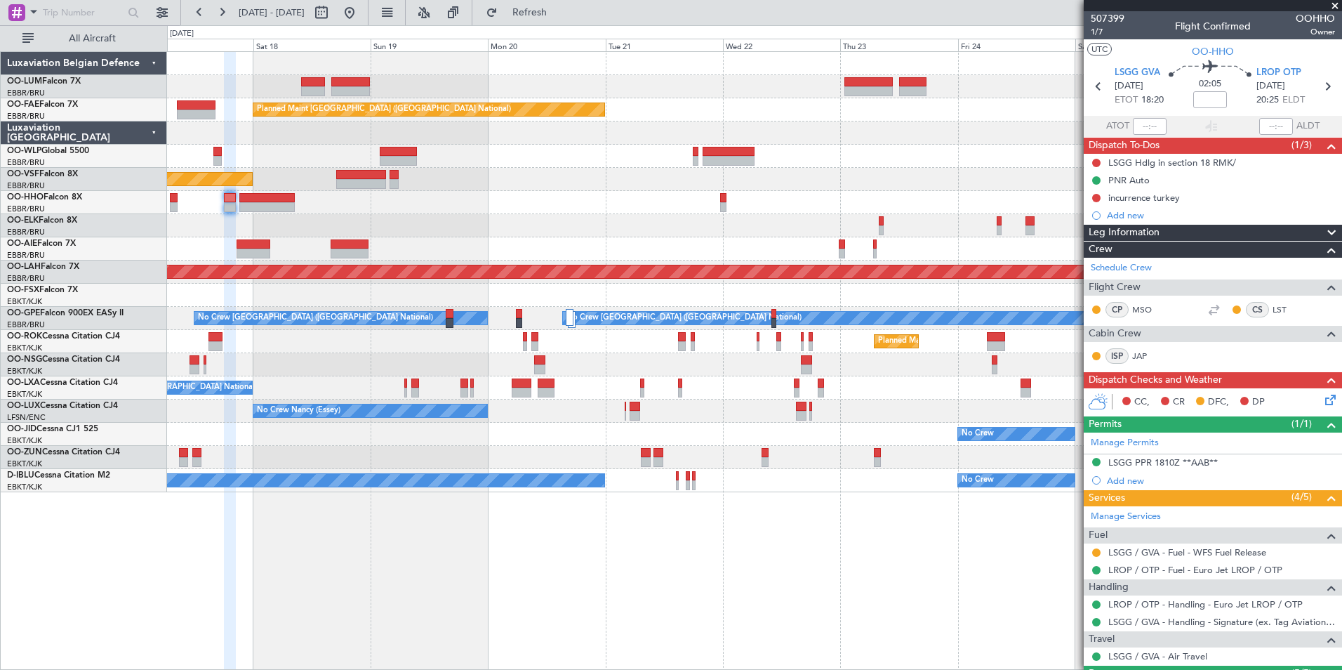
click at [378, 600] on div "Owner Melsbroek Air Base Planned Maint [GEOGRAPHIC_DATA]-[GEOGRAPHIC_DATA] Plan…" at bounding box center [754, 360] width 1175 height 619
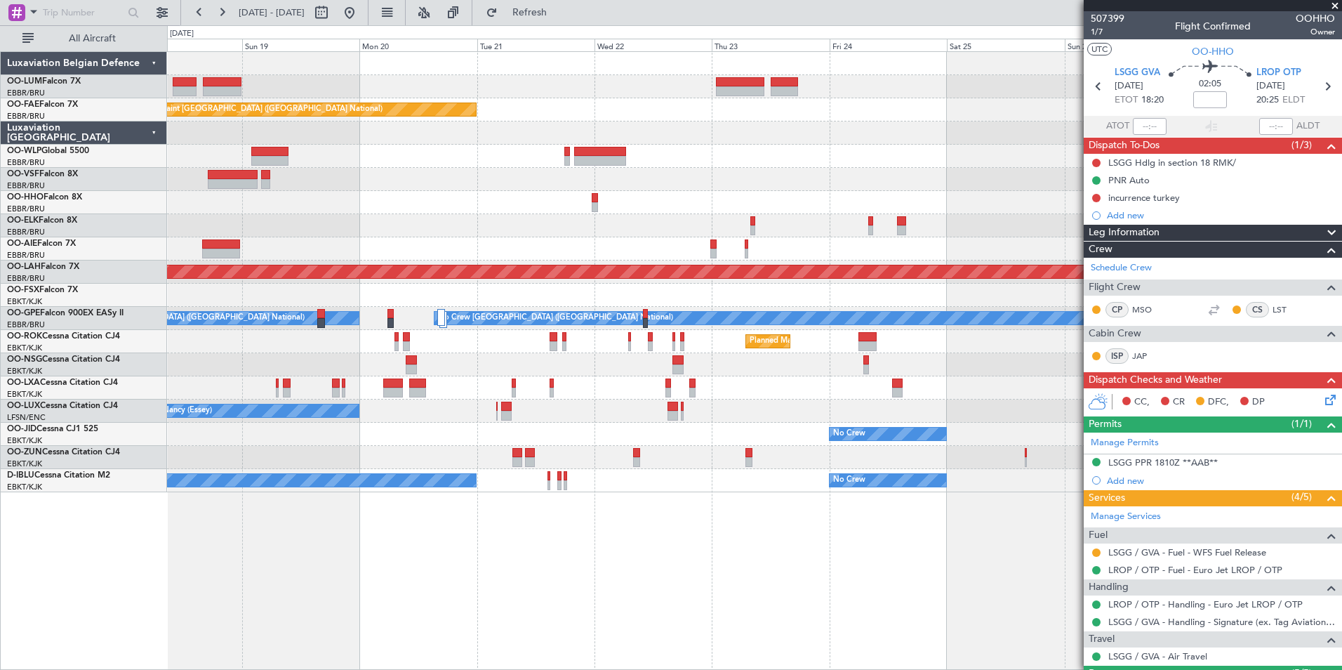
click at [315, 586] on div "Owner Melsbroek Air Base Planned Maint [GEOGRAPHIC_DATA]-[GEOGRAPHIC_DATA] Plan…" at bounding box center [754, 360] width 1175 height 619
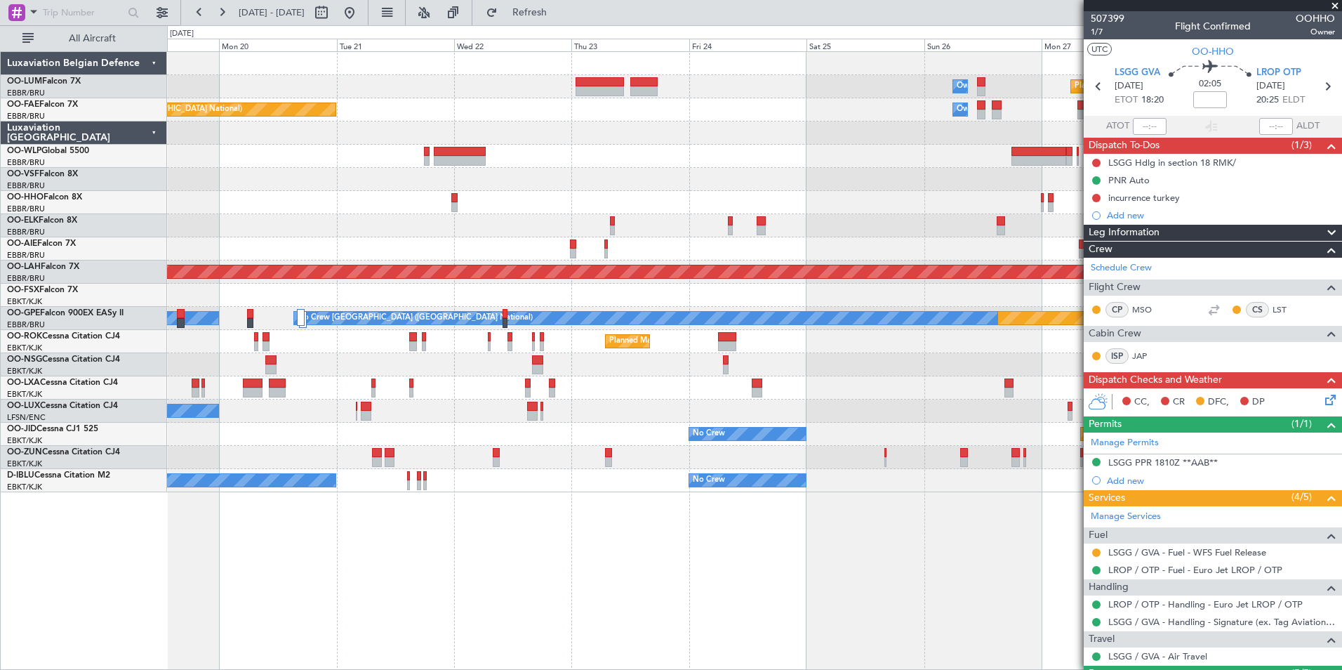
click at [239, 576] on div "Owner Melsbroek Air Base Planned Maint [GEOGRAPHIC_DATA]-[GEOGRAPHIC_DATA] Plan…" at bounding box center [754, 360] width 1175 height 619
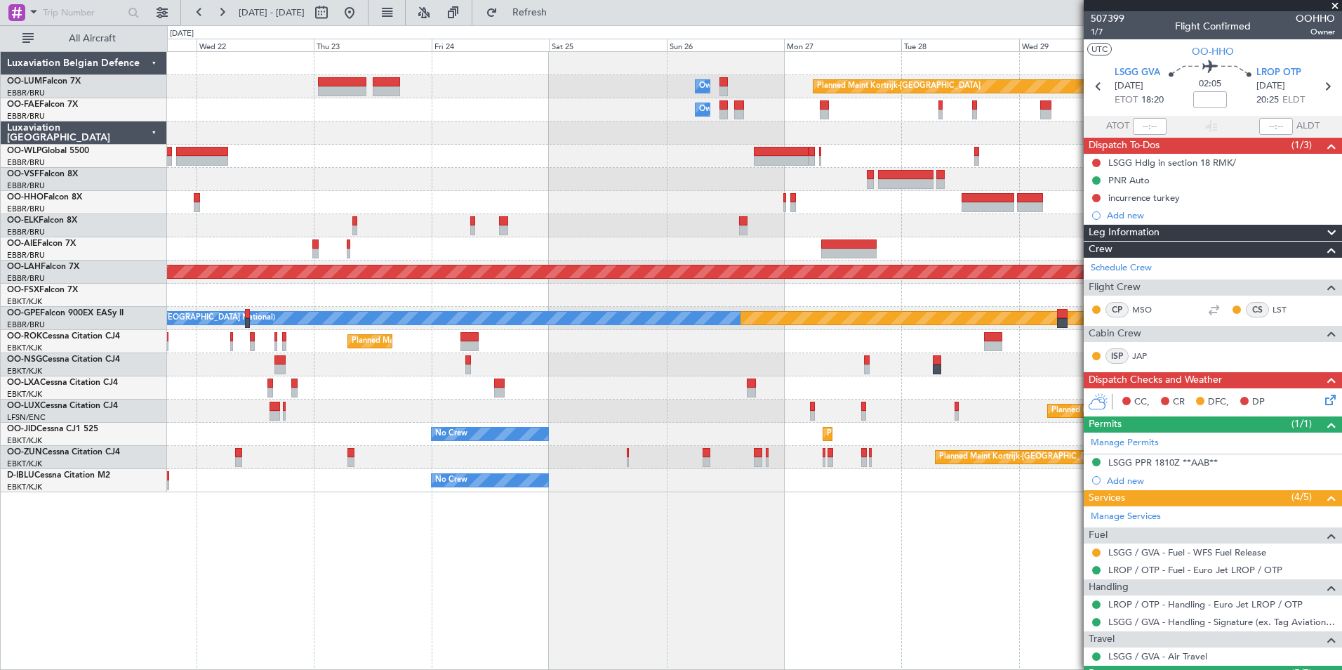
click at [255, 571] on div "Owner Melsbroek Air Base Planned Maint [GEOGRAPHIC_DATA]-[GEOGRAPHIC_DATA] Owne…" at bounding box center [754, 360] width 1175 height 619
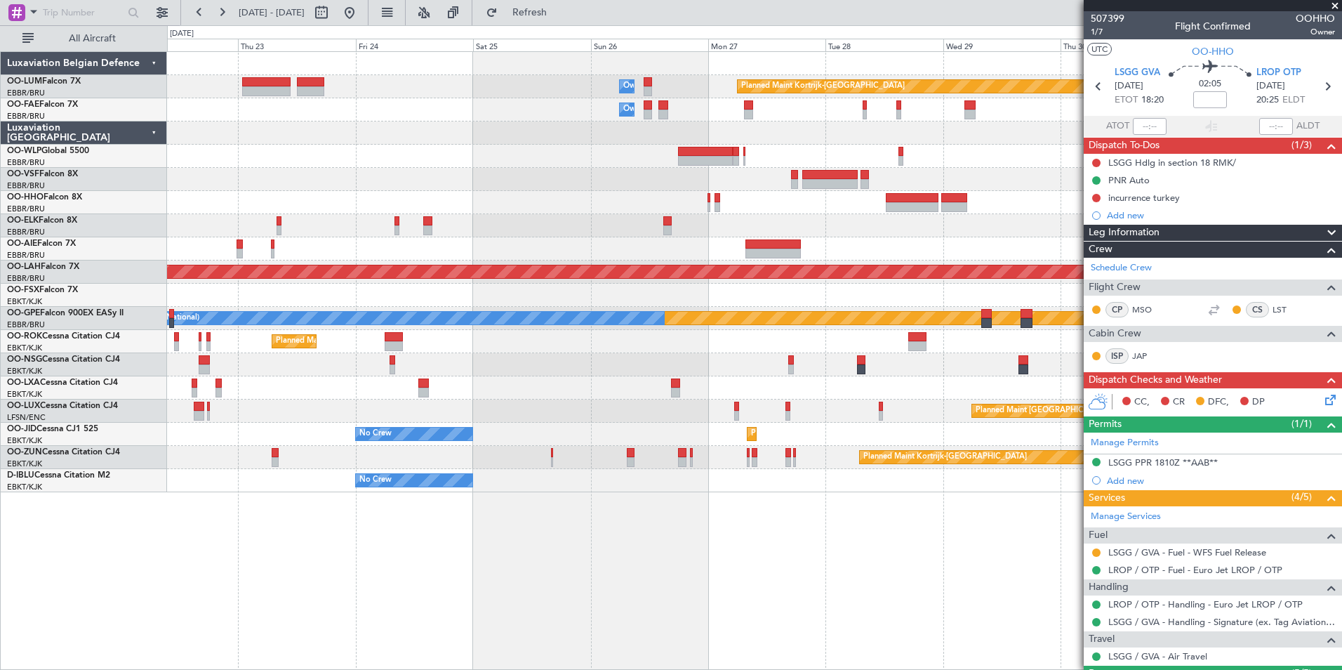
click at [223, 567] on div "Owner Melsbroek Air Base Planned Maint [GEOGRAPHIC_DATA]-[GEOGRAPHIC_DATA] Owne…" at bounding box center [754, 360] width 1175 height 619
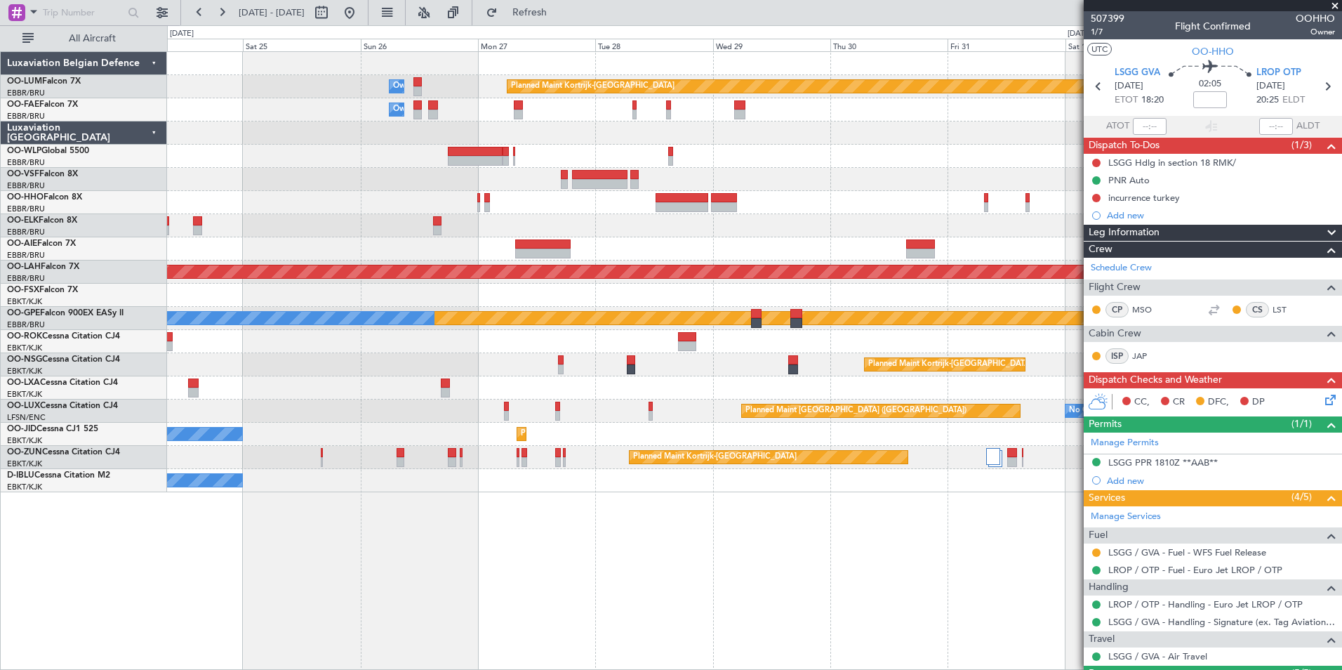
click at [202, 564] on div "Owner Melsbroek Air Base Planned Maint [GEOGRAPHIC_DATA]-[GEOGRAPHIC_DATA] Owne…" at bounding box center [754, 360] width 1175 height 619
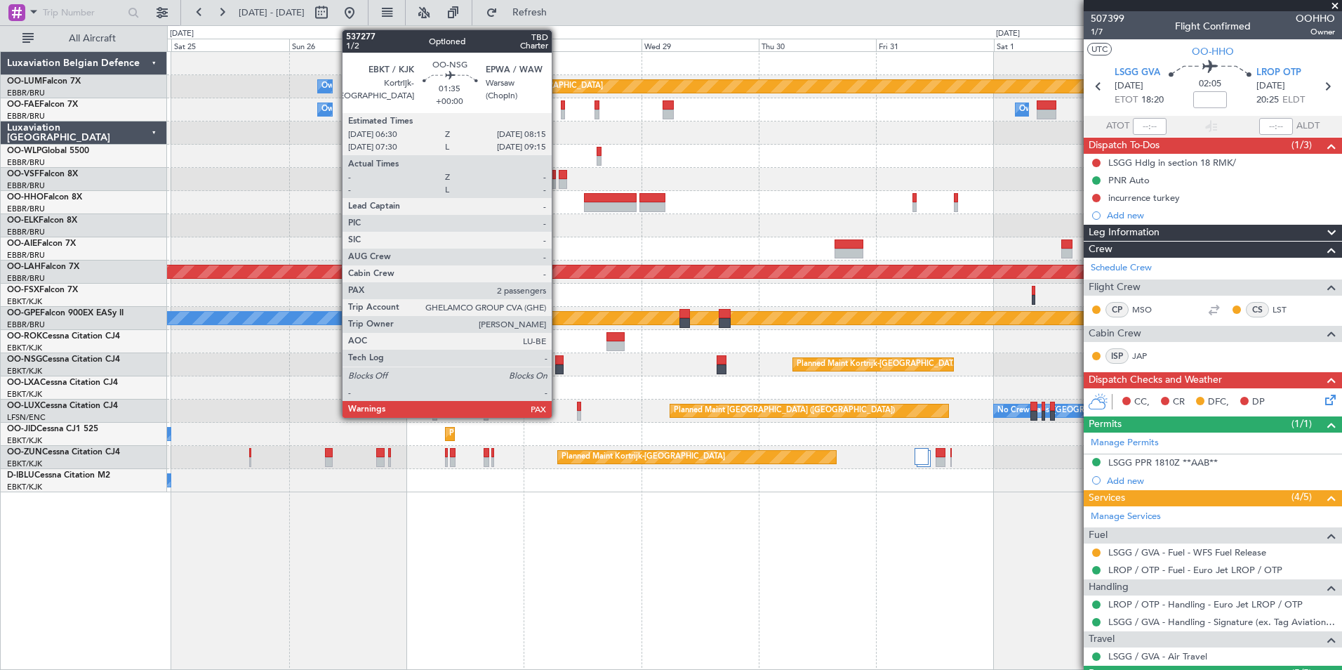
click at [558, 362] on div at bounding box center [559, 360] width 9 height 10
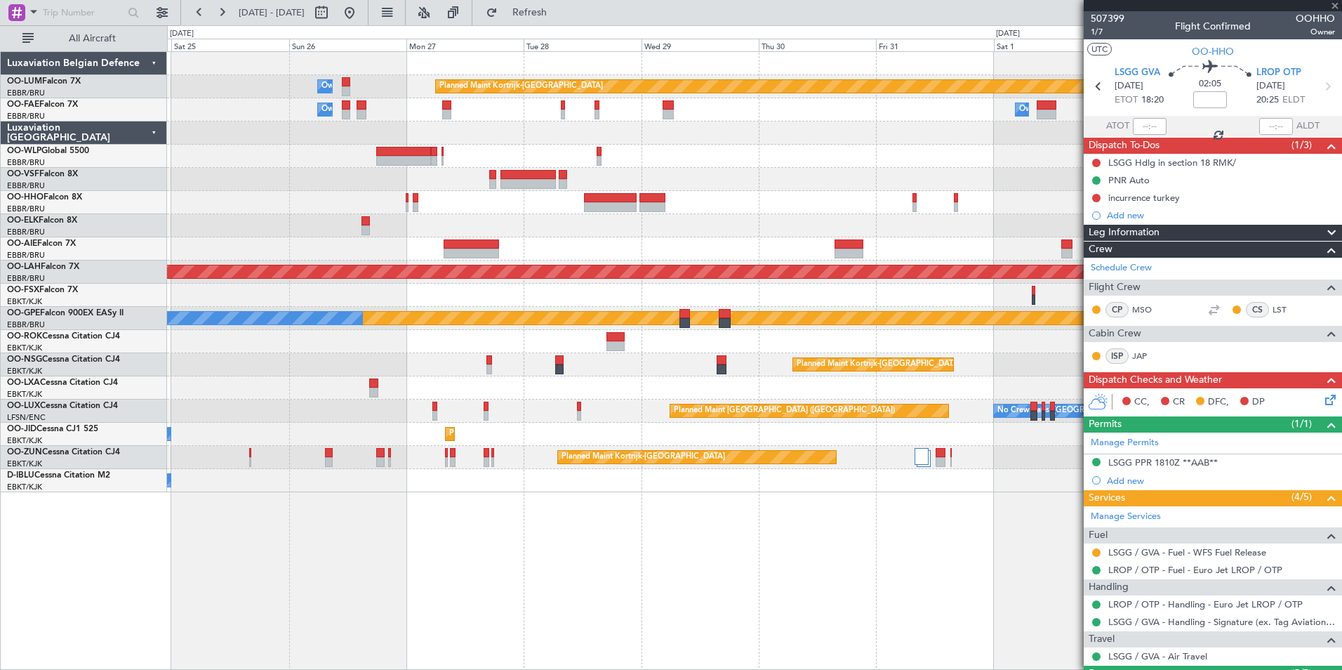
type input "2"
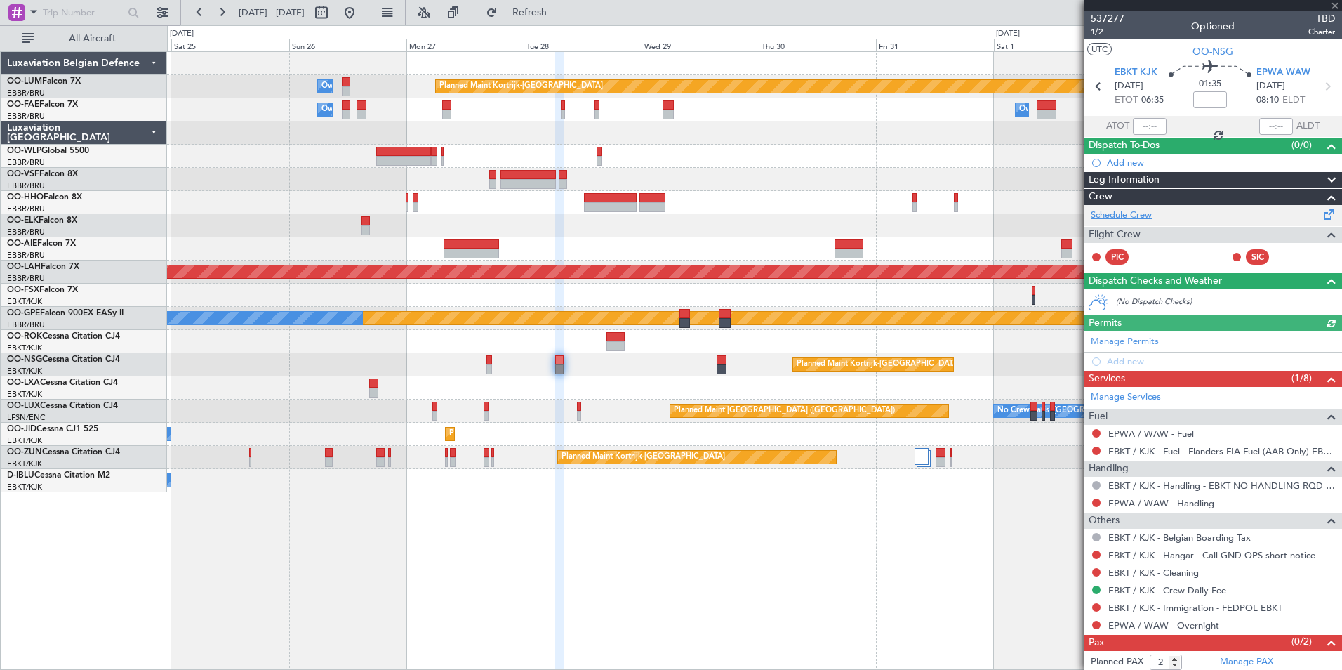
click at [1121, 211] on link "Schedule Crew" at bounding box center [1121, 216] width 61 height 14
click at [634, 533] on div "Planned Maint Kortrijk-Wevelgem Owner Melsbroek Air Base Owner Melsbroek Air Ba…" at bounding box center [754, 360] width 1175 height 619
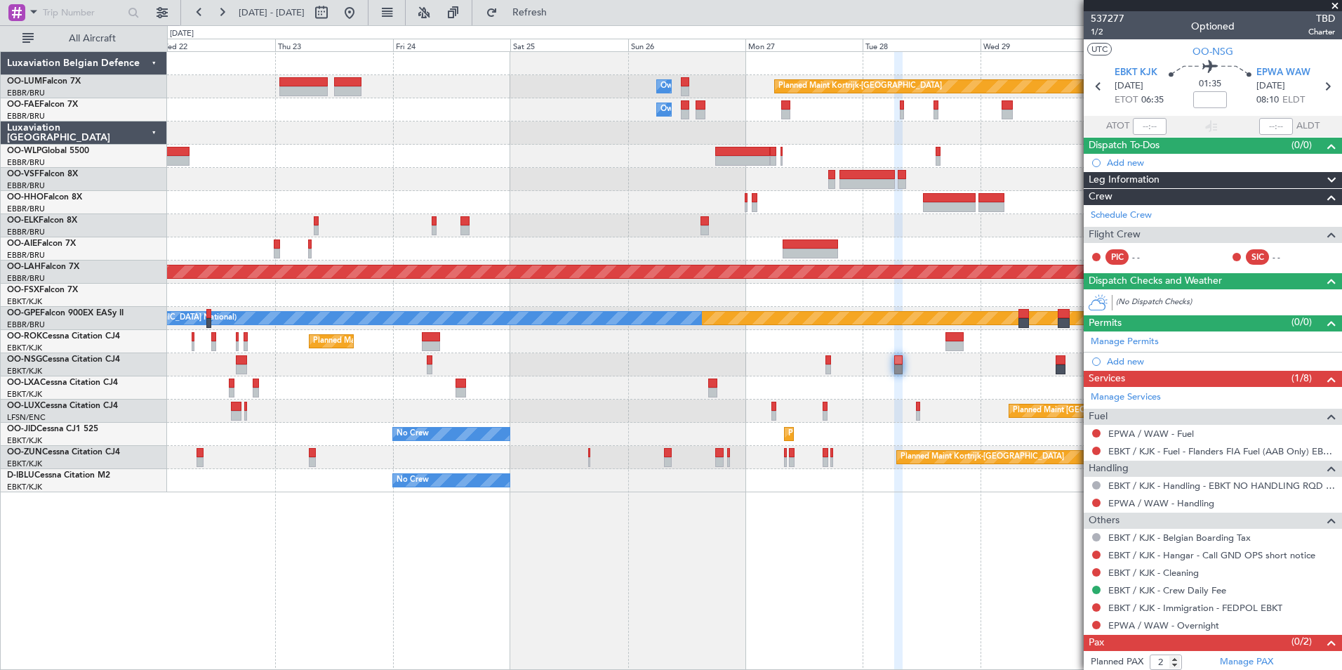
click at [632, 557] on div "Planned Maint Kortrijk-Wevelgem Owner Melsbroek Air Base Owner Melsbroek Air Ba…" at bounding box center [754, 360] width 1175 height 619
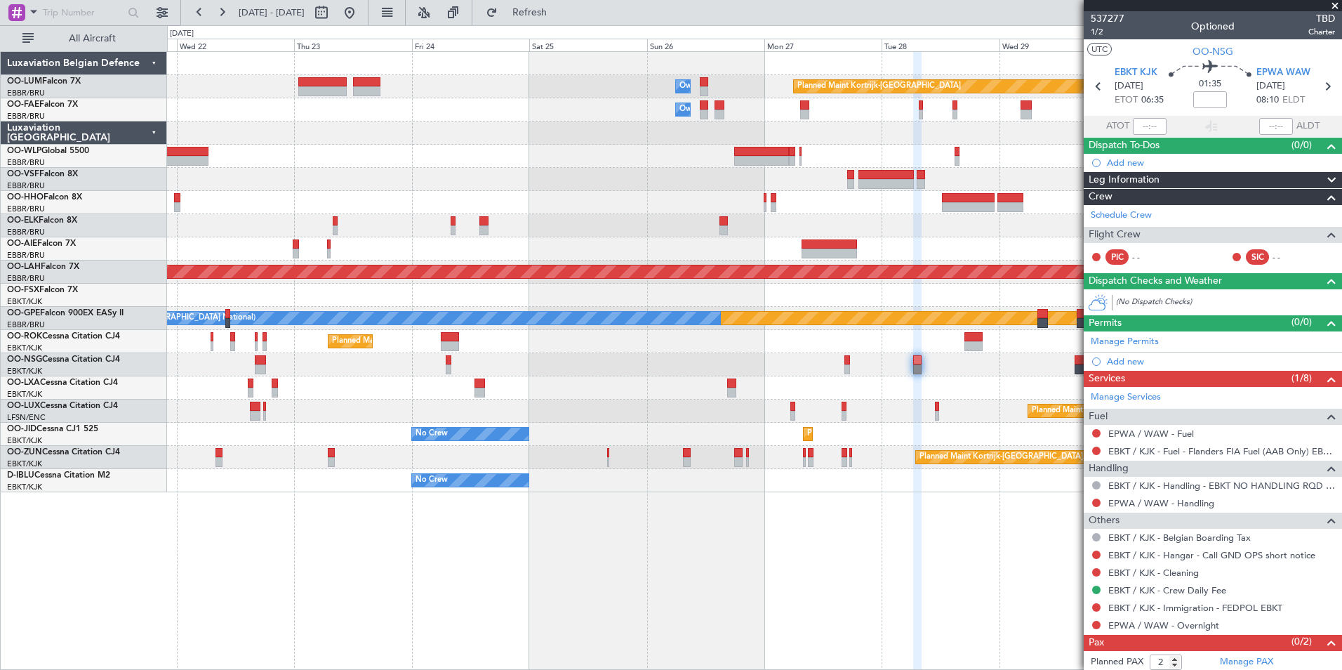
click at [674, 569] on div "Planned Maint Kortrijk-Wevelgem Owner Melsbroek Air Base Owner Melsbroek Air Ba…" at bounding box center [754, 360] width 1175 height 619
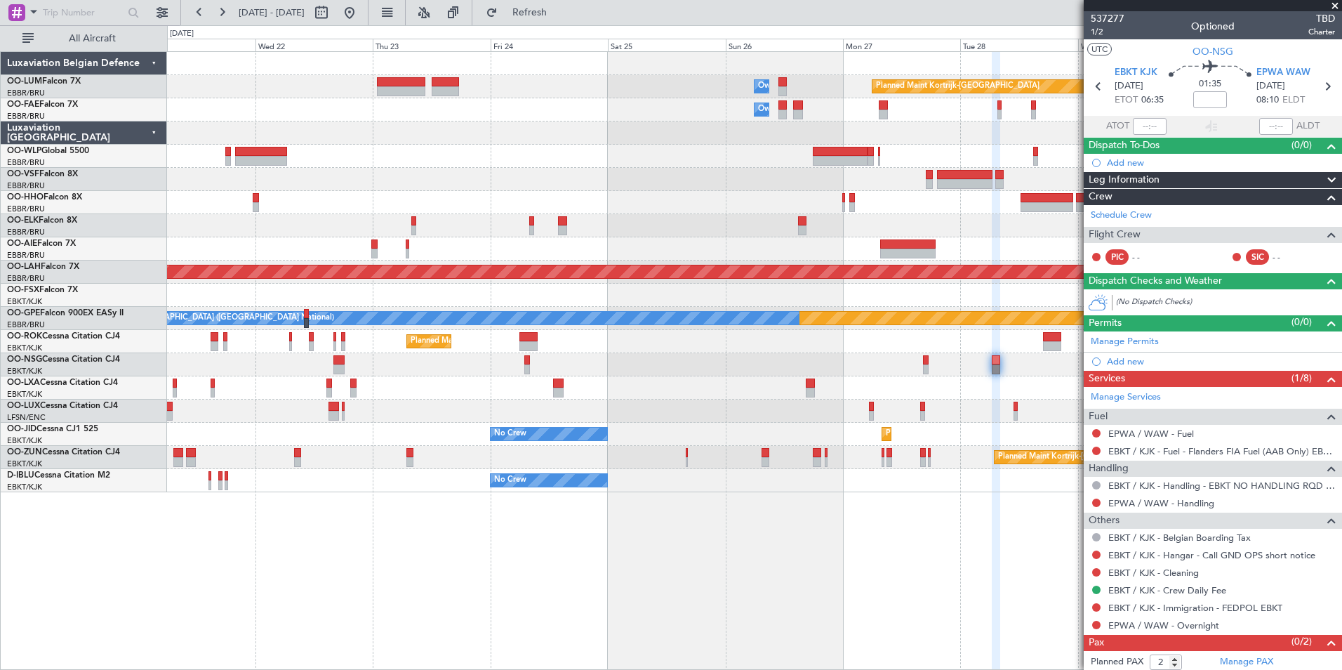
click at [652, 582] on div "Planned Maint Kortrijk-Wevelgem Owner Melsbroek Air Base Owner Melsbroek Air Ba…" at bounding box center [754, 360] width 1175 height 619
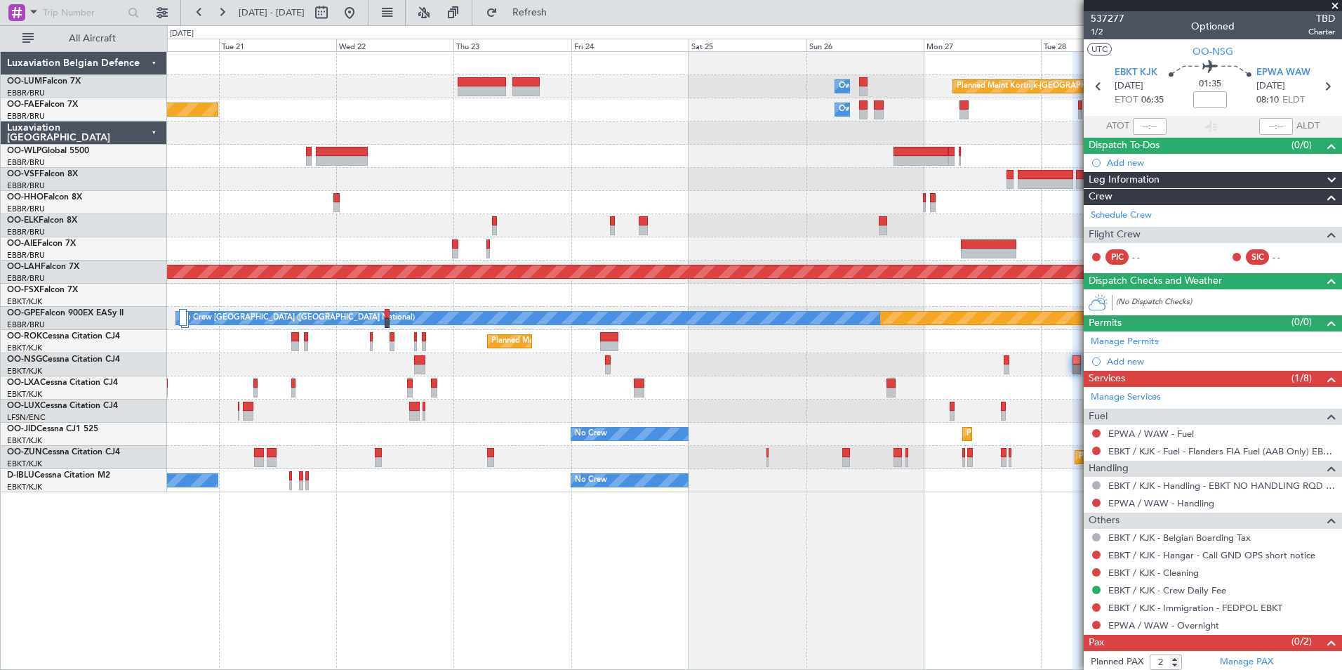
click at [501, 601] on div "Planned Maint Kortrijk-Wevelgem Owner Melsbroek Air Base Owner Melsbroek Air Ba…" at bounding box center [754, 360] width 1175 height 619
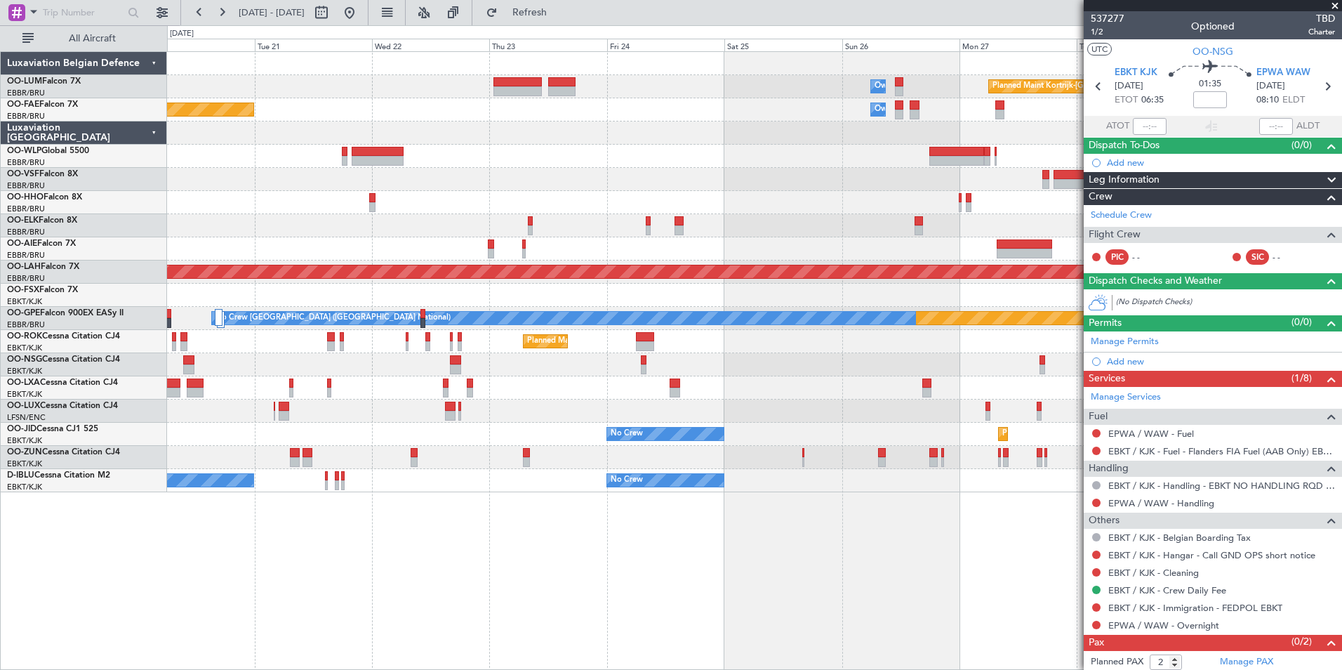
click at [464, 595] on div "Planned Maint Kortrijk-Wevelgem Owner Melsbroek Air Base Owner Melsbroek Air Ba…" at bounding box center [754, 360] width 1175 height 619
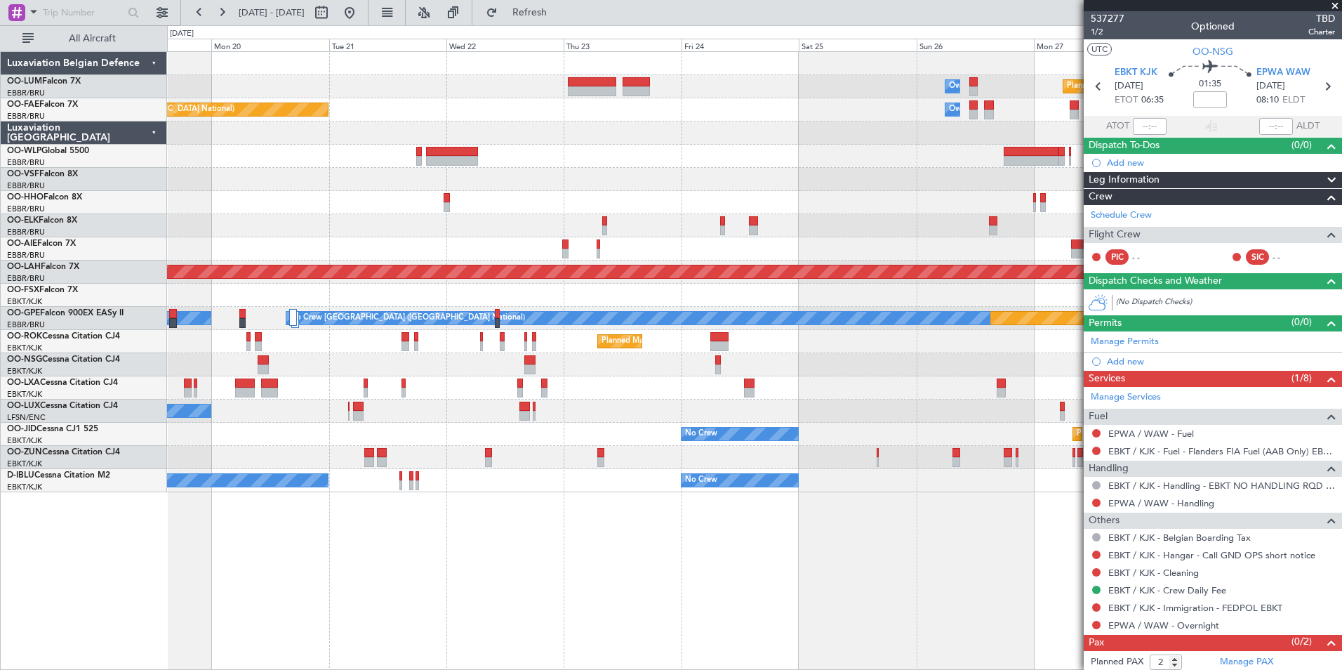
click at [414, 594] on div "Planned Maint Kortrijk-Wevelgem Owner Melsbroek Air Base Owner Melsbroek Air Ba…" at bounding box center [754, 360] width 1175 height 619
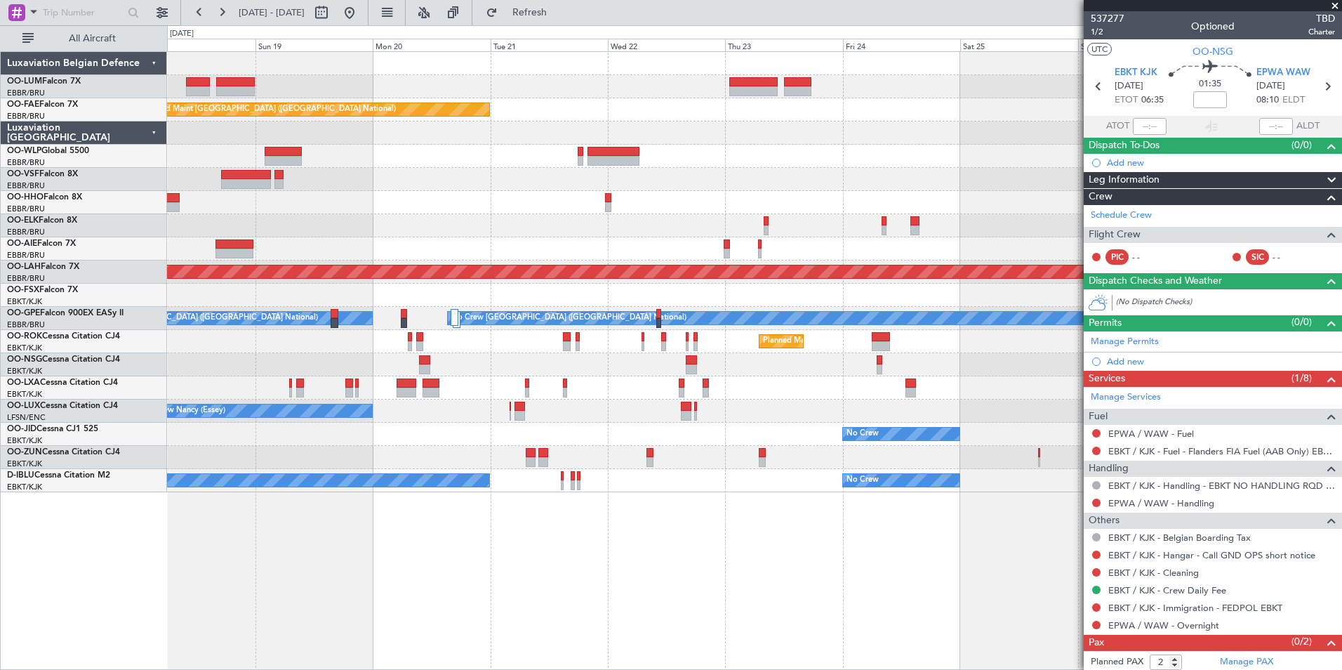
click at [503, 600] on div "Planned Maint Kortrijk-Wevelgem Owner Melsbroek Air Base Owner Melsbroek Air Ba…" at bounding box center [754, 360] width 1175 height 619
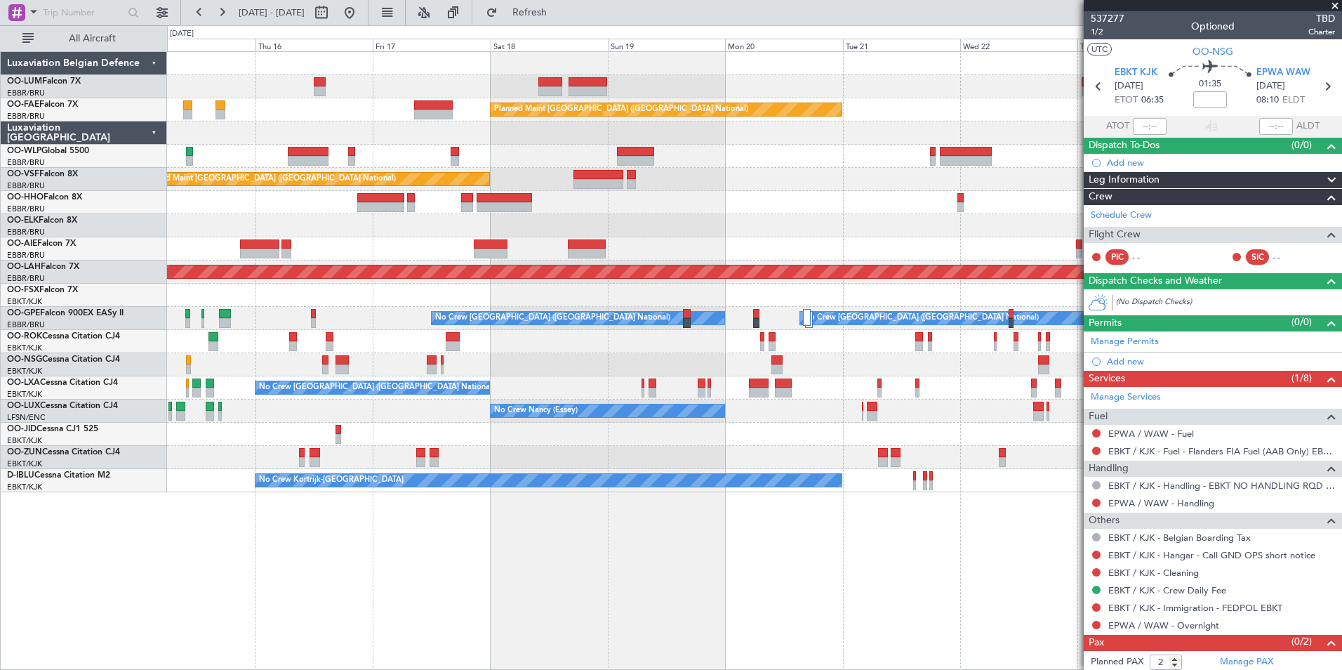
click at [487, 605] on div "Owner Melsbroek Air Base Planned Maint Kortrijk-Wevelgem AOG Maint Sibiu Planne…" at bounding box center [754, 360] width 1175 height 619
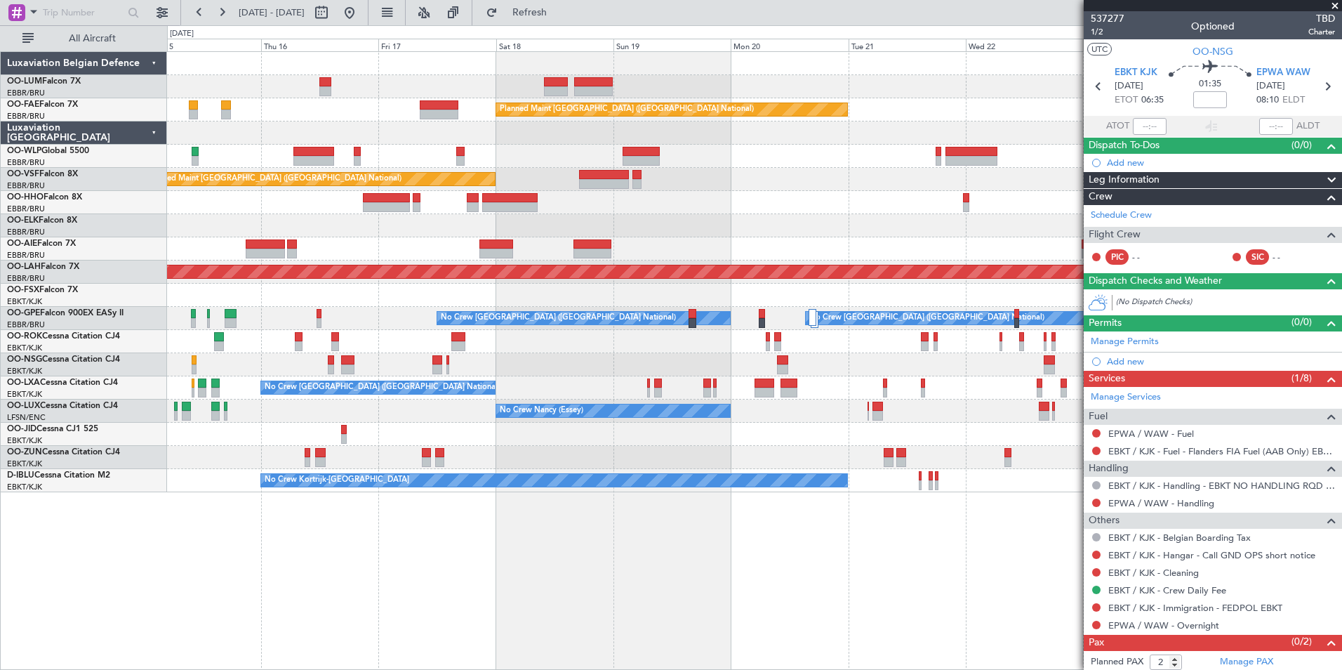
click at [755, 652] on div "Owner Melsbroek Air Base Planned Maint Kortrijk-Wevelgem AOG Maint Sibiu Planne…" at bounding box center [754, 360] width 1175 height 619
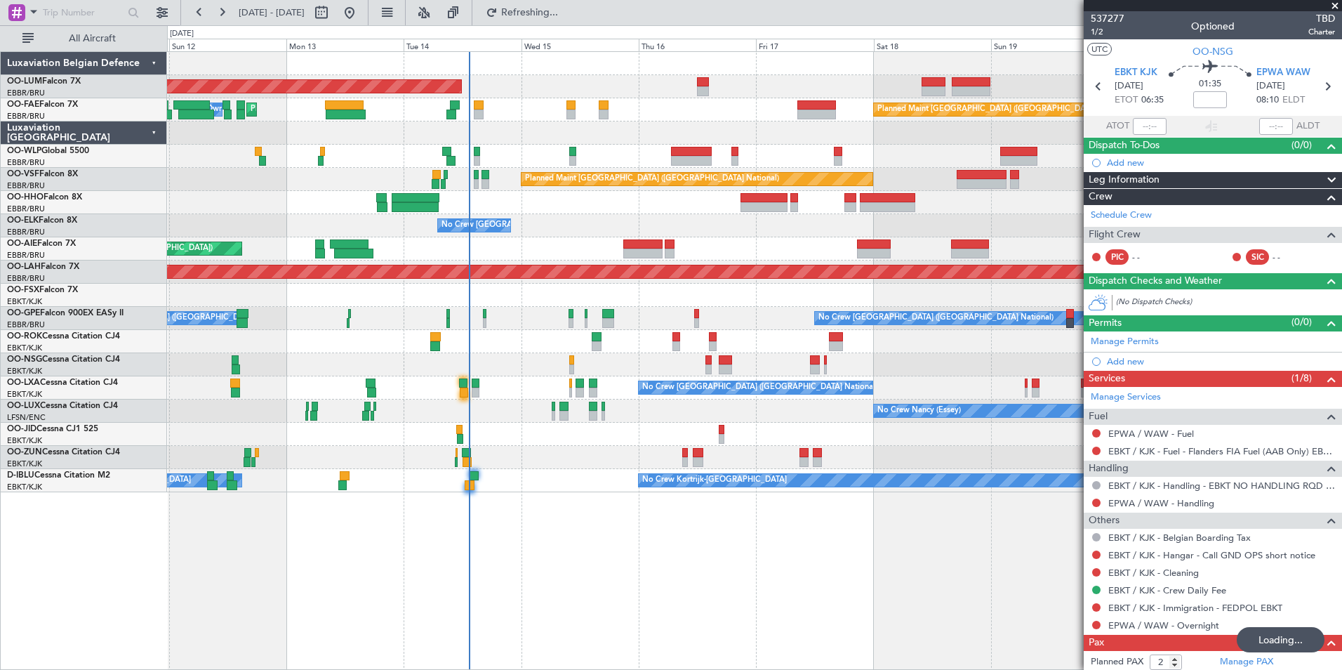
click at [205, 576] on div "AOG Maint Sibiu Planned Maint Melsbroek Air Base Owner Melsbroek Air Base Plann…" at bounding box center [754, 360] width 1175 height 619
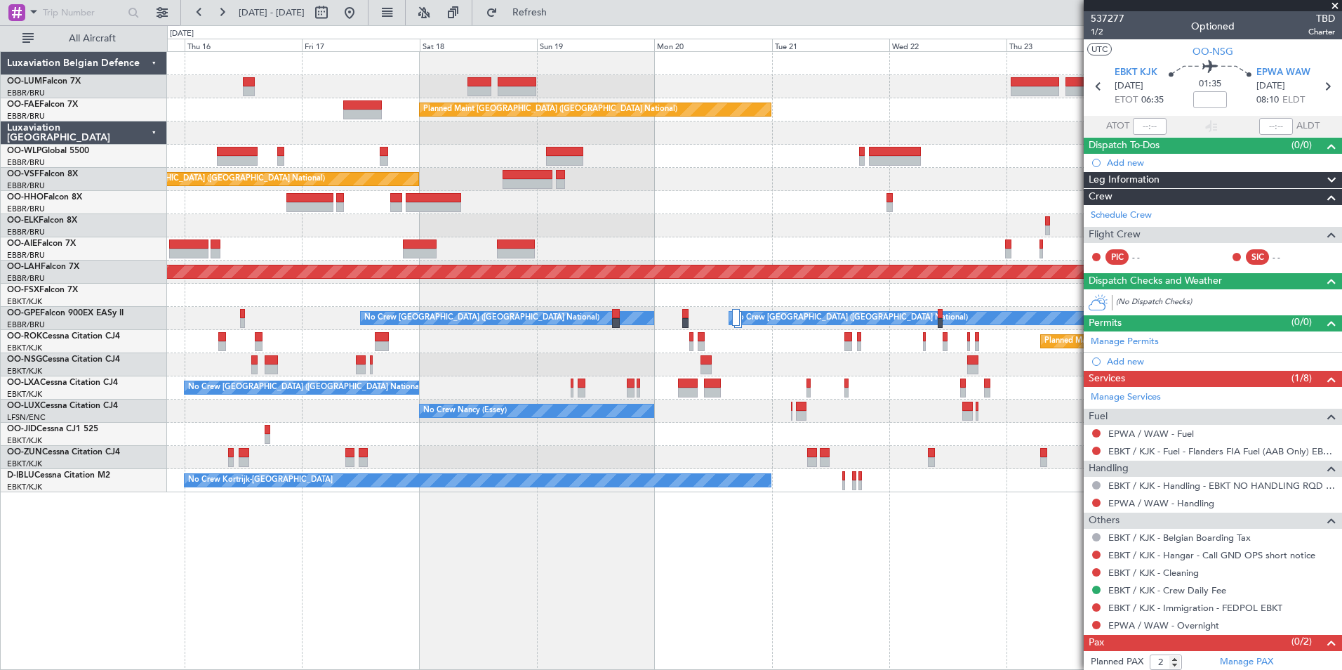
click at [874, 590] on div "Owner Melsbroek Air Base Planned Maint Kortrijk-Wevelgem AOG Maint Sibiu Planne…" at bounding box center [754, 360] width 1175 height 619
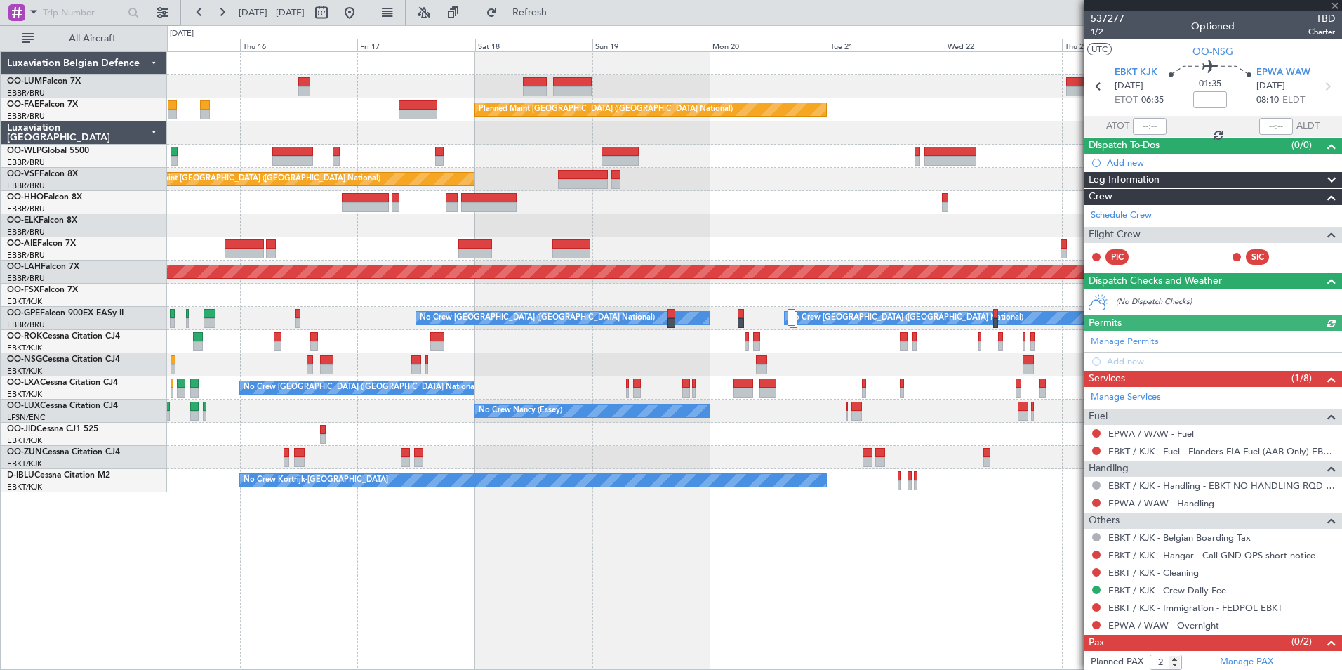
click at [583, 608] on div "Owner Melsbroek Air Base Planned Maint Kortrijk-Wevelgem AOG Maint Sibiu Planne…" at bounding box center [754, 360] width 1175 height 619
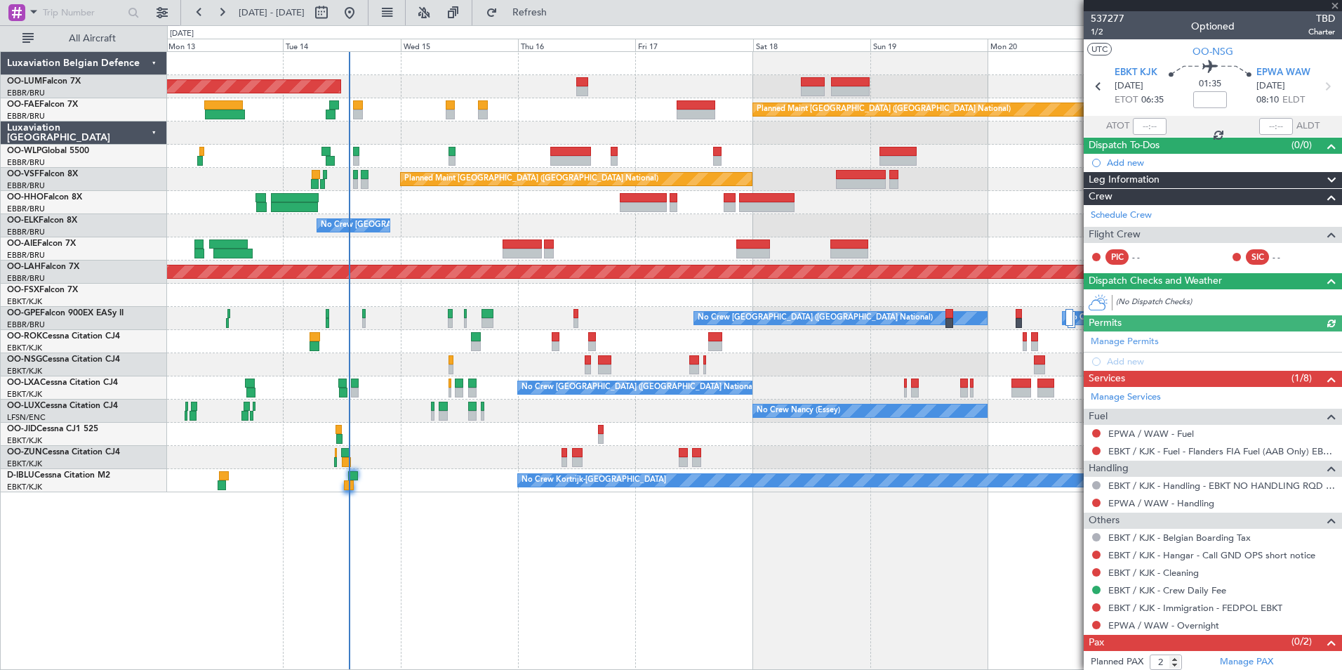
click at [574, 576] on div "AOG Maint Sibiu Planned Maint Brussels (Brussels National) Planned Maint Melsbr…" at bounding box center [754, 360] width 1175 height 619
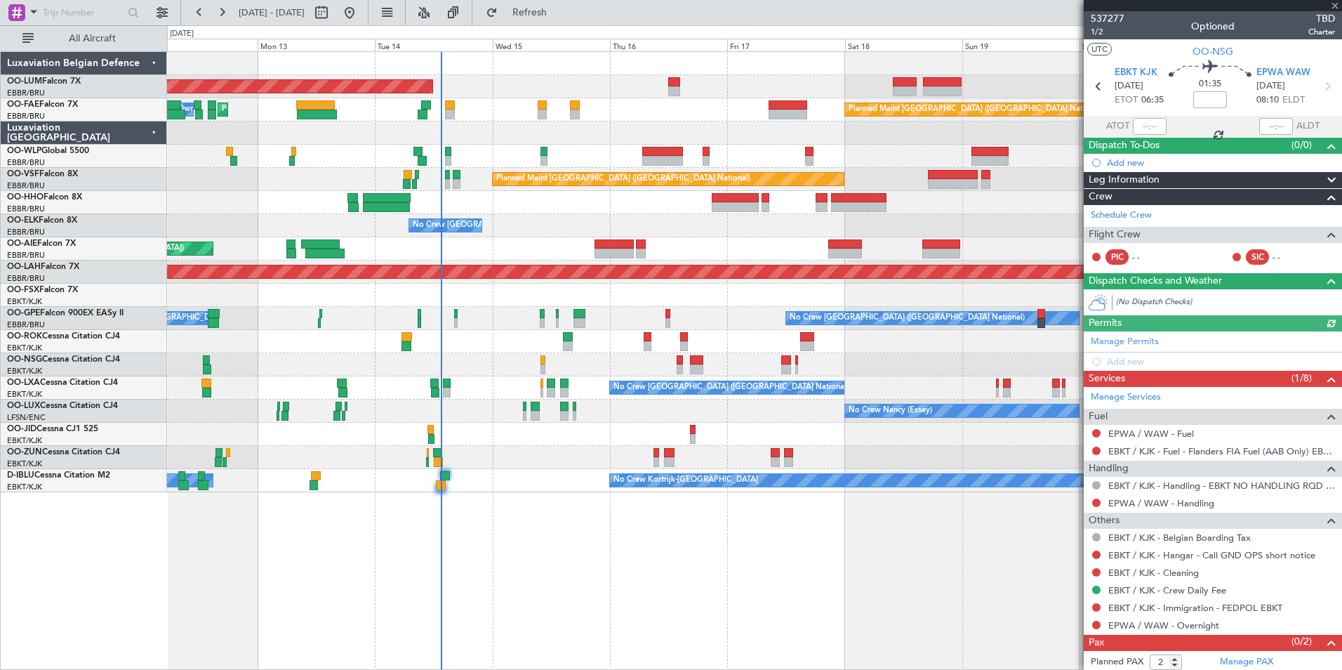
click at [345, 563] on div "AOG Maint Sibiu Planned Maint Brussels (Brussels National) Planned Maint Melsbr…" at bounding box center [754, 360] width 1175 height 619
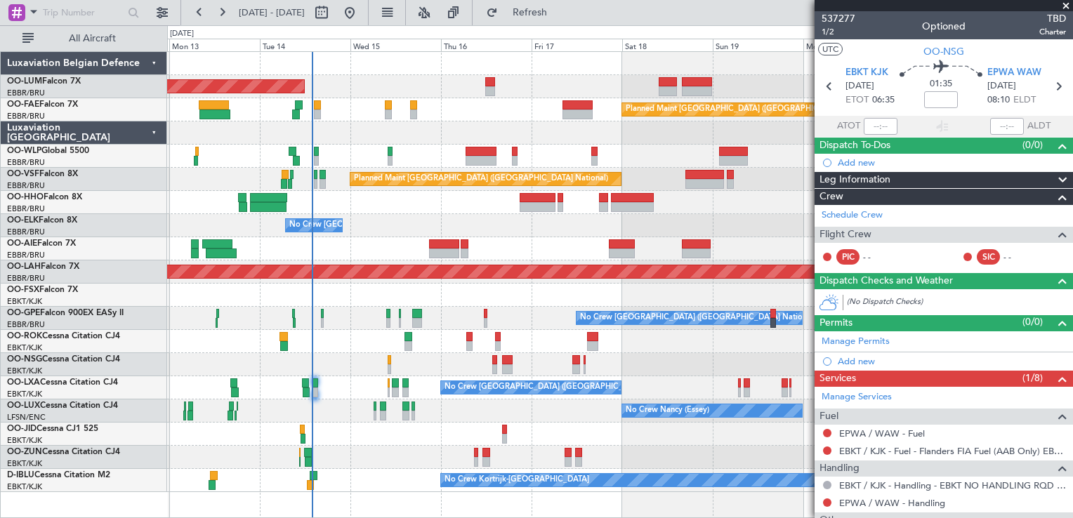
click at [593, 316] on div "Planned Maint Nurnberg No Crew Brussels (Brussels National) No Crew Brussels (B…" at bounding box center [619, 318] width 905 height 23
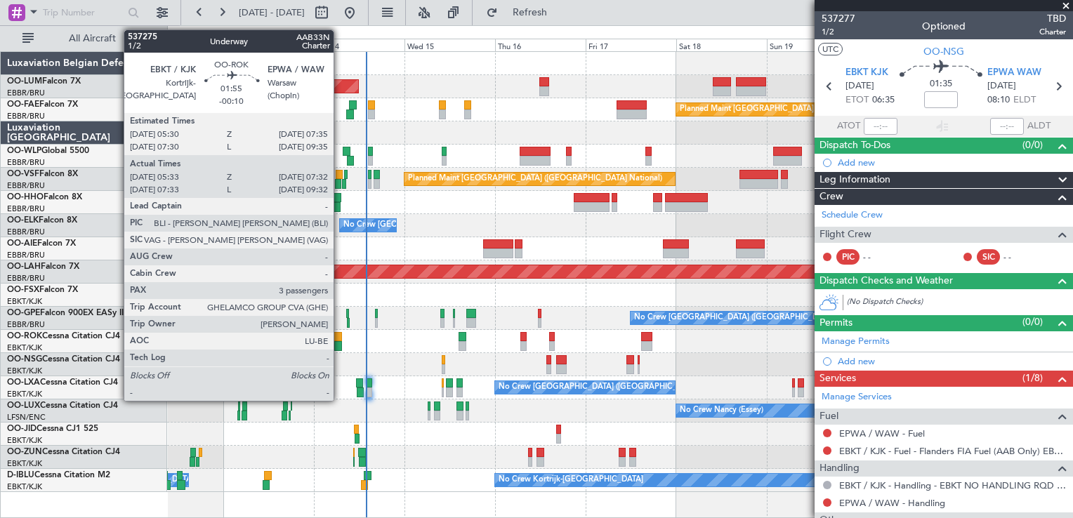
click at [340, 332] on div at bounding box center [337, 337] width 8 height 10
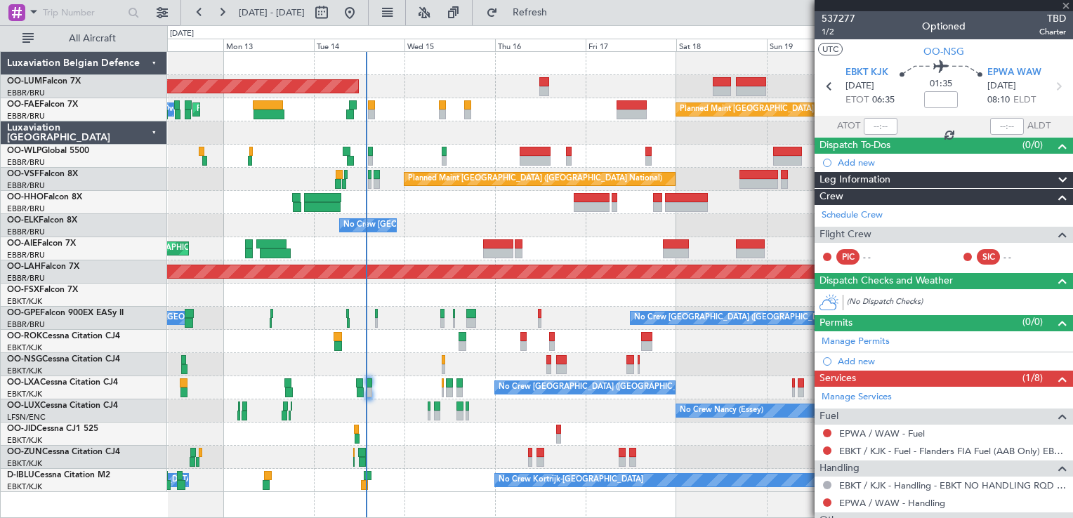
type input "-00:10"
type input "05:38"
type input "07:27"
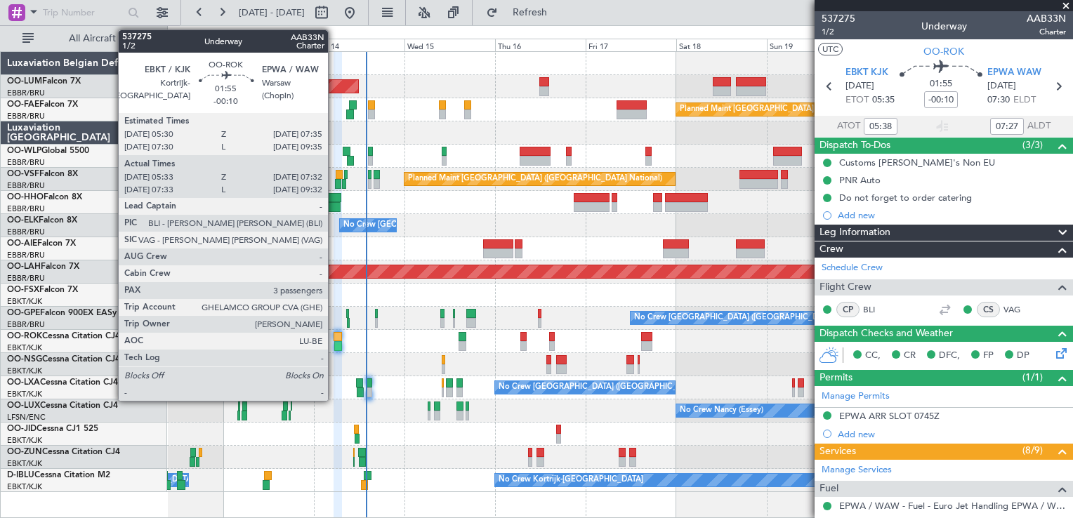
click at [336, 332] on div at bounding box center [337, 337] width 8 height 10
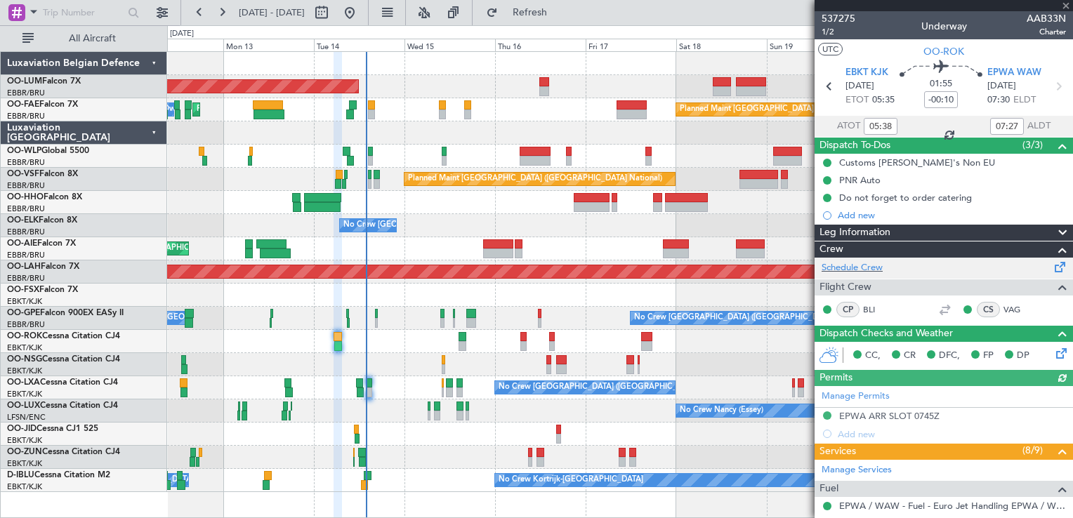
click at [887, 271] on div "Schedule Crew" at bounding box center [943, 268] width 258 height 21
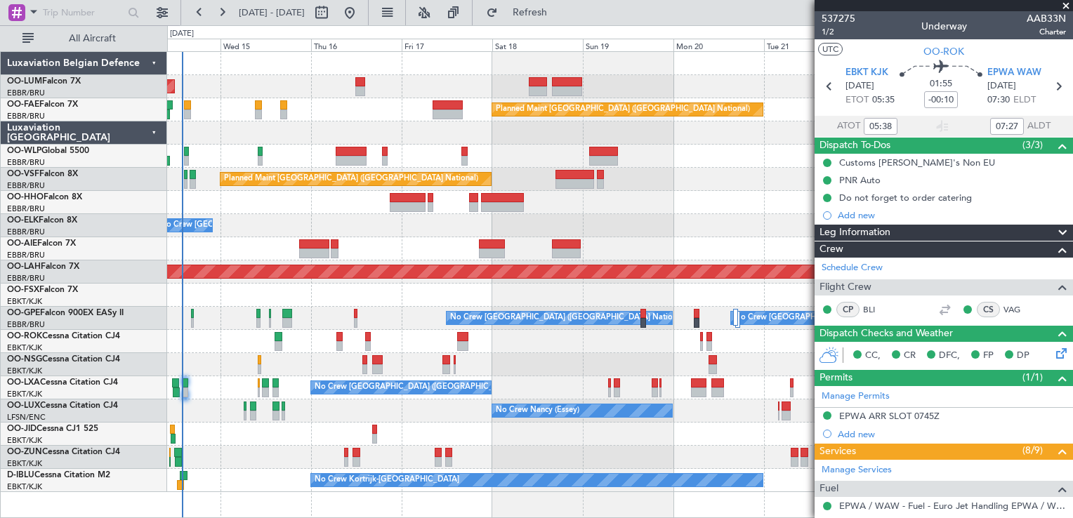
click at [494, 168] on div "AOG Maint Sibiu Owner Melsbroek Air Base Planned Maint Brussels (Brussels Natio…" at bounding box center [619, 272] width 905 height 440
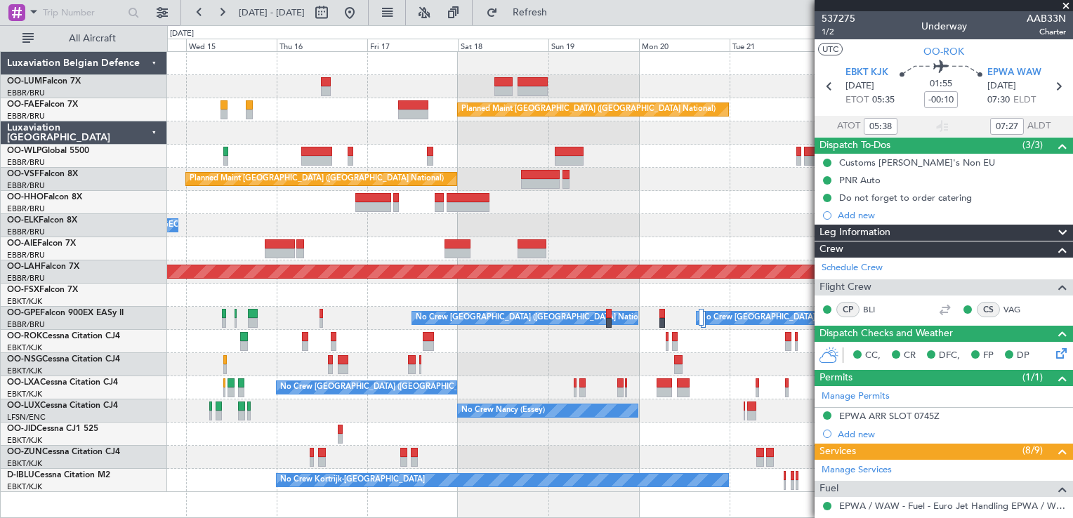
click at [1064, 4] on span at bounding box center [1066, 6] width 14 height 13
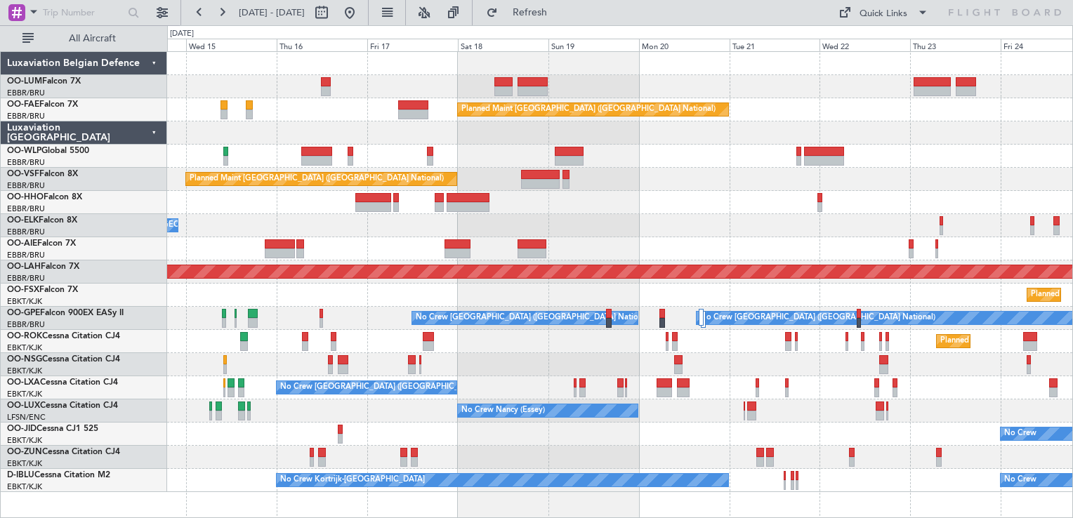
type input "0"
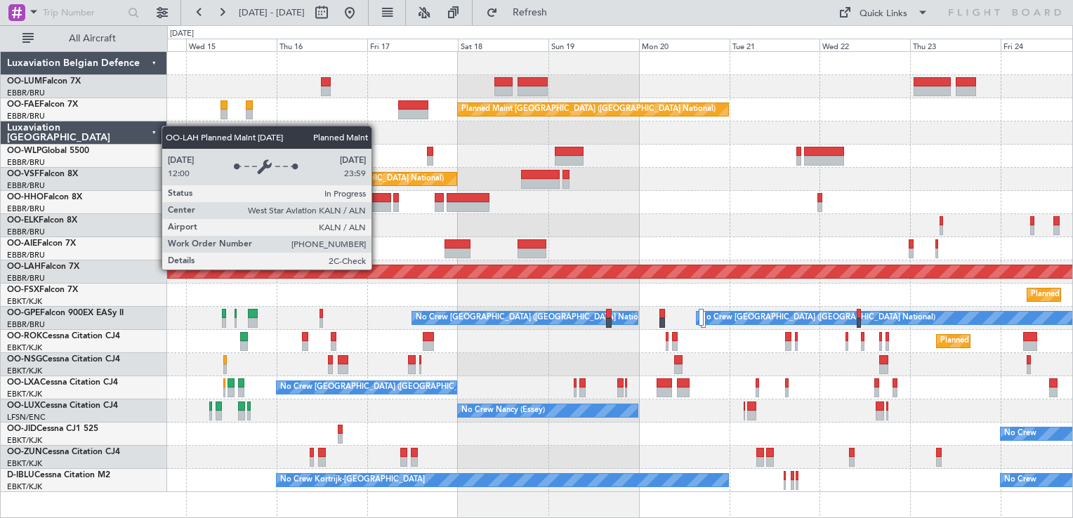
click at [654, 272] on div "Planned Maint [PERSON_NAME]-[GEOGRAPHIC_DATA][PERSON_NAME] ([GEOGRAPHIC_DATA][P…" at bounding box center [620, 271] width 2714 height 13
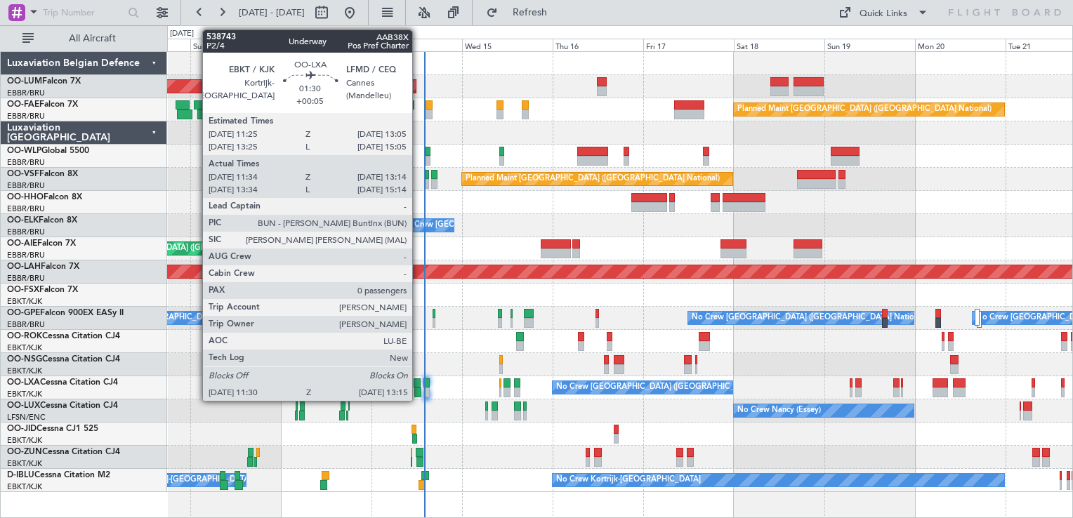
click at [418, 382] on div at bounding box center [417, 383] width 6 height 10
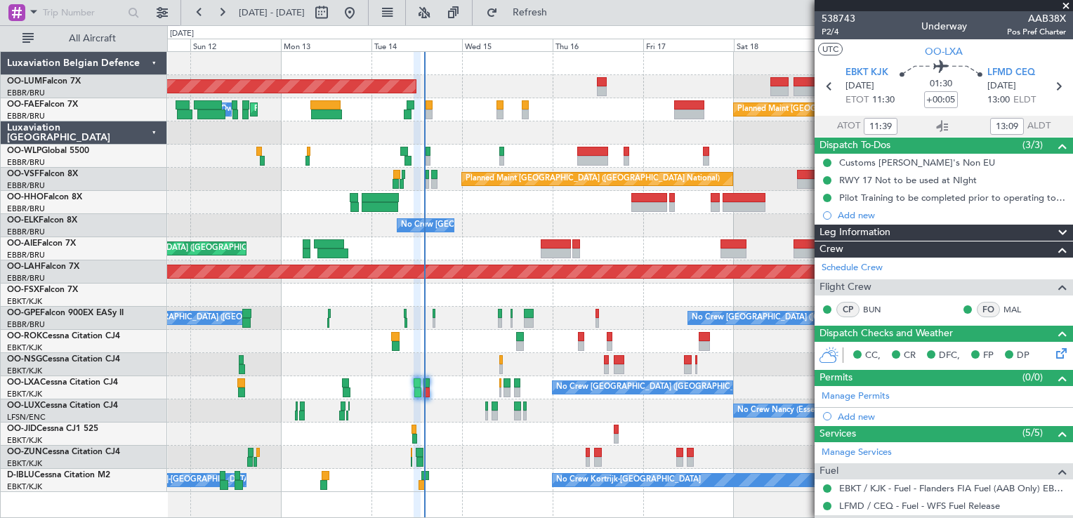
click at [1070, 7] on span at bounding box center [1066, 6] width 14 height 13
